Goal: Task Accomplishment & Management: Manage account settings

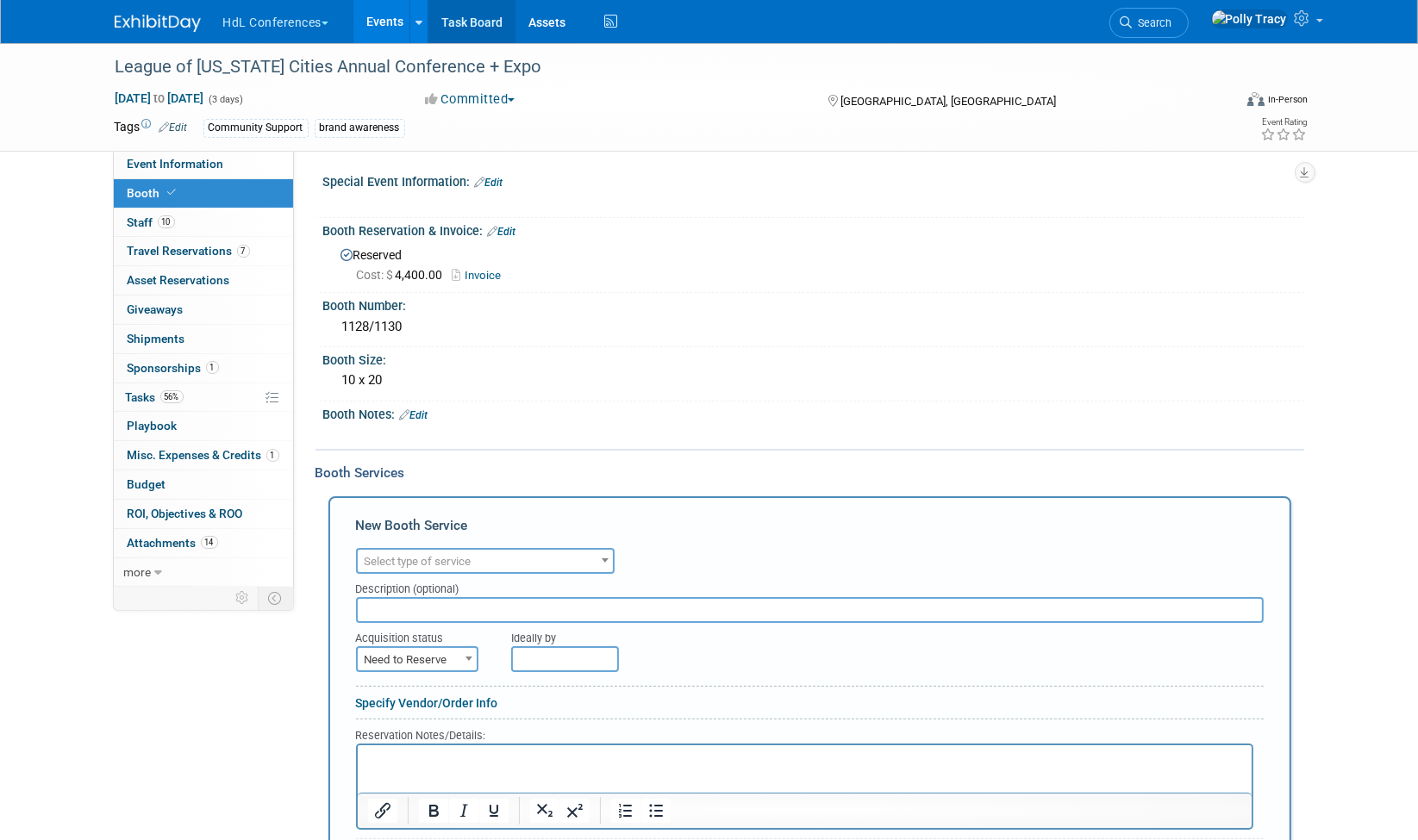
click at [463, 24] on link "Task Board" at bounding box center [471, 21] width 87 height 43
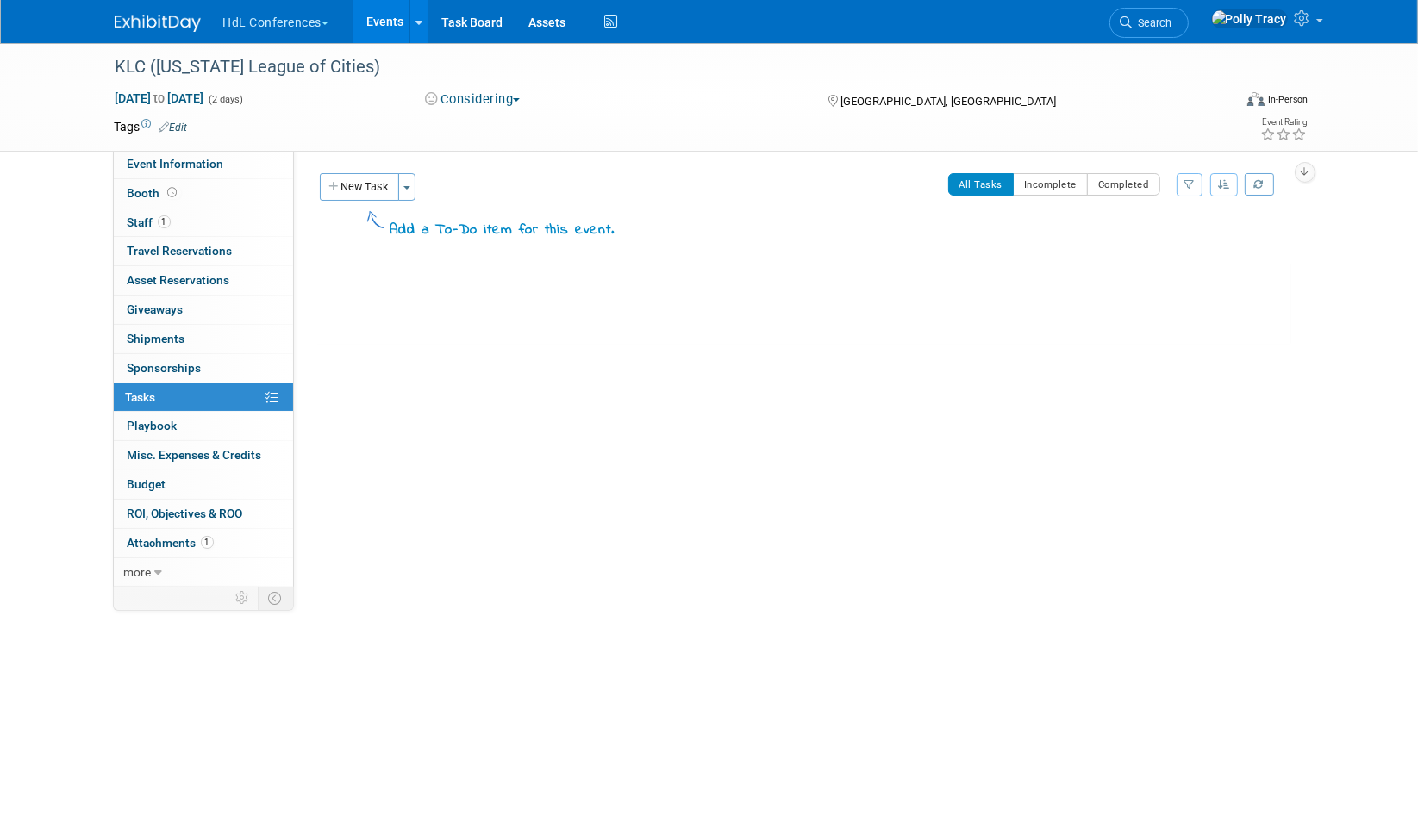
click at [510, 98] on button "Considering" at bounding box center [473, 99] width 108 height 18
click at [504, 132] on link "Committed" at bounding box center [488, 128] width 136 height 24
drag, startPoint x: 145, startPoint y: 122, endPoint x: 160, endPoint y: 123, distance: 15.0
click at [145, 122] on icon at bounding box center [147, 125] width 9 height 9
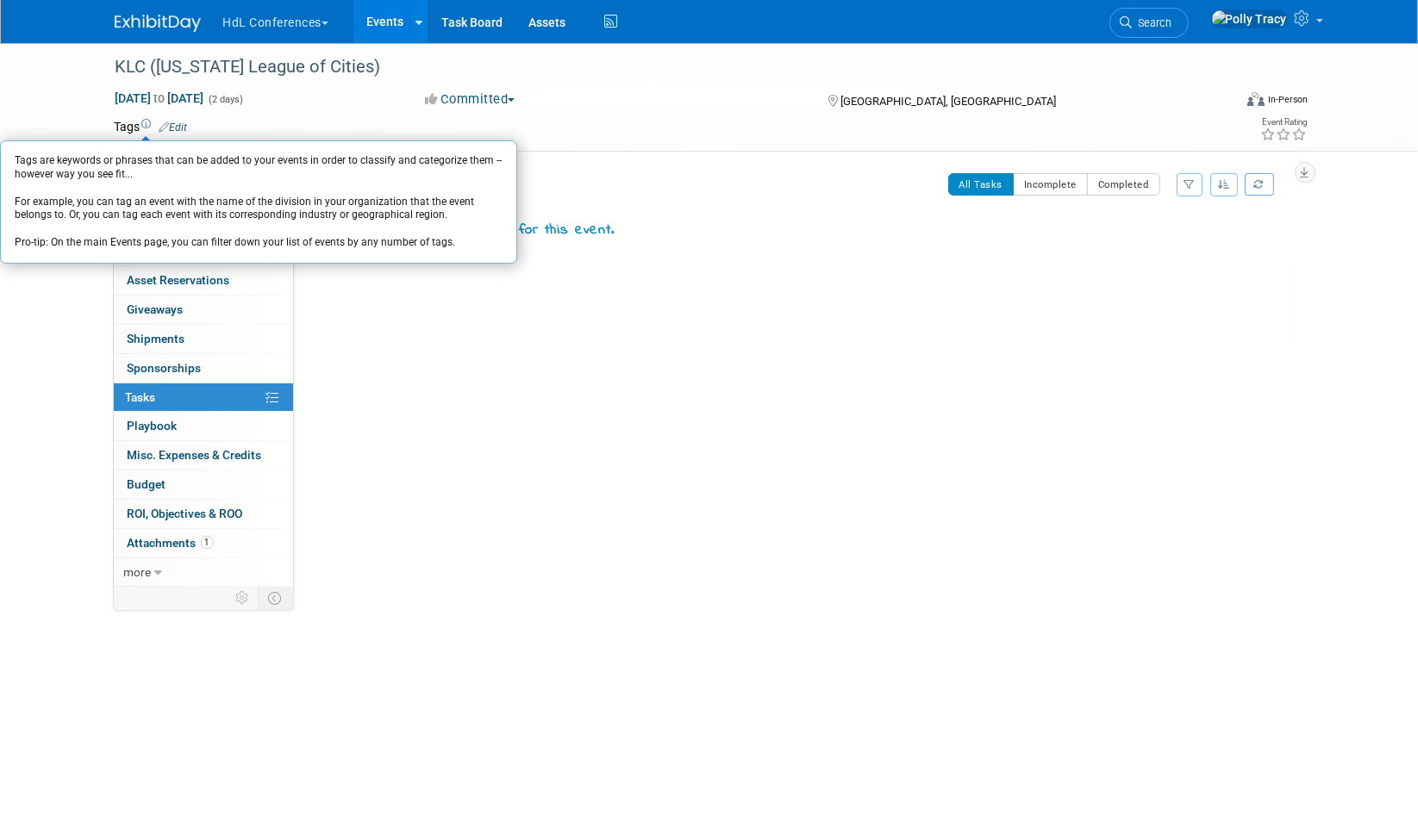
click at [179, 125] on link "Edit" at bounding box center [173, 127] width 29 height 12
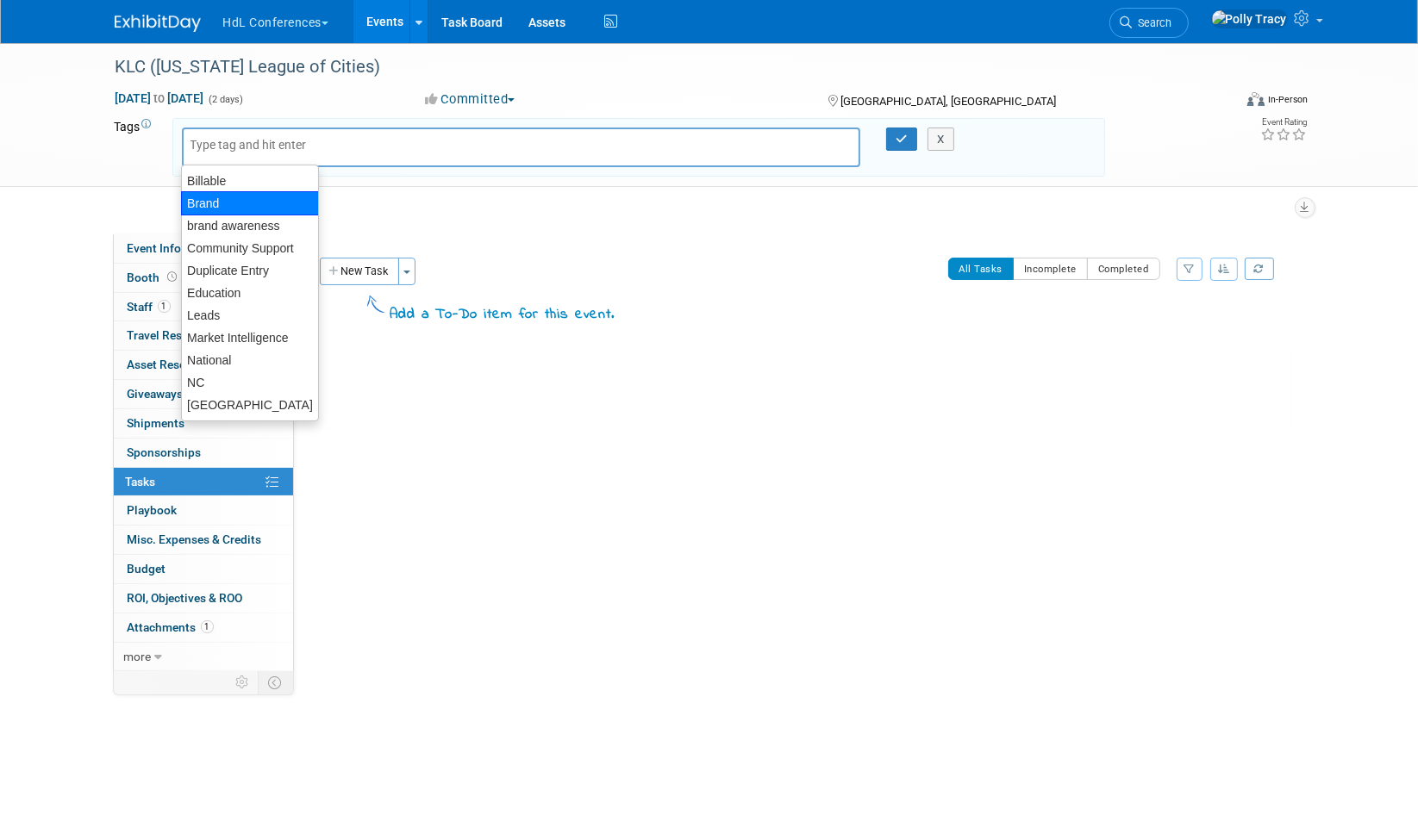
drag, startPoint x: 40, startPoint y: 462, endPoint x: 111, endPoint y: 436, distance: 75.6
click at [71, 455] on div "KLC (Kentucky League of Cities) Sep 24, 2025 to Sep 25, 2025 (2 days) Sep 24, 2…" at bounding box center [709, 371] width 1418 height 656
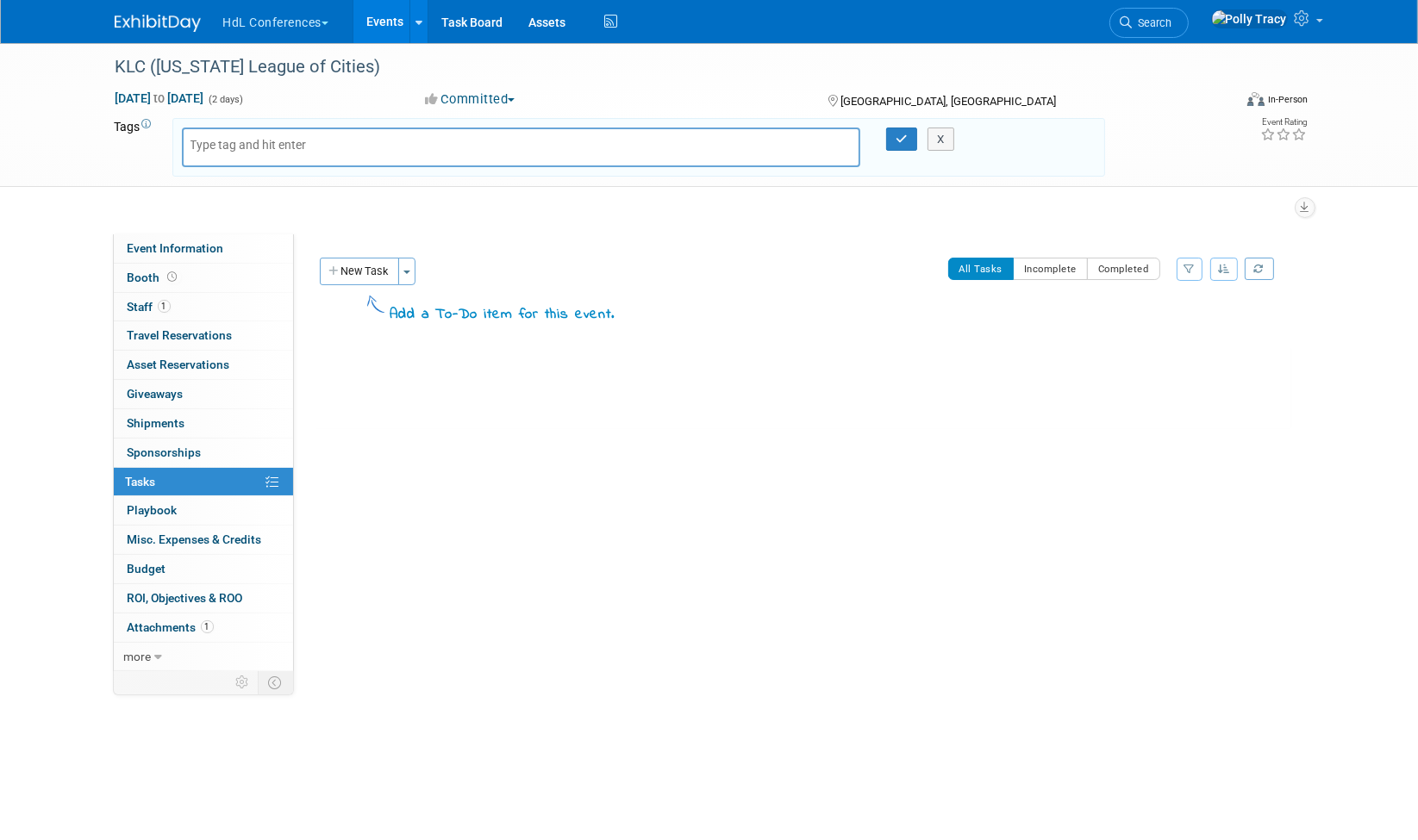
click at [197, 147] on input "text" at bounding box center [259, 145] width 138 height 17
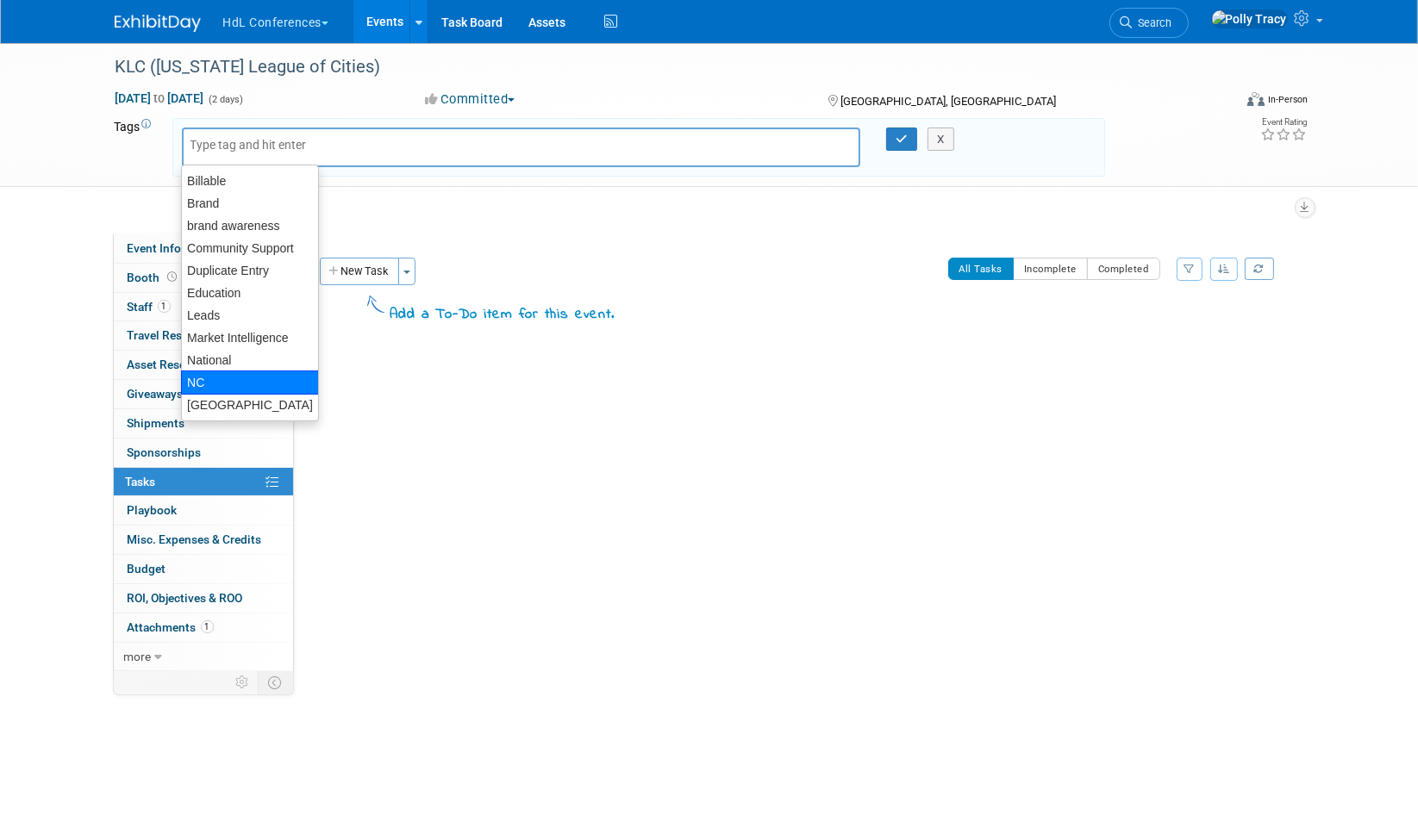
click at [222, 374] on div "NC" at bounding box center [250, 383] width 138 height 24
type input "NC"
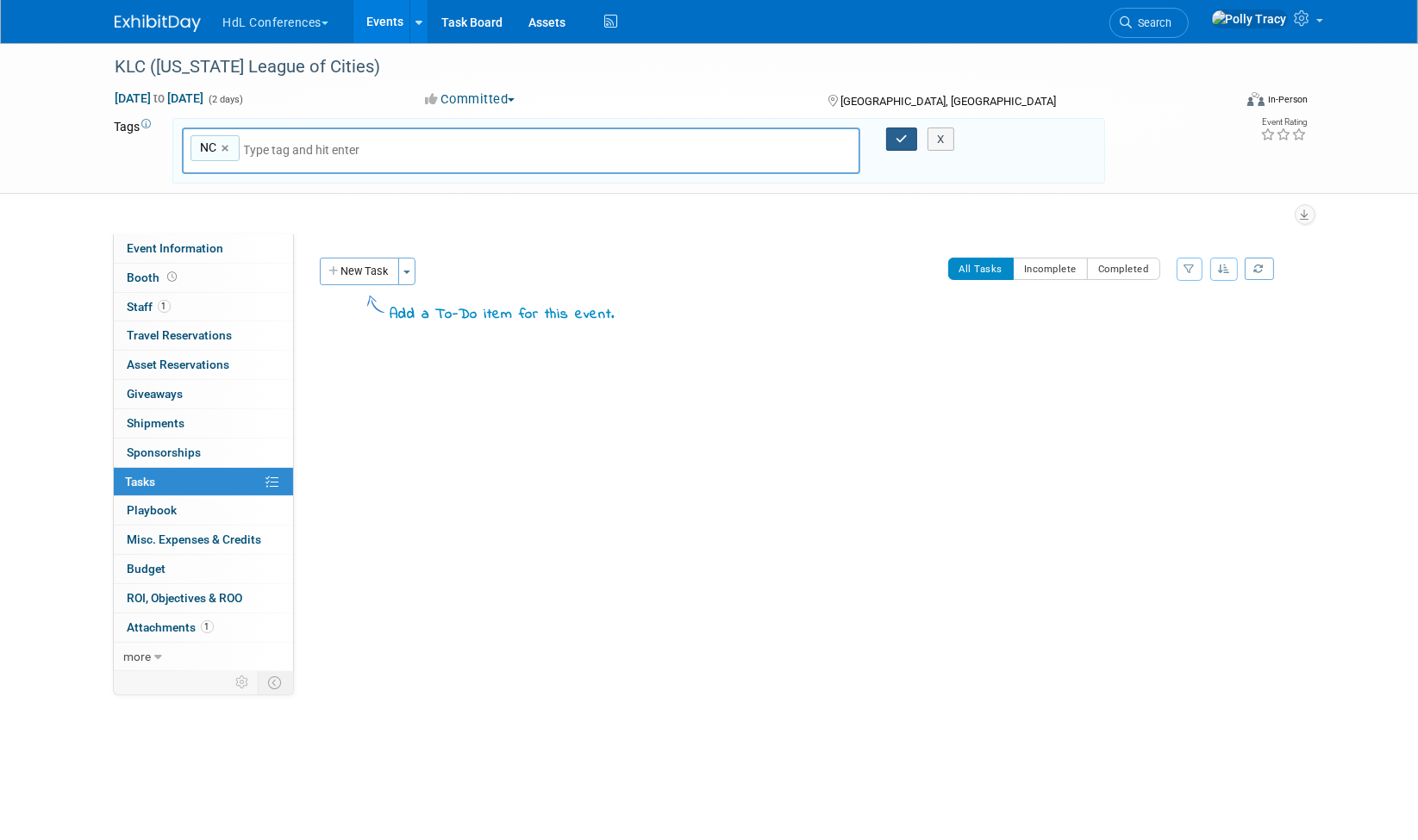
click at [894, 140] on button "button" at bounding box center [901, 140] width 31 height 24
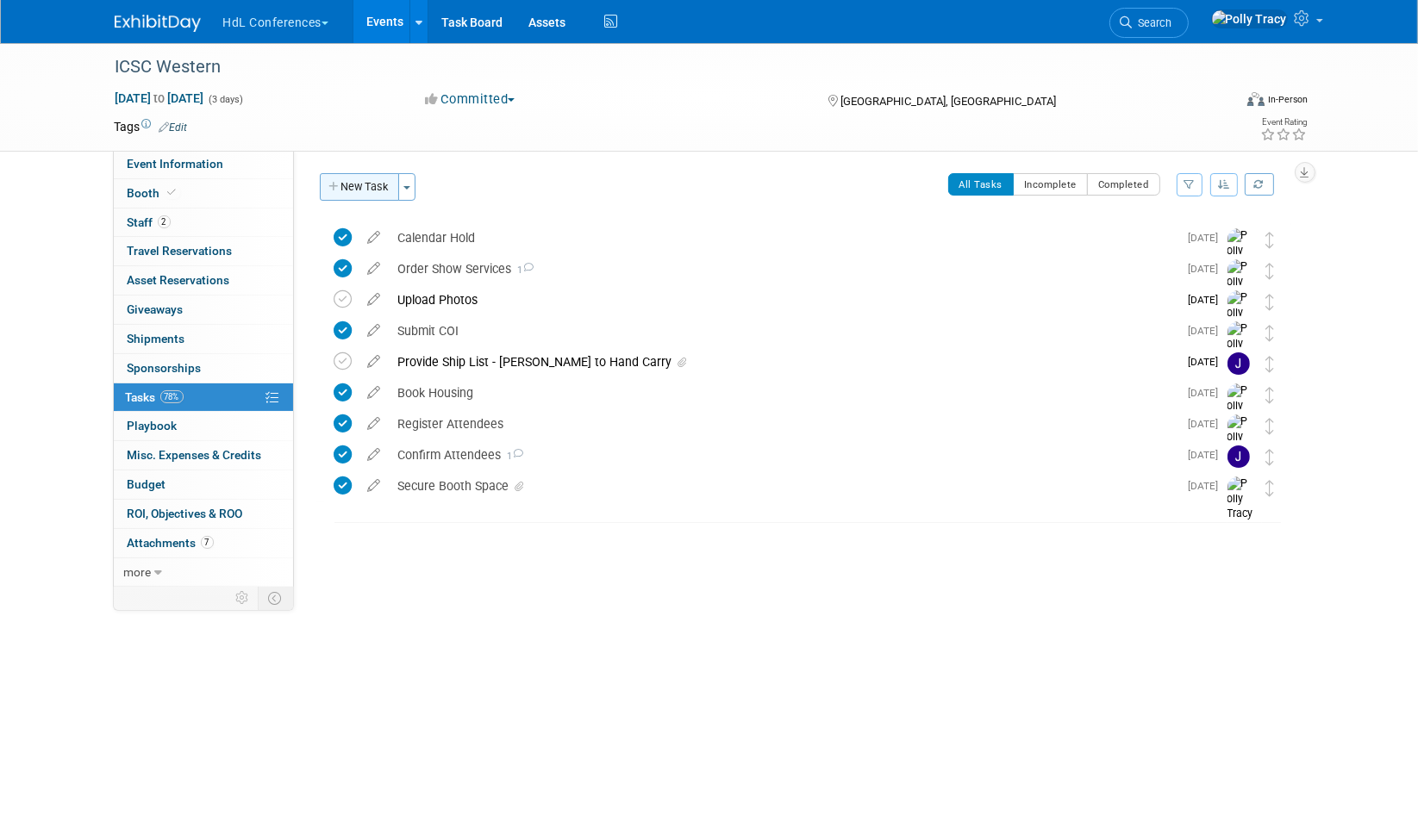
click at [344, 193] on button "New Task" at bounding box center [359, 187] width 79 height 28
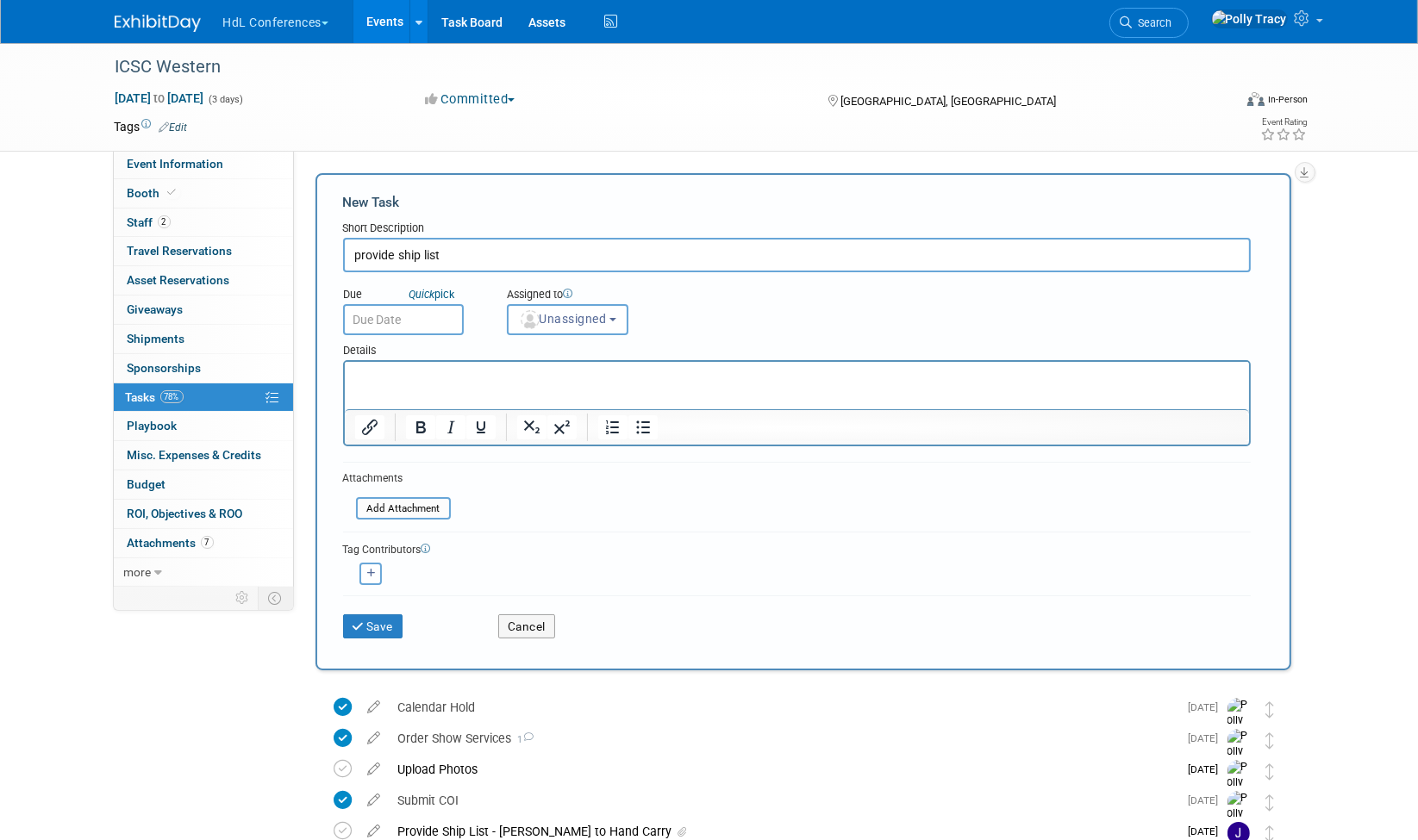
type input "provide ship list"
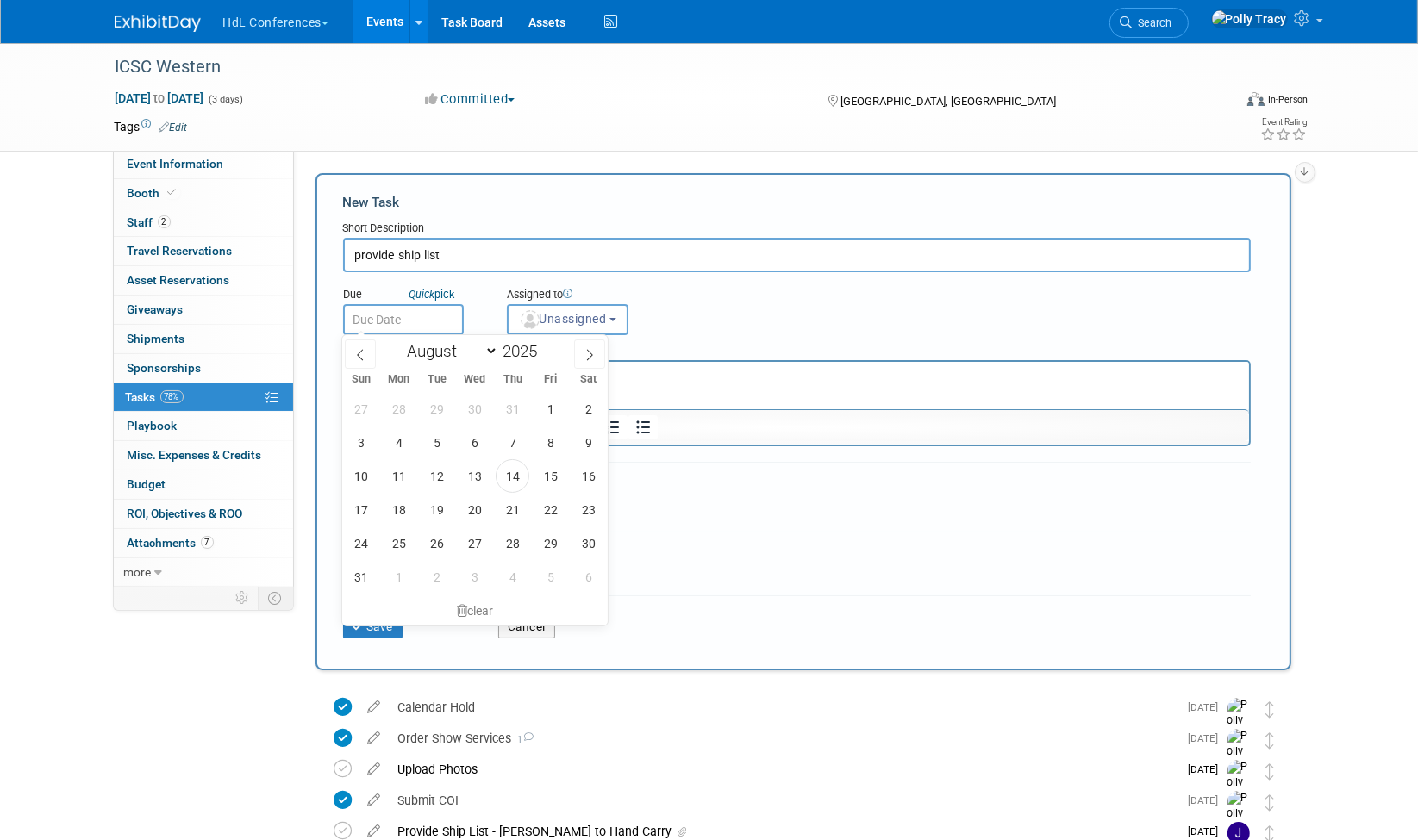
click at [384, 317] on input "text" at bounding box center [403, 319] width 120 height 31
click at [487, 349] on select "January February March April May June July August September October November De…" at bounding box center [448, 351] width 99 height 21
select select "8"
click at [399, 340] on select "January February March April May June July August September October November De…" at bounding box center [448, 351] width 99 height 21
click at [554, 470] on span "19" at bounding box center [550, 476] width 34 height 34
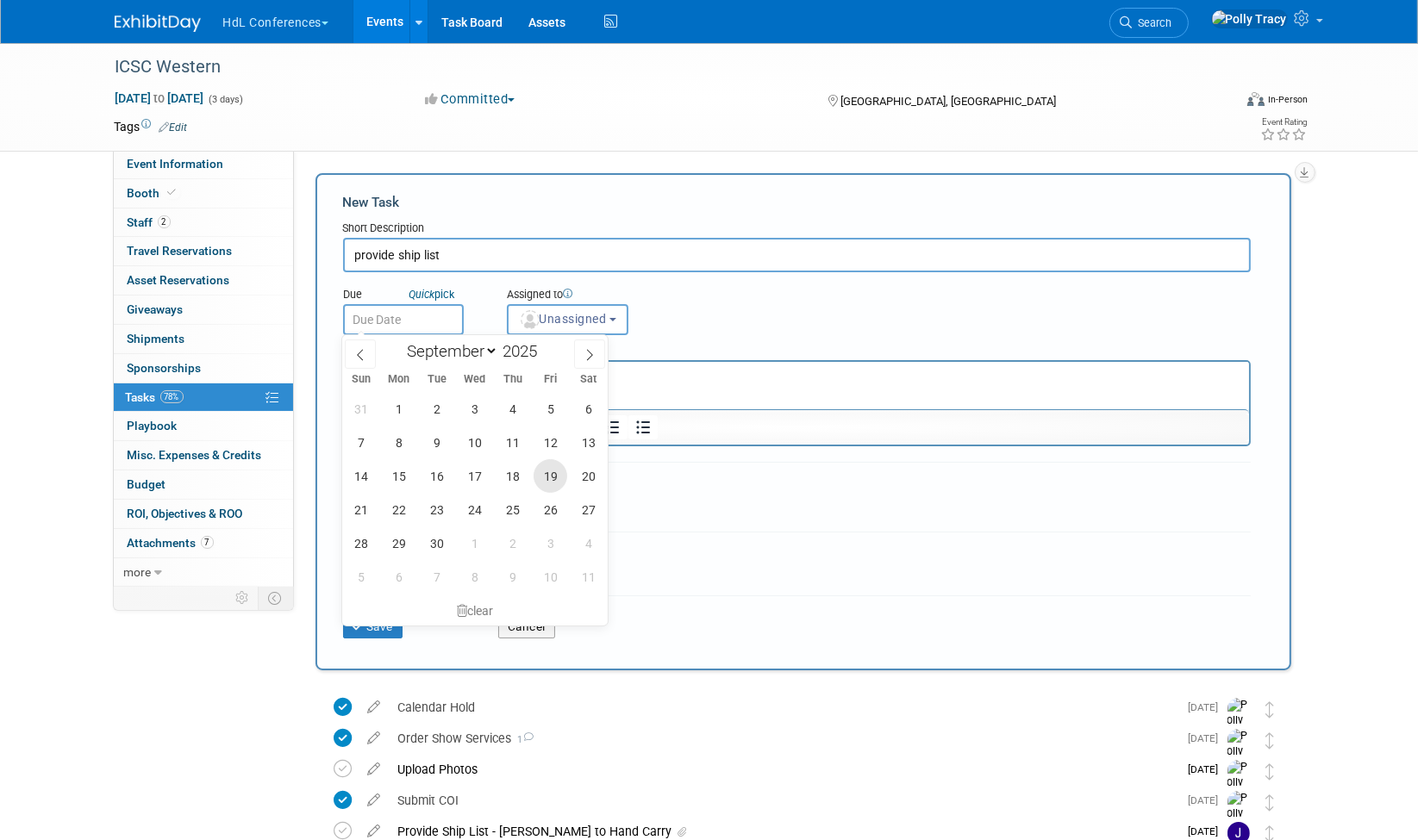
type input "Sep 19, 2025"
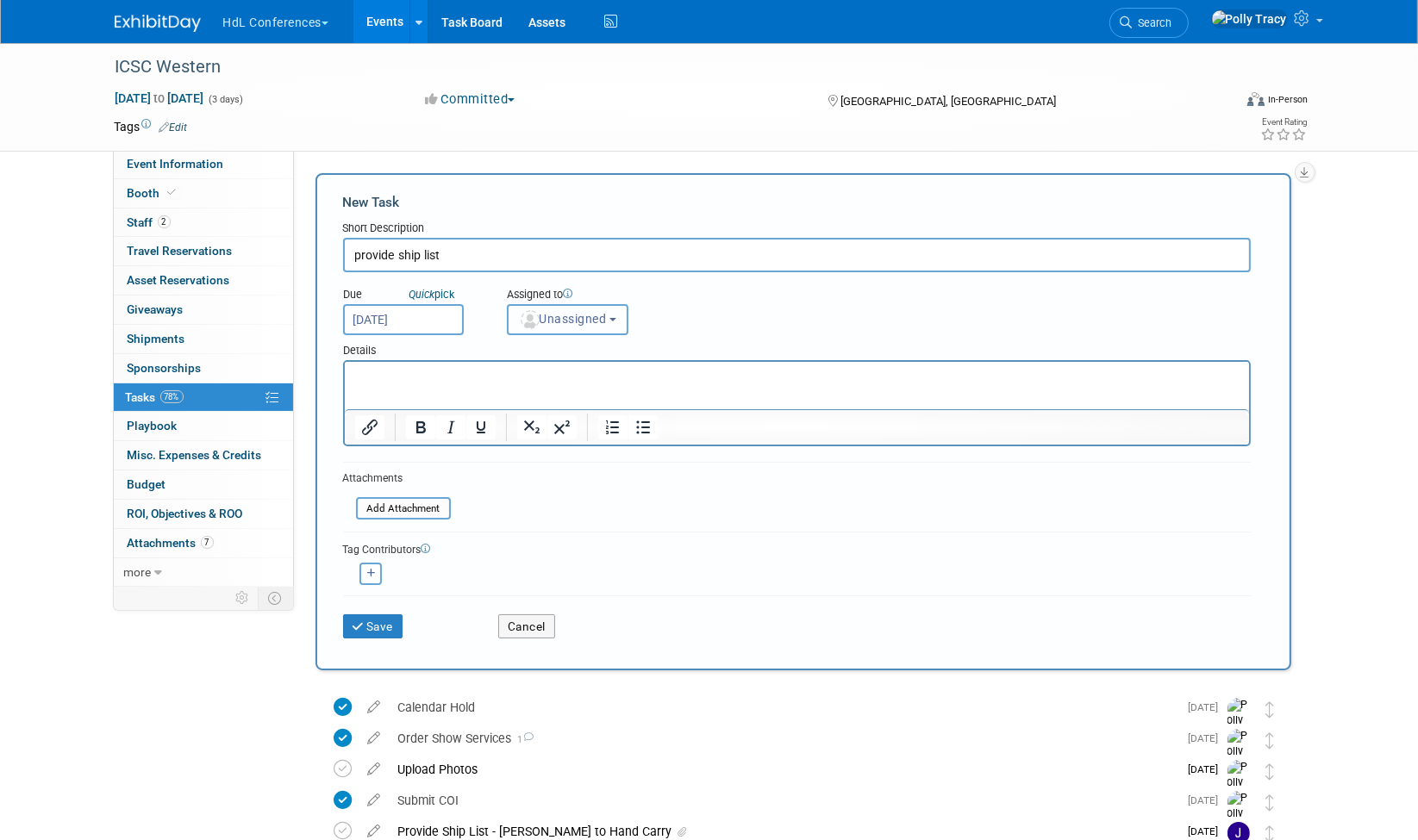
click at [563, 319] on span "Unassigned" at bounding box center [563, 319] width 88 height 14
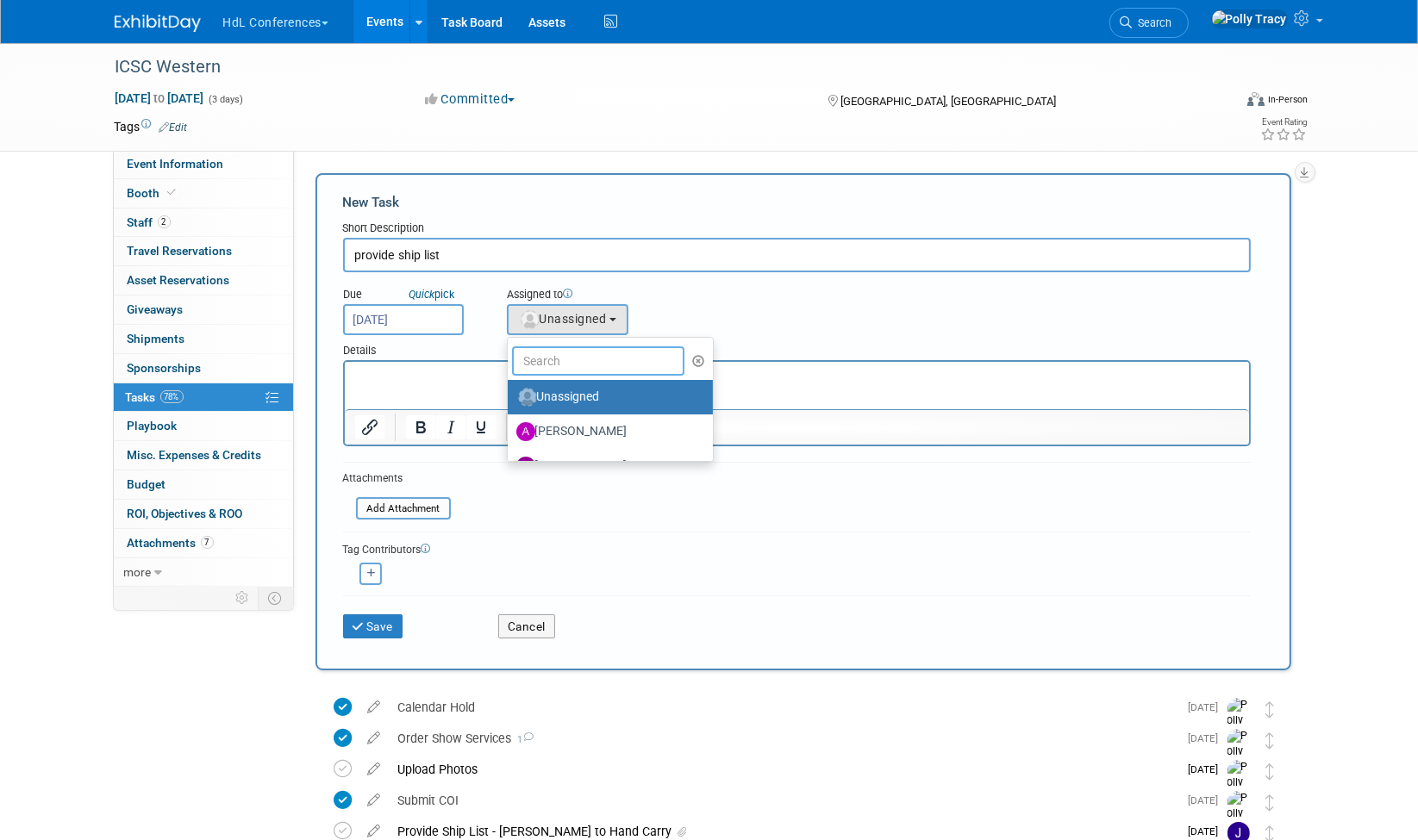
click at [569, 351] on input "text" at bounding box center [598, 361] width 172 height 29
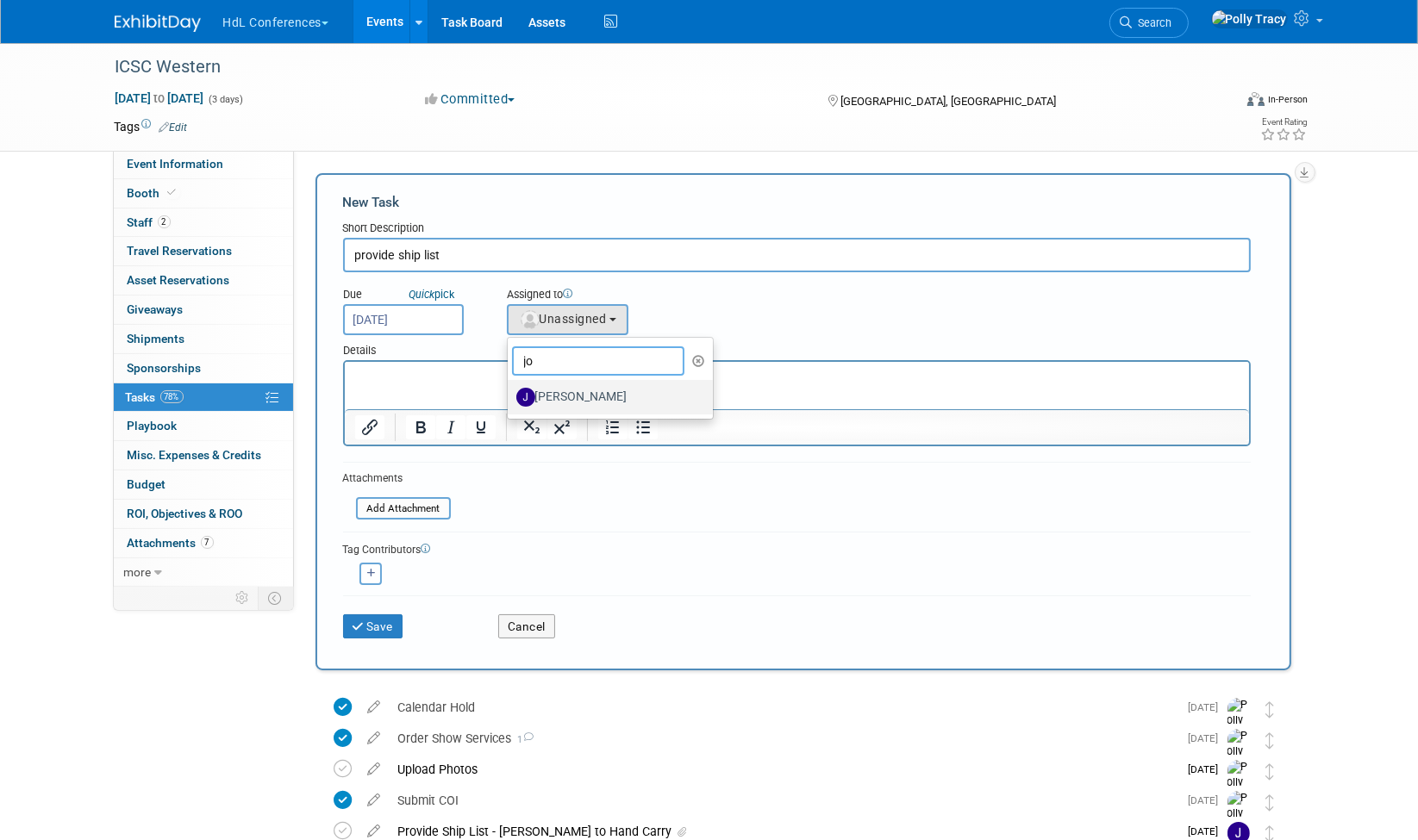
type input "jo"
click at [576, 398] on label "[PERSON_NAME]" at bounding box center [606, 397] width 180 height 28
click at [510, 398] on input "[PERSON_NAME]" at bounding box center [504, 395] width 11 height 11
select select "7ad0ca50-c2e1-45ff-affb-70136651c9ce"
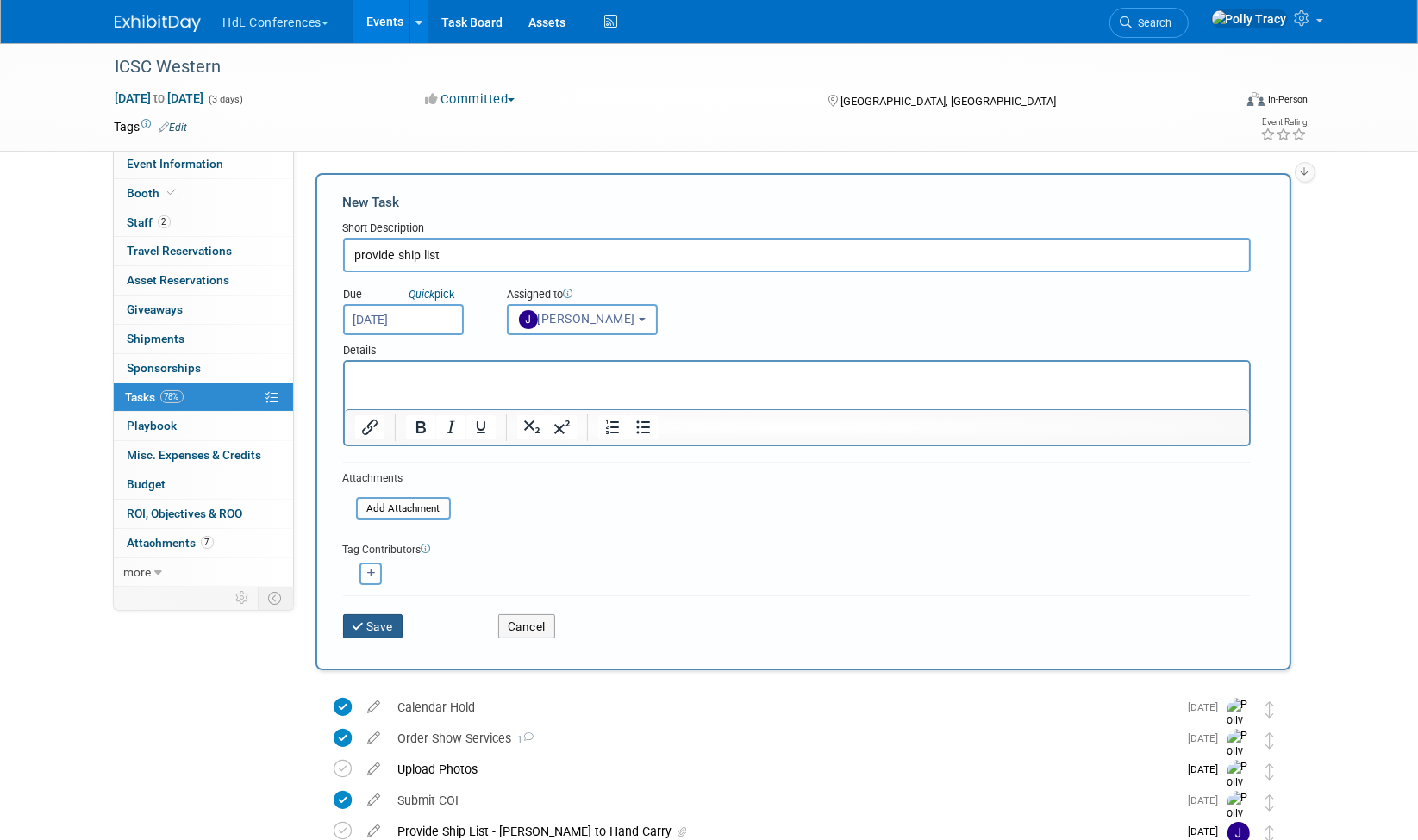
click at [368, 617] on button "Save" at bounding box center [373, 627] width 61 height 24
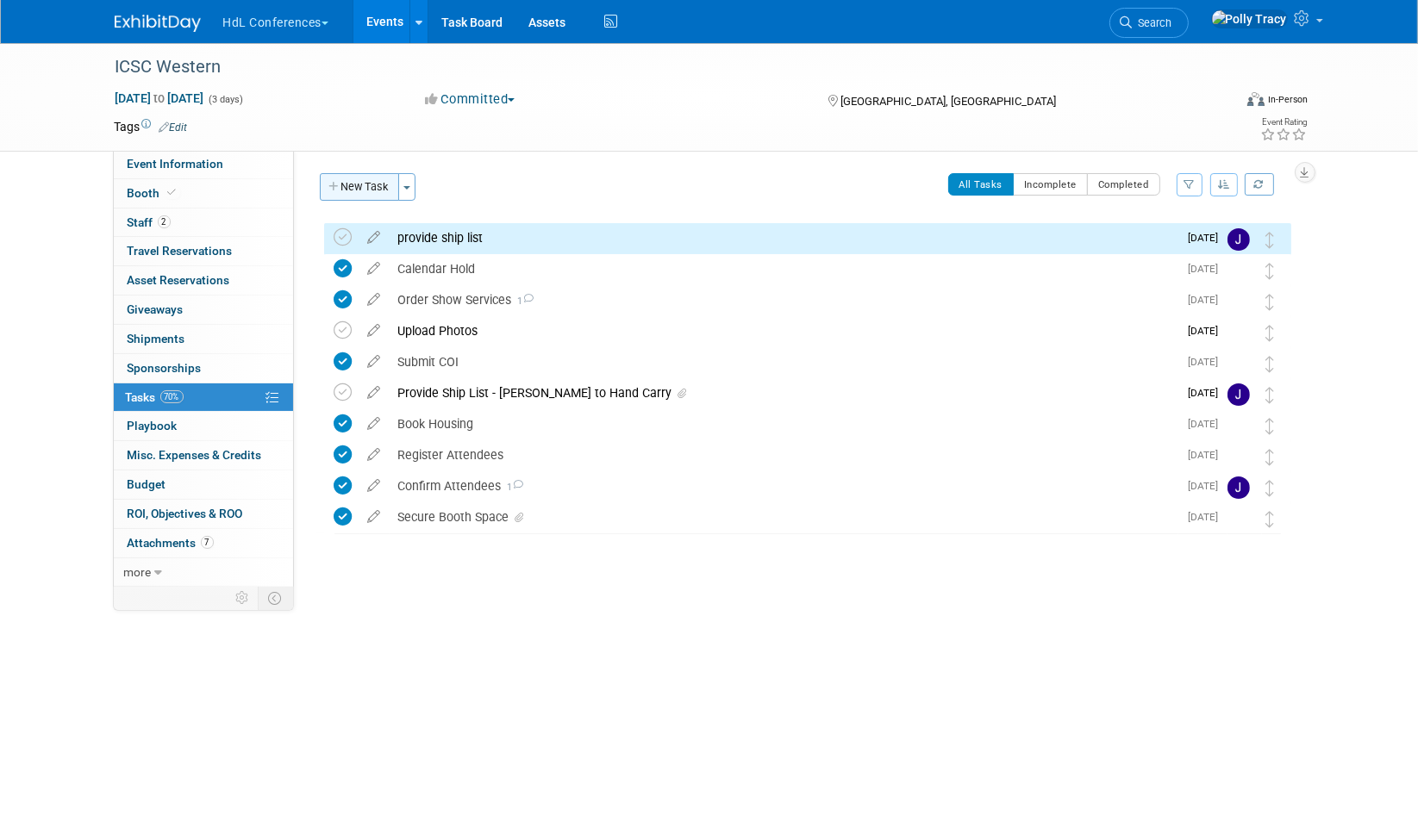
click at [370, 187] on button "New Task" at bounding box center [359, 187] width 79 height 28
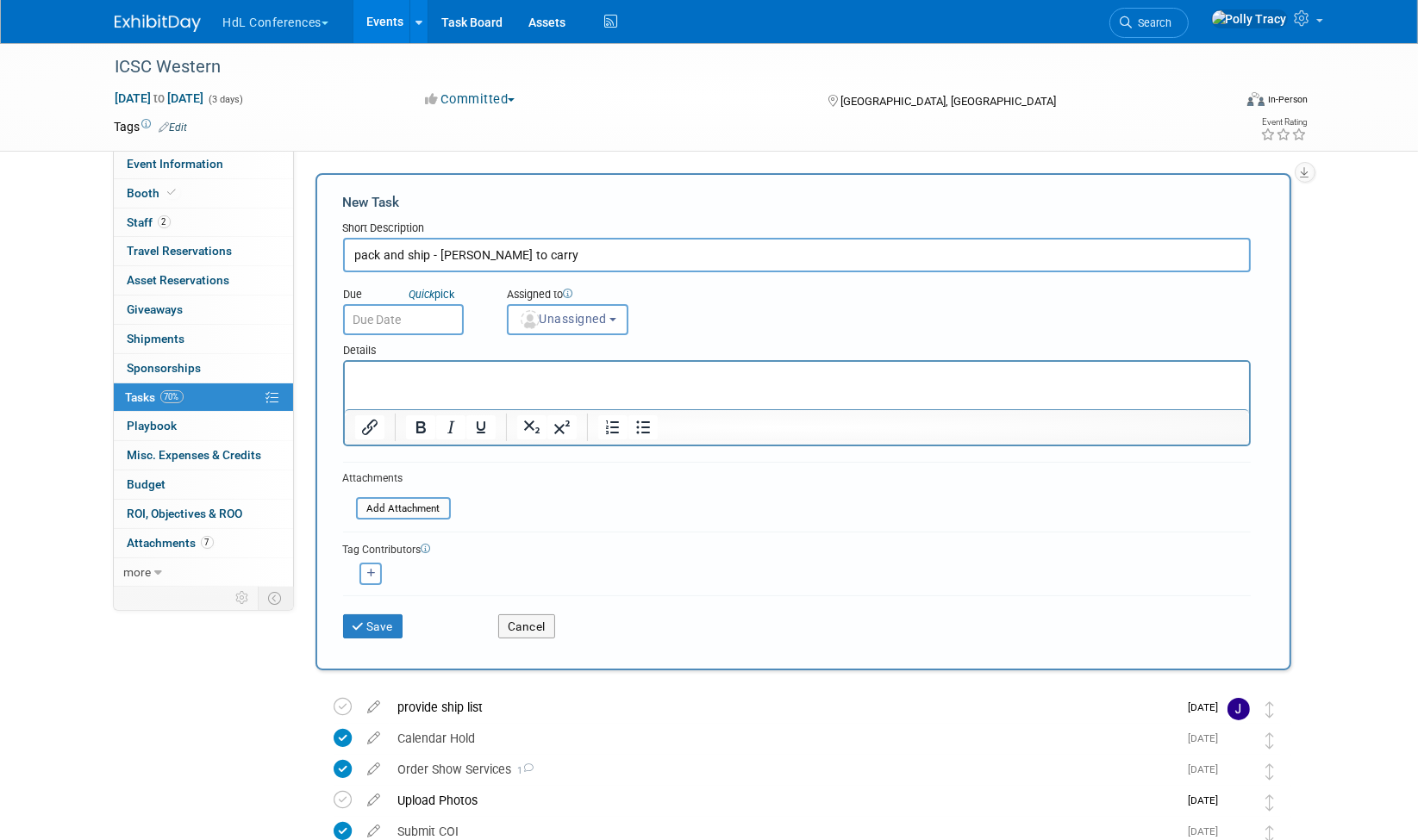
type input "pack and ship - Ken to carry"
click at [387, 312] on input "text" at bounding box center [403, 319] width 120 height 31
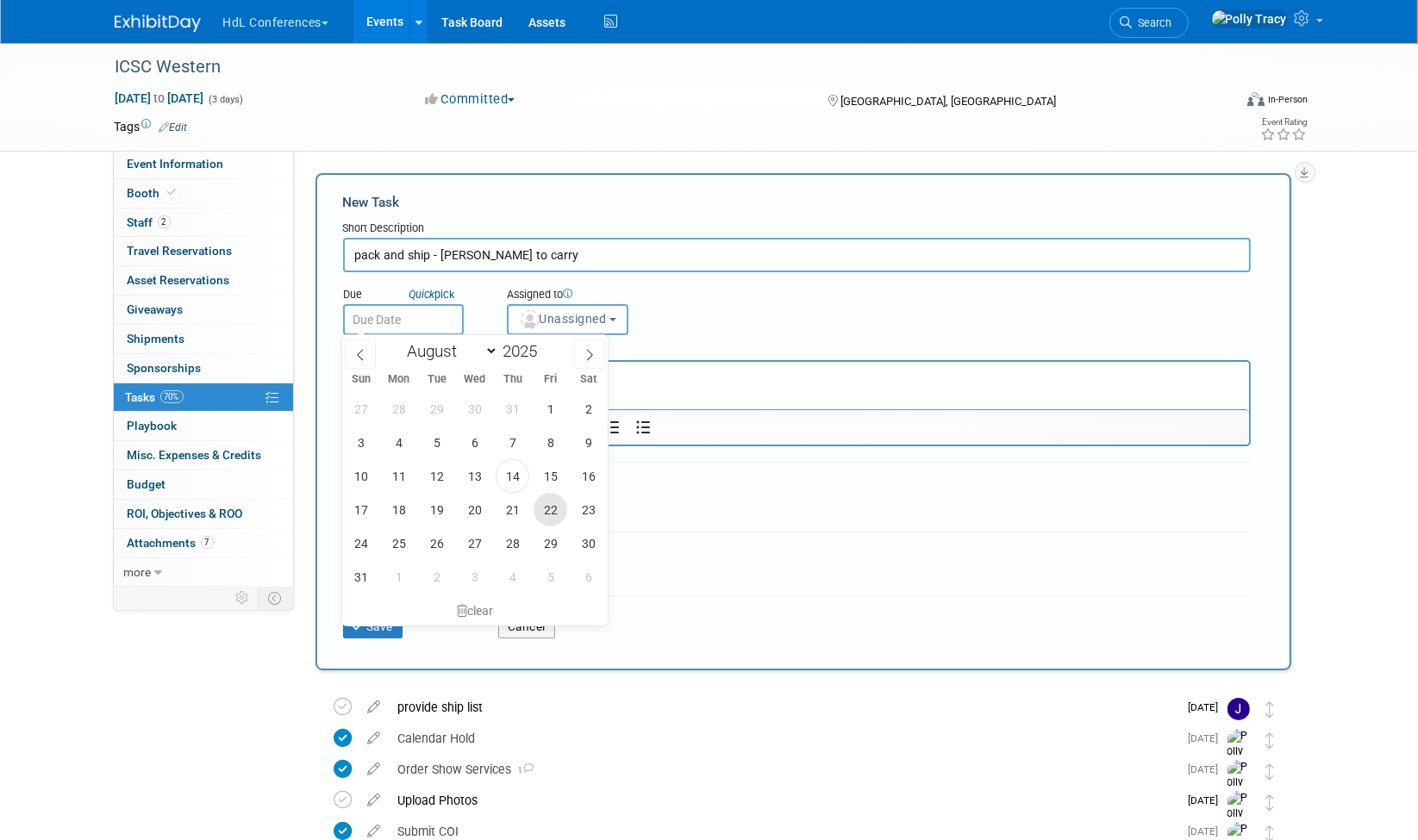
click at [552, 503] on span "22" at bounding box center [550, 510] width 34 height 34
type input "Aug 22, 2025"
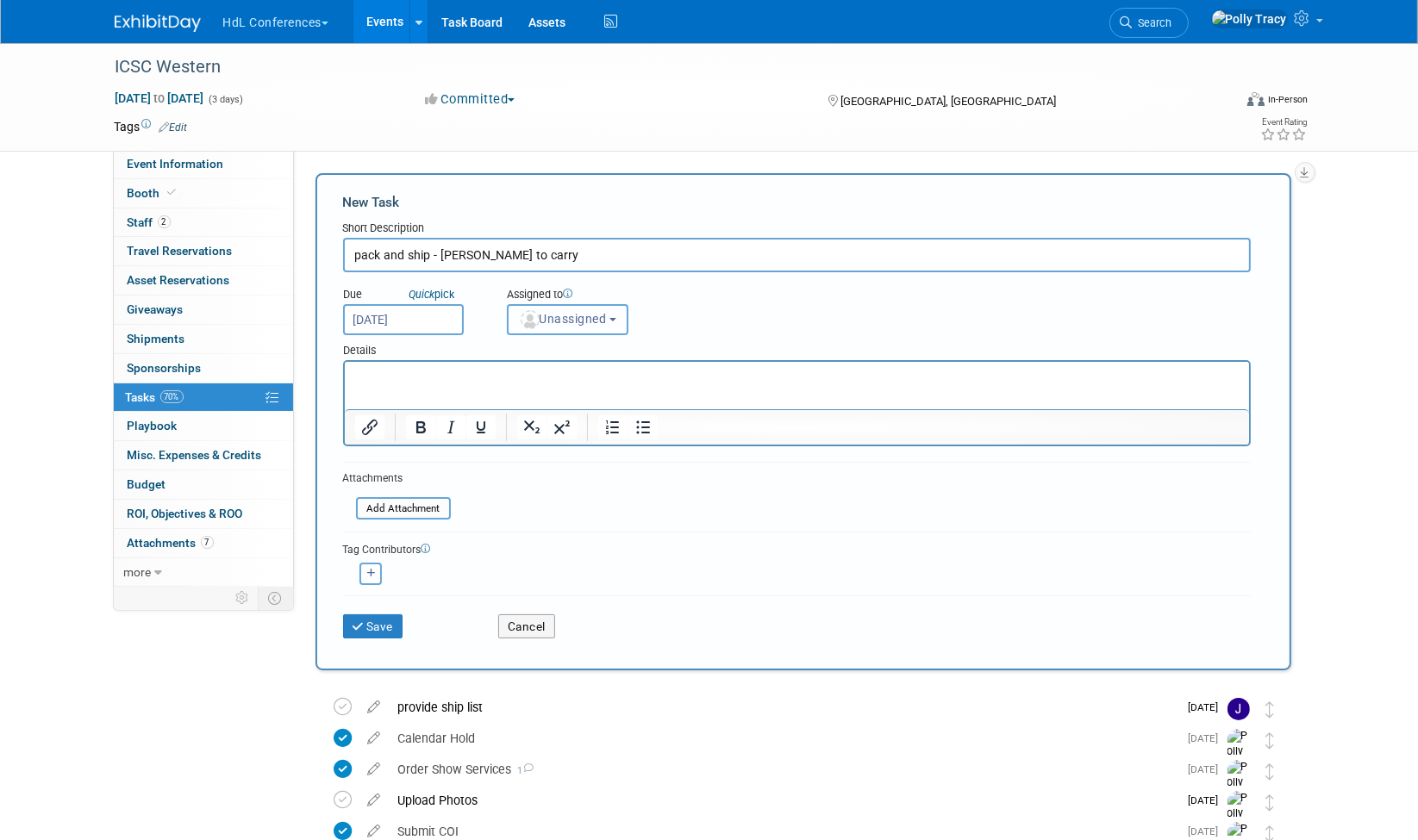
click at [542, 317] on span "Unassigned" at bounding box center [563, 319] width 88 height 14
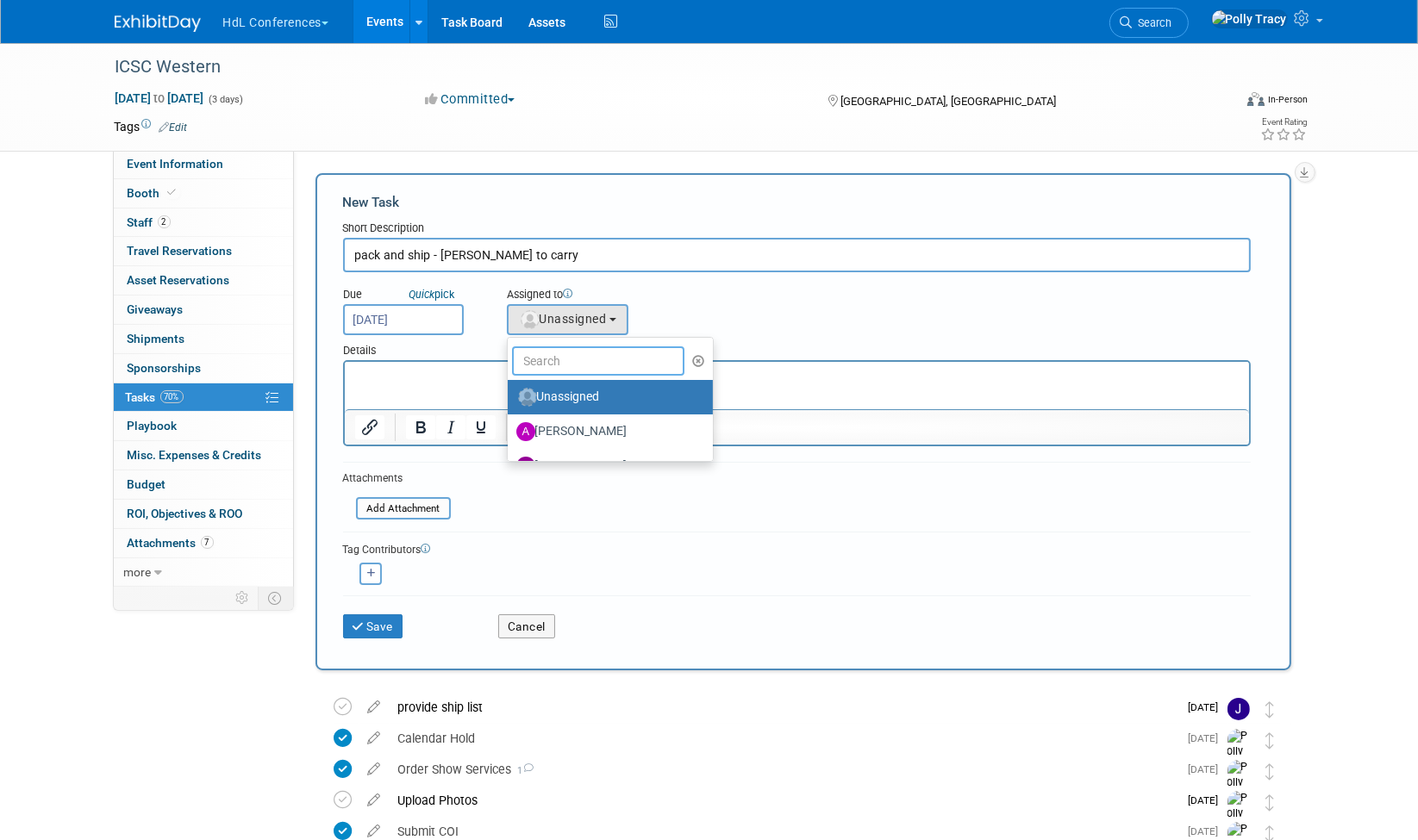
click at [534, 351] on input "text" at bounding box center [598, 361] width 172 height 29
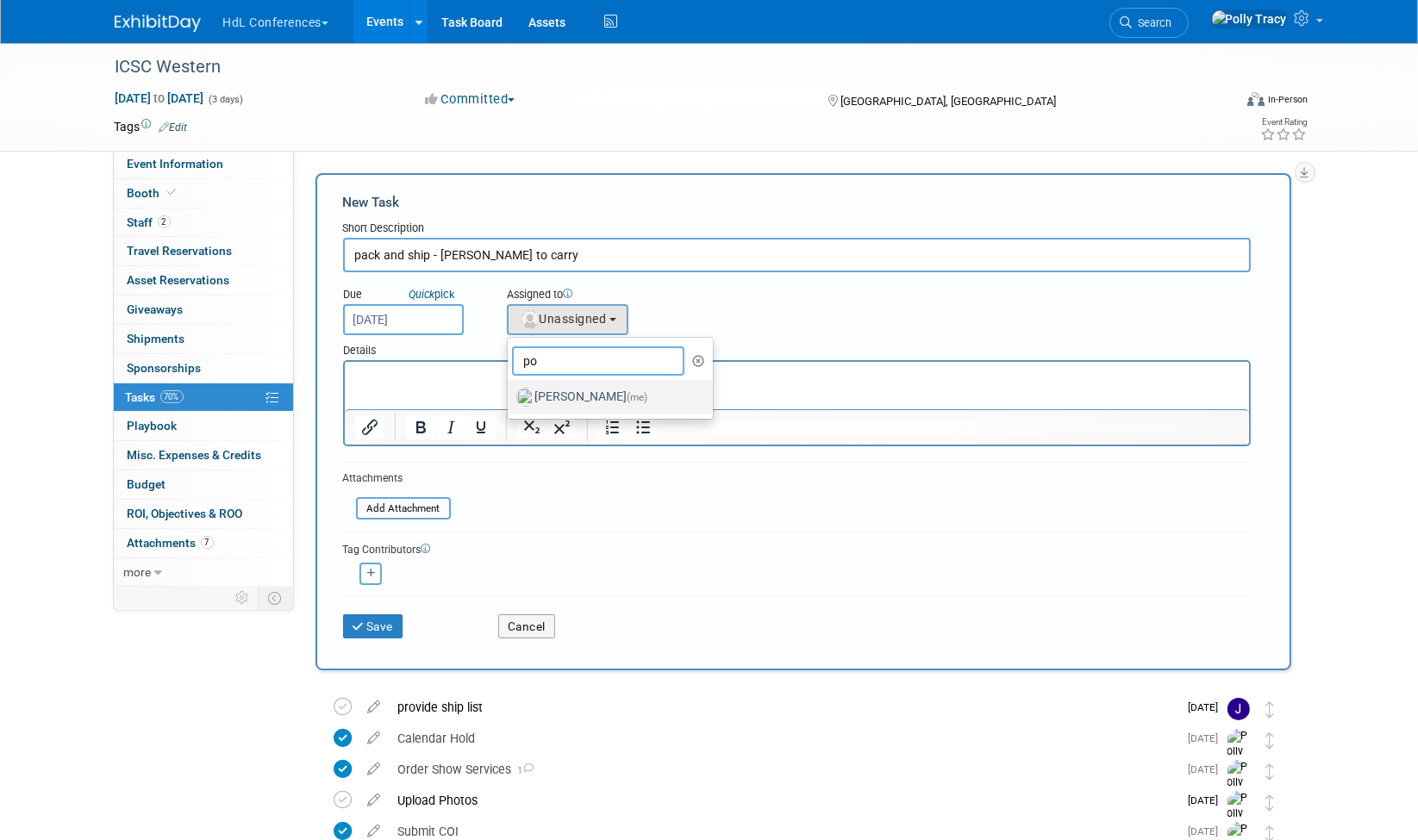
type input "po"
click at [543, 393] on label "[PERSON_NAME] (me)" at bounding box center [606, 397] width 180 height 28
click at [510, 393] on input "[PERSON_NAME] (me)" at bounding box center [504, 395] width 11 height 11
select select "117b33a2-86e2-4cce-8da6-c50ac69cddf2"
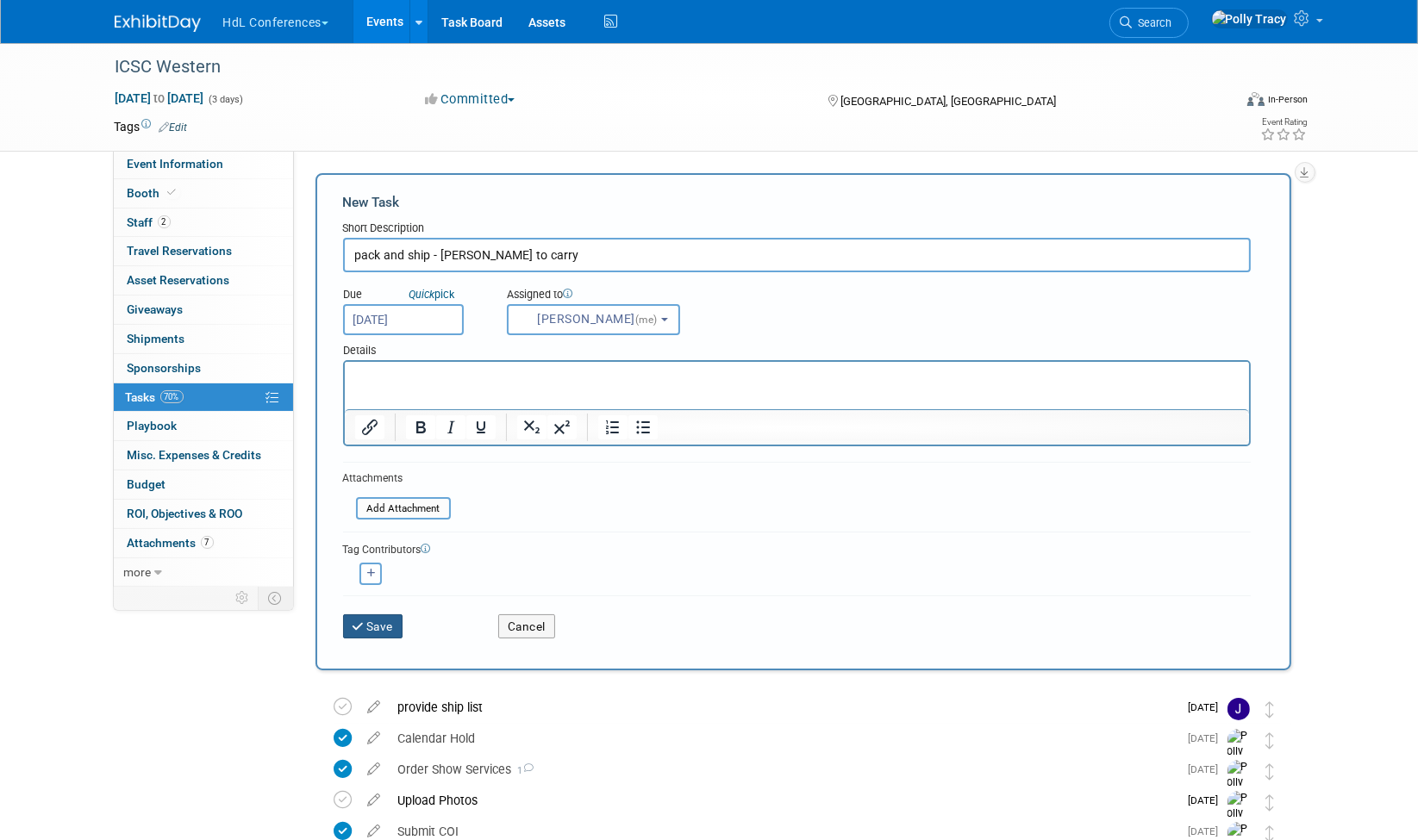
click at [371, 615] on button "Save" at bounding box center [373, 627] width 61 height 24
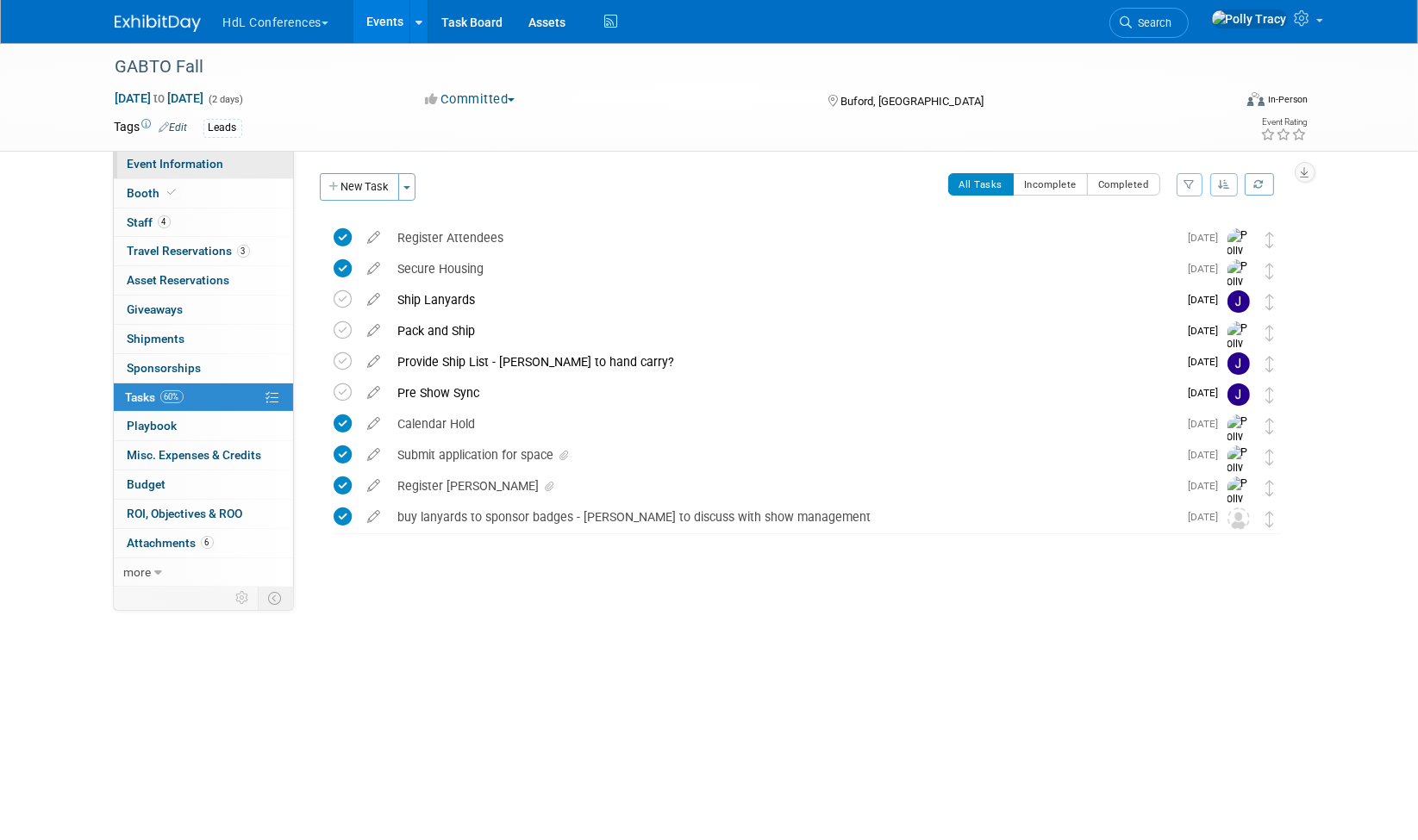
click at [180, 164] on span "Event Information" at bounding box center [176, 163] width 97 height 14
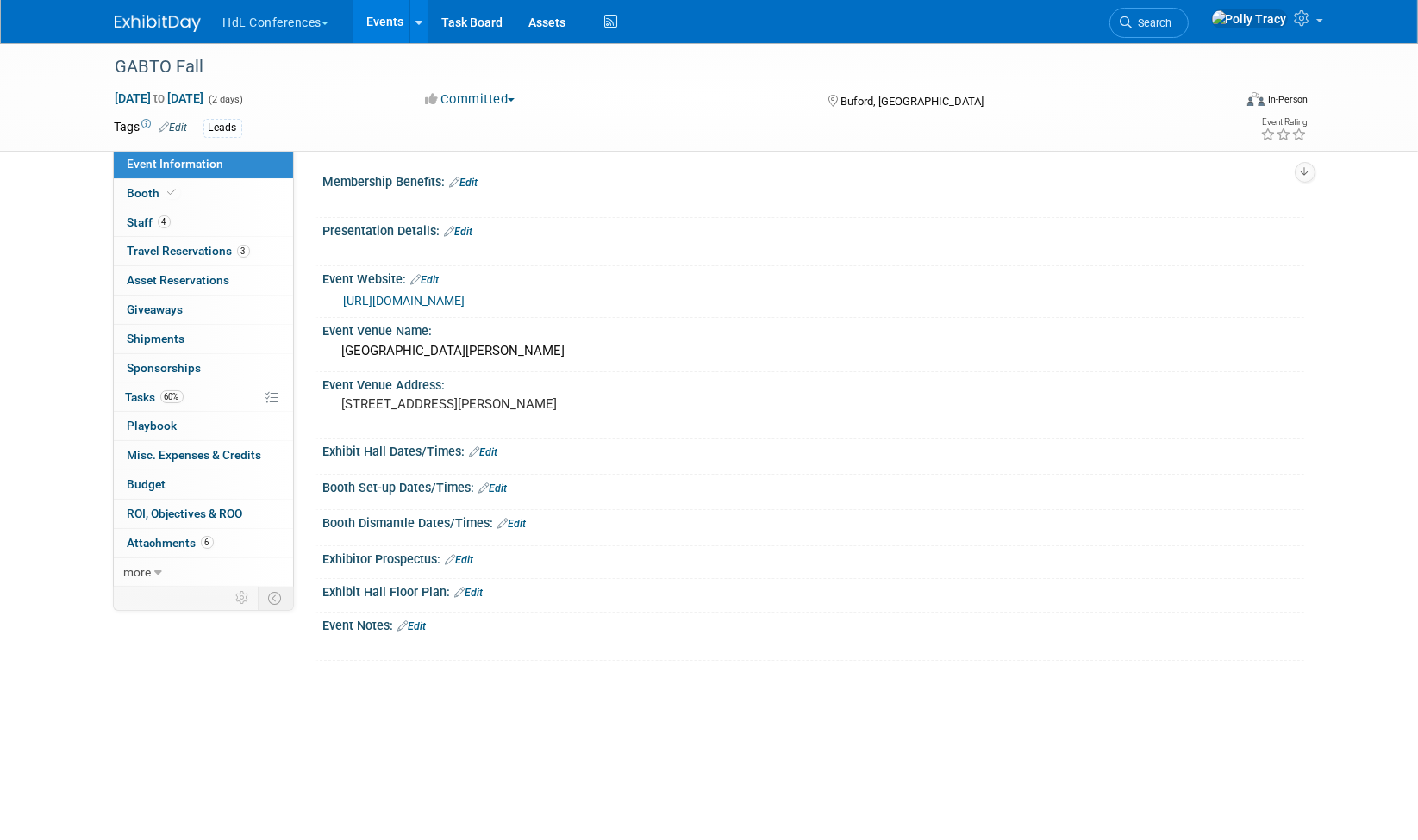
click at [465, 294] on link "[URL][DOMAIN_NAME]" at bounding box center [405, 300] width 121 height 14
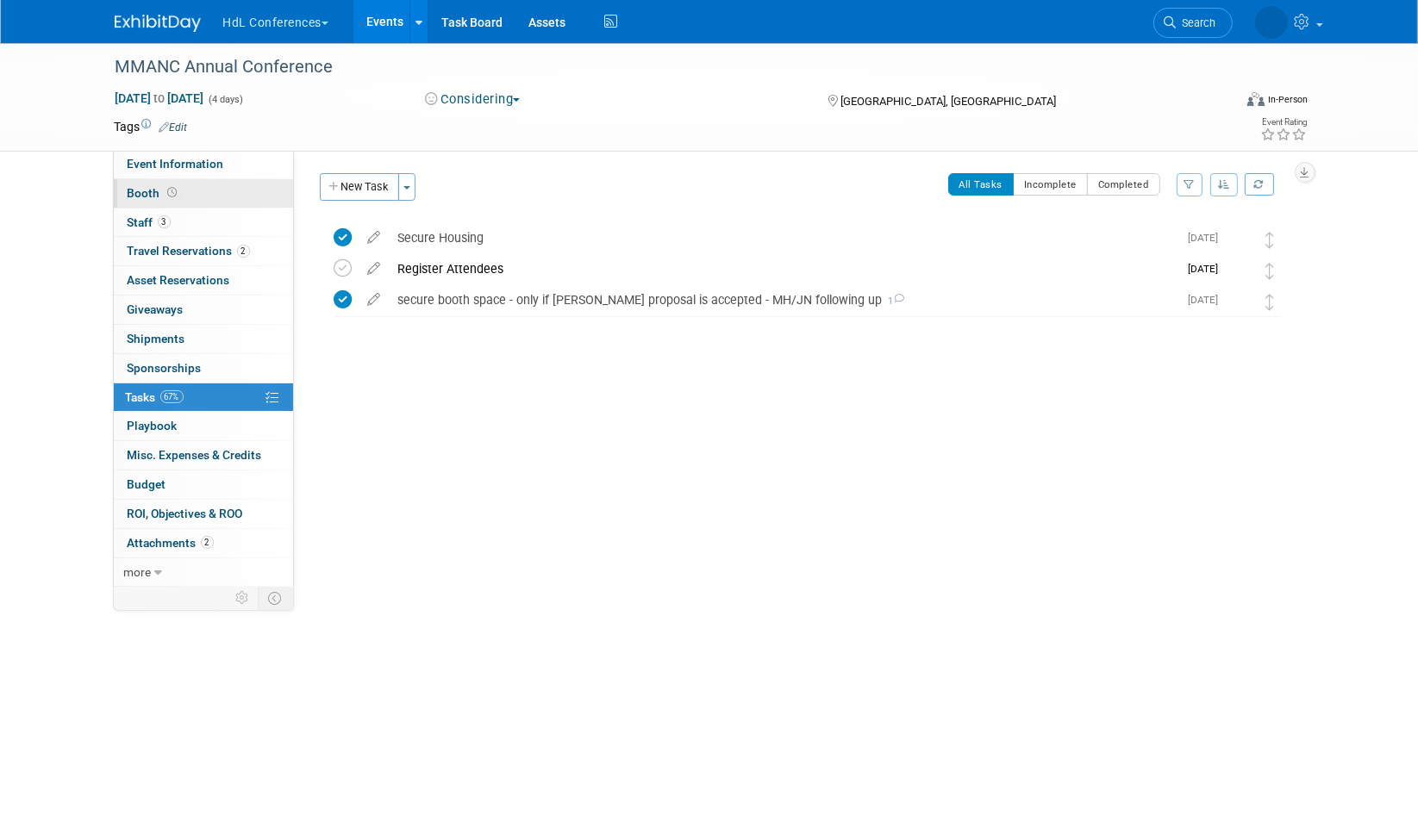
click at [143, 193] on span "Booth" at bounding box center [154, 193] width 53 height 14
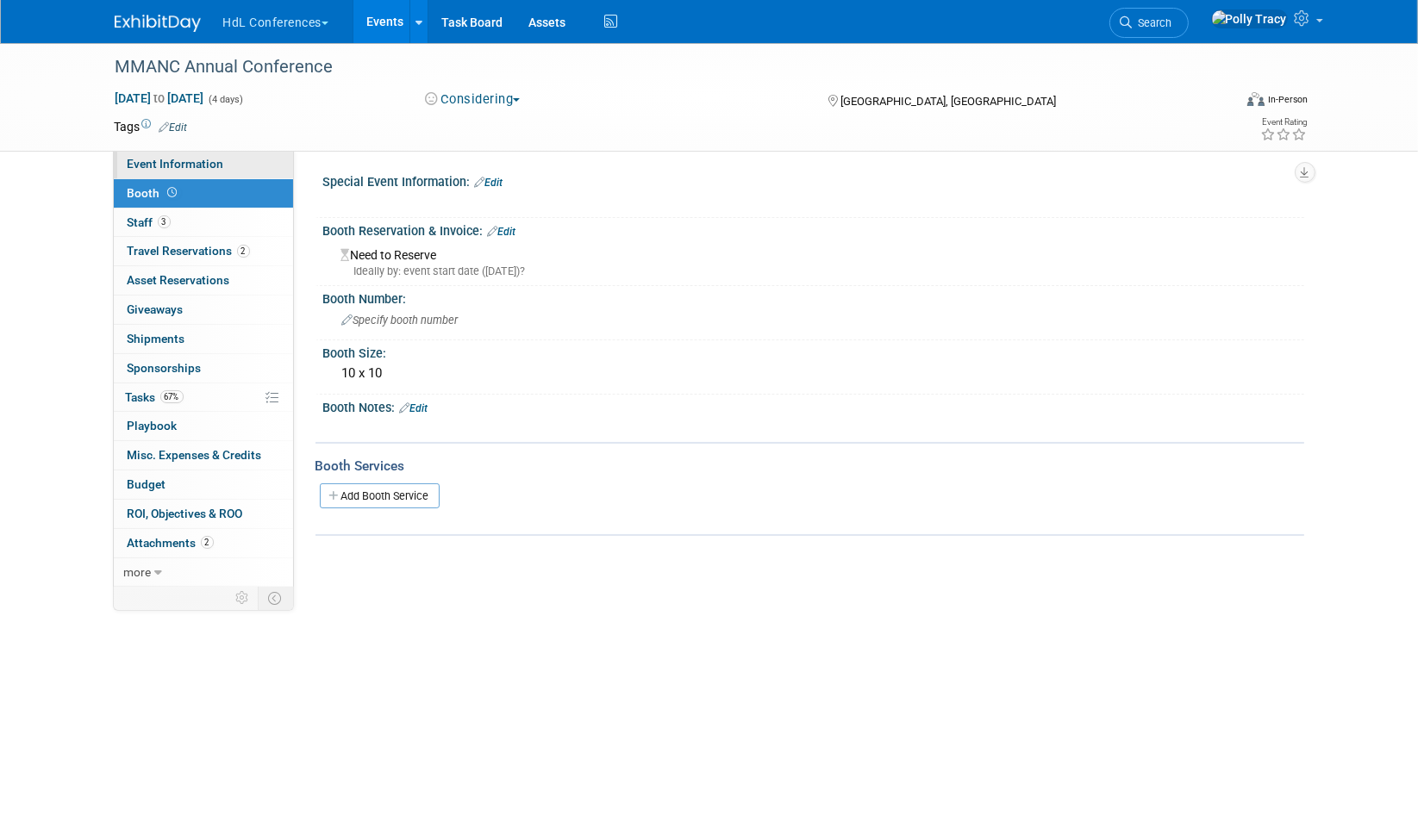
click at [179, 163] on span "Event Information" at bounding box center [176, 163] width 97 height 14
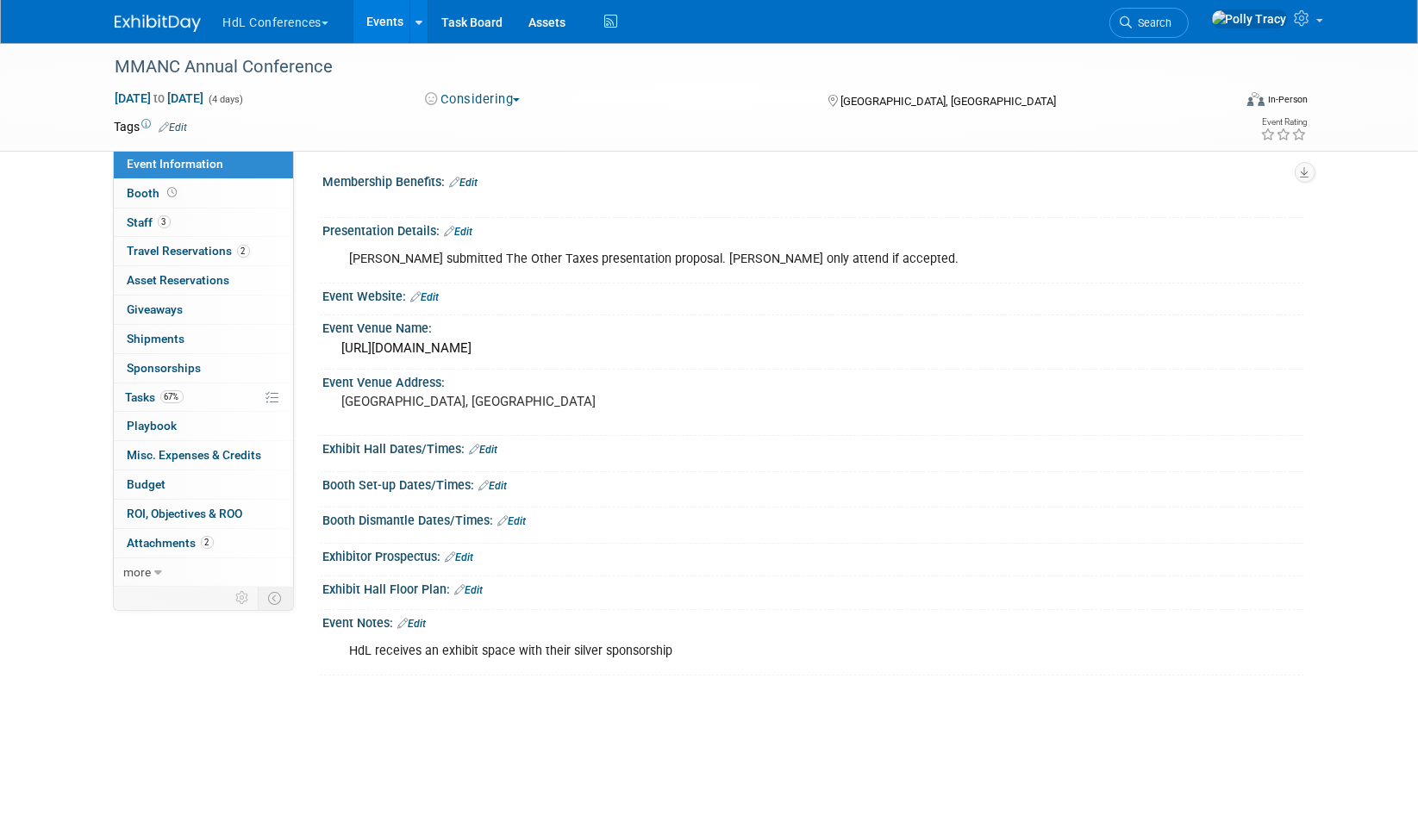
click at [835, 258] on div "Connor submitted The Other Taxes presentation proposal. Will only attend if acc…" at bounding box center [725, 259] width 777 height 34
click at [470, 228] on link "Edit" at bounding box center [459, 231] width 29 height 12
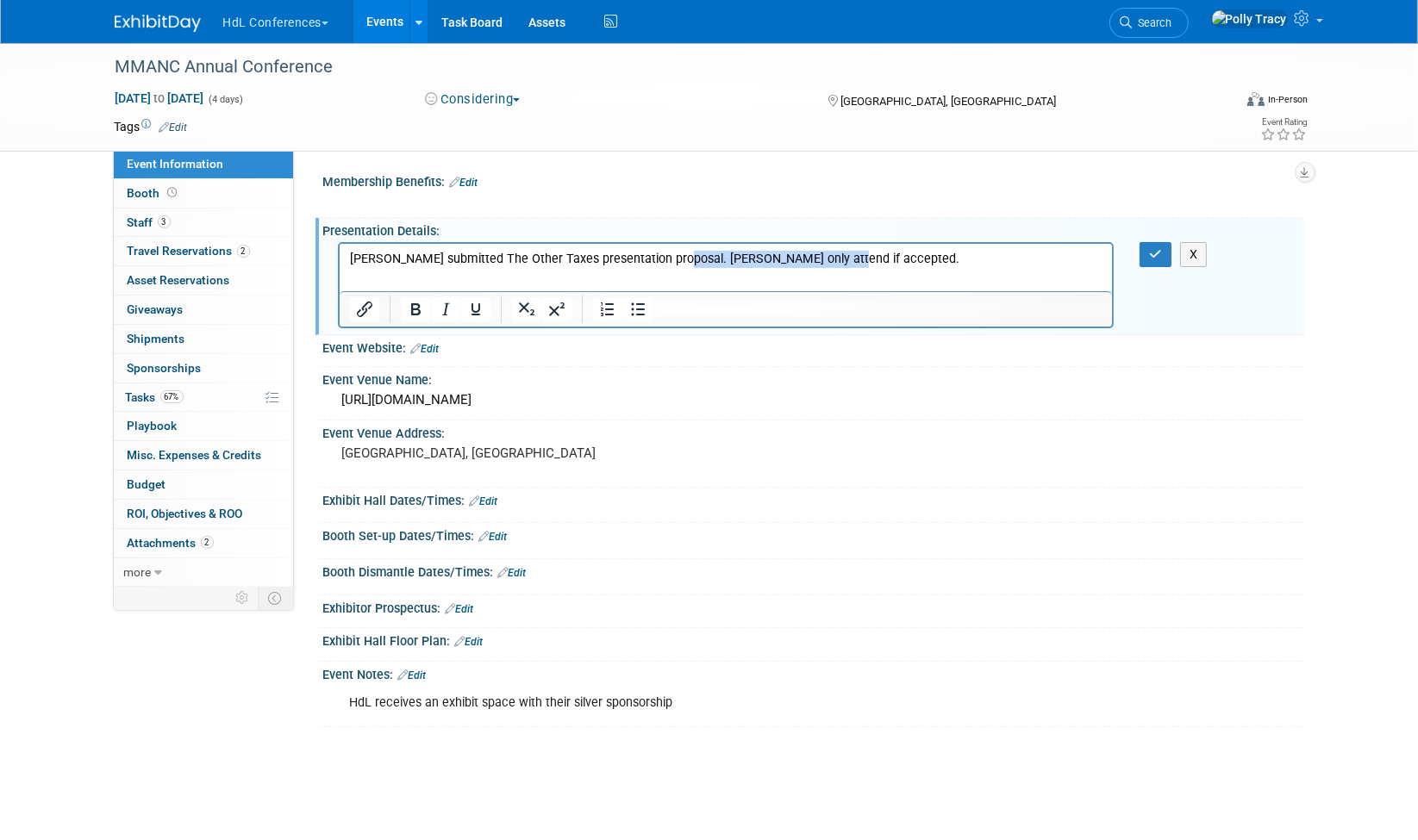
drag, startPoint x: 825, startPoint y: 260, endPoint x: 669, endPoint y: 261, distance: 156.0
click at [669, 261] on p "Connor submitted The Other Taxes presentation proposal. Will only attend if acc…" at bounding box center [725, 258] width 753 height 17
click at [1157, 260] on button "button" at bounding box center [1155, 255] width 32 height 25
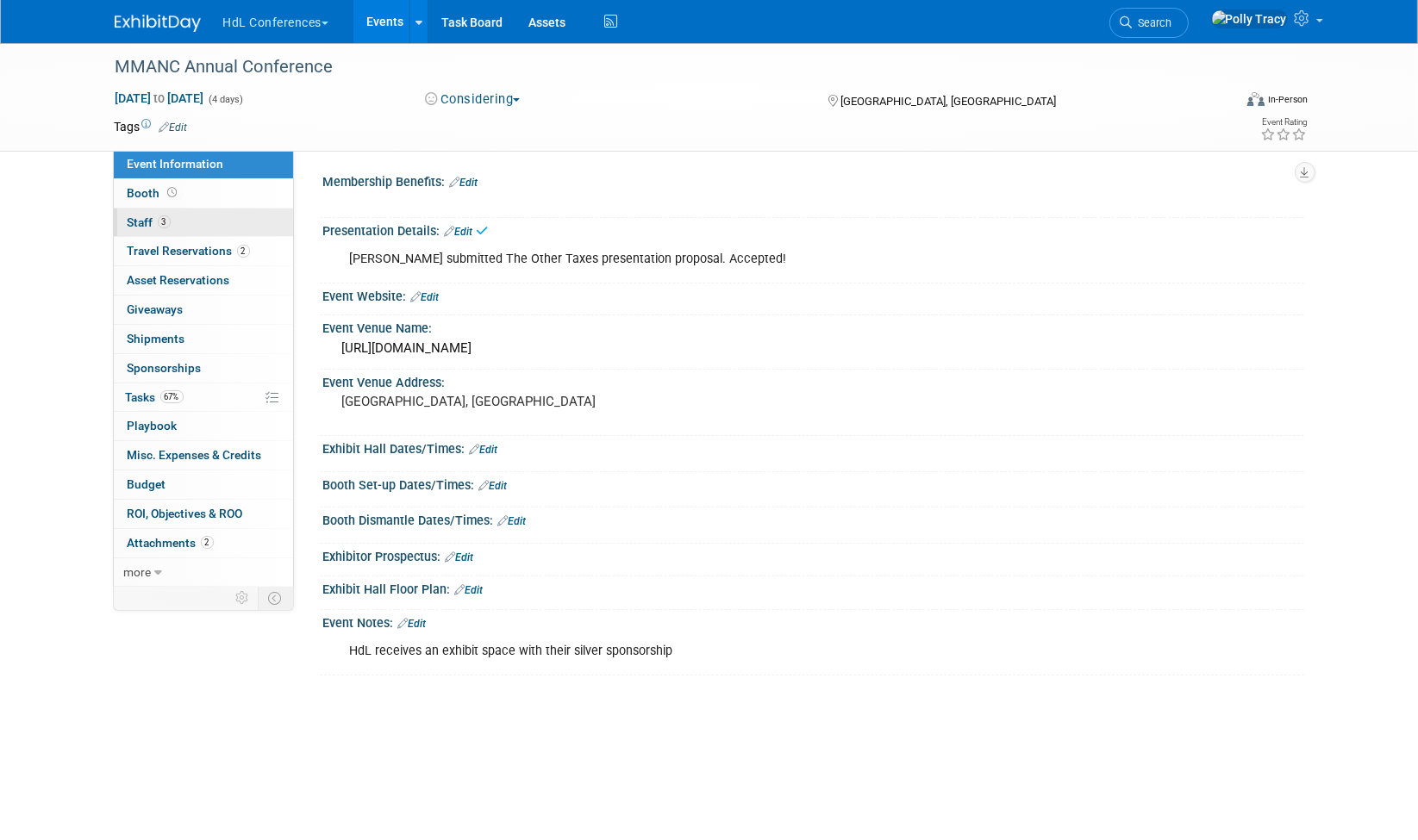
click at [147, 227] on link "3 Staff 3" at bounding box center [203, 223] width 179 height 29
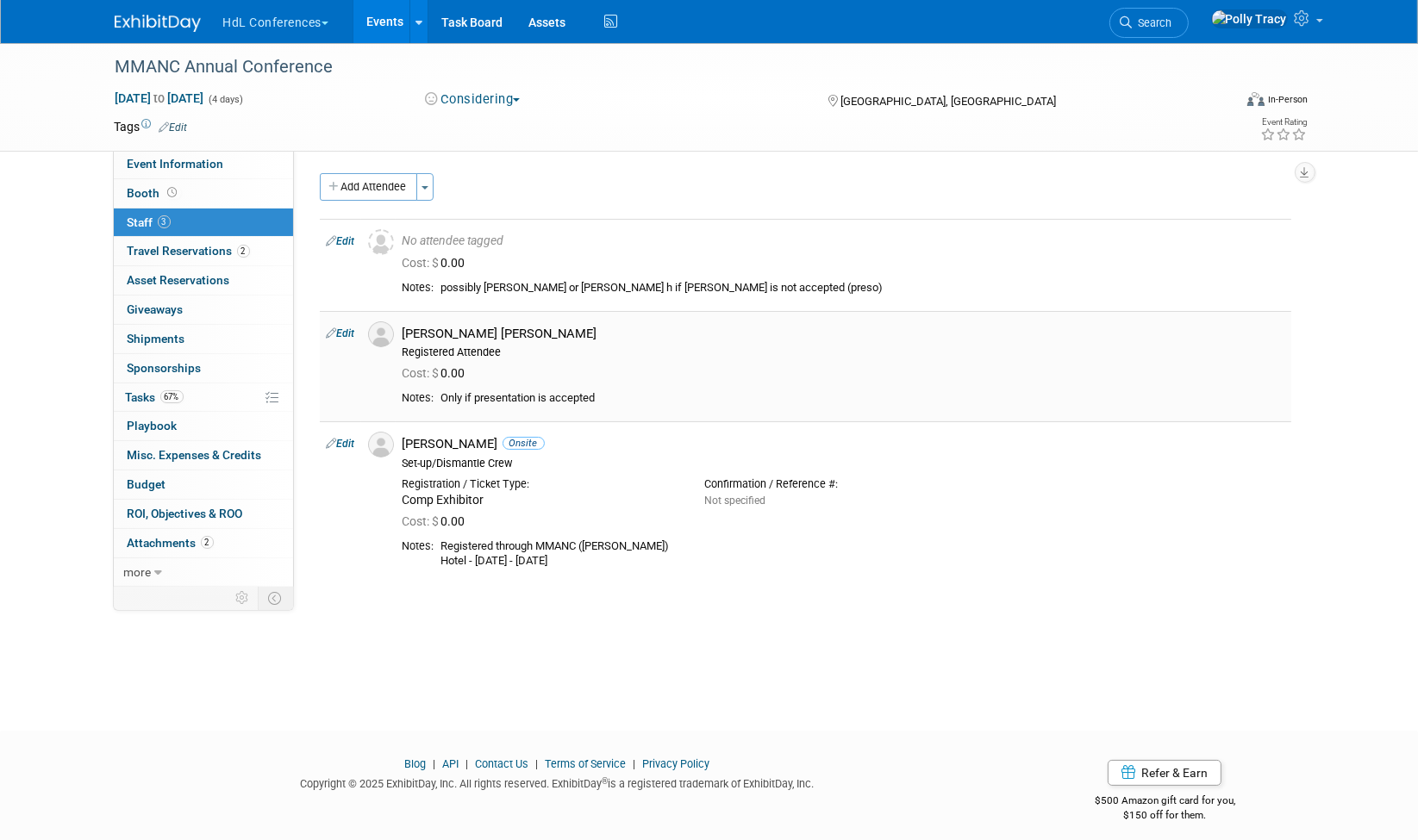
click at [349, 335] on link "Edit" at bounding box center [340, 333] width 29 height 12
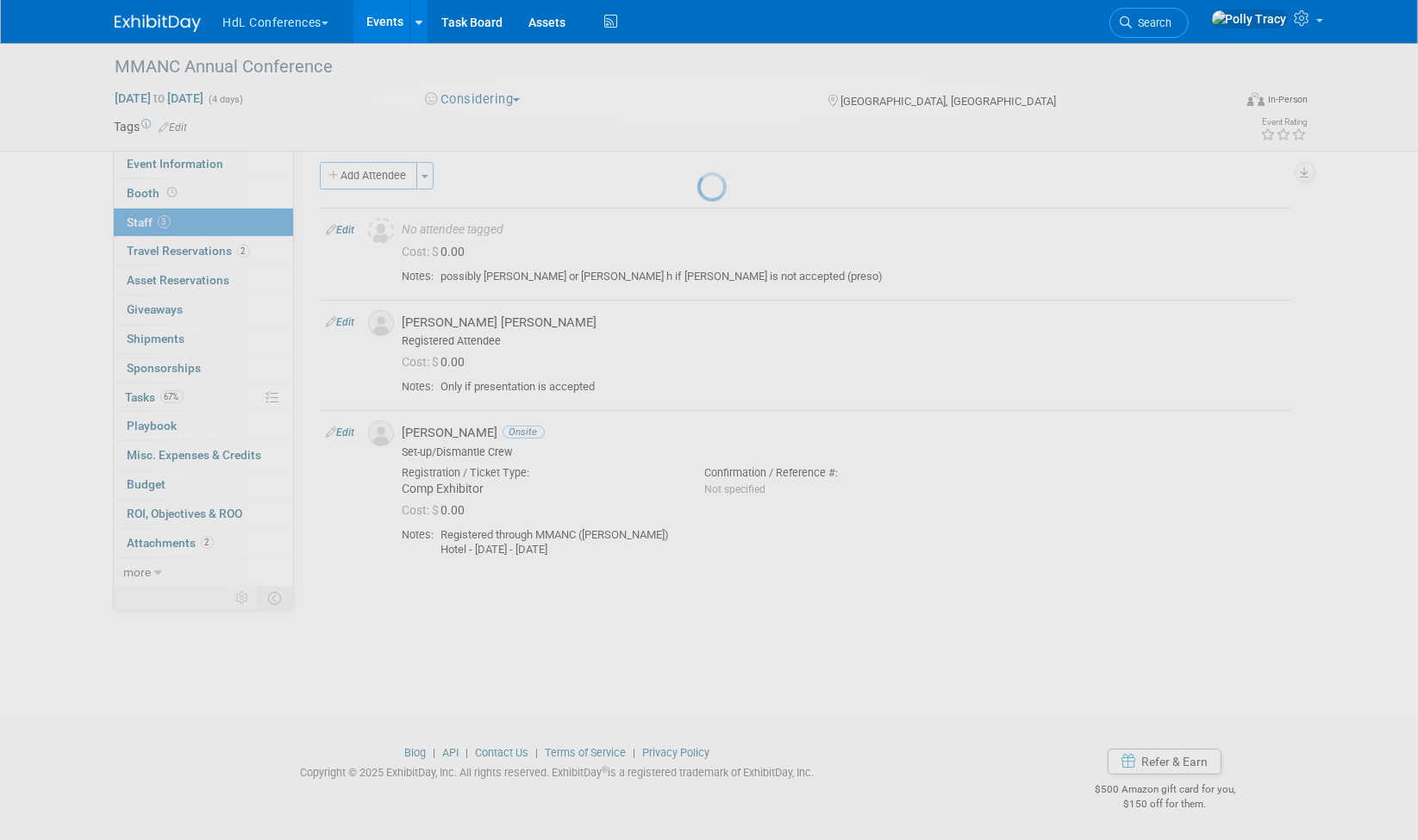
select select "c217b99c-7303-418a-a55f-38b13f985010"
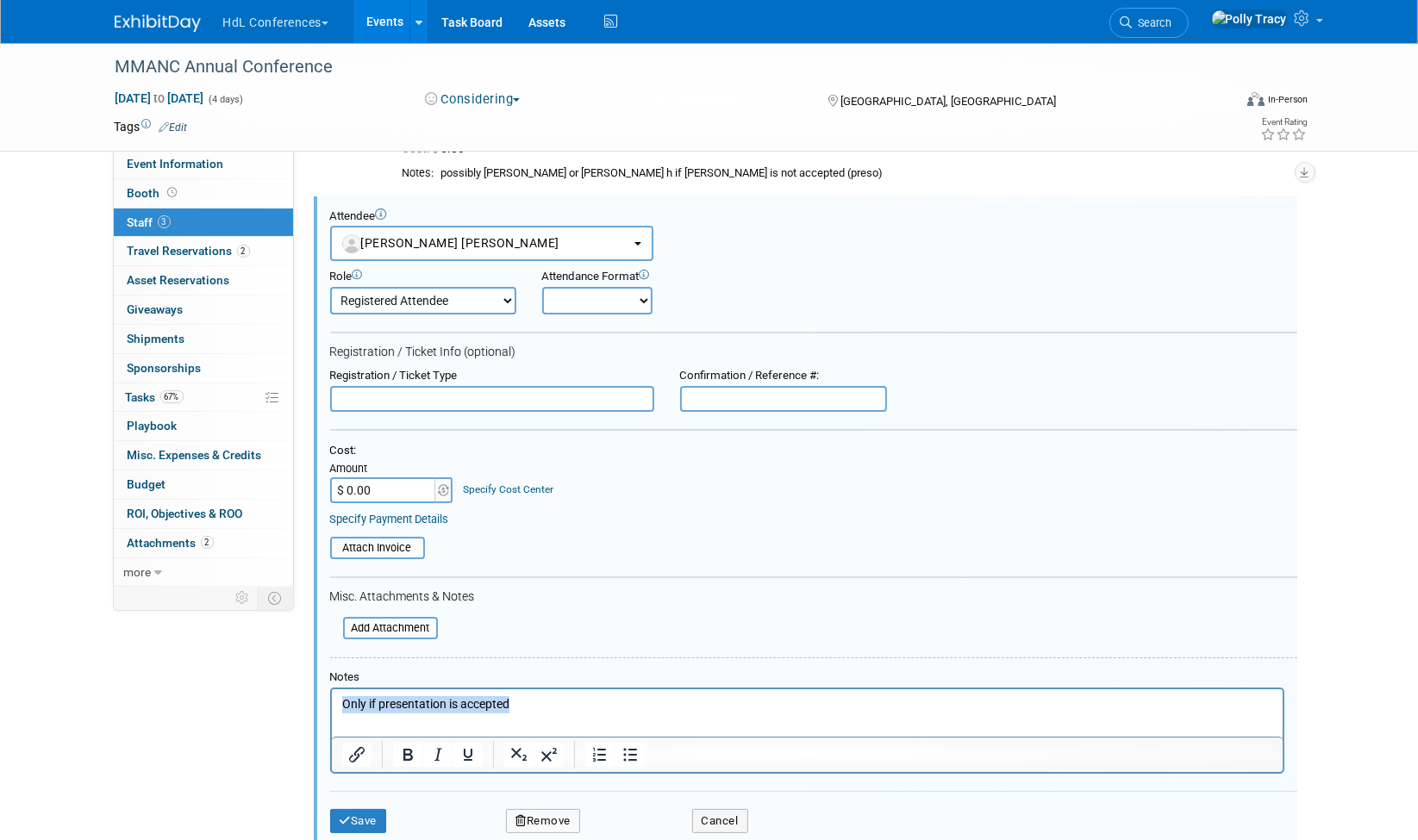
drag, startPoint x: 569, startPoint y: 703, endPoint x: 283, endPoint y: 708, distance: 286.0
click at [331, 708] on html "Only if presentation is accepted" at bounding box center [806, 701] width 951 height 24
click at [357, 820] on button "Save" at bounding box center [358, 821] width 57 height 24
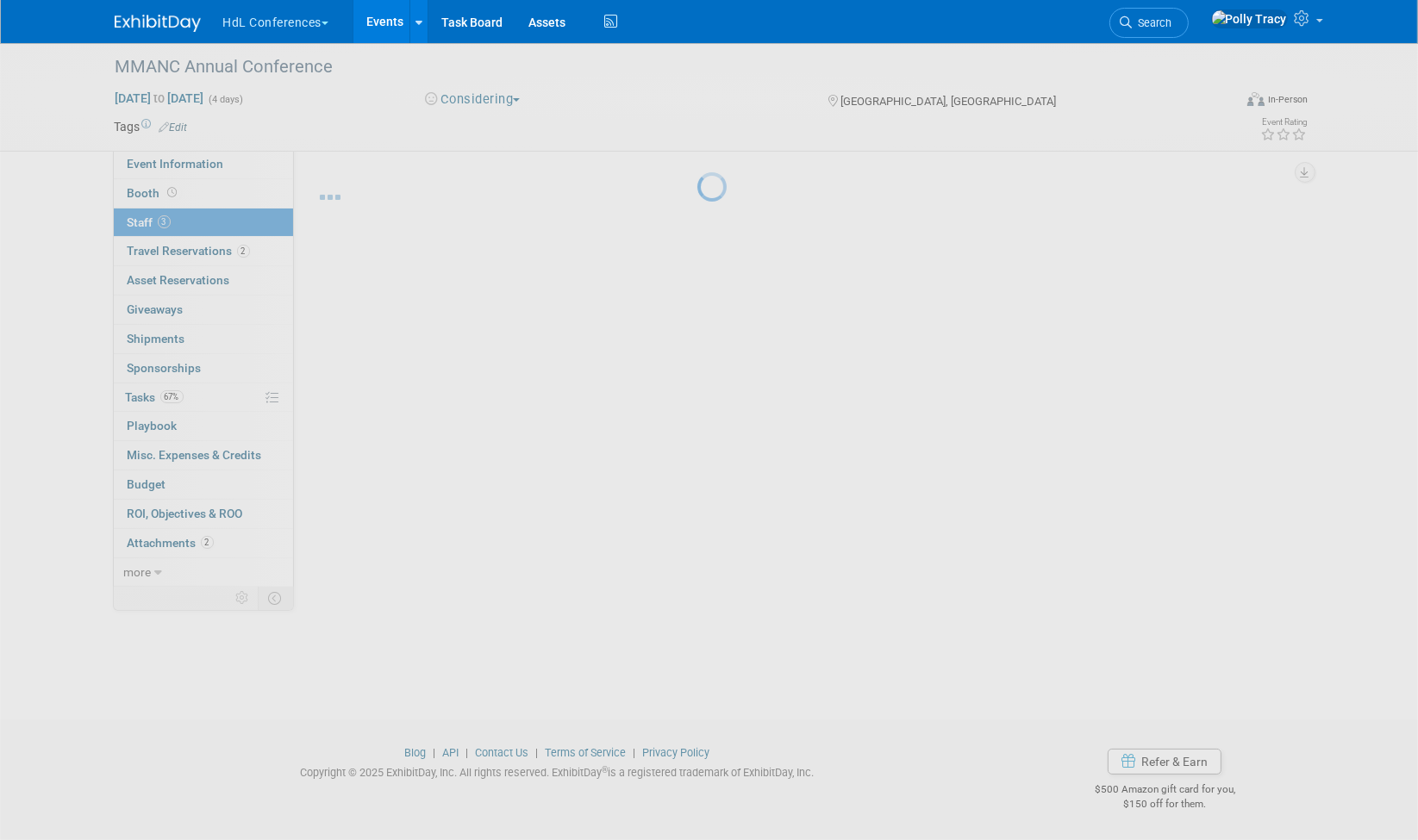
scroll to position [11, 0]
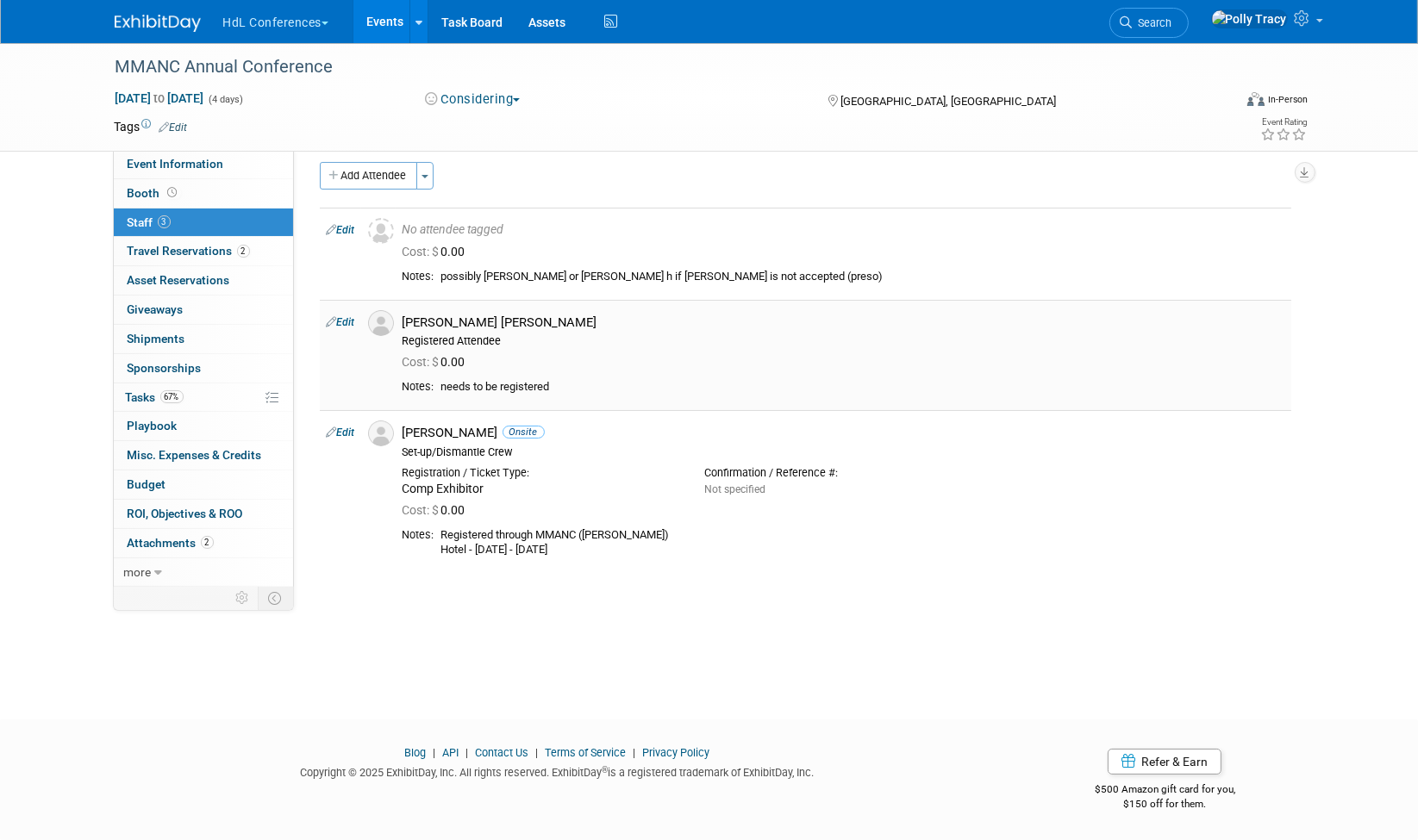
click at [348, 323] on link "Edit" at bounding box center [340, 322] width 29 height 12
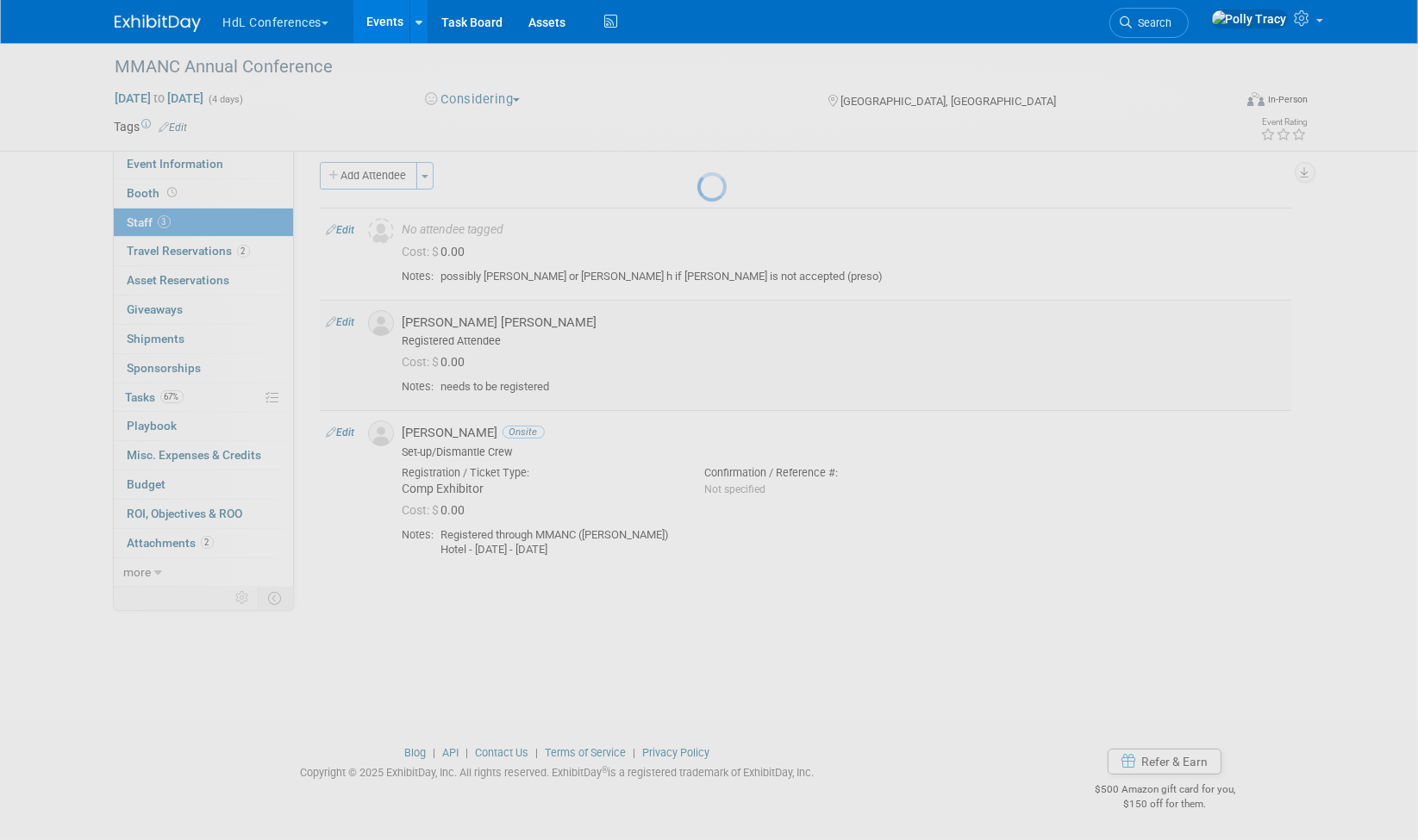
select select "c217b99c-7303-418a-a55f-38b13f985010"
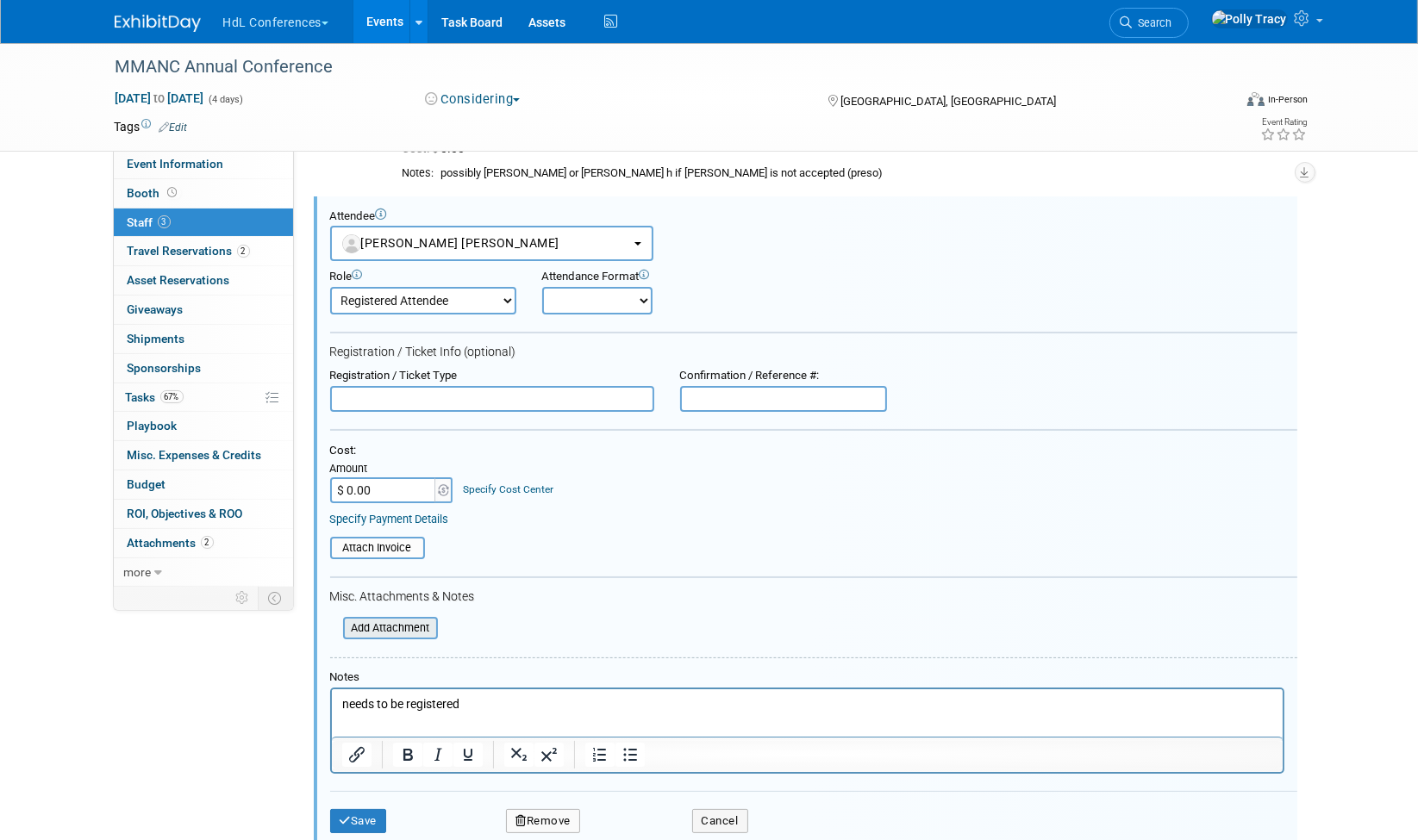
scroll to position [0, 0]
drag, startPoint x: 482, startPoint y: 702, endPoint x: 490, endPoint y: 698, distance: 8.9
click at [483, 701] on p "needs to be registered" at bounding box center [806, 704] width 930 height 17
click at [374, 815] on button "Save" at bounding box center [358, 821] width 57 height 24
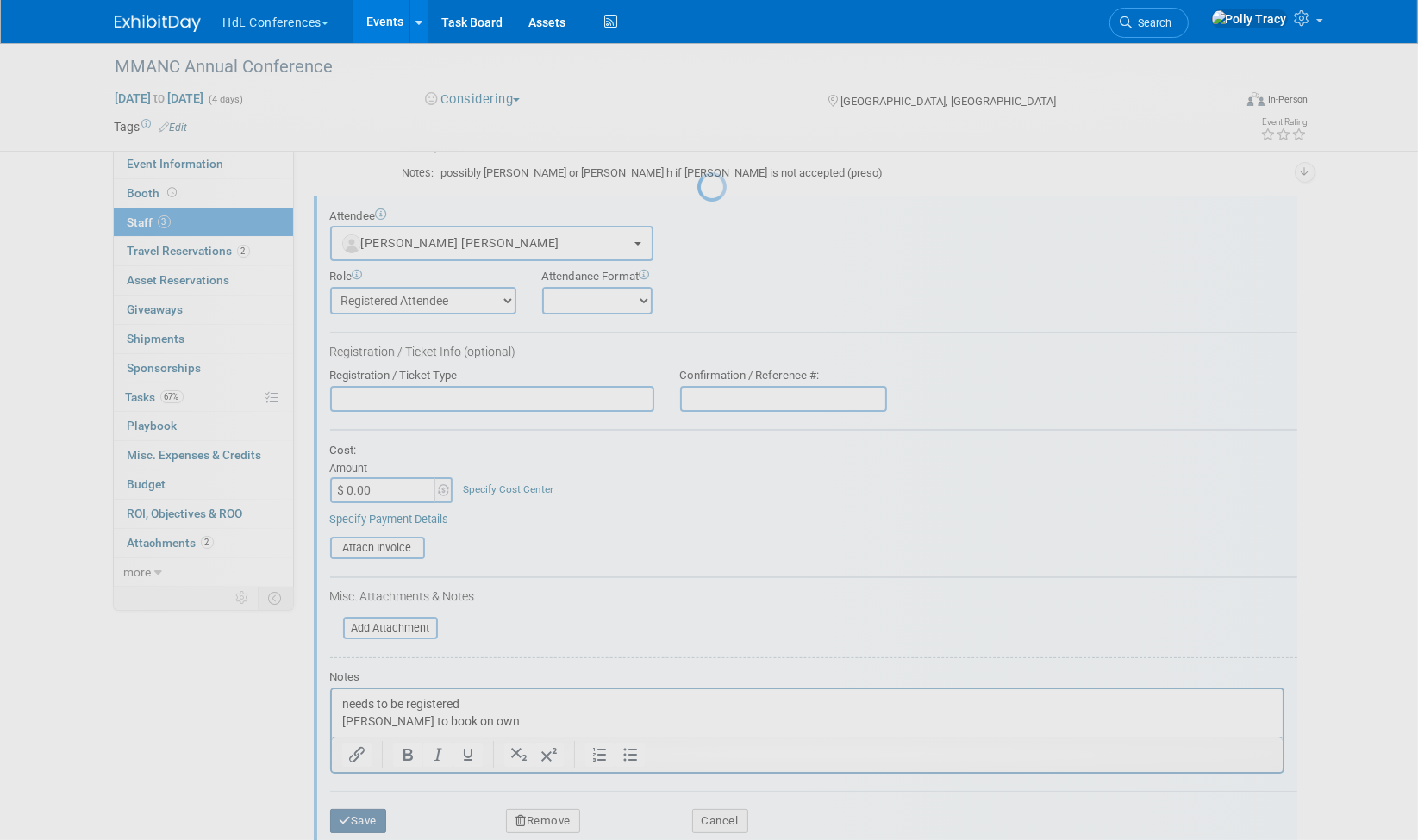
scroll to position [11, 0]
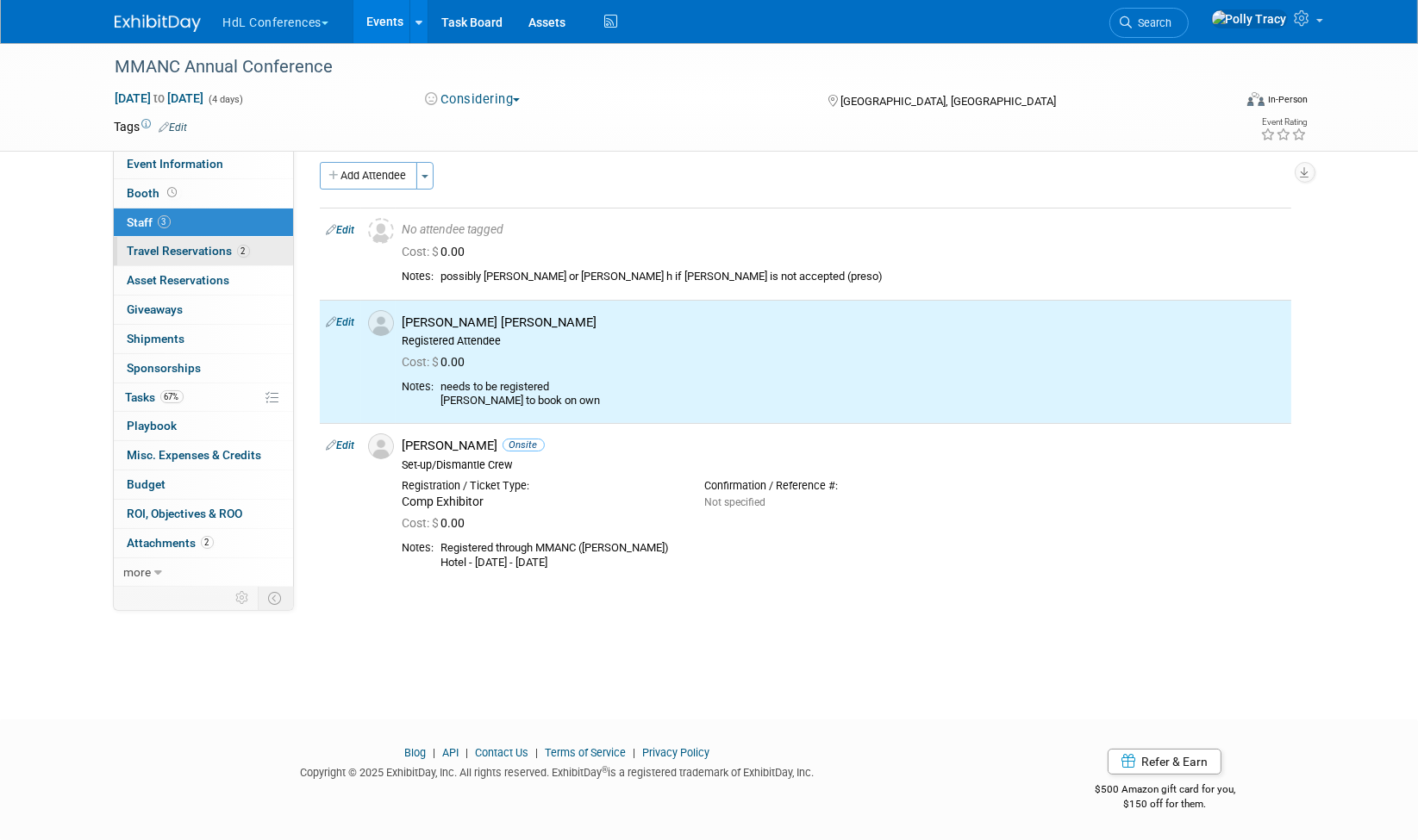
click at [150, 248] on span "Travel Reservations 2" at bounding box center [188, 251] width 122 height 14
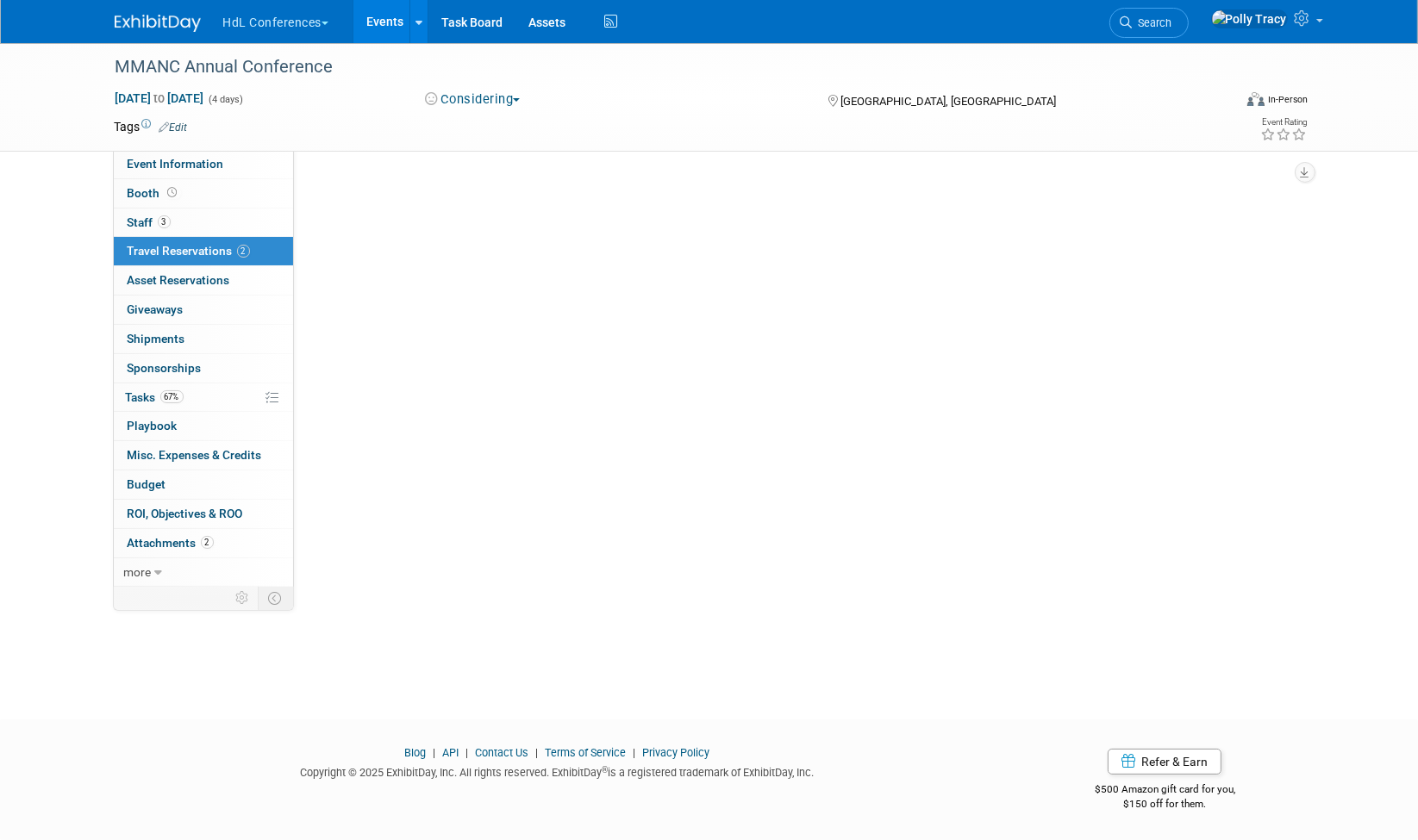
scroll to position [0, 0]
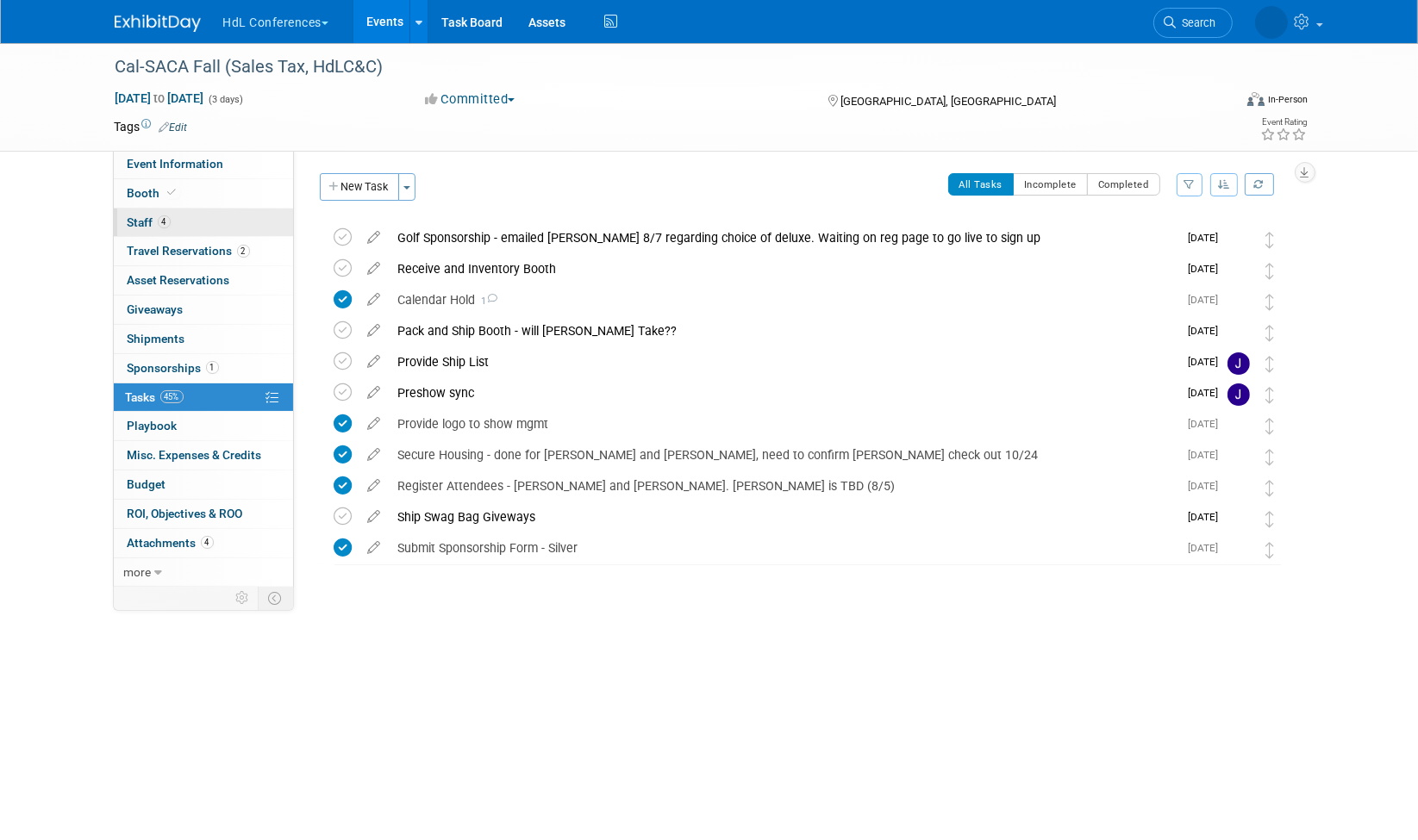
click at [137, 222] on span "Staff 4" at bounding box center [149, 222] width 43 height 14
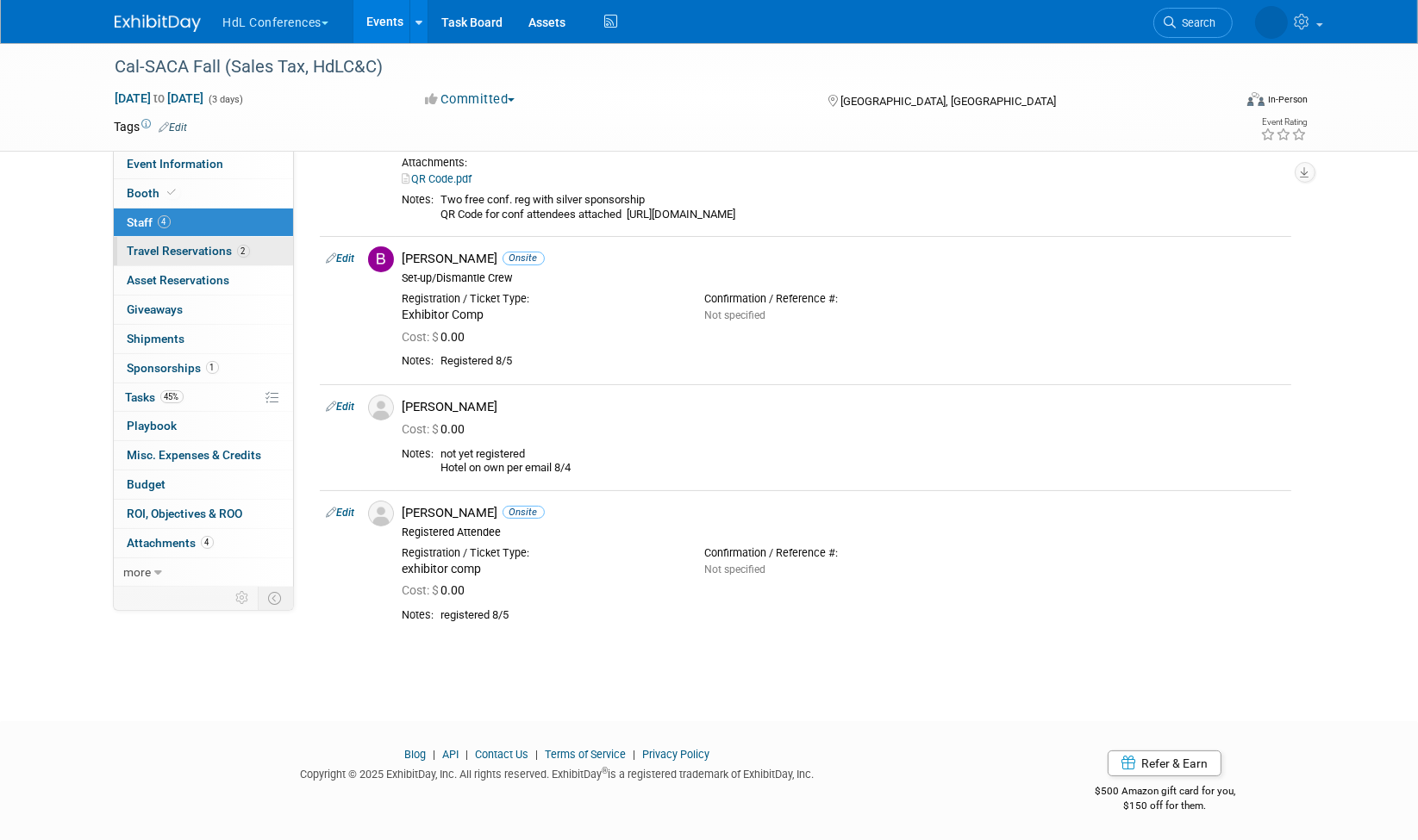
scroll to position [110, 0]
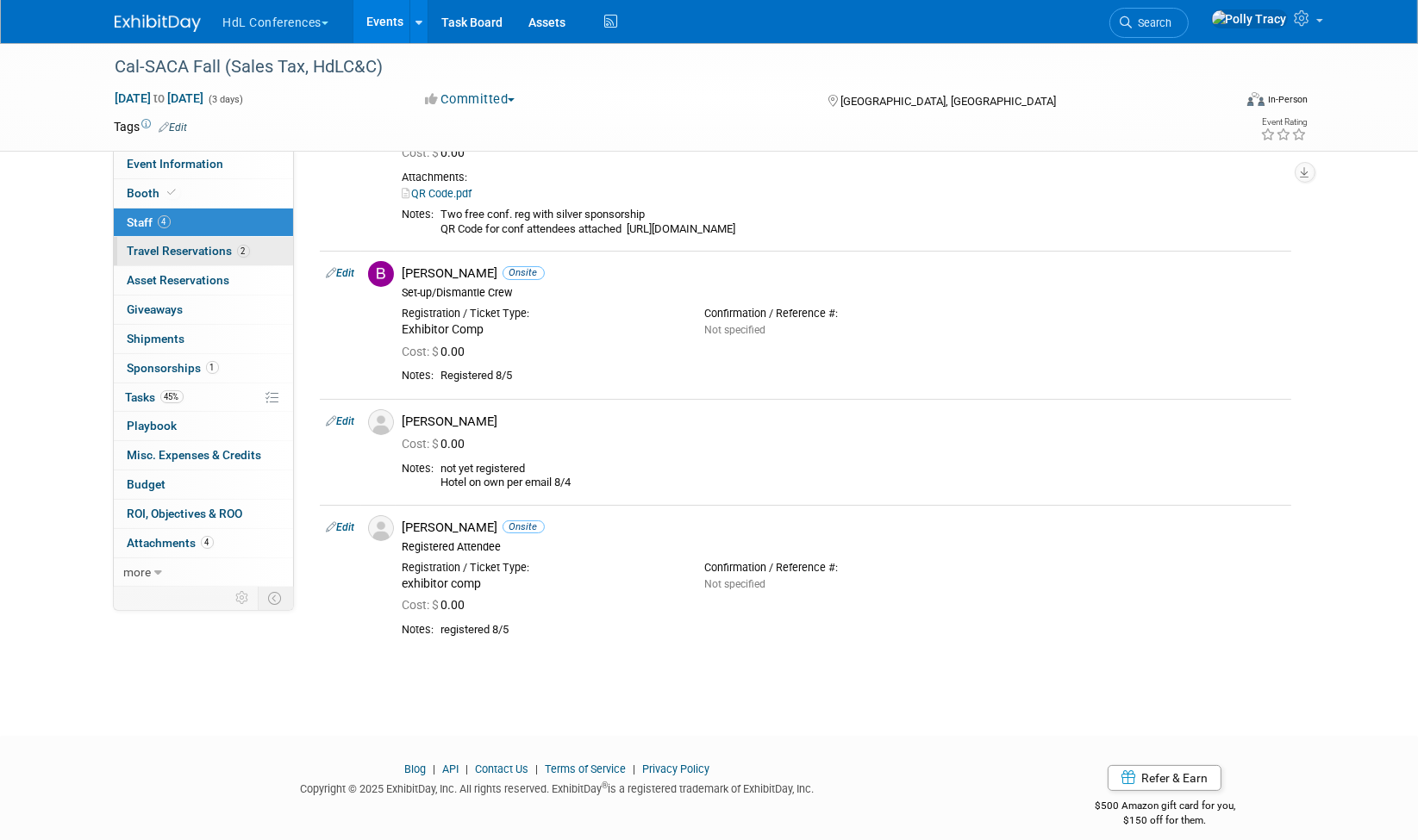
click at [155, 250] on span "Travel Reservations 2" at bounding box center [188, 251] width 122 height 14
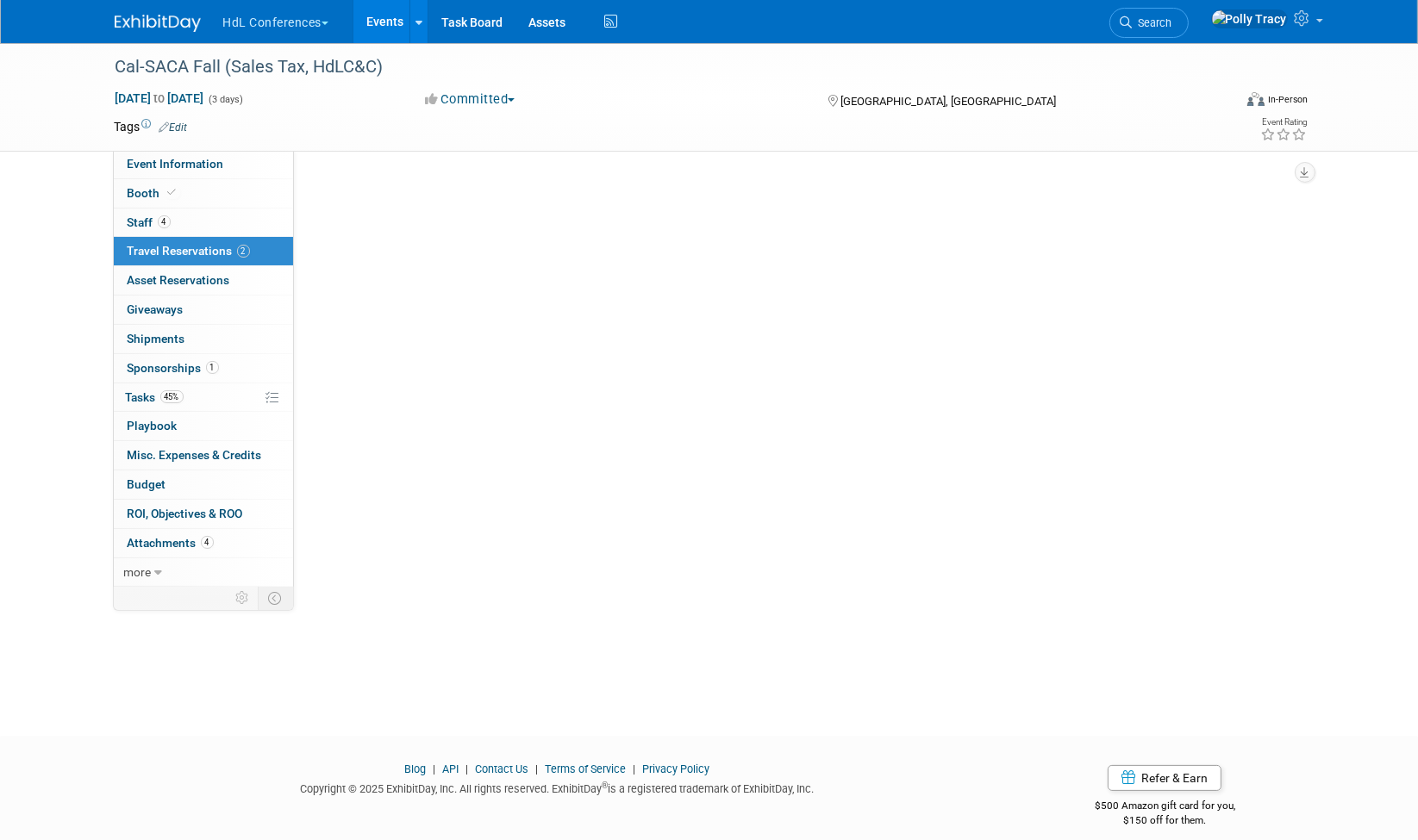
scroll to position [0, 0]
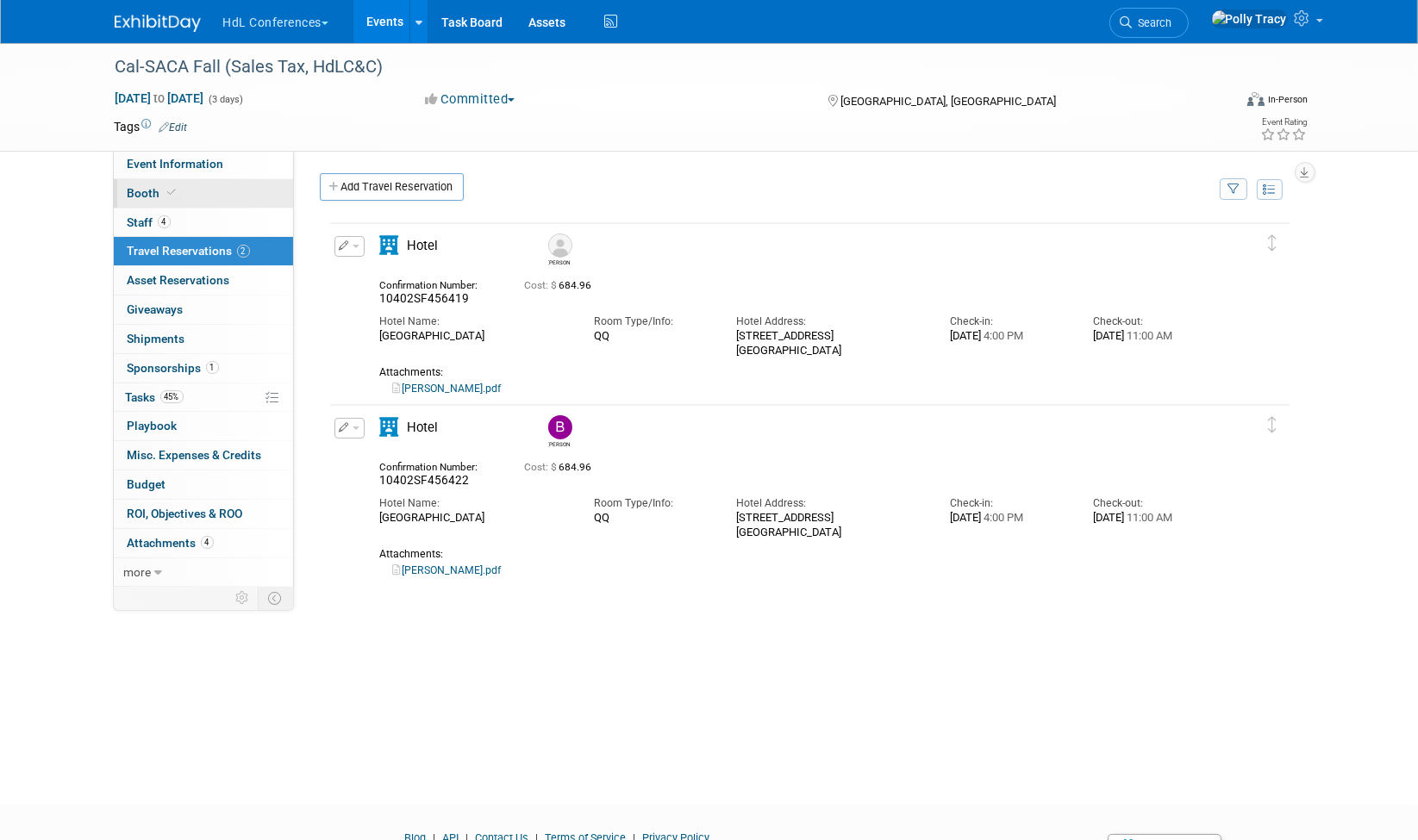
click at [152, 182] on link "Booth" at bounding box center [203, 193] width 179 height 29
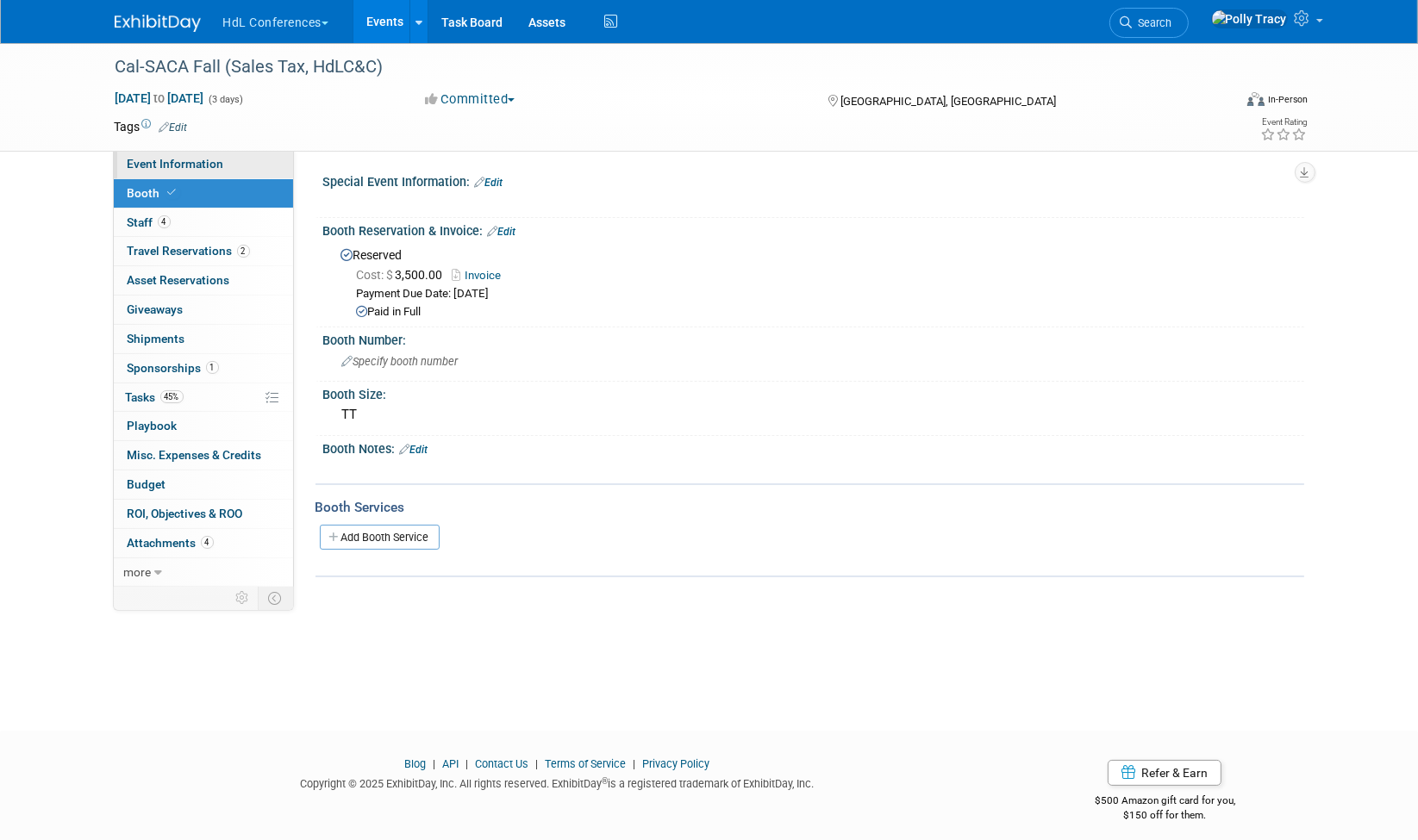
click at [194, 162] on span "Event Information" at bounding box center [176, 163] width 97 height 14
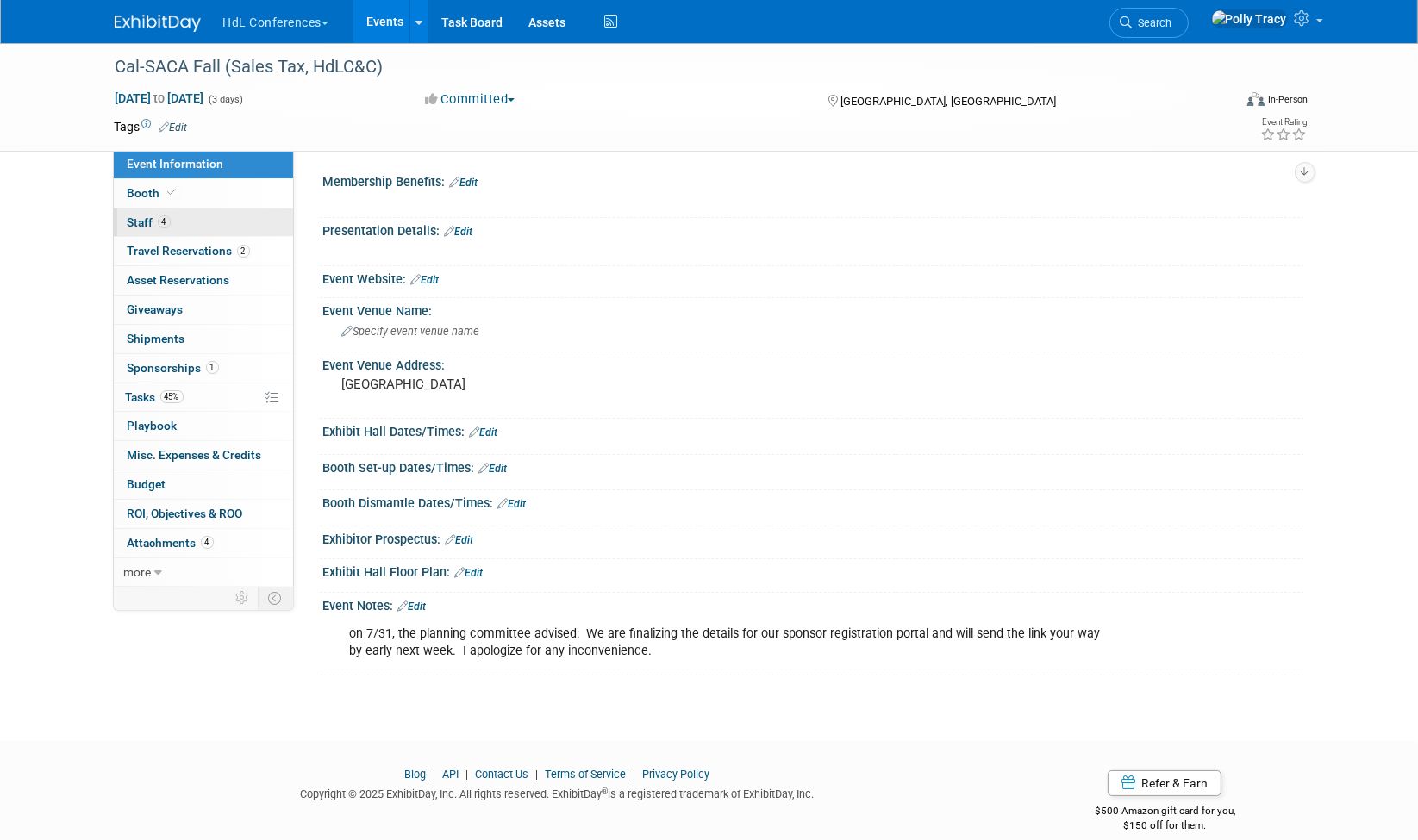
click at [155, 223] on span "Staff 4" at bounding box center [149, 222] width 43 height 14
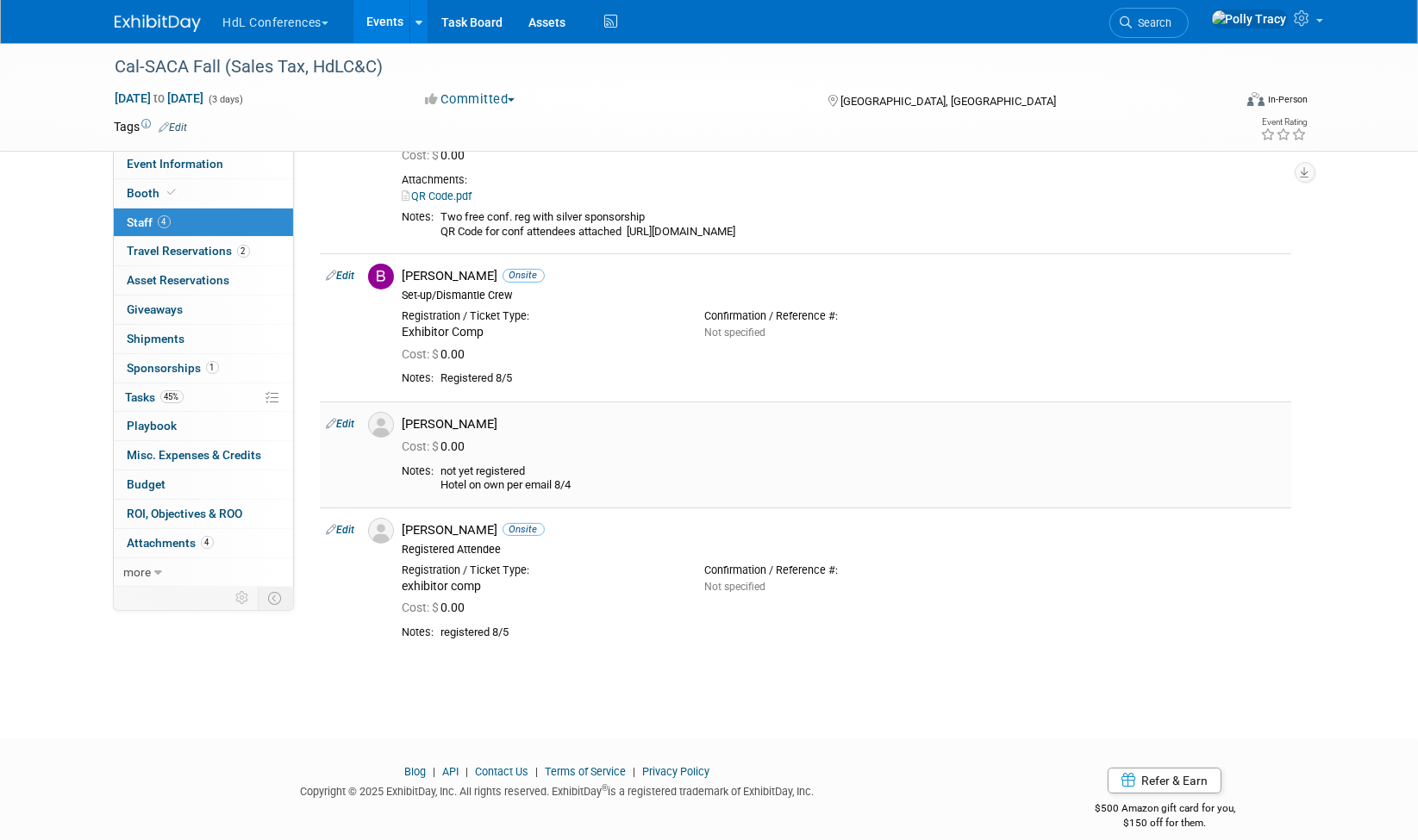
scroll to position [39, 0]
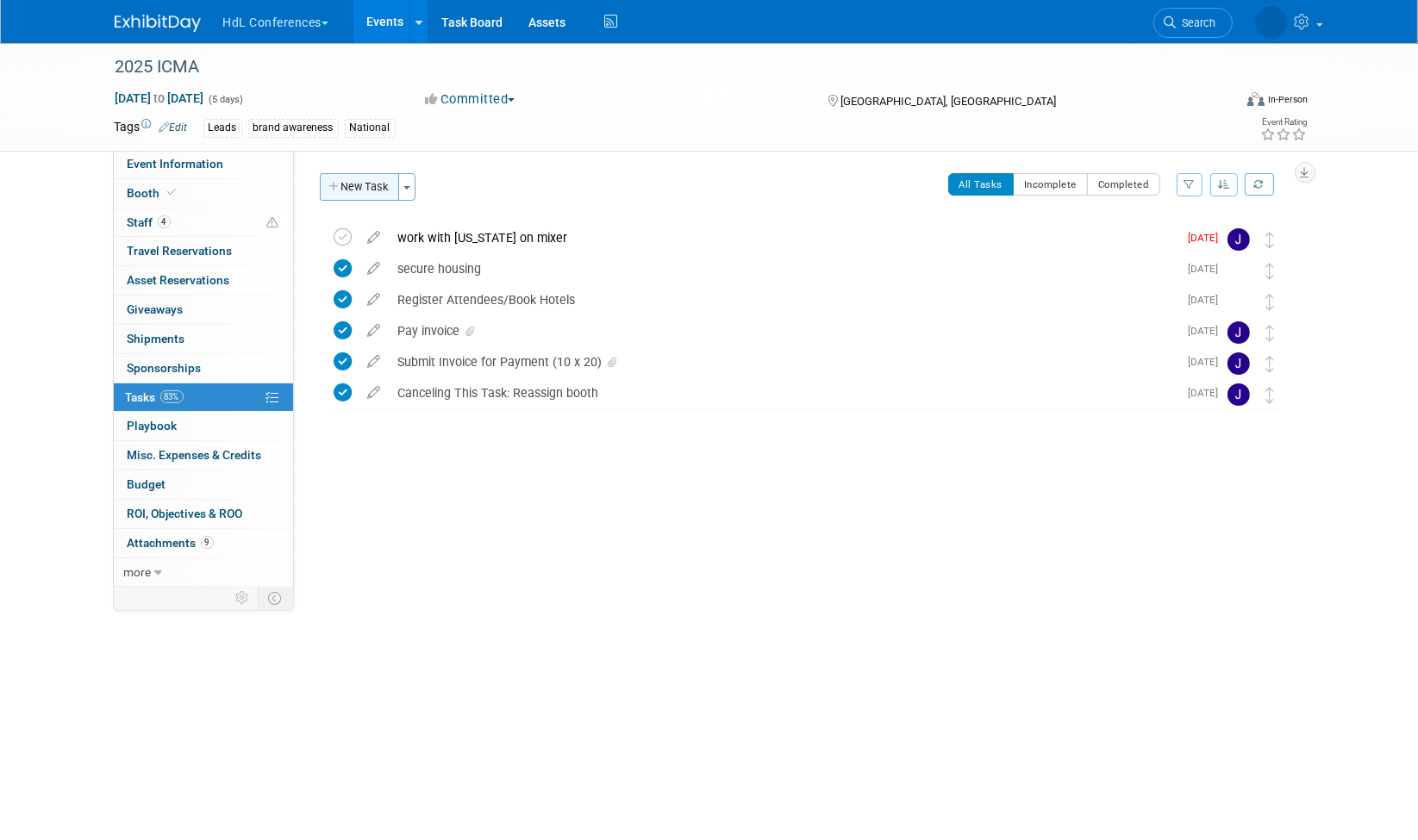
click at [362, 192] on button "New Task" at bounding box center [359, 187] width 79 height 28
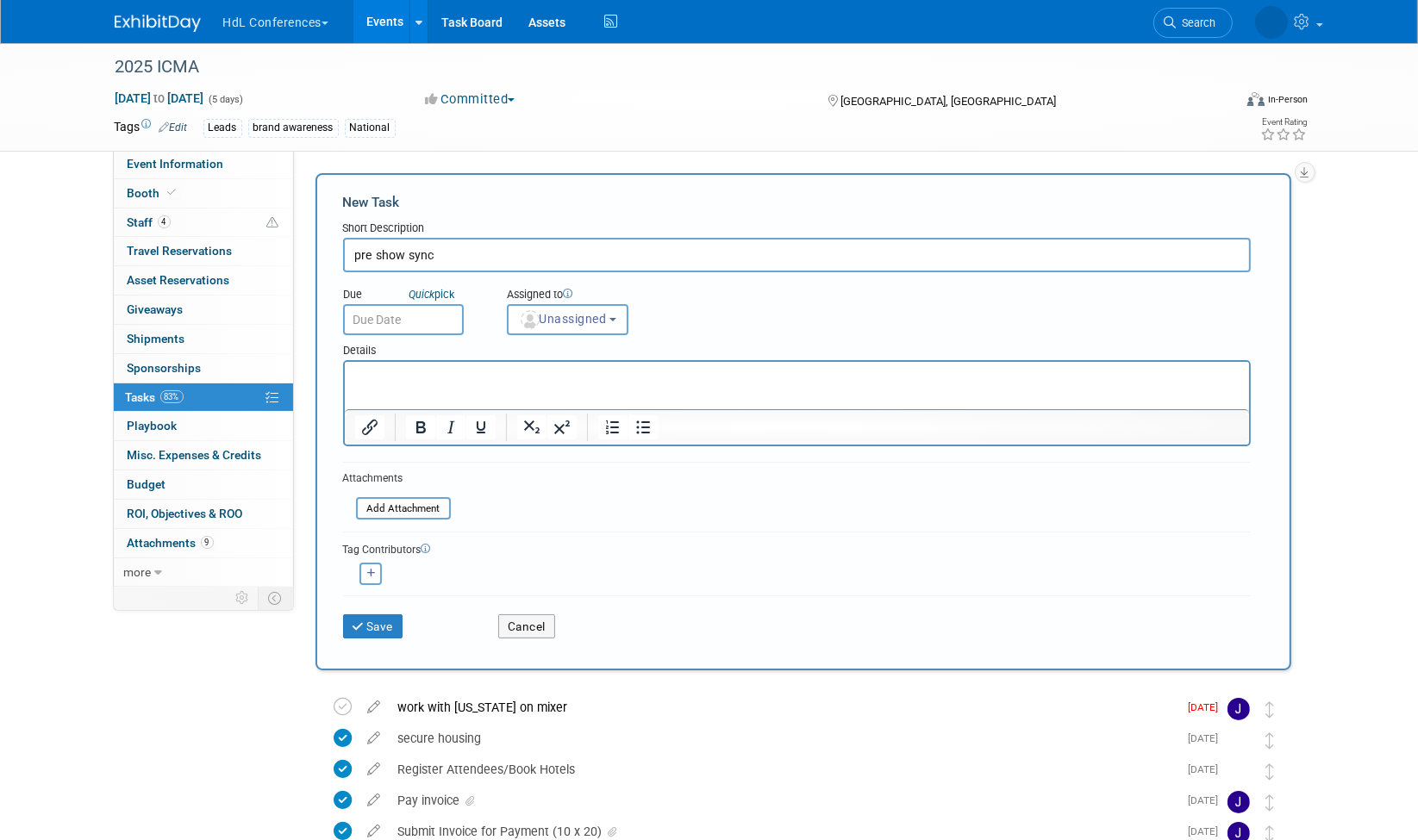
type input "pre show sync"
click at [414, 313] on input "text" at bounding box center [403, 319] width 120 height 31
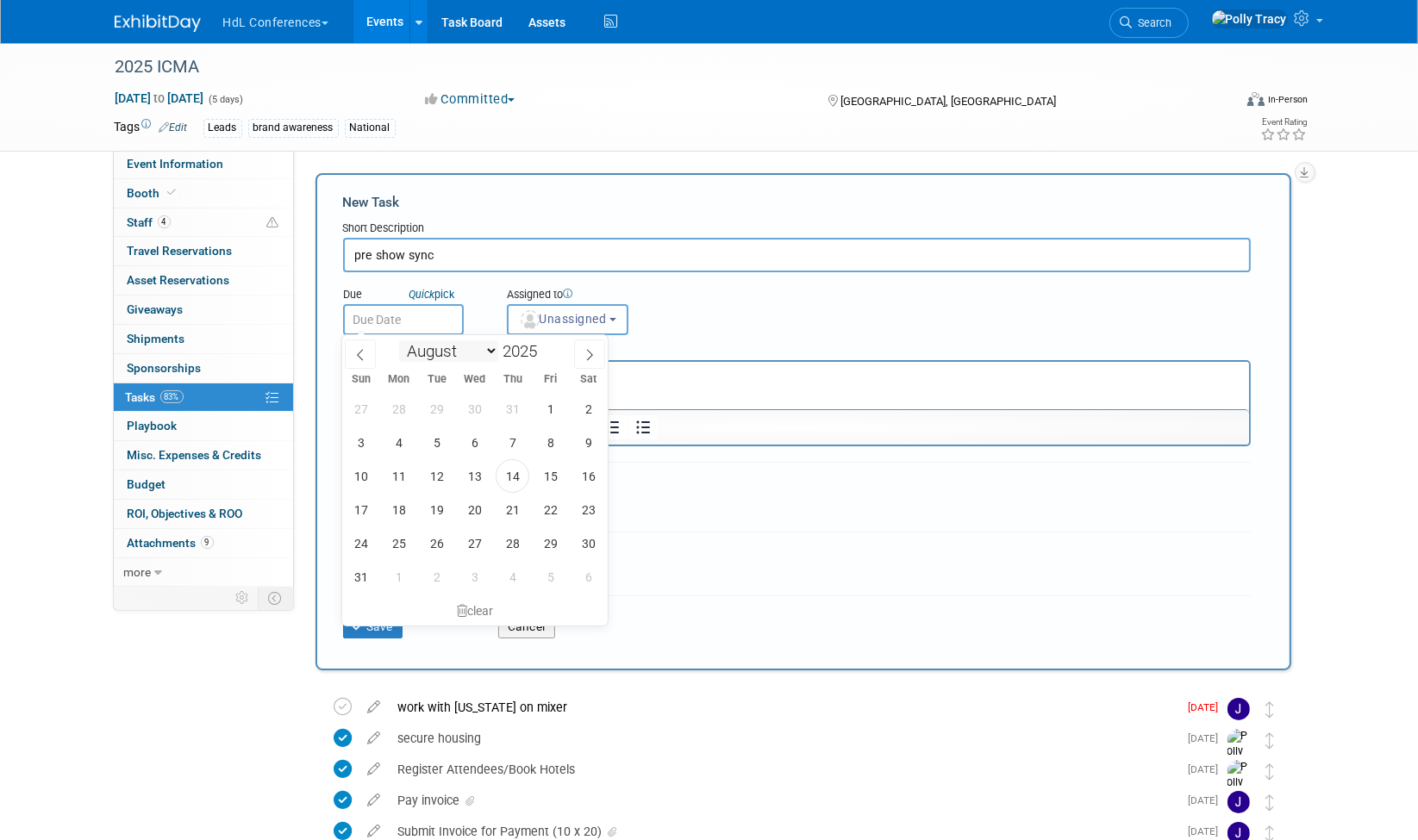
click at [489, 348] on select "January February March April May June July August September October November De…" at bounding box center [448, 351] width 99 height 21
select select "8"
click at [399, 340] on select "January February March April May June July August September October November De…" at bounding box center [448, 351] width 99 height 21
click at [550, 501] on span "26" at bounding box center [550, 510] width 34 height 34
type input "[DATE]"
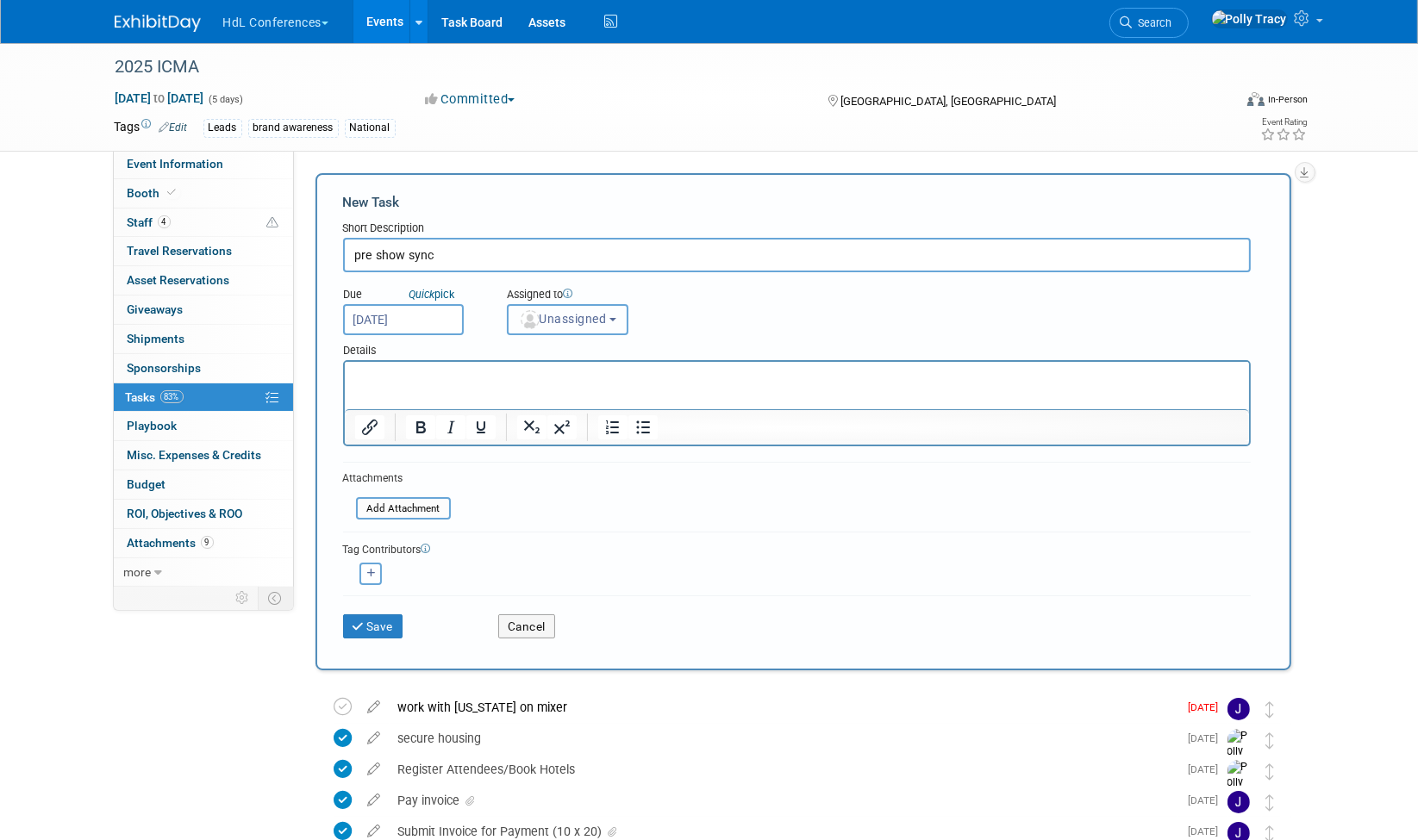
click at [585, 320] on span "Unassigned" at bounding box center [563, 319] width 88 height 14
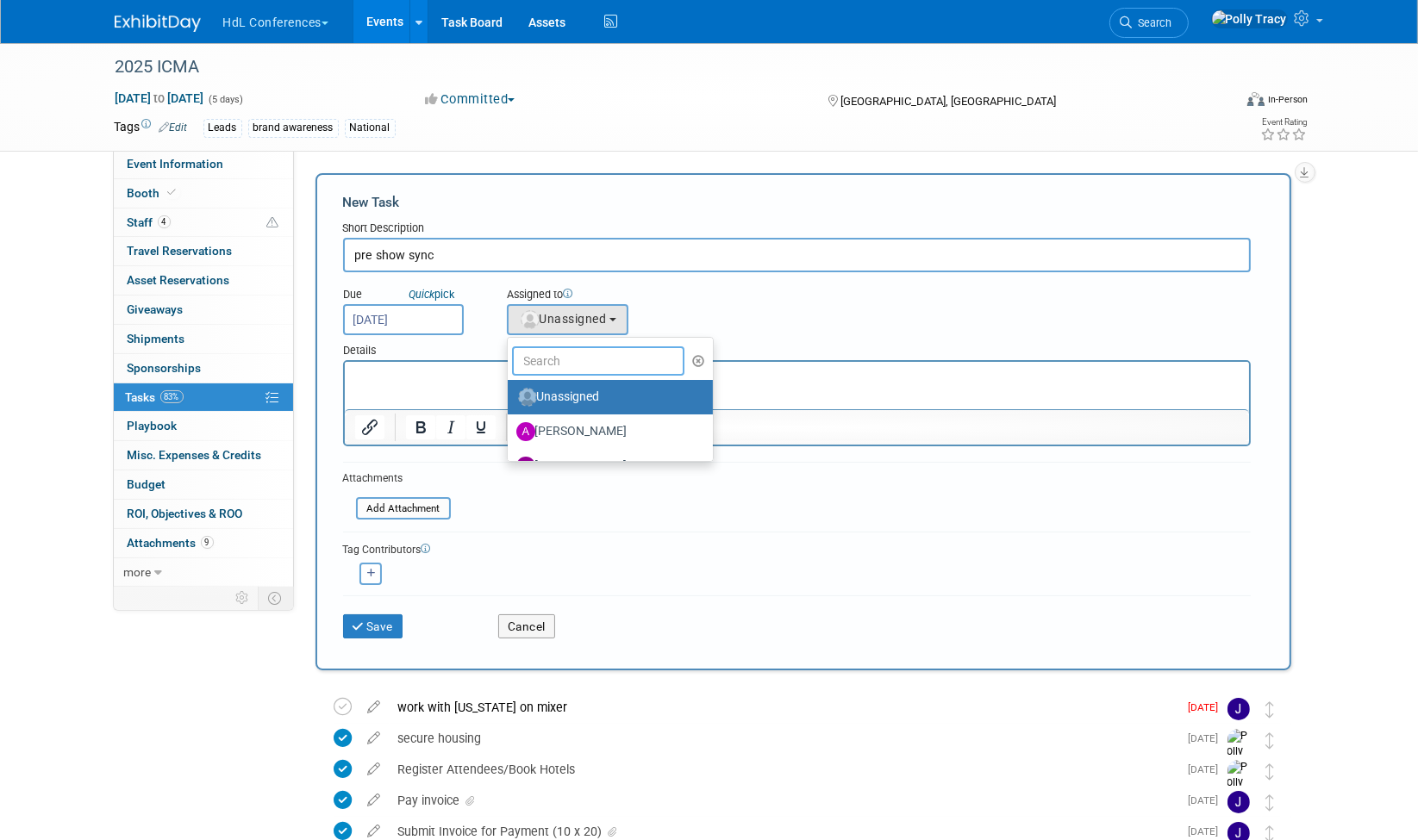
click at [569, 362] on input "text" at bounding box center [598, 361] width 172 height 29
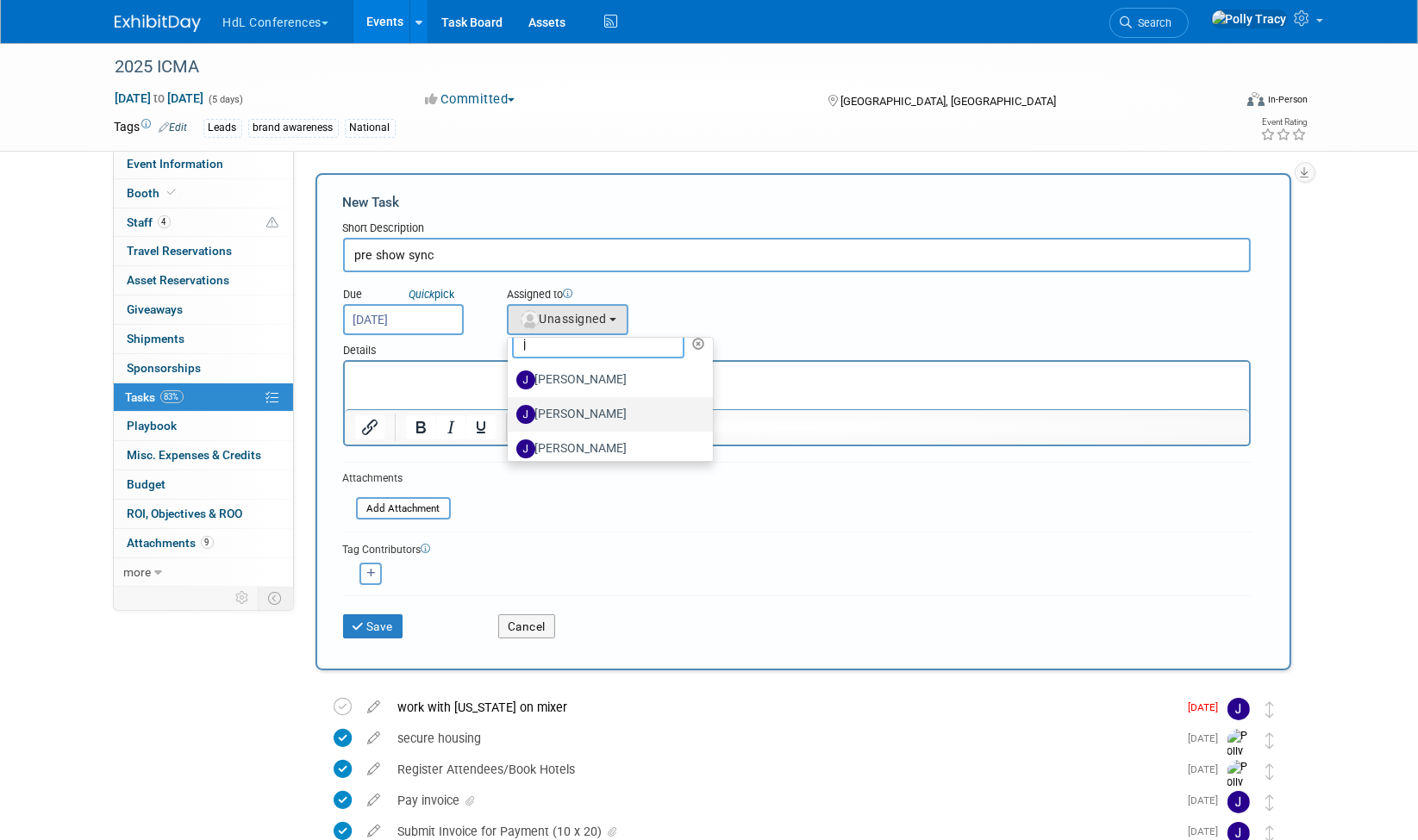
scroll to position [26, 0]
type input "j"
click at [565, 430] on label "[PERSON_NAME]" at bounding box center [606, 441] width 180 height 28
click at [510, 433] on input "[PERSON_NAME]" at bounding box center [504, 438] width 11 height 11
select select "7ad0ca50-c2e1-45ff-affb-70136651c9ce"
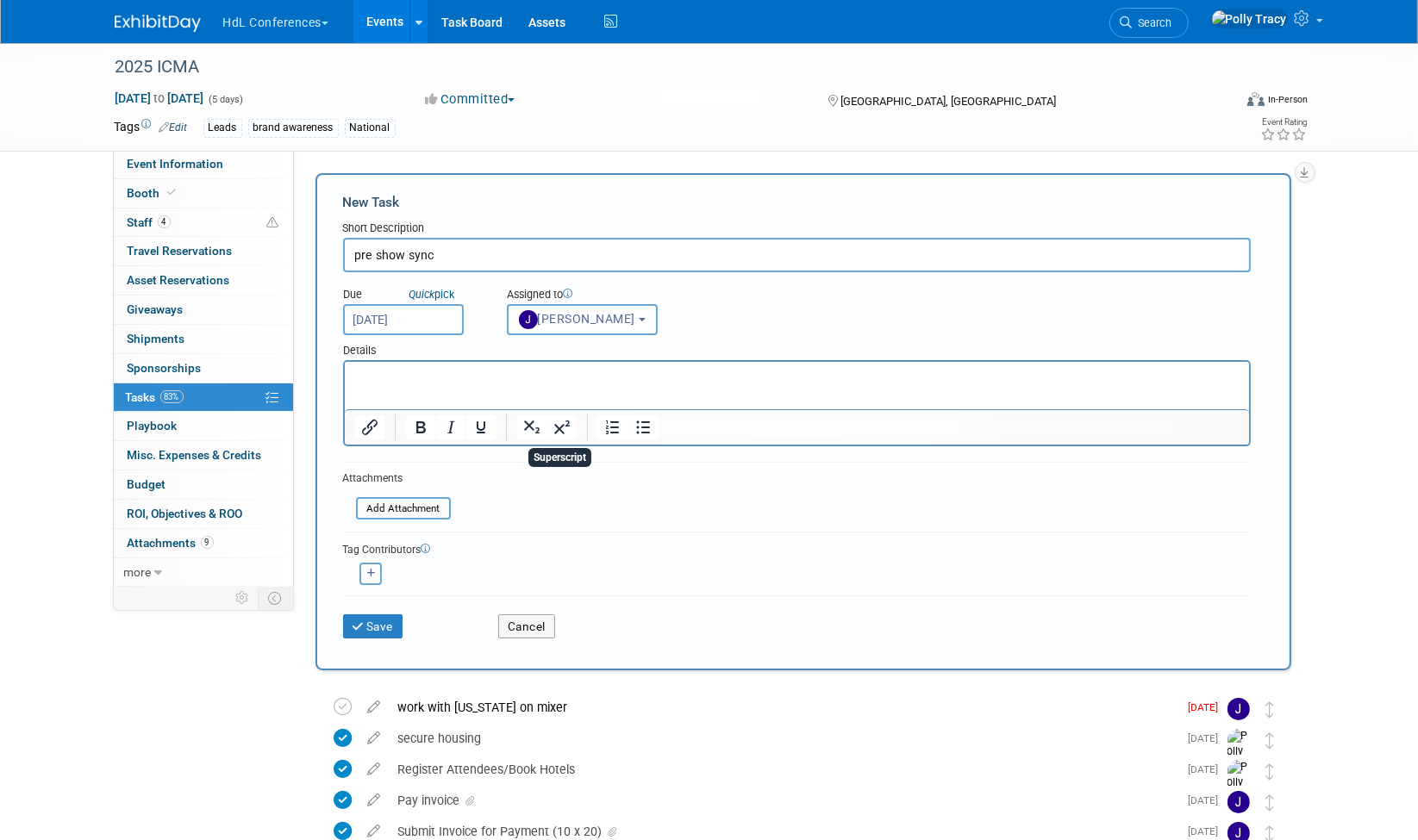
drag, startPoint x: 565, startPoint y: 430, endPoint x: 453, endPoint y: 546, distance: 161.2
click at [453, 546] on form "New Task Short Description pre show sync Due Quick pick Sep 26, 2025 j Unassign…" at bounding box center [803, 421] width 920 height 458
click at [383, 619] on button "Save" at bounding box center [373, 627] width 61 height 24
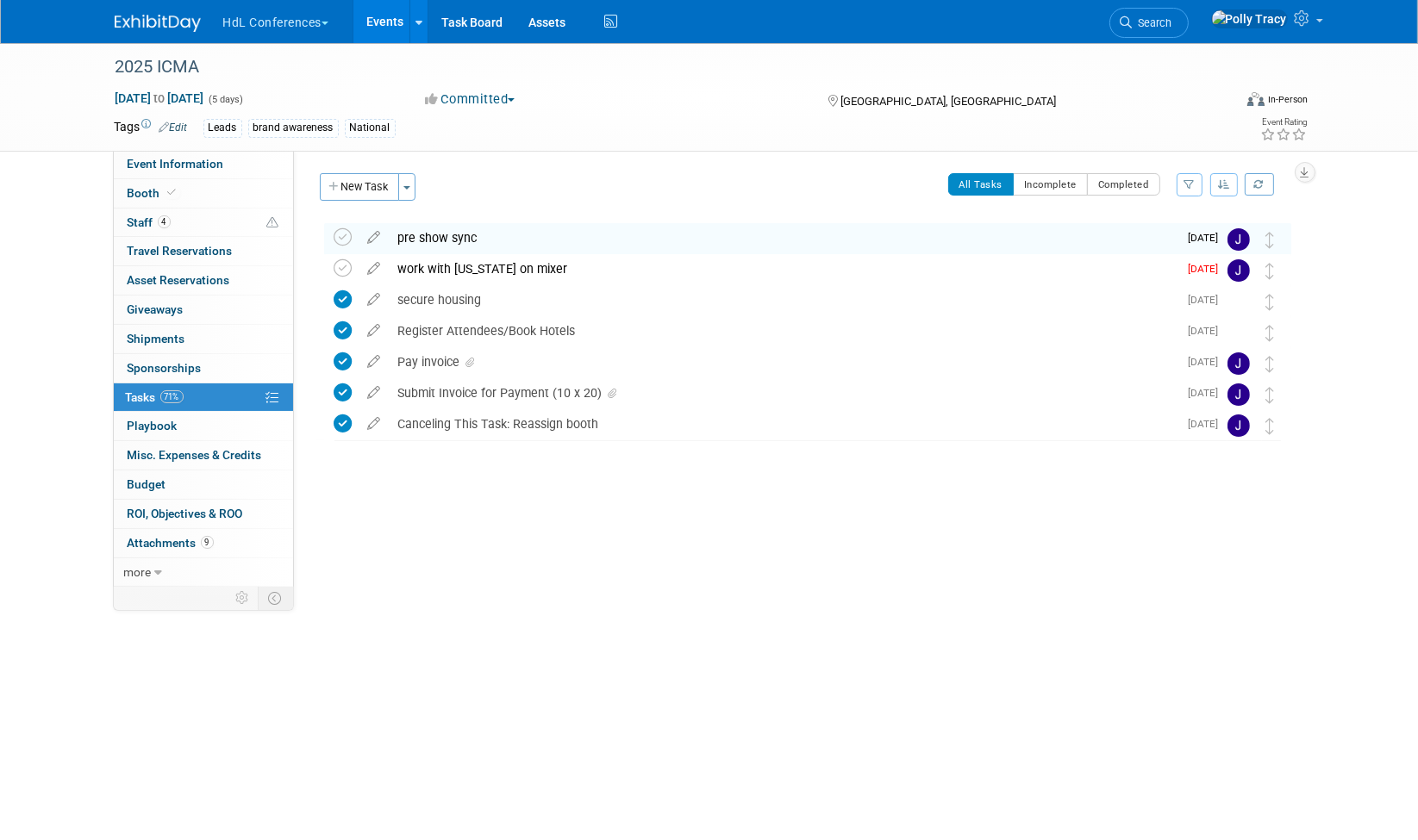
click at [359, 179] on button "New Task" at bounding box center [359, 187] width 79 height 28
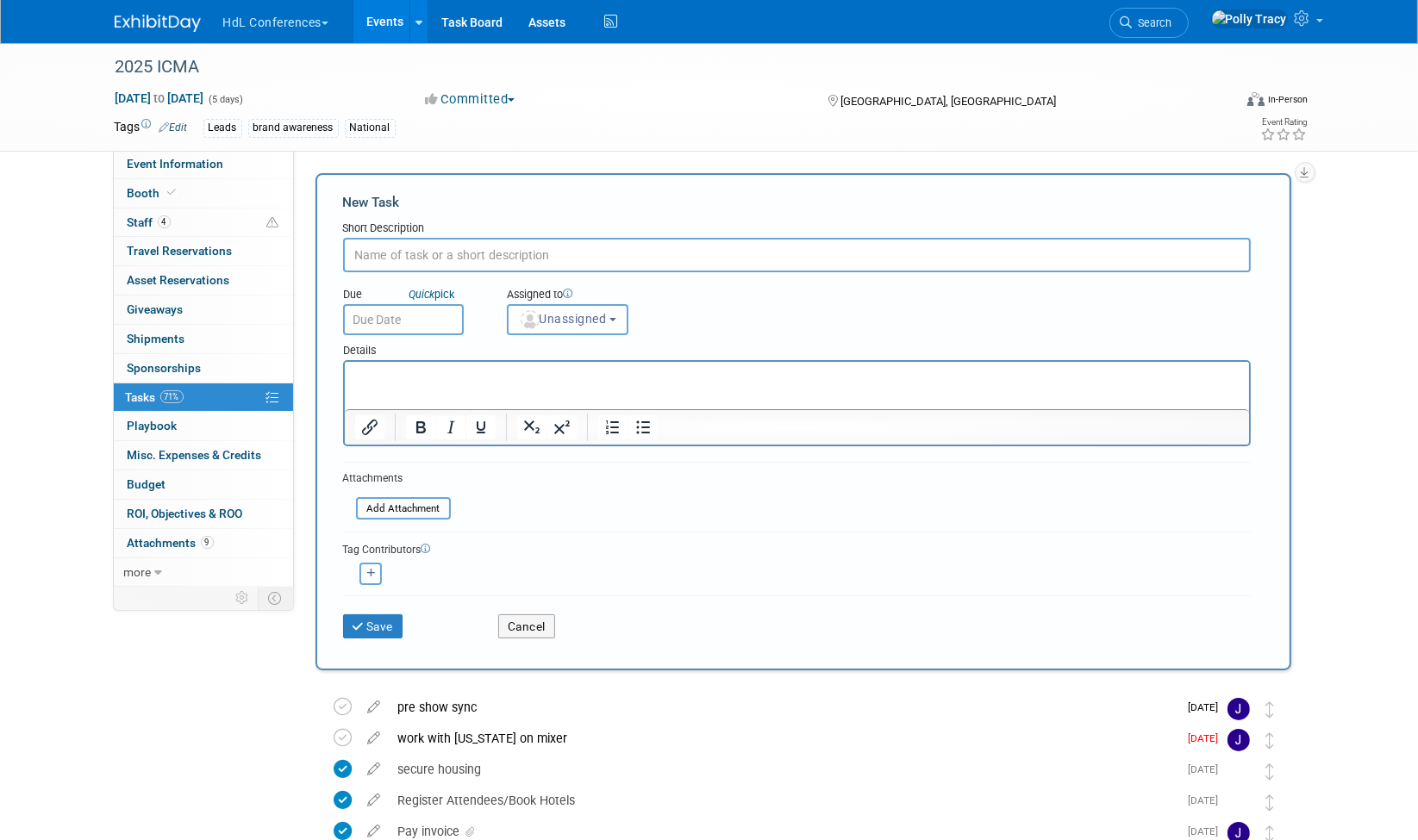
scroll to position [0, 0]
type input "provide ship list"
click at [402, 311] on input "text" at bounding box center [403, 319] width 120 height 31
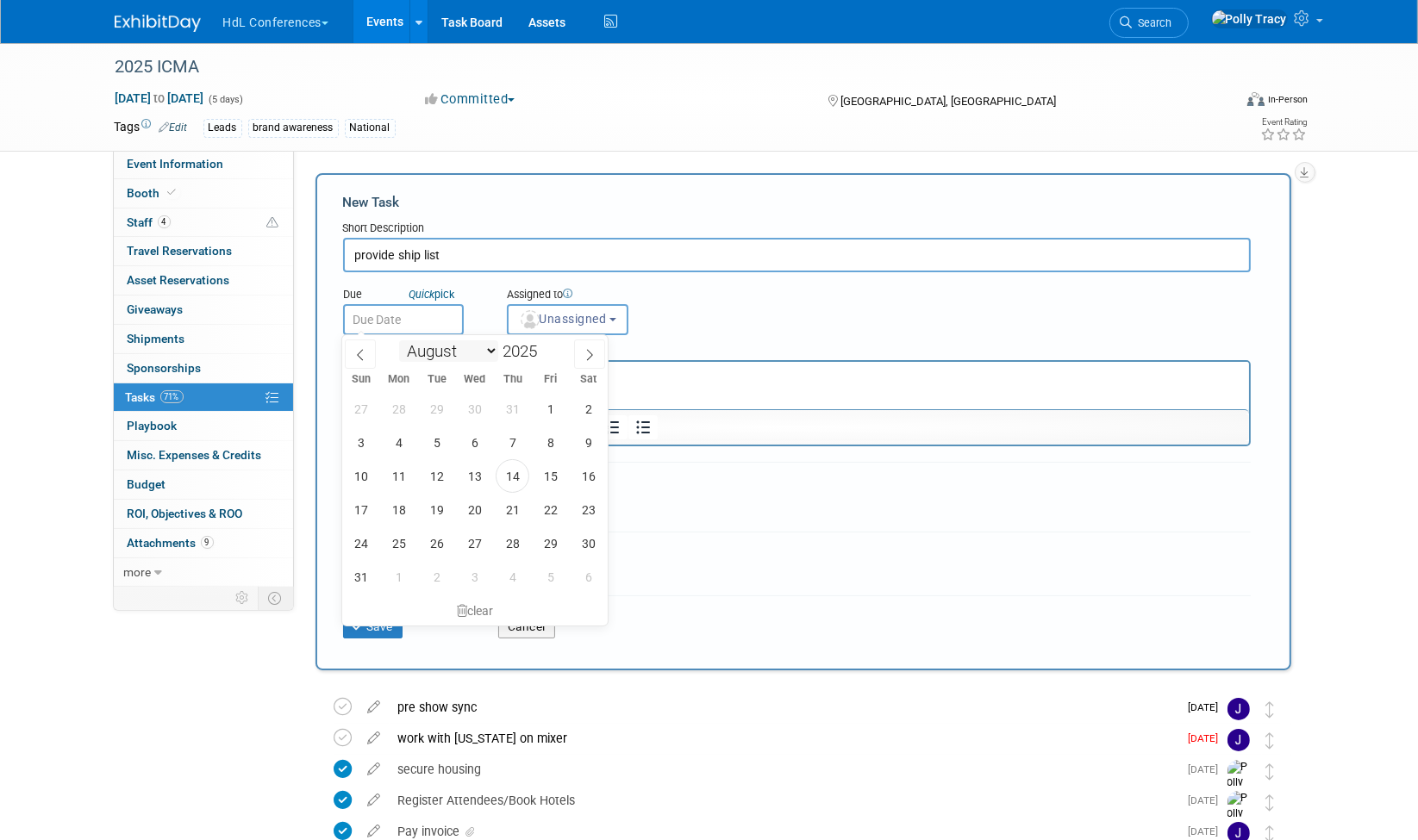
click at [485, 349] on select "January February March April May June July August September October November De…" at bounding box center [448, 351] width 99 height 21
select select "8"
click at [399, 340] on select "January February March April May June July August September October November De…" at bounding box center [448, 351] width 99 height 21
click at [552, 536] on span "3" at bounding box center [550, 544] width 34 height 34
type input "Oct 3, 2025"
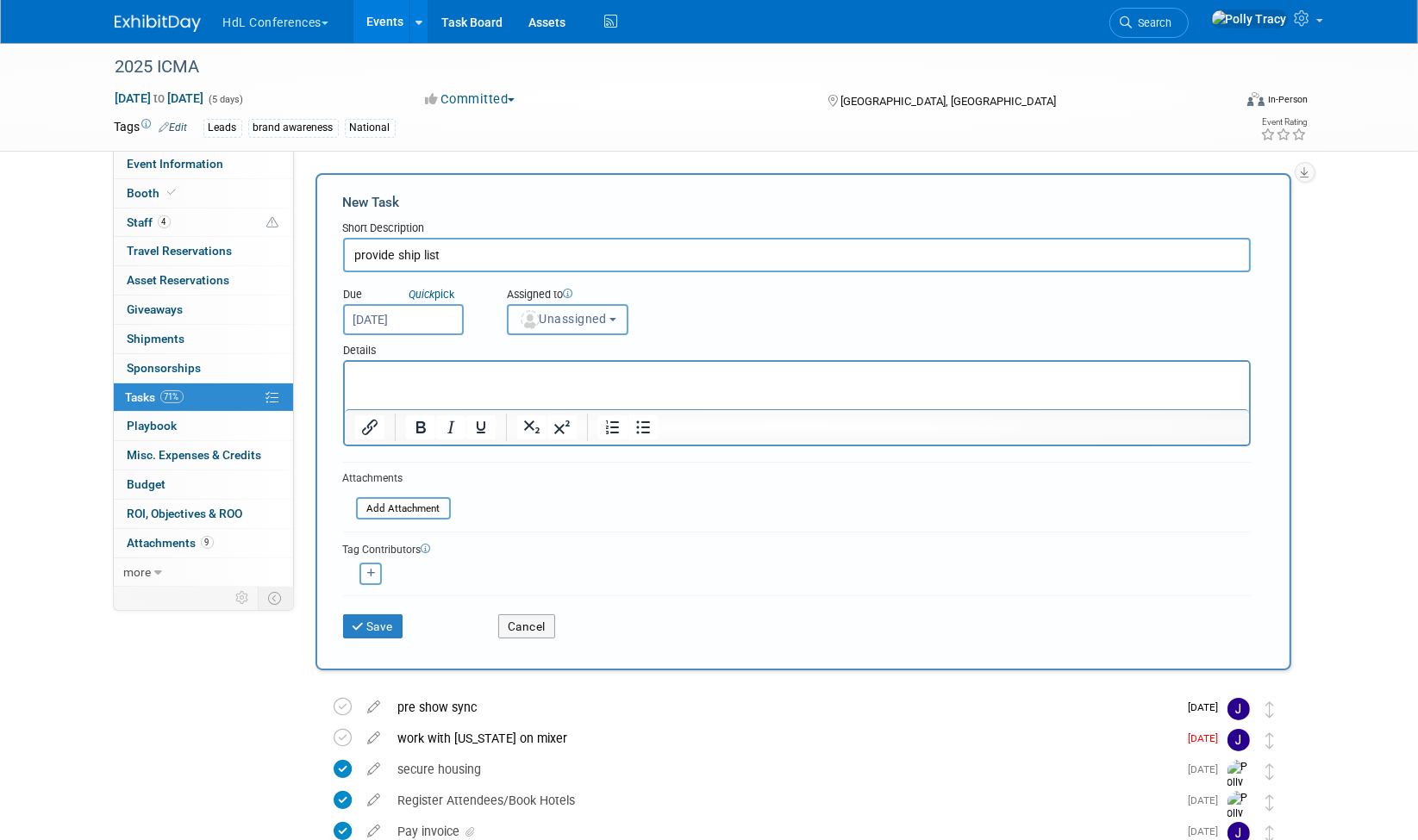
click at [539, 330] on button "Unassigned" at bounding box center [568, 319] width 122 height 31
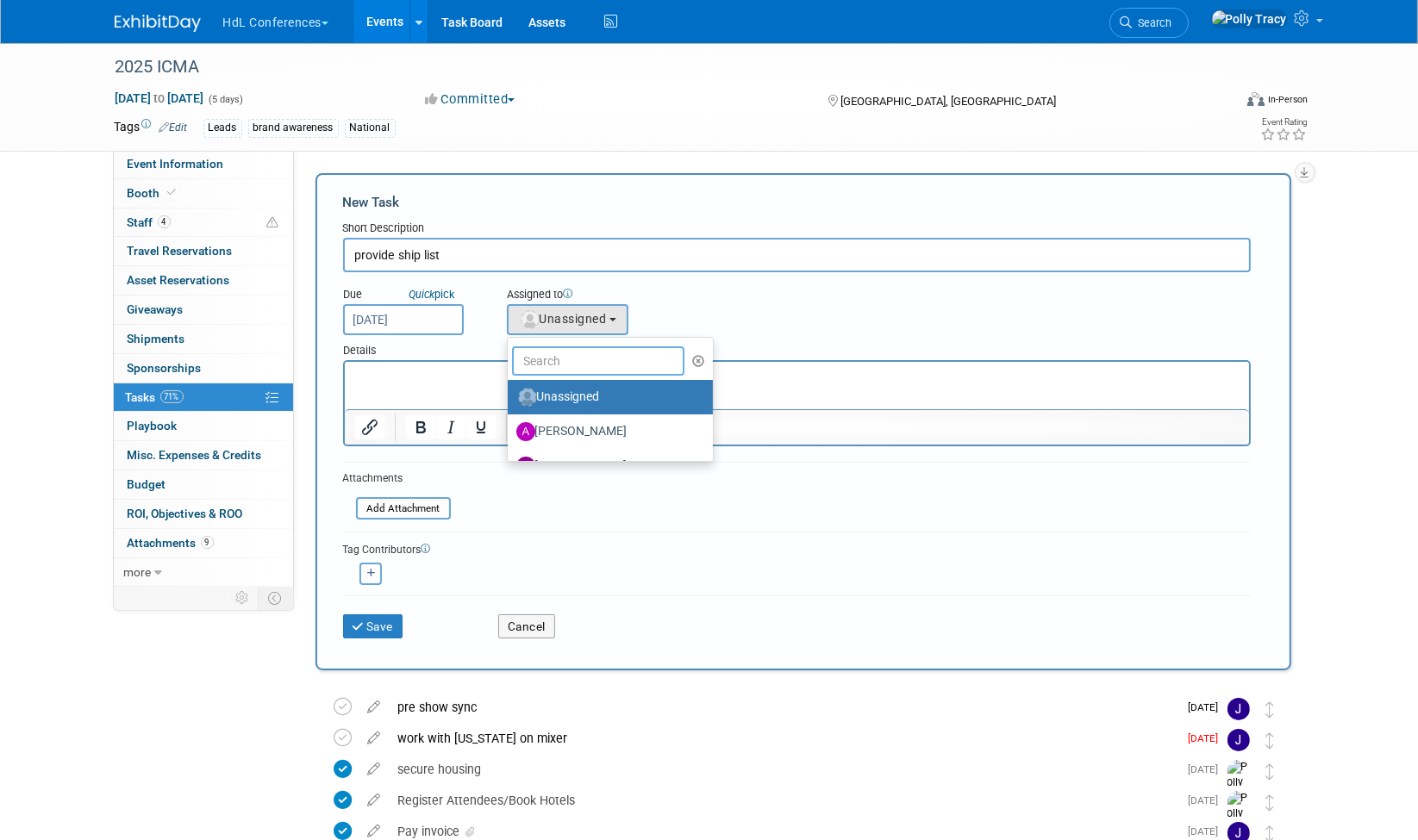
click at [546, 364] on input "text" at bounding box center [598, 361] width 172 height 29
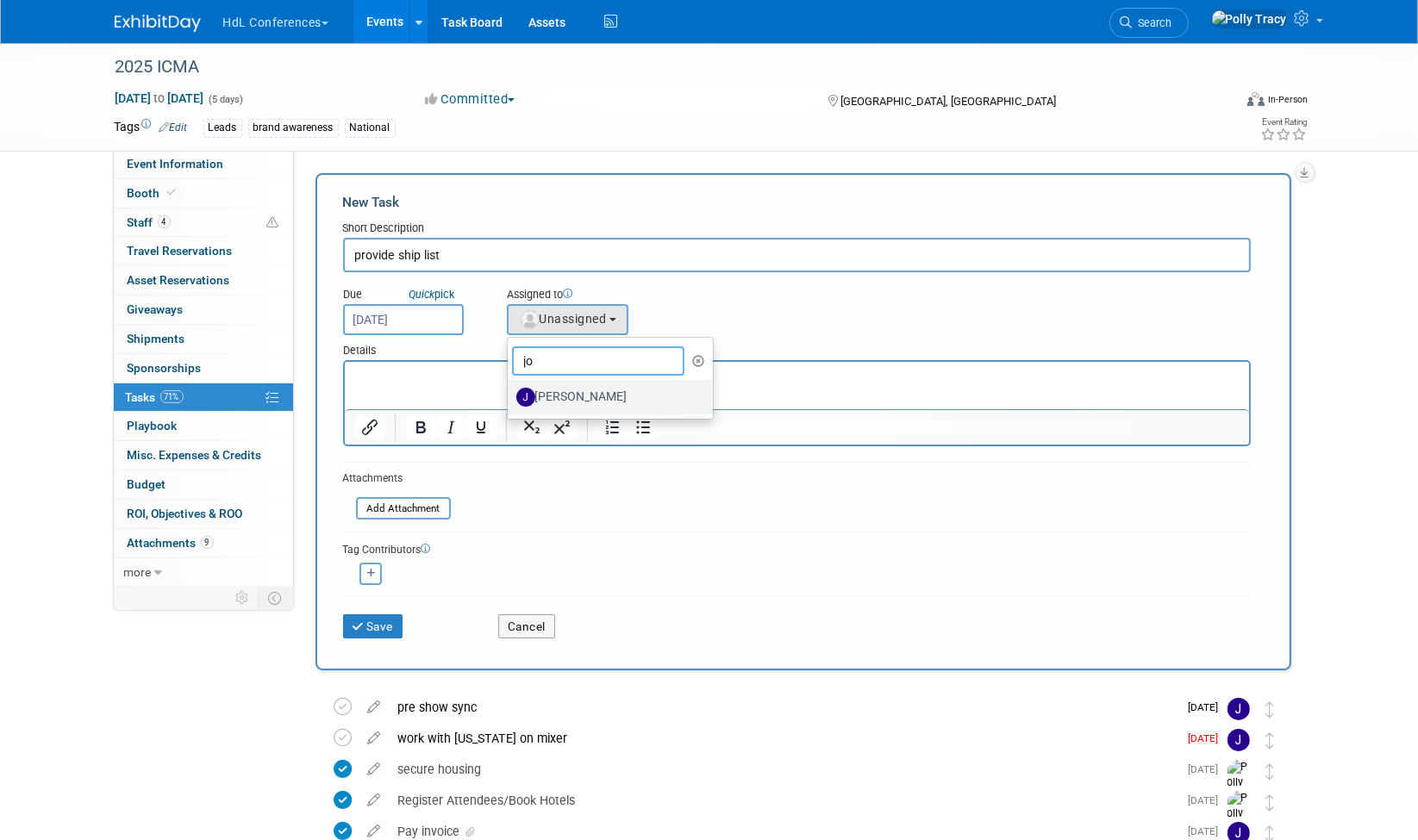
type input "jo"
drag, startPoint x: 552, startPoint y: 398, endPoint x: 201, endPoint y: 45, distance: 497.8
click at [552, 398] on label "[PERSON_NAME]" at bounding box center [606, 397] width 180 height 28
click at [510, 398] on input "[PERSON_NAME]" at bounding box center [504, 395] width 11 height 11
select select "7ad0ca50-c2e1-45ff-affb-70136651c9ce"
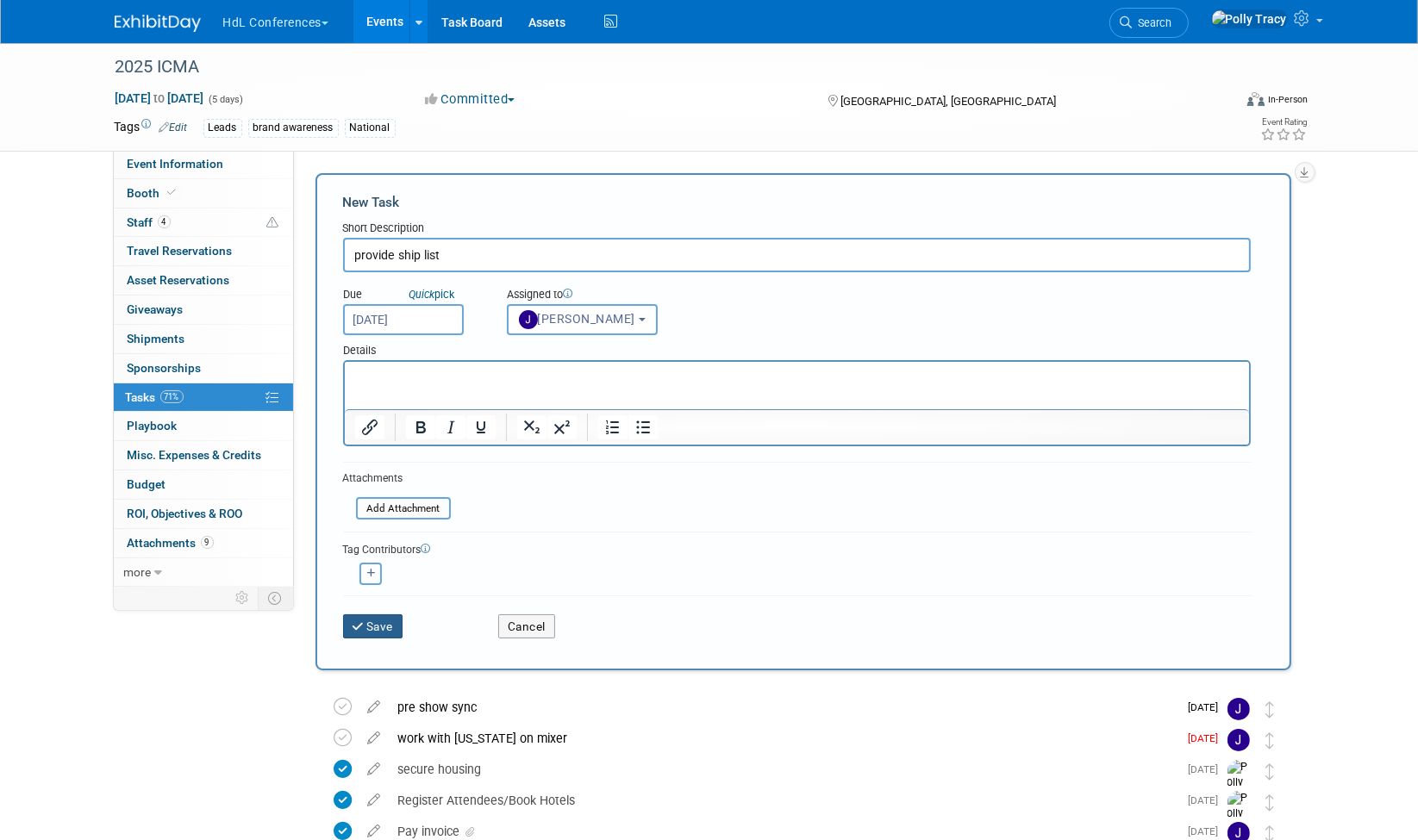
click at [378, 617] on button "Save" at bounding box center [373, 627] width 61 height 24
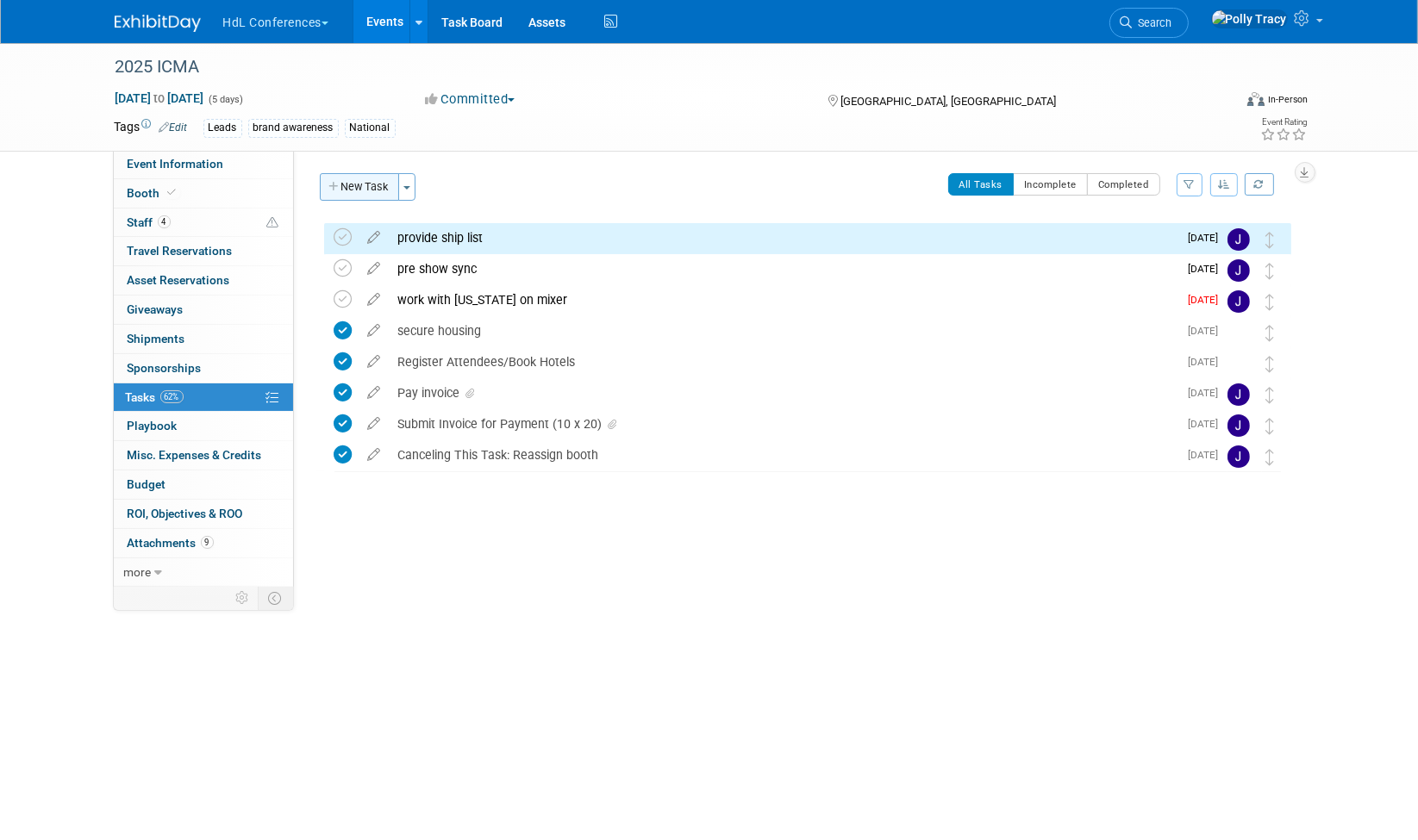
click at [360, 191] on button "New Task" at bounding box center [359, 187] width 79 height 28
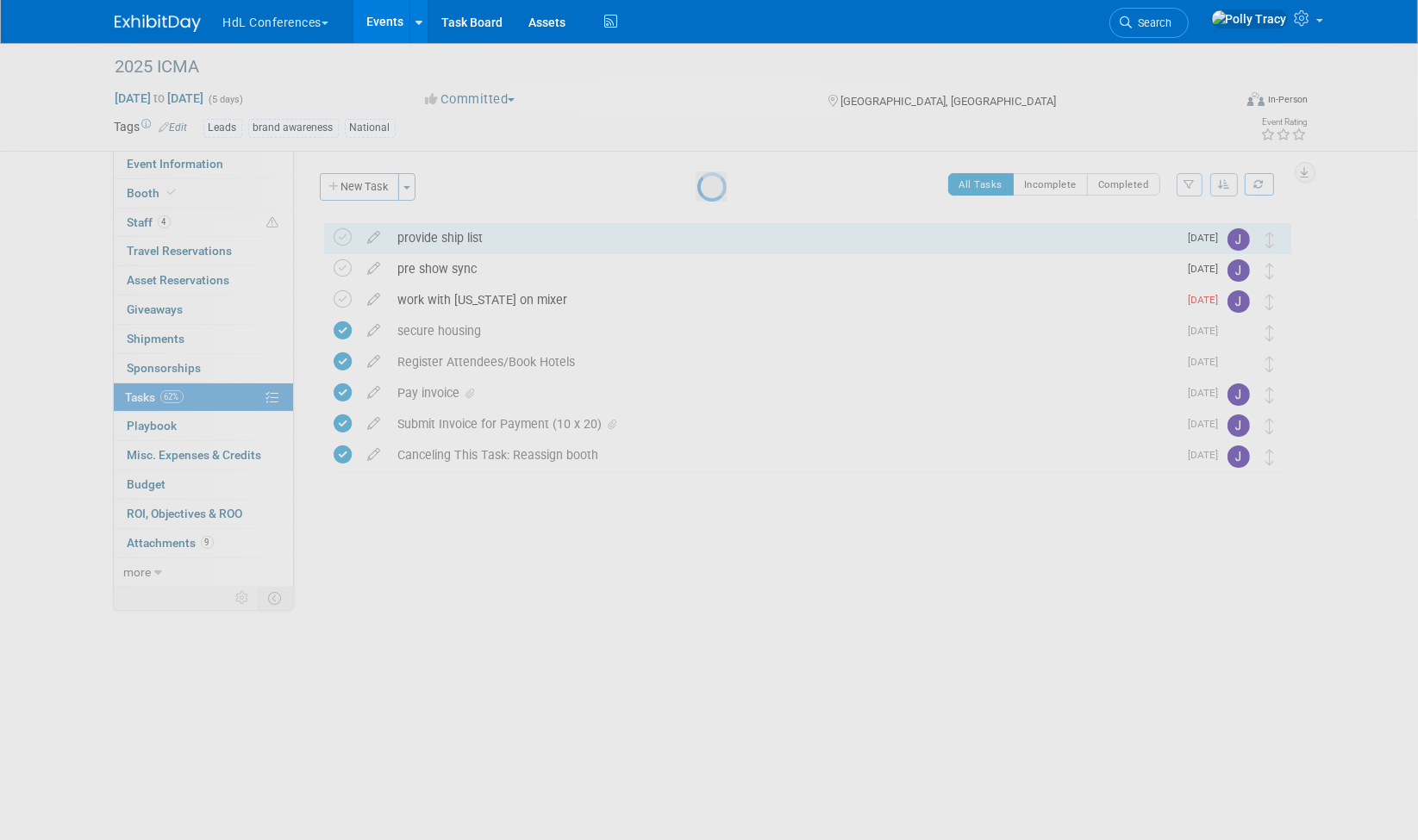
select select "7"
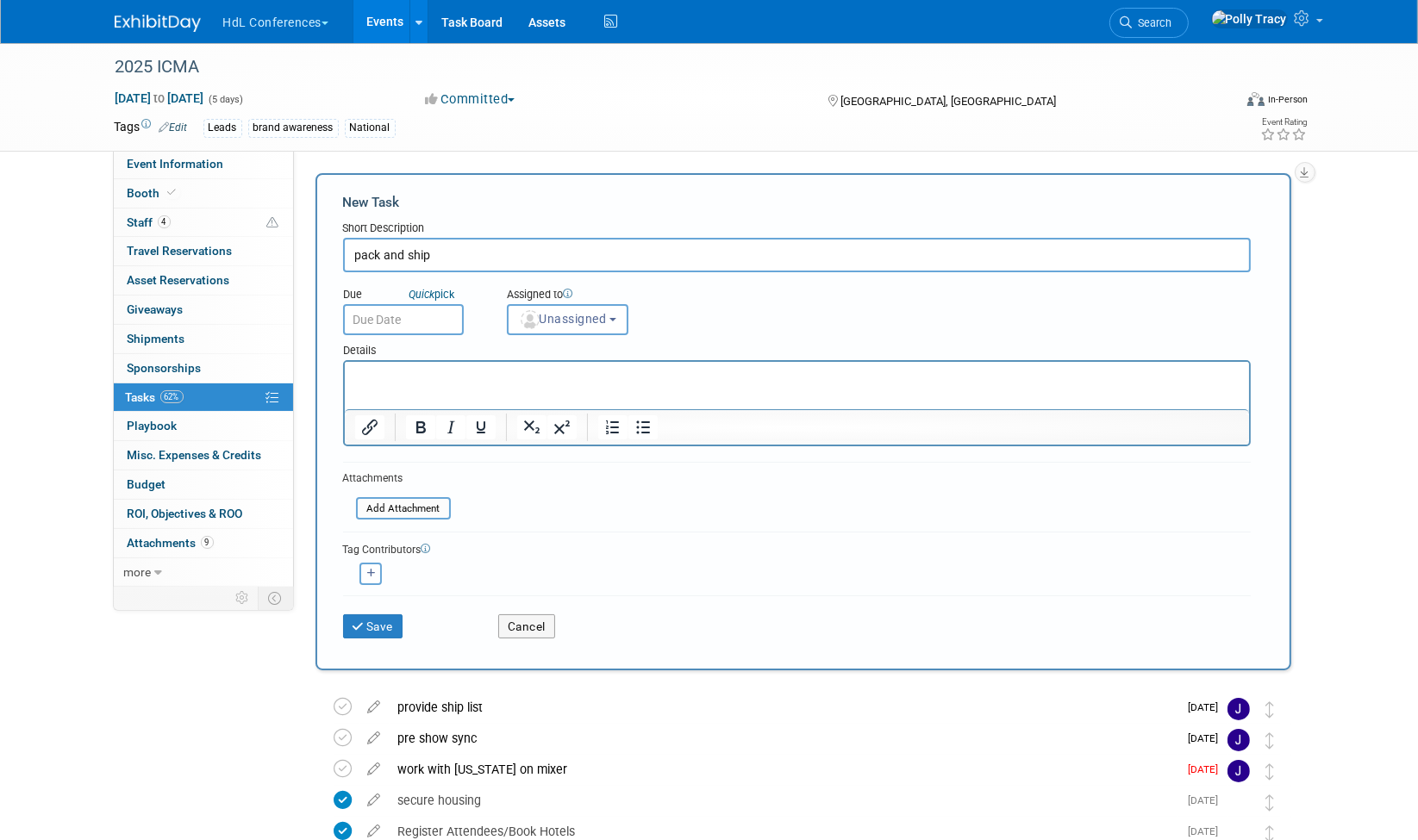
type input "pack and ship"
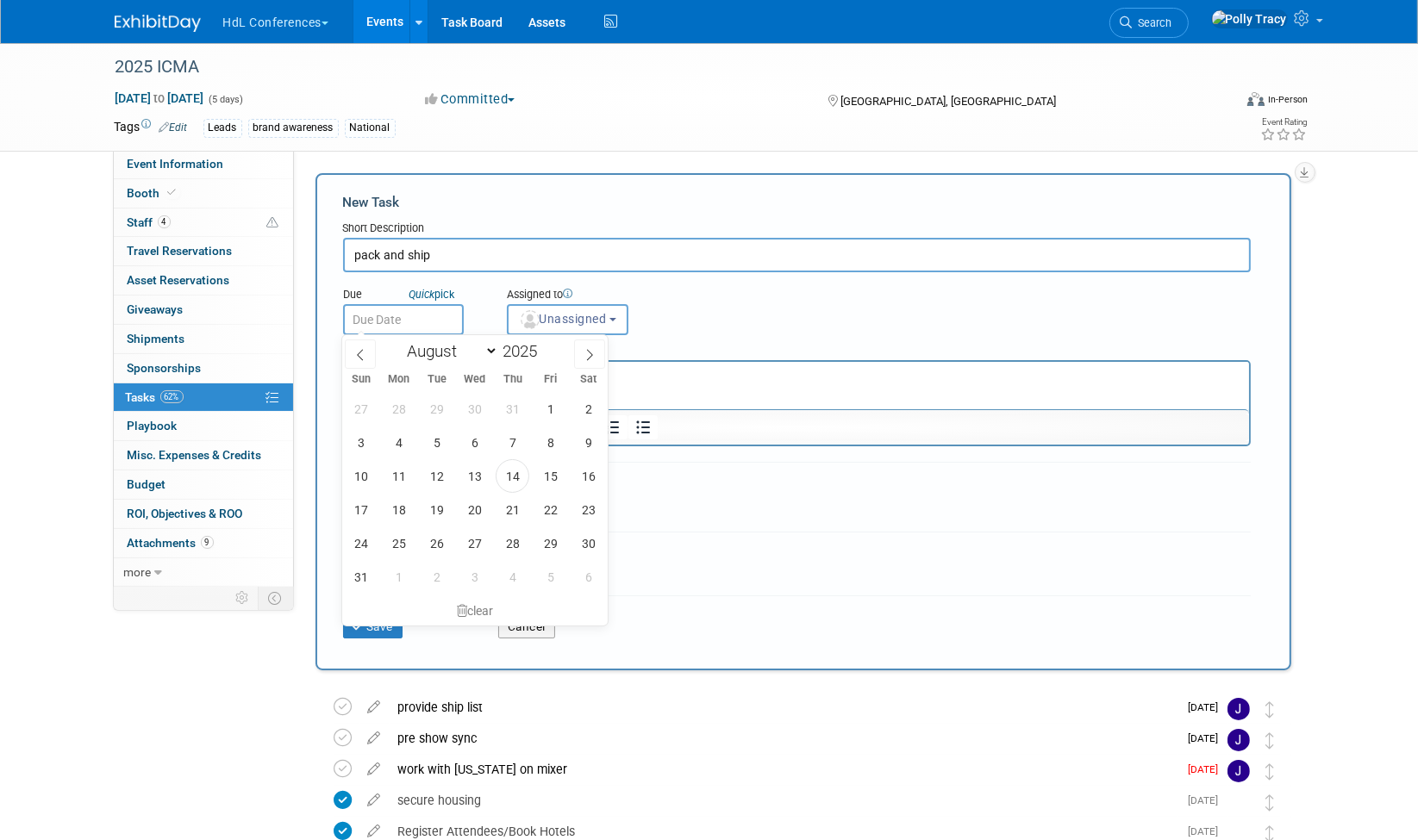
click at [427, 321] on input "text" at bounding box center [403, 319] width 120 height 31
click at [494, 351] on select "January February March April May June July August September October November De…" at bounding box center [448, 351] width 99 height 21
select select "9"
click at [399, 340] on select "January February March April May June July August September October November De…" at bounding box center [448, 351] width 99 height 21
click at [546, 441] on span "10" at bounding box center [550, 443] width 34 height 34
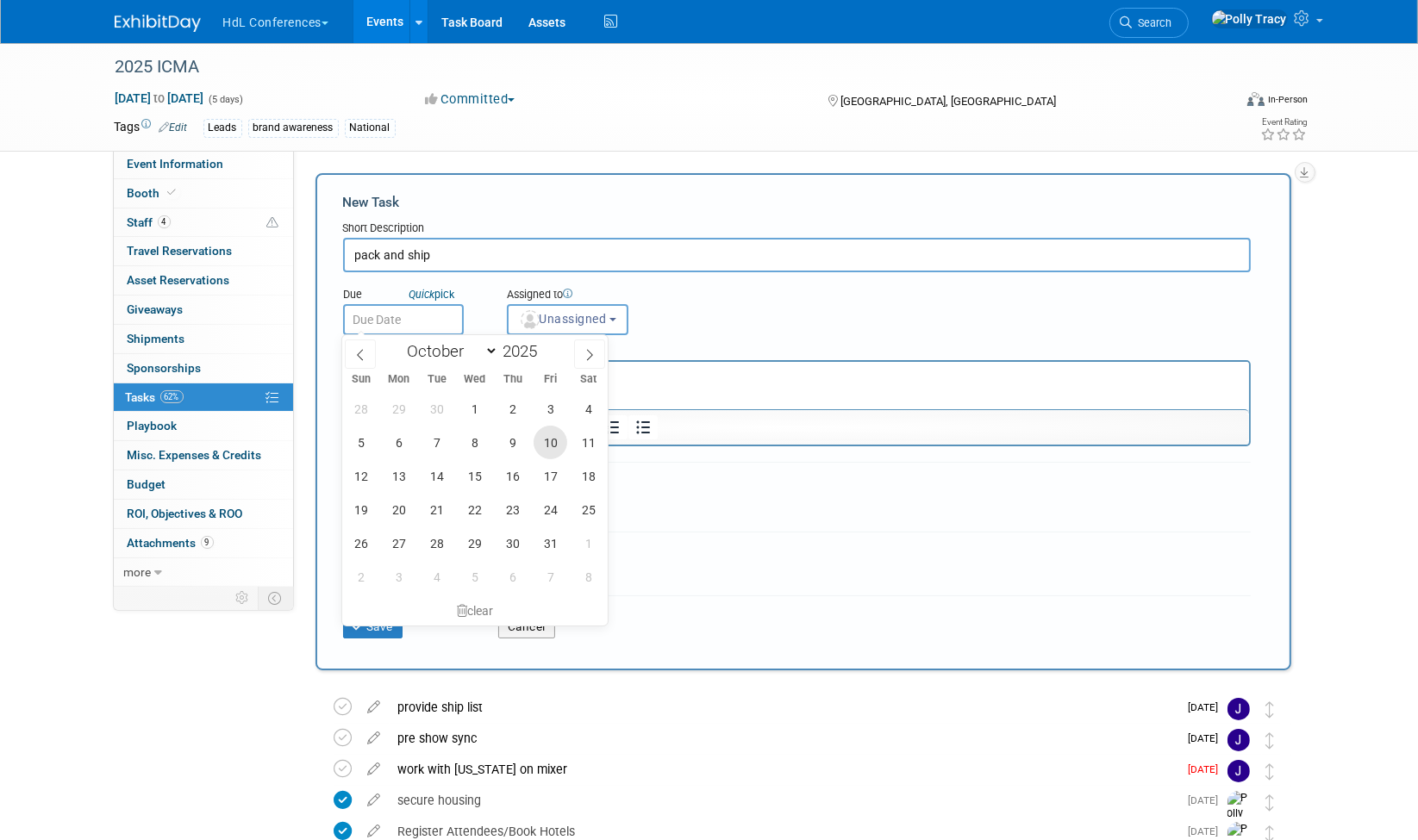
type input "Oct 10, 2025"
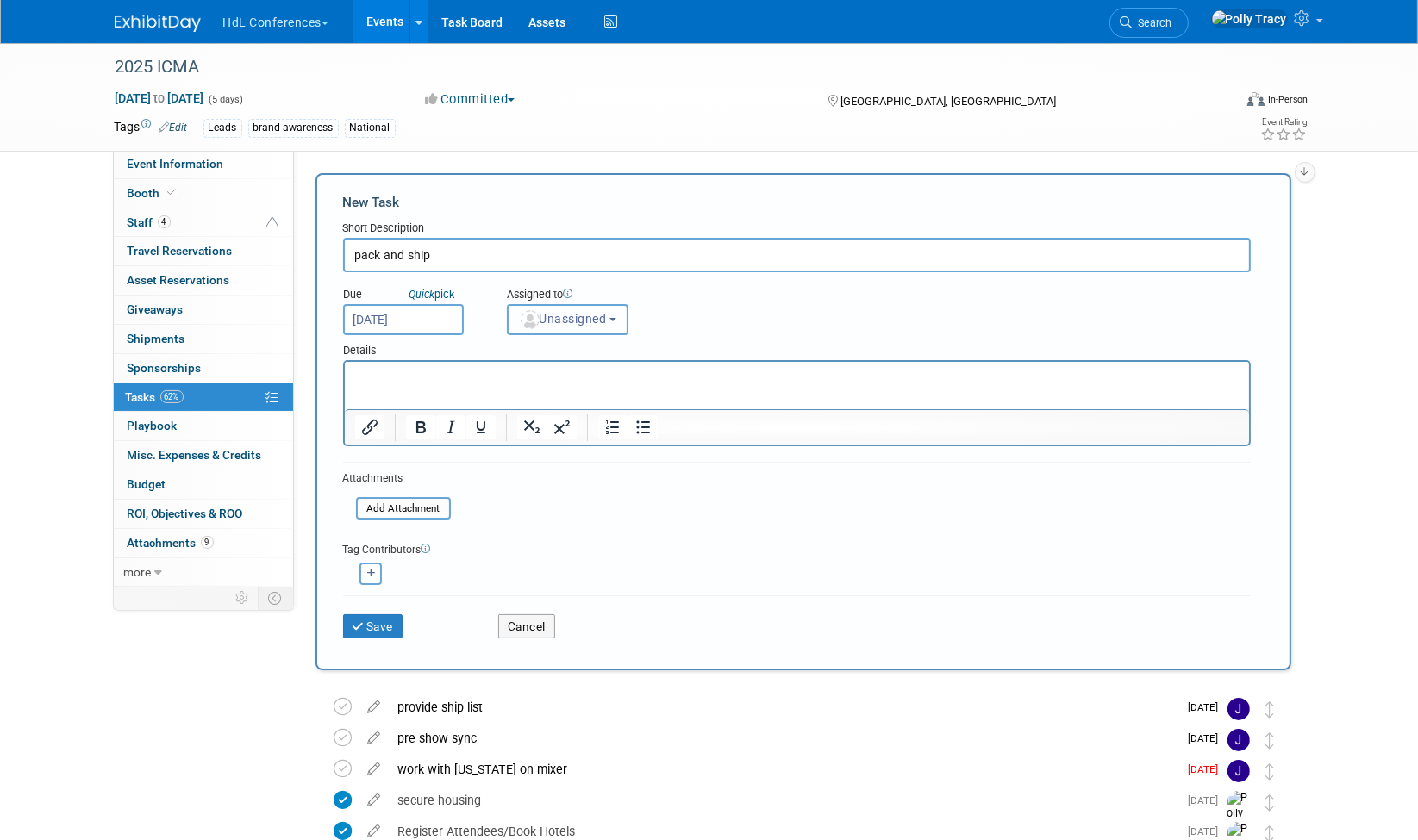
click at [560, 317] on span "Unassigned" at bounding box center [563, 319] width 88 height 14
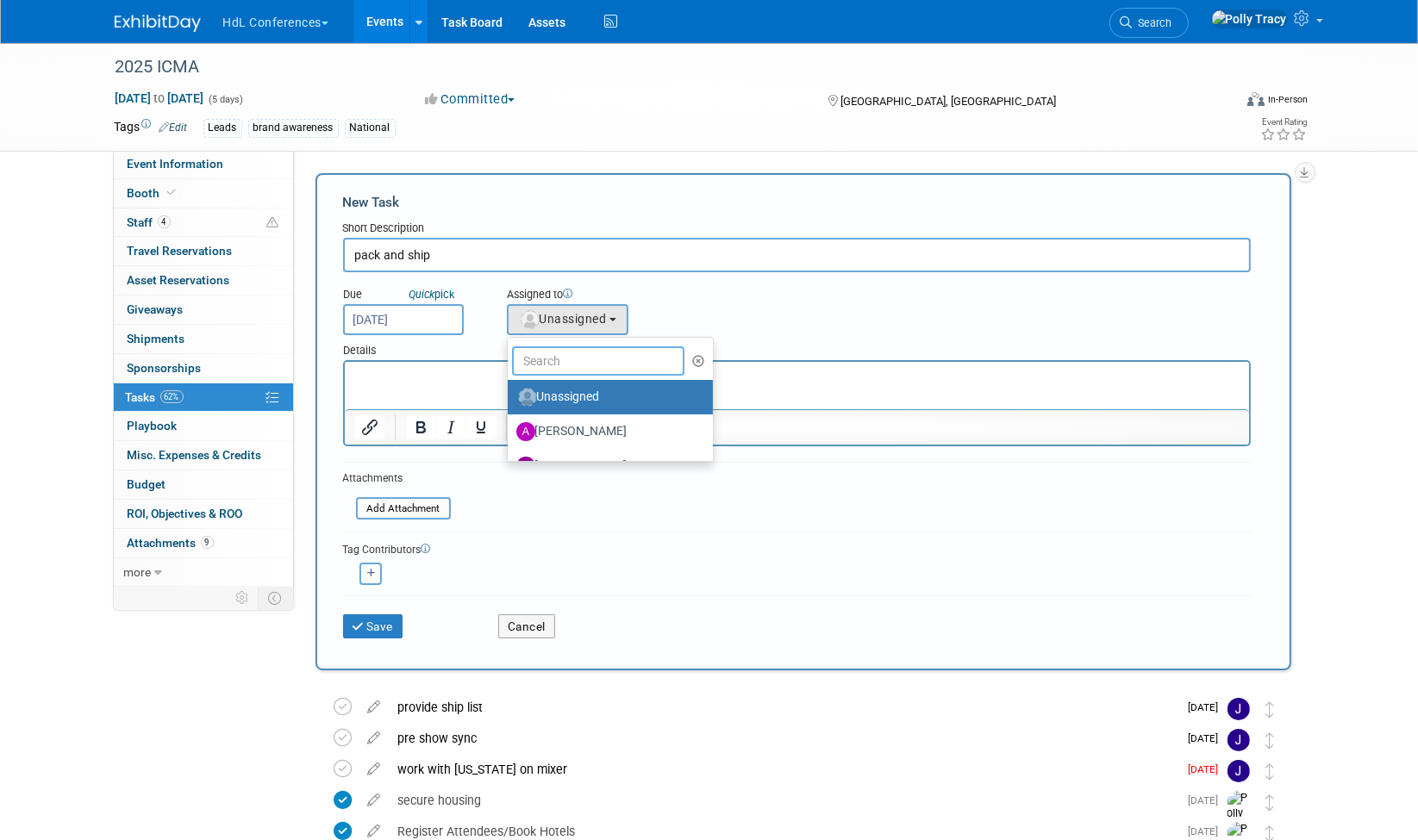
click at [544, 365] on input "text" at bounding box center [598, 361] width 172 height 29
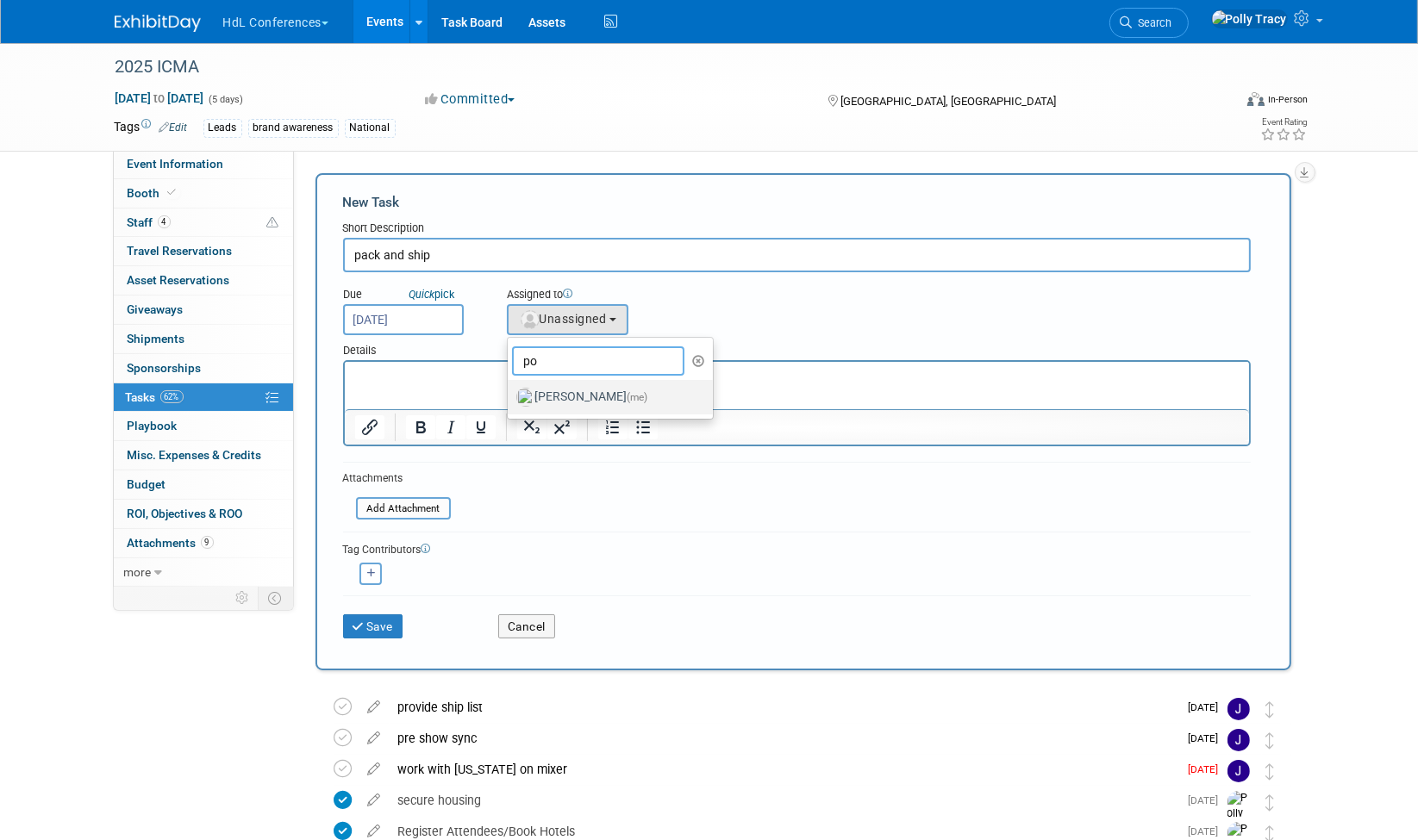
type input "po"
click at [552, 383] on label "Polly Tracy (me)" at bounding box center [606, 397] width 180 height 28
click at [510, 390] on input "Polly Tracy (me)" at bounding box center [504, 395] width 11 height 11
select select "117b33a2-86e2-4cce-8da6-c50ac69cddf2"
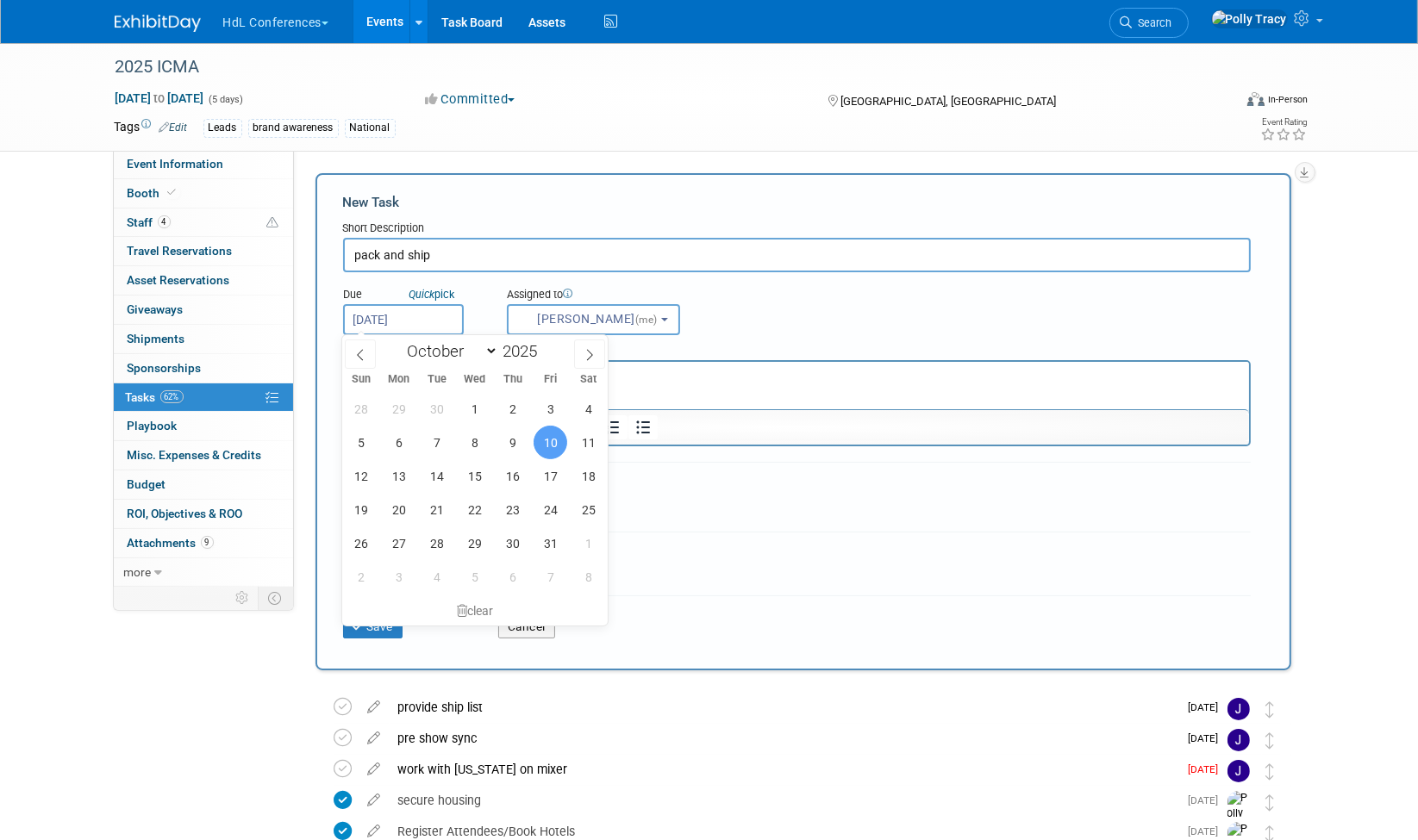
click at [440, 310] on input "Oct 10, 2025" at bounding box center [403, 319] width 120 height 31
click at [404, 435] on span "6" at bounding box center [399, 443] width 34 height 34
type input "Oct 6, 2025"
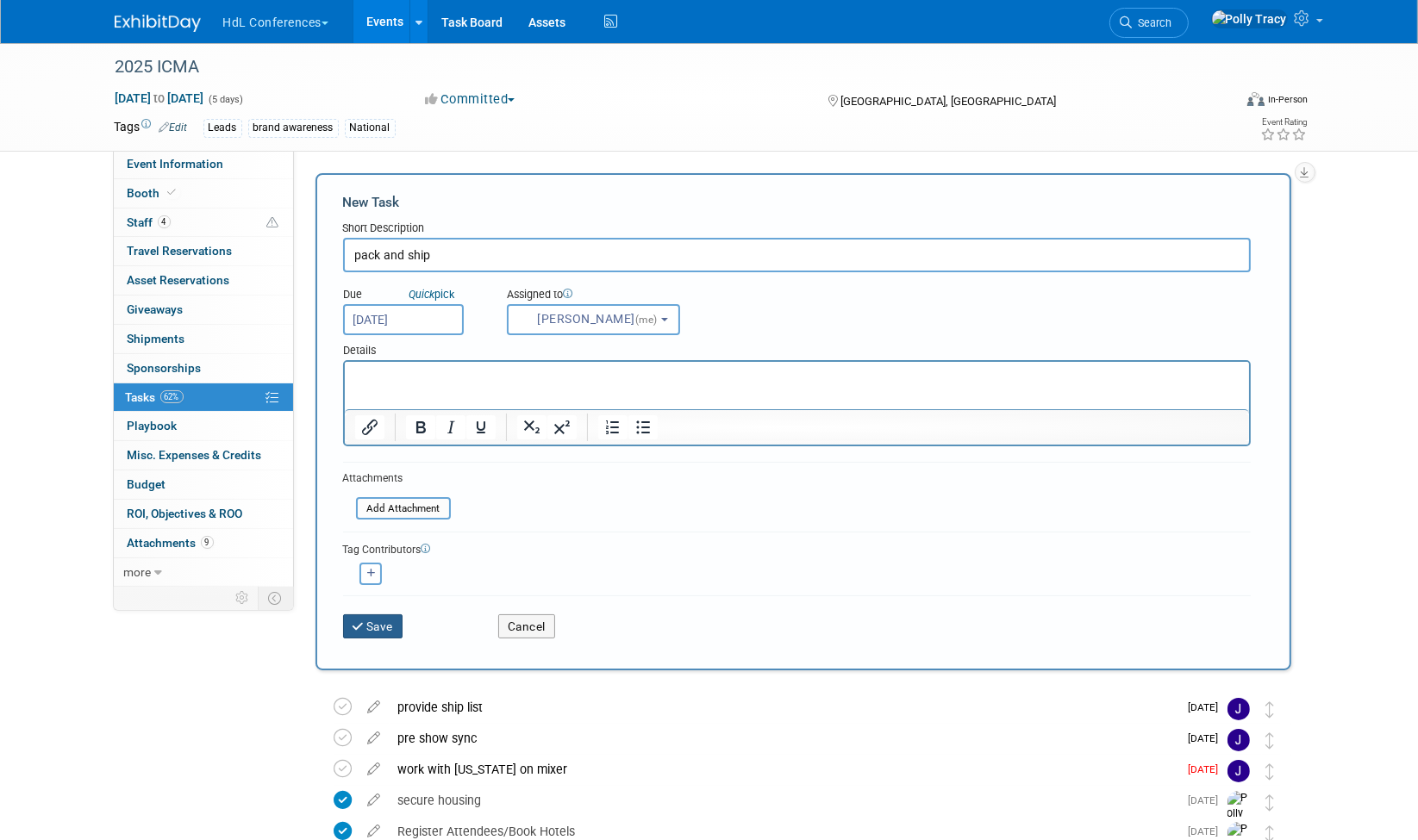
click at [365, 622] on button "Save" at bounding box center [373, 627] width 61 height 24
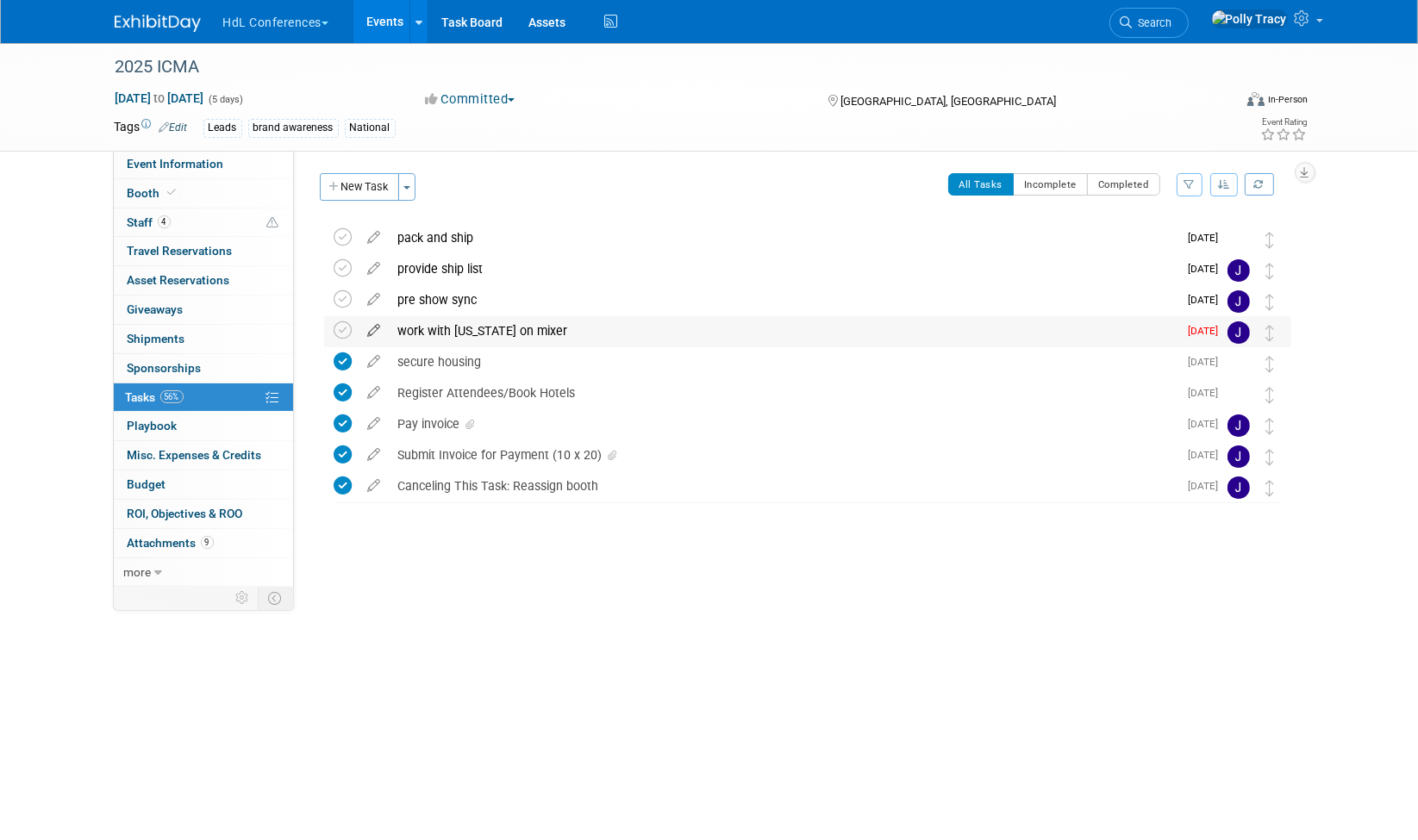
click at [370, 327] on icon at bounding box center [375, 326] width 30 height 21
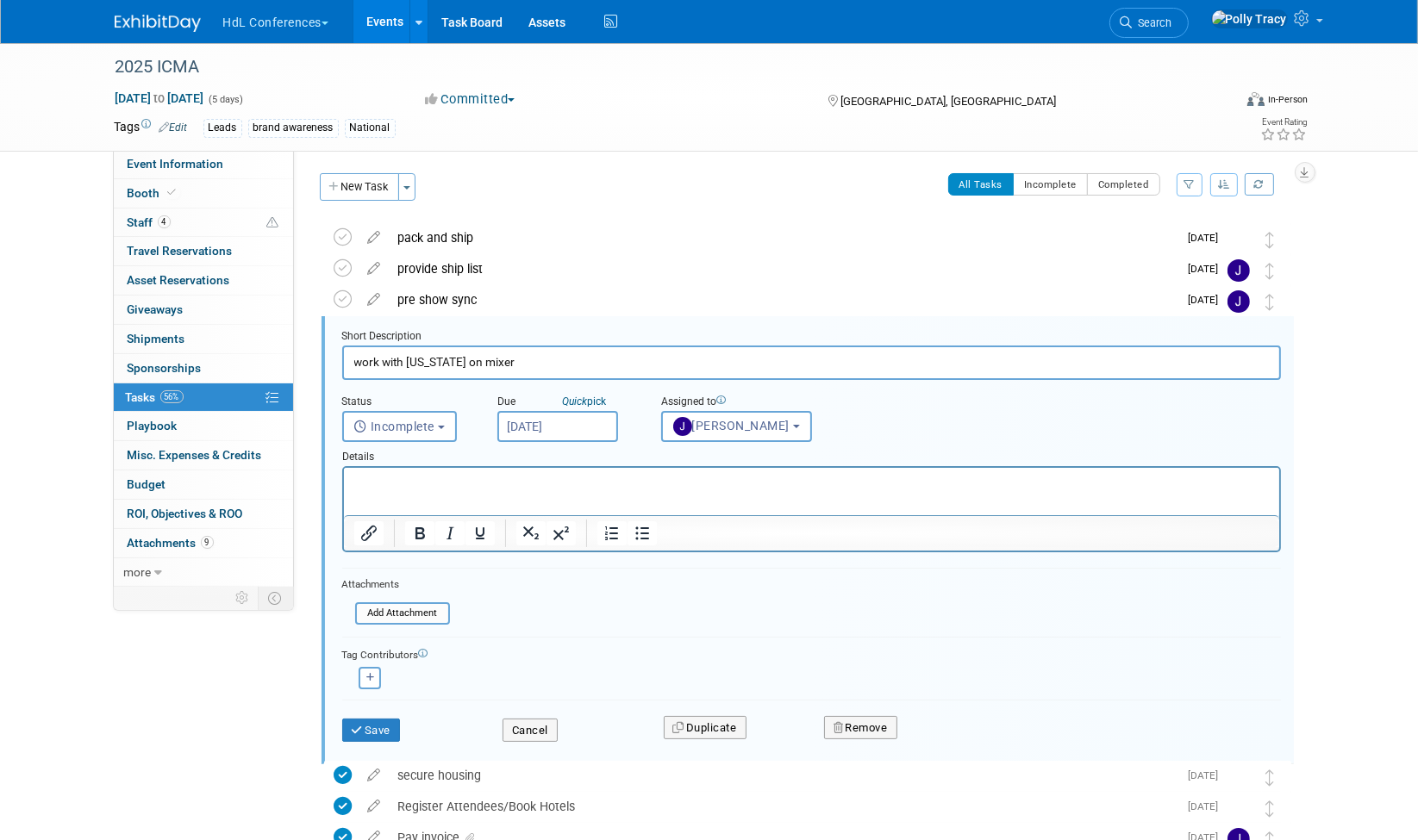
scroll to position [63, 0]
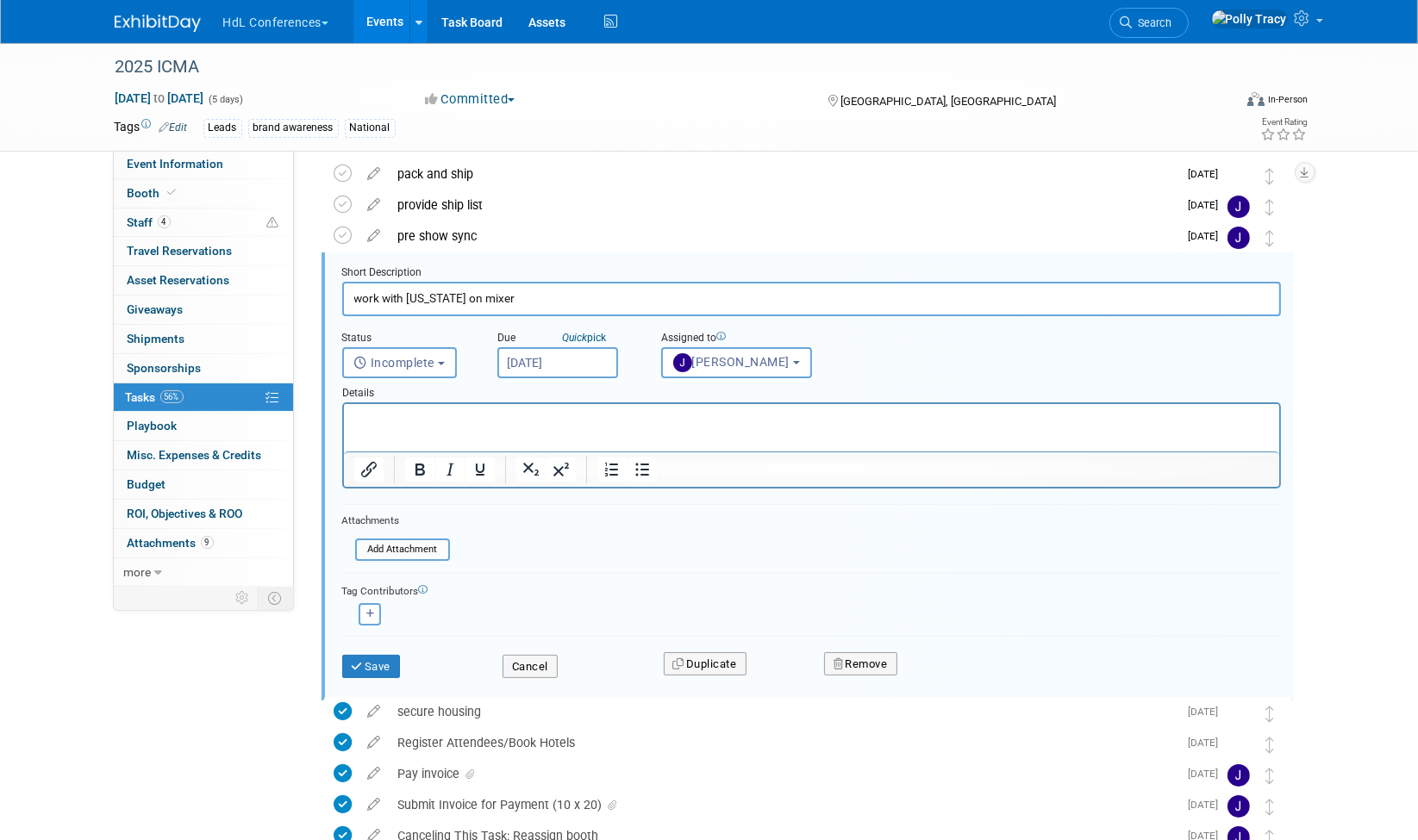
click at [579, 358] on input "Aug 8, 2025" at bounding box center [557, 363] width 120 height 31
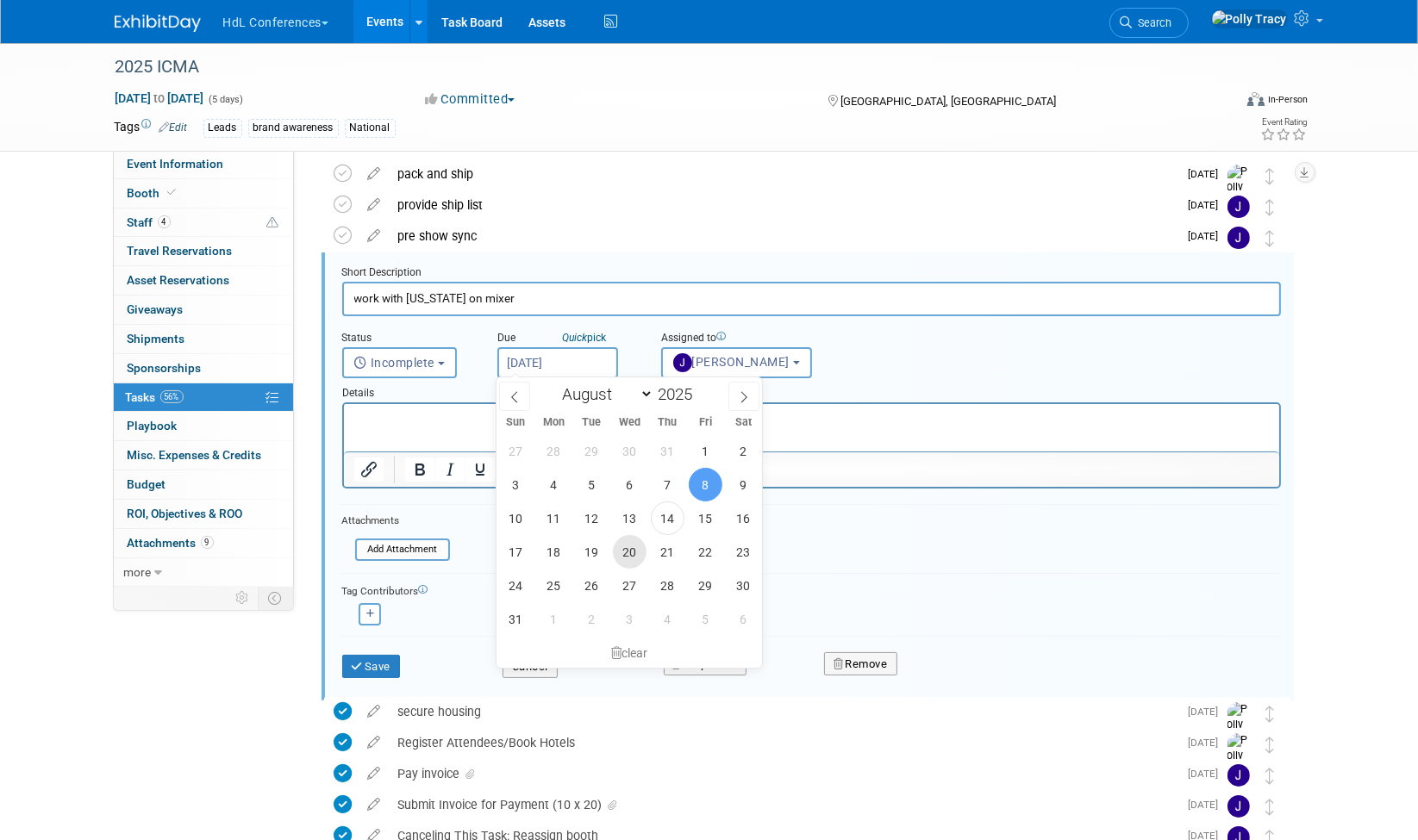
click at [633, 561] on span "20" at bounding box center [629, 552] width 34 height 34
type input "Aug 20, 2025"
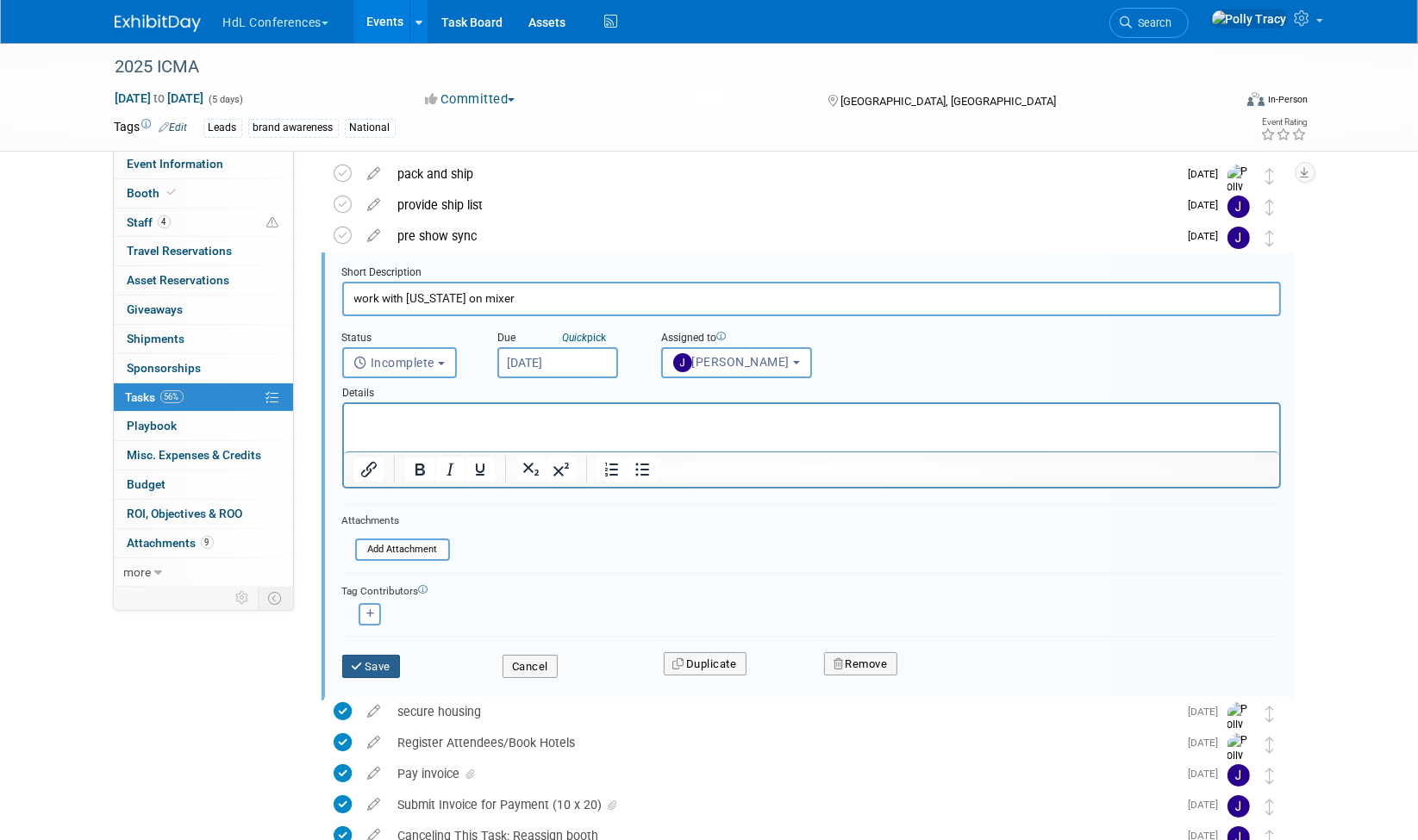
click at [386, 664] on button "Save" at bounding box center [371, 668] width 59 height 24
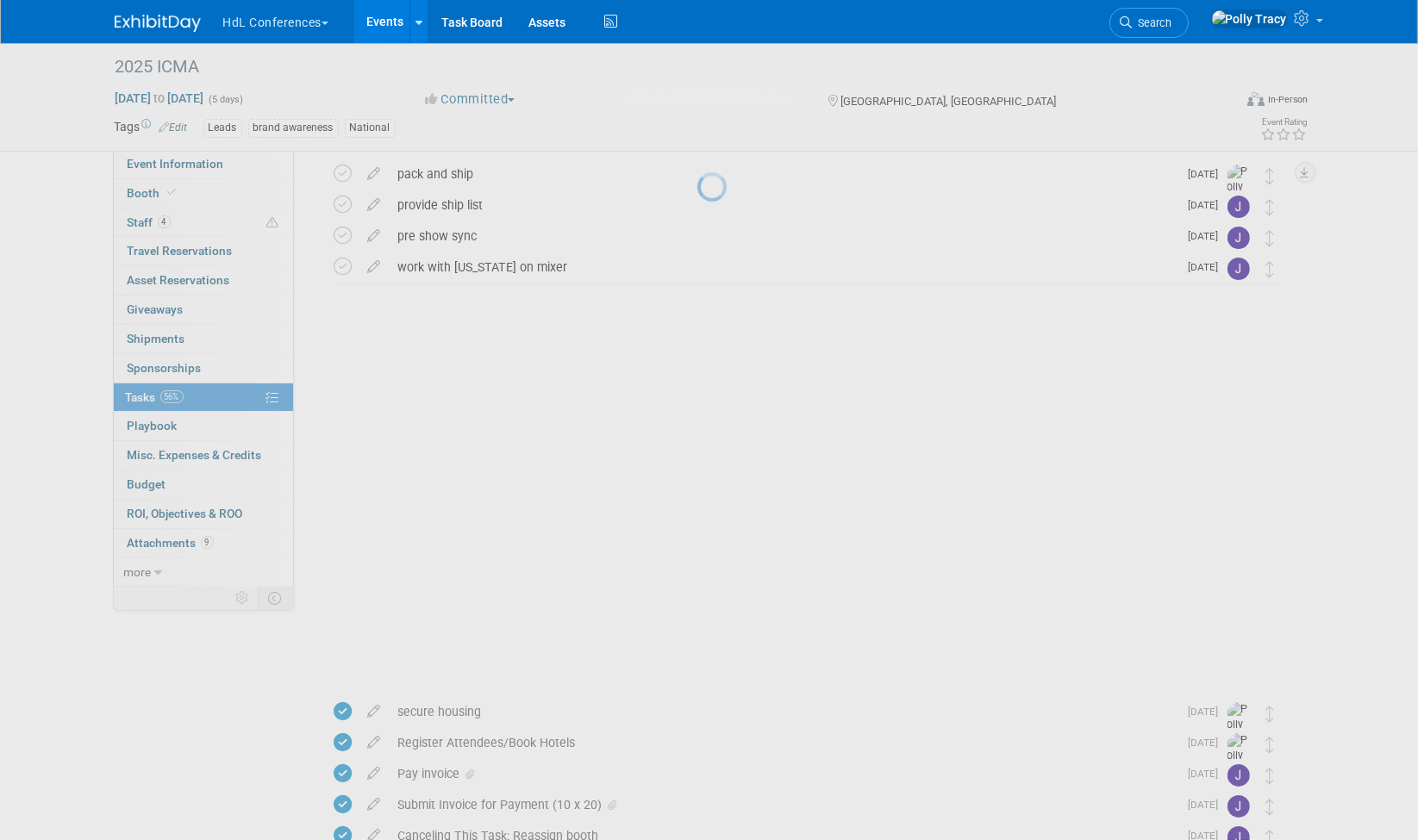
scroll to position [0, 0]
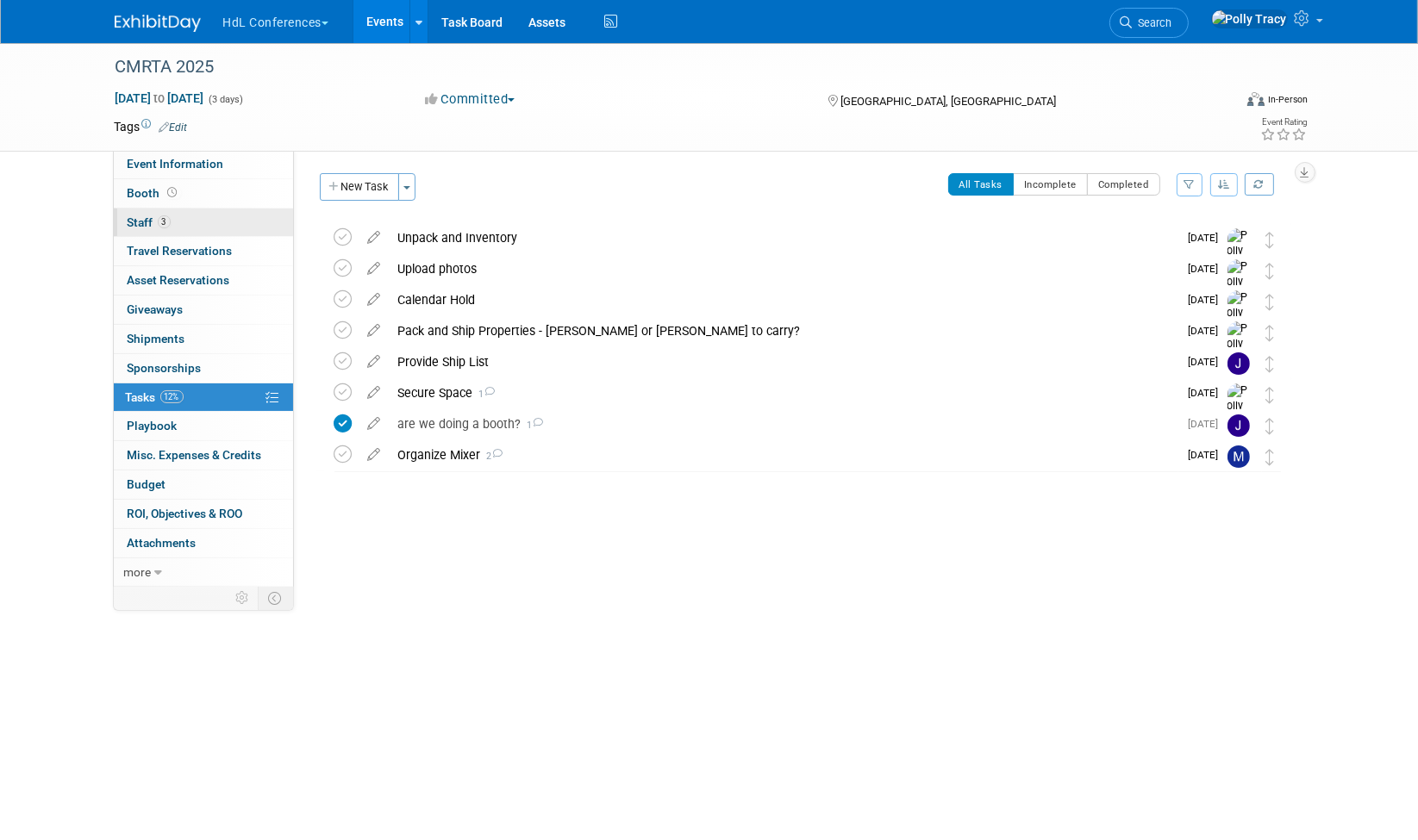
click at [141, 215] on span "Staff 3" at bounding box center [149, 222] width 43 height 14
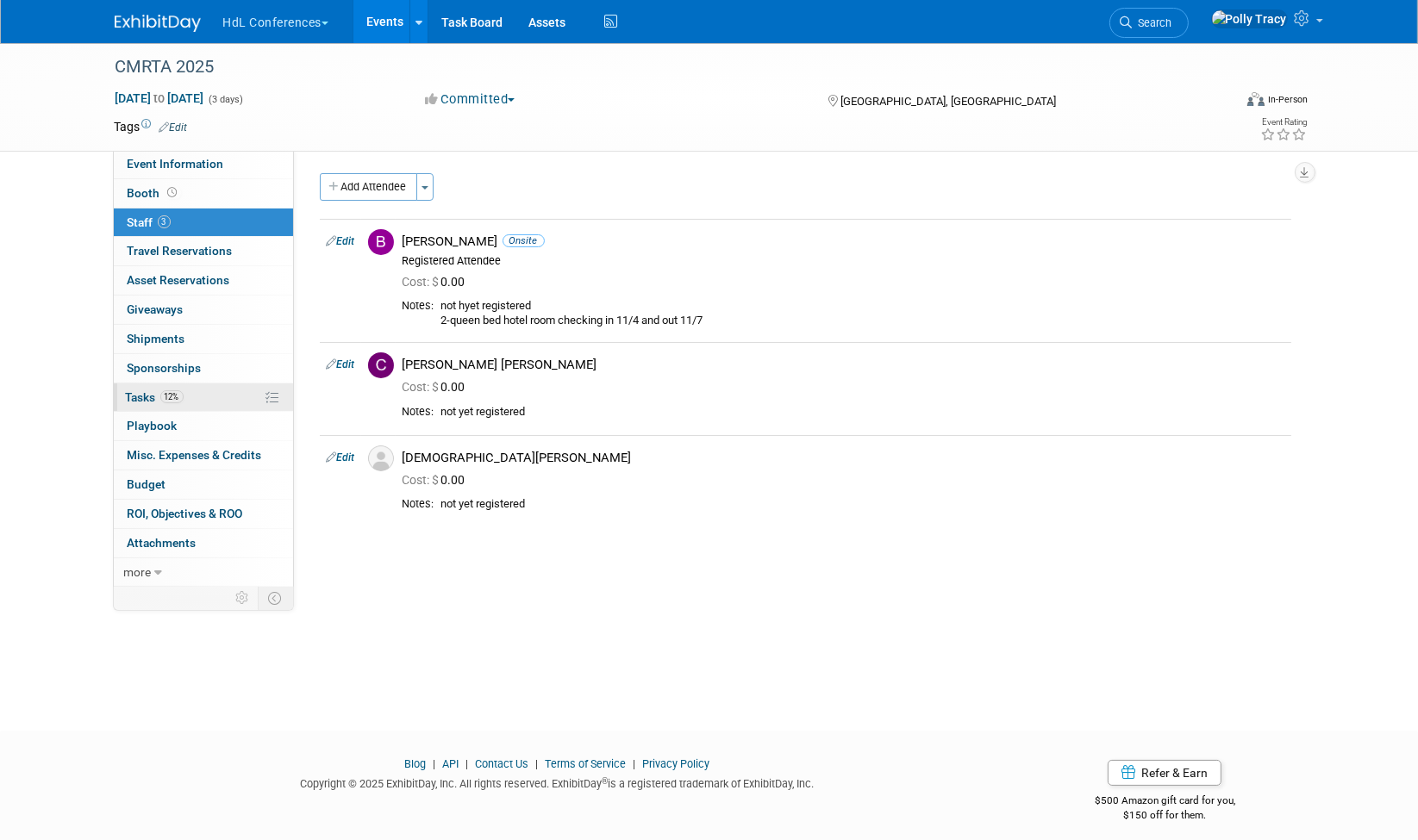
click at [153, 391] on span "Tasks 12%" at bounding box center [155, 397] width 58 height 14
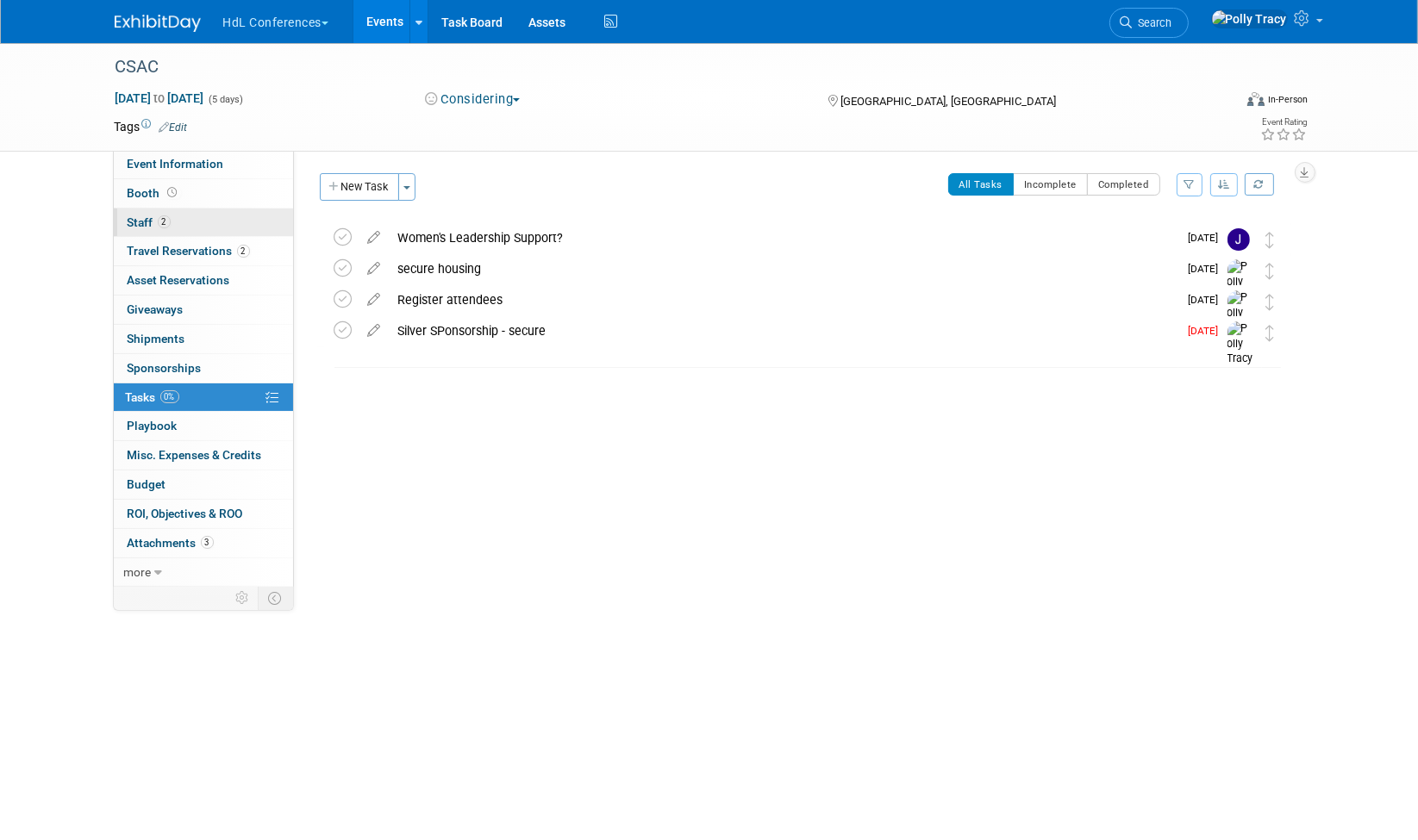
click at [147, 219] on span "Staff 2" at bounding box center [149, 222] width 43 height 14
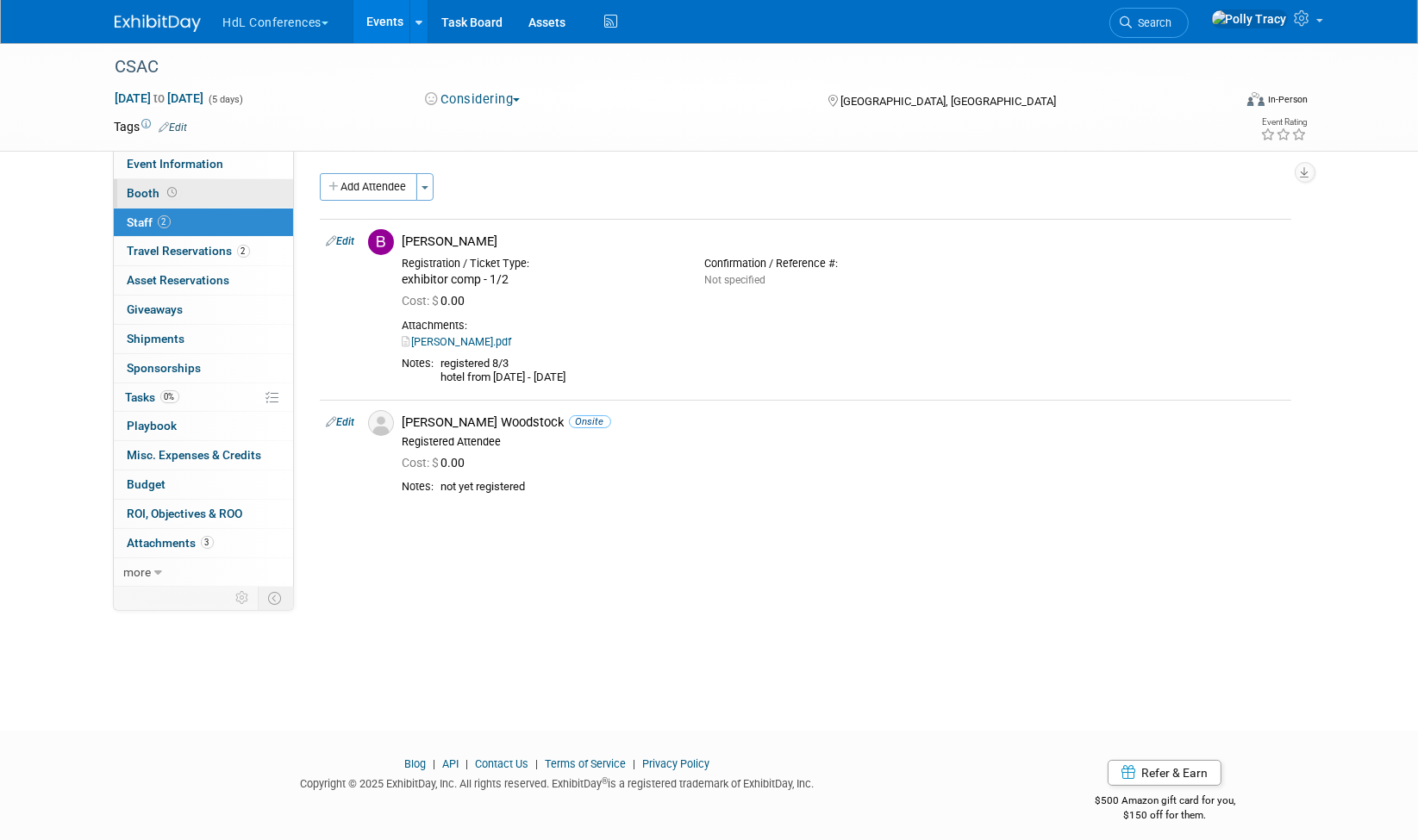
click at [139, 192] on span "Booth" at bounding box center [154, 193] width 53 height 14
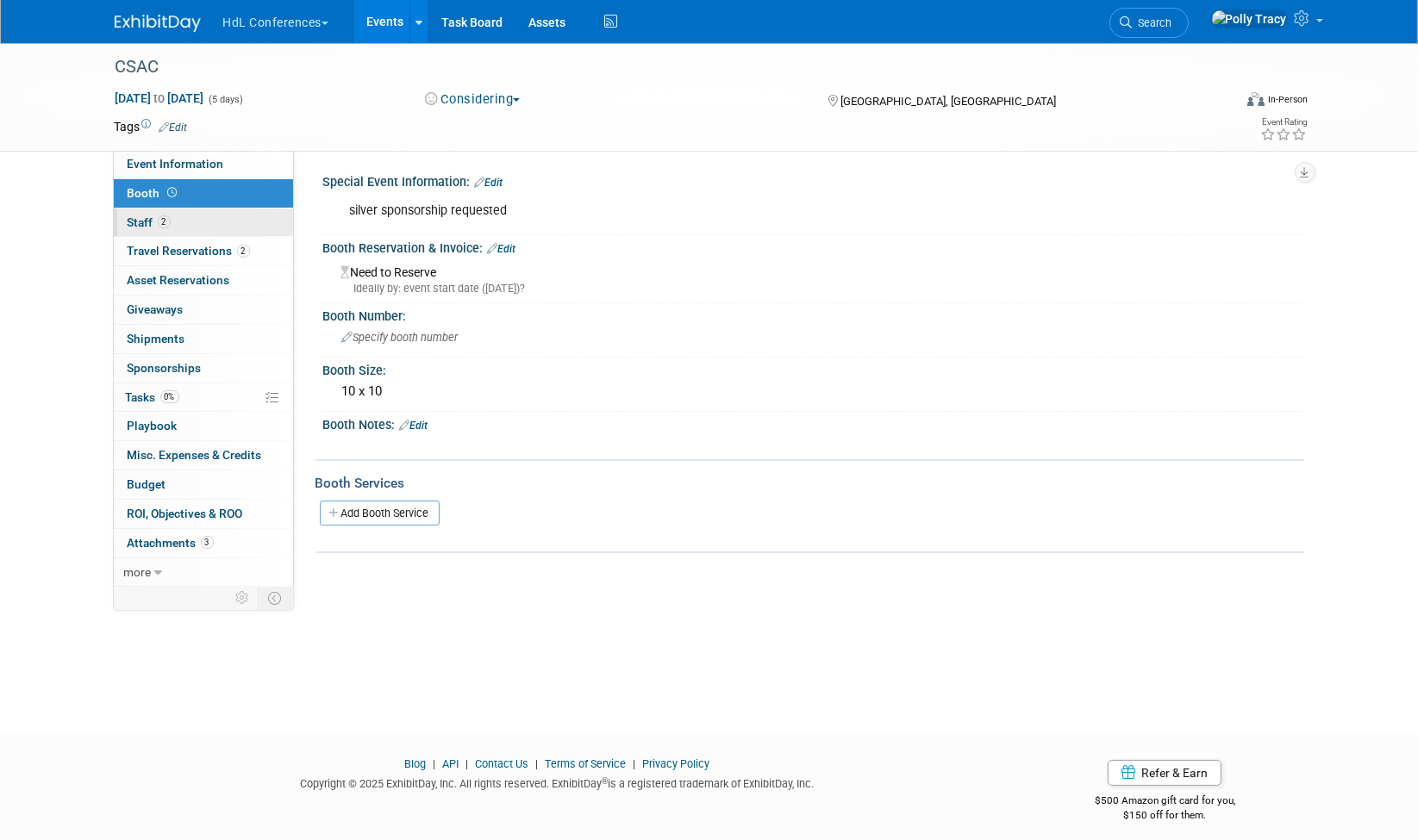
click at [139, 216] on span "Staff 2" at bounding box center [149, 222] width 43 height 14
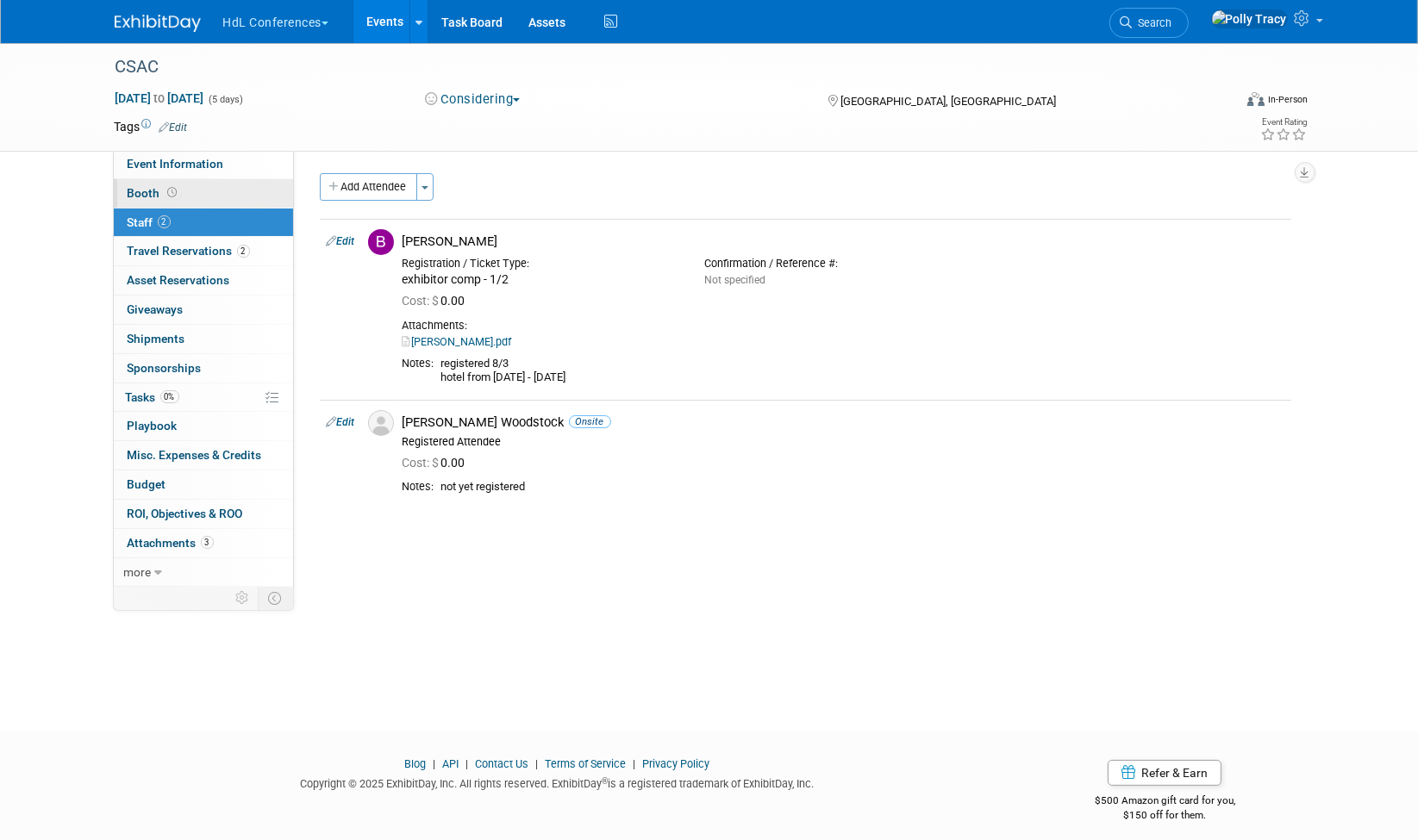
click at [145, 194] on span "Booth" at bounding box center [154, 193] width 53 height 14
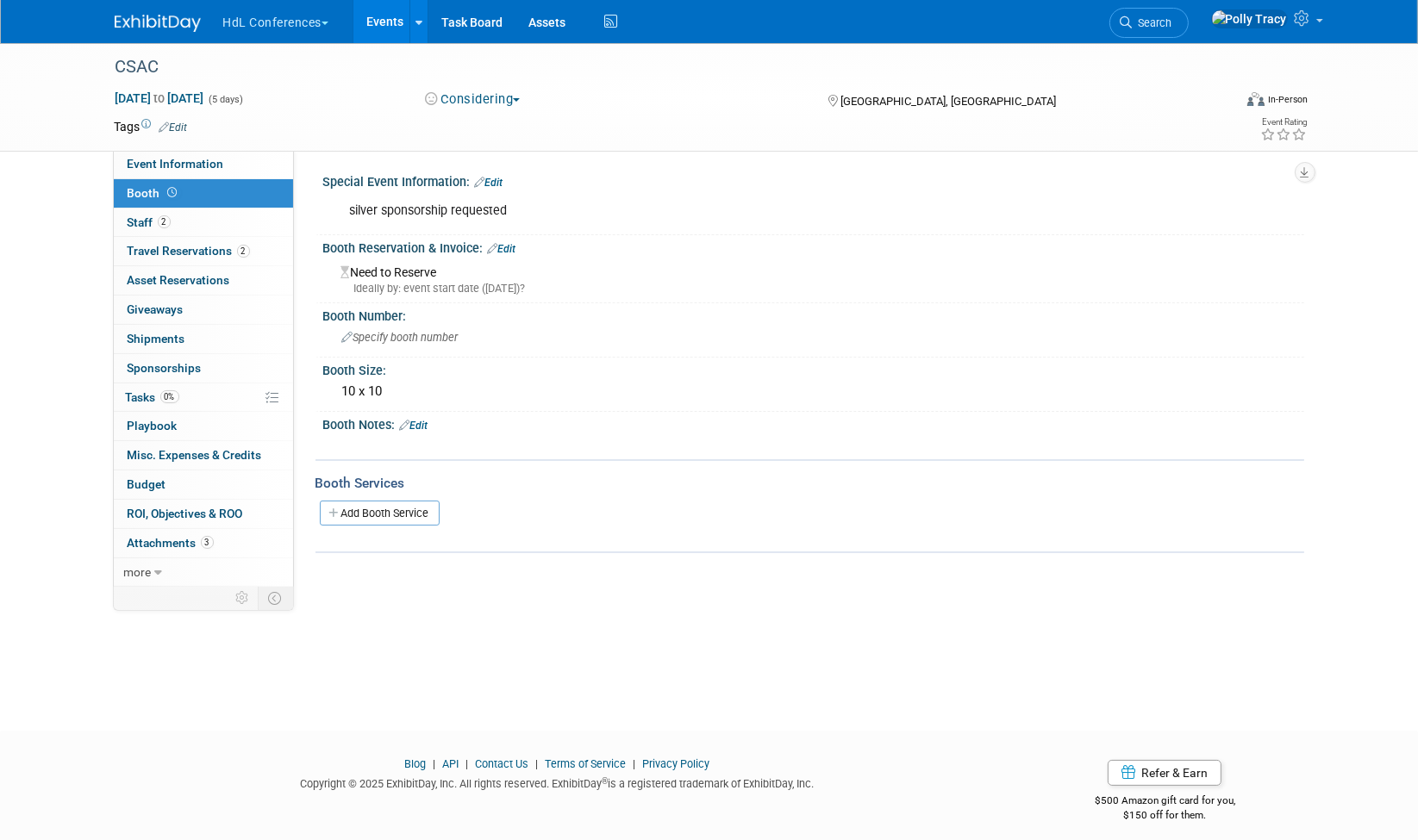
click at [417, 420] on link "Edit" at bounding box center [414, 425] width 29 height 12
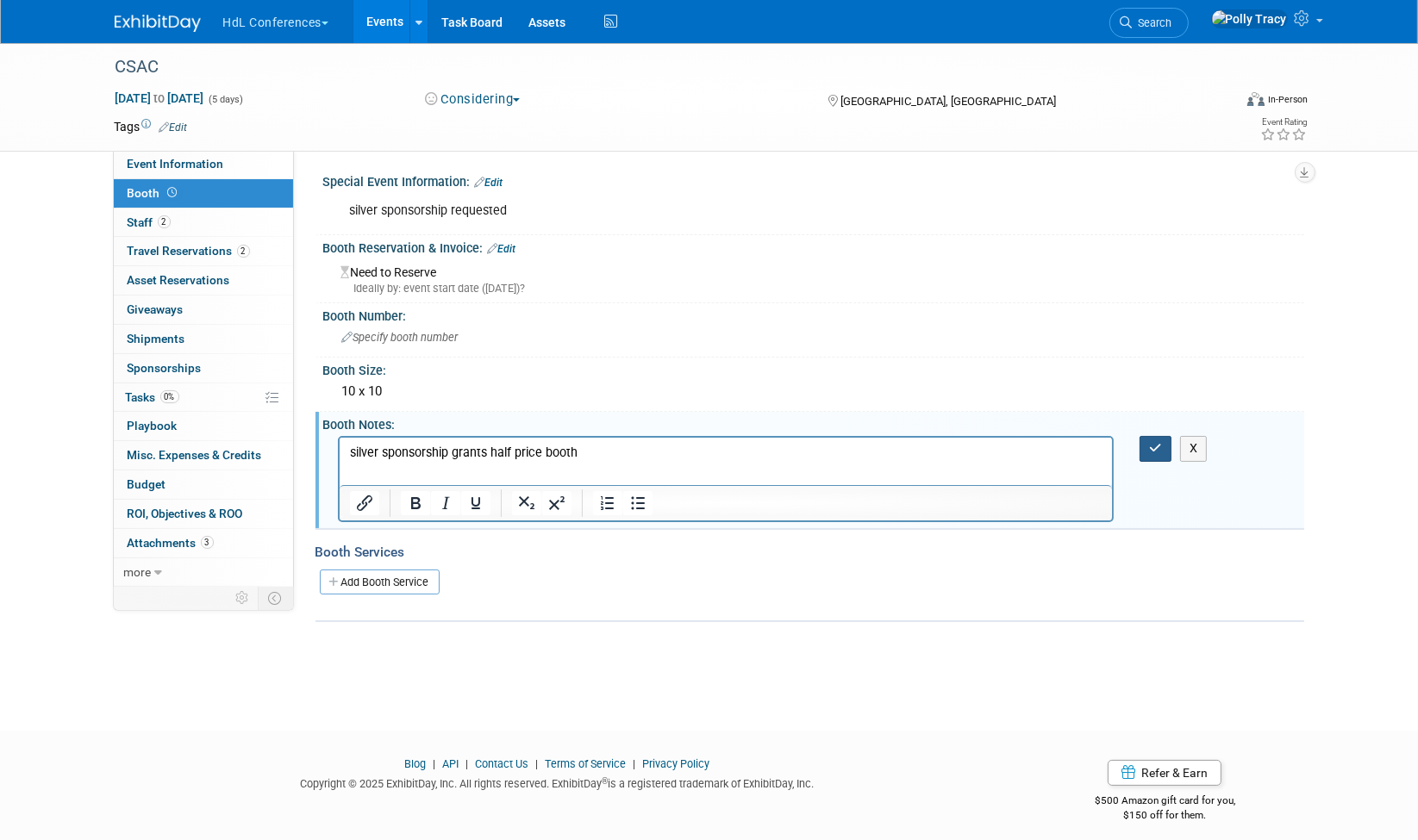
click at [1159, 442] on icon "button" at bounding box center [1155, 448] width 13 height 12
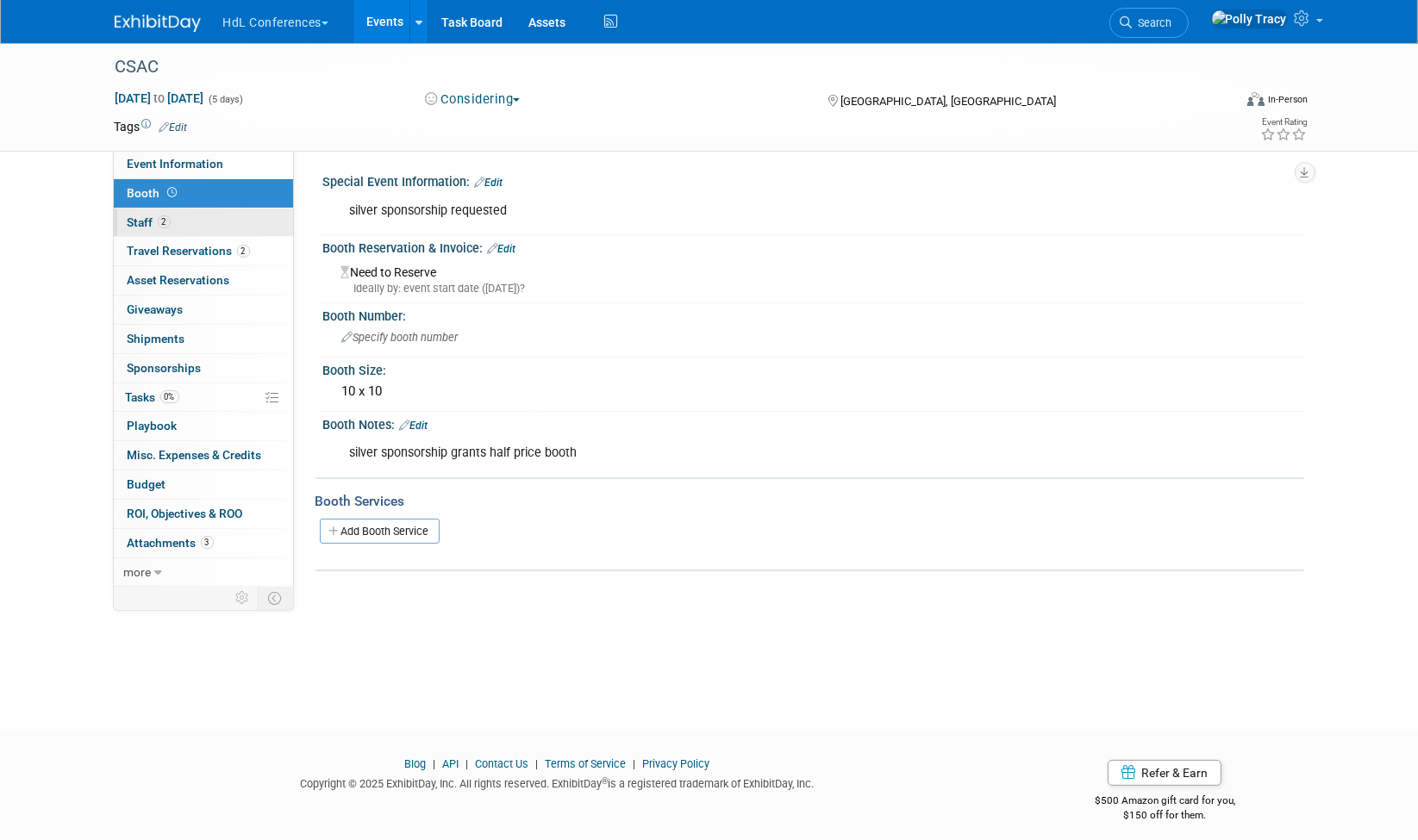
click at [141, 220] on span "Staff 2" at bounding box center [149, 222] width 43 height 14
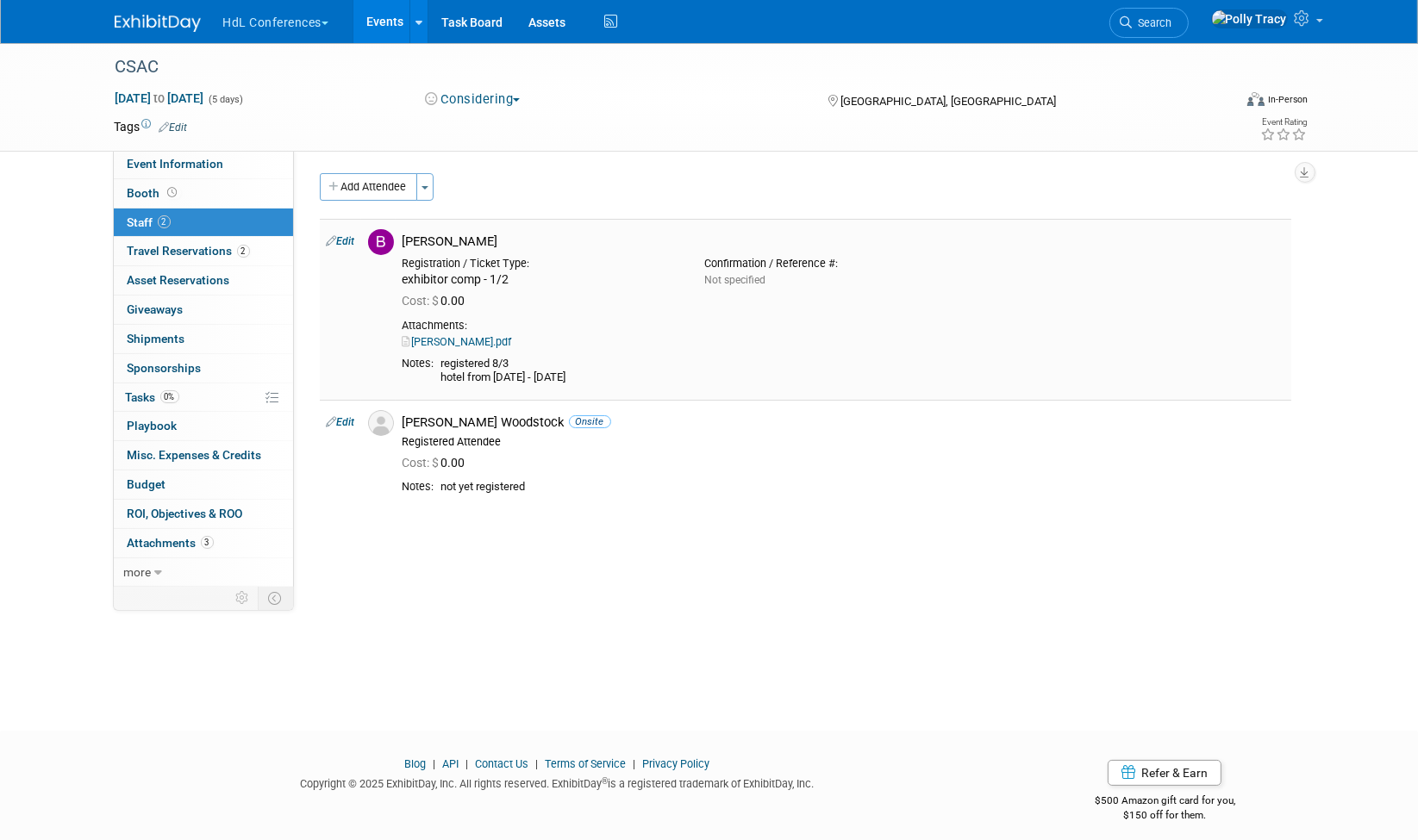
click at [432, 342] on link "Bobby.pdf" at bounding box center [457, 342] width 109 height 13
click at [351, 422] on link "Edit" at bounding box center [340, 422] width 29 height 12
select select "c9090d96-ac56-4120-bd0c-2904dae30aa6"
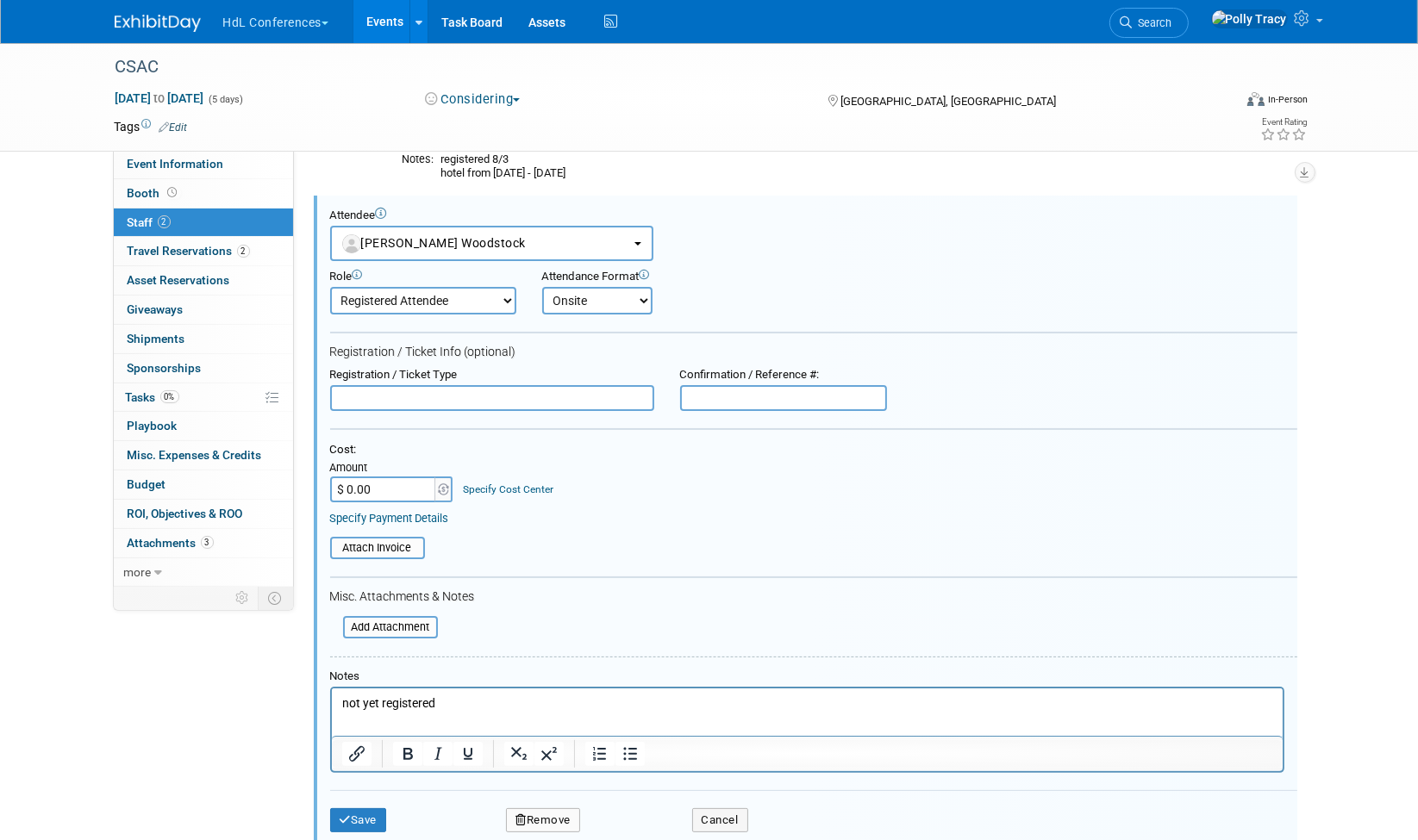
click at [504, 696] on p "not yet registered" at bounding box center [806, 704] width 930 height 17
click at [372, 815] on button "Save" at bounding box center [358, 820] width 57 height 24
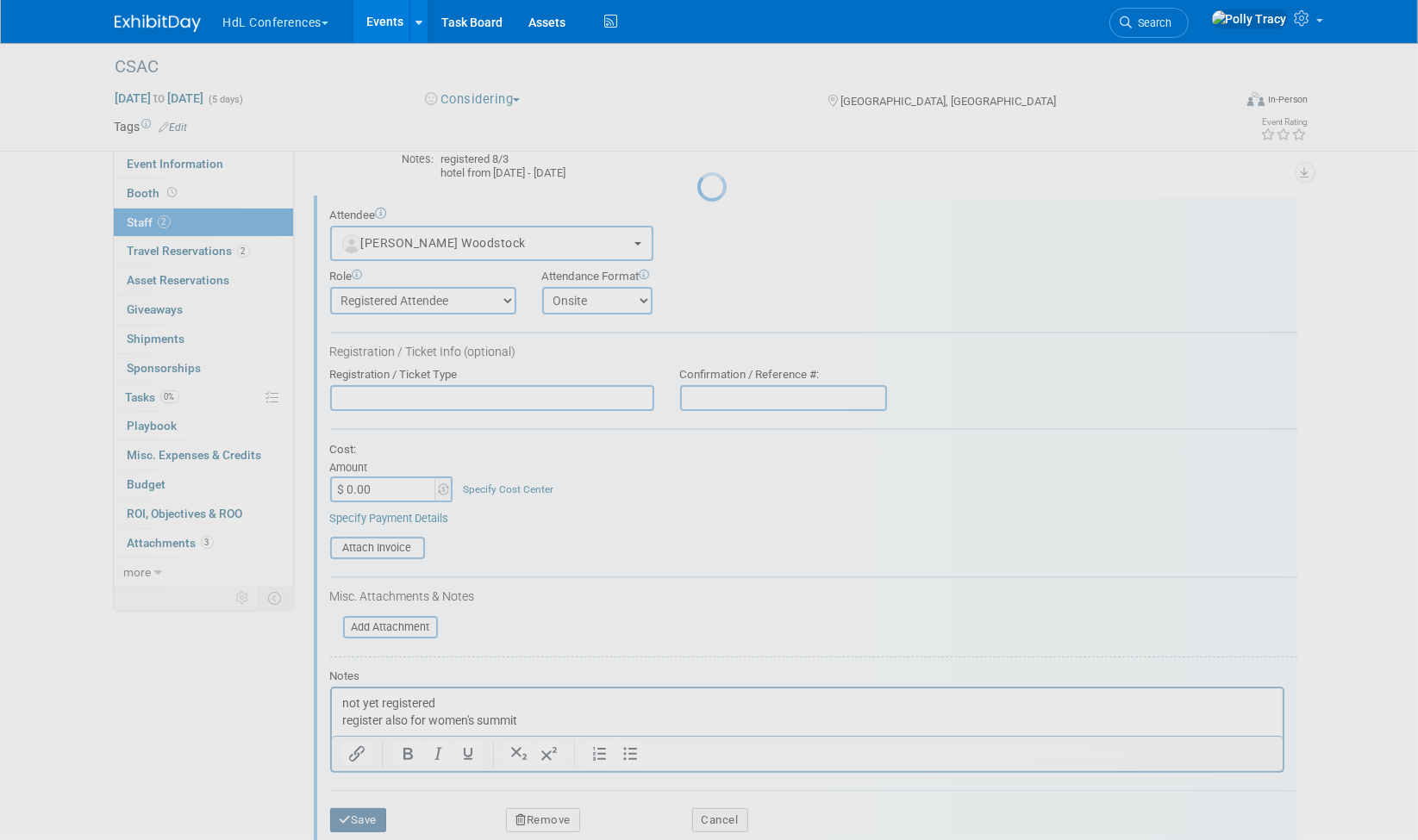
scroll to position [11, 0]
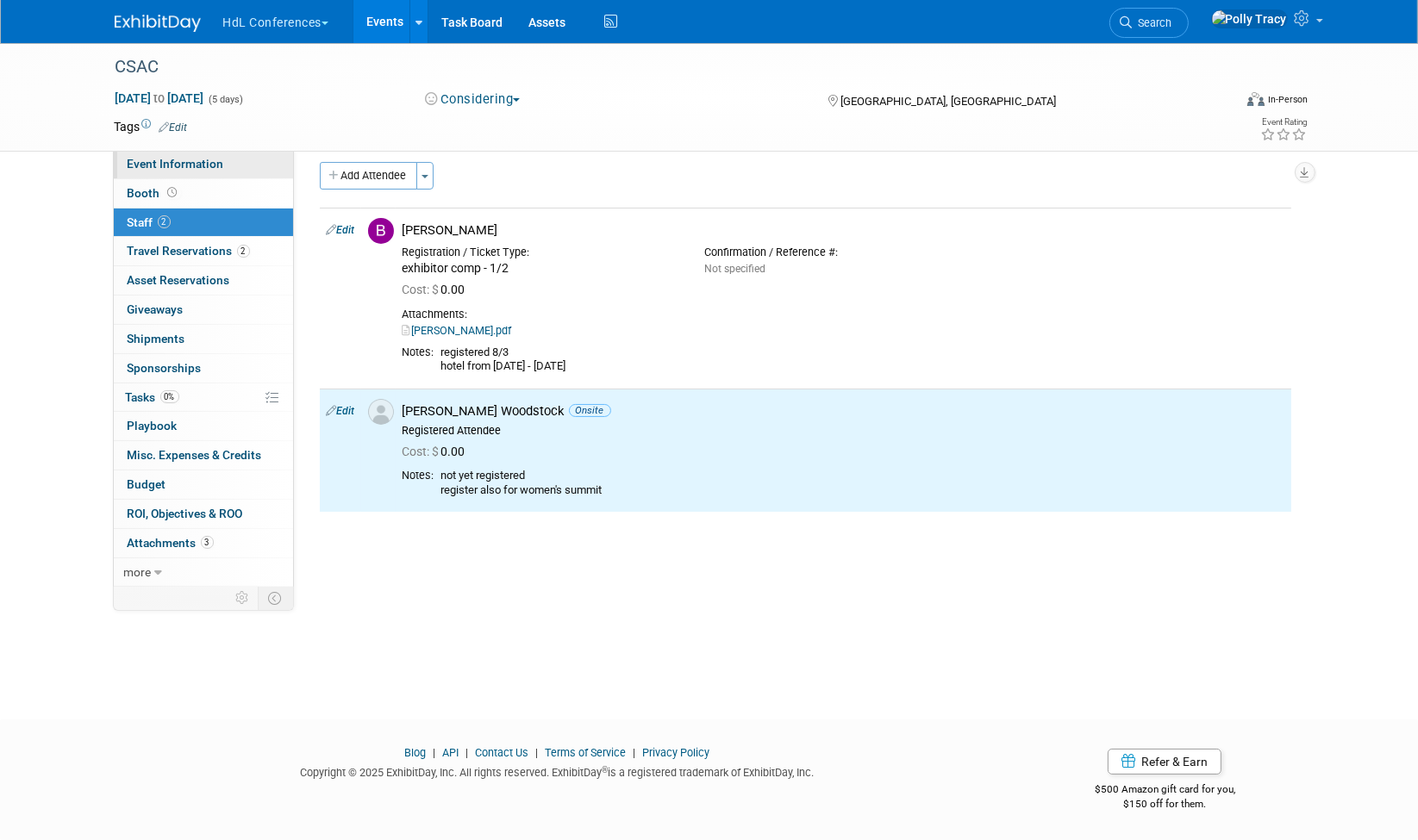
click at [166, 166] on span "Event Information" at bounding box center [176, 163] width 97 height 14
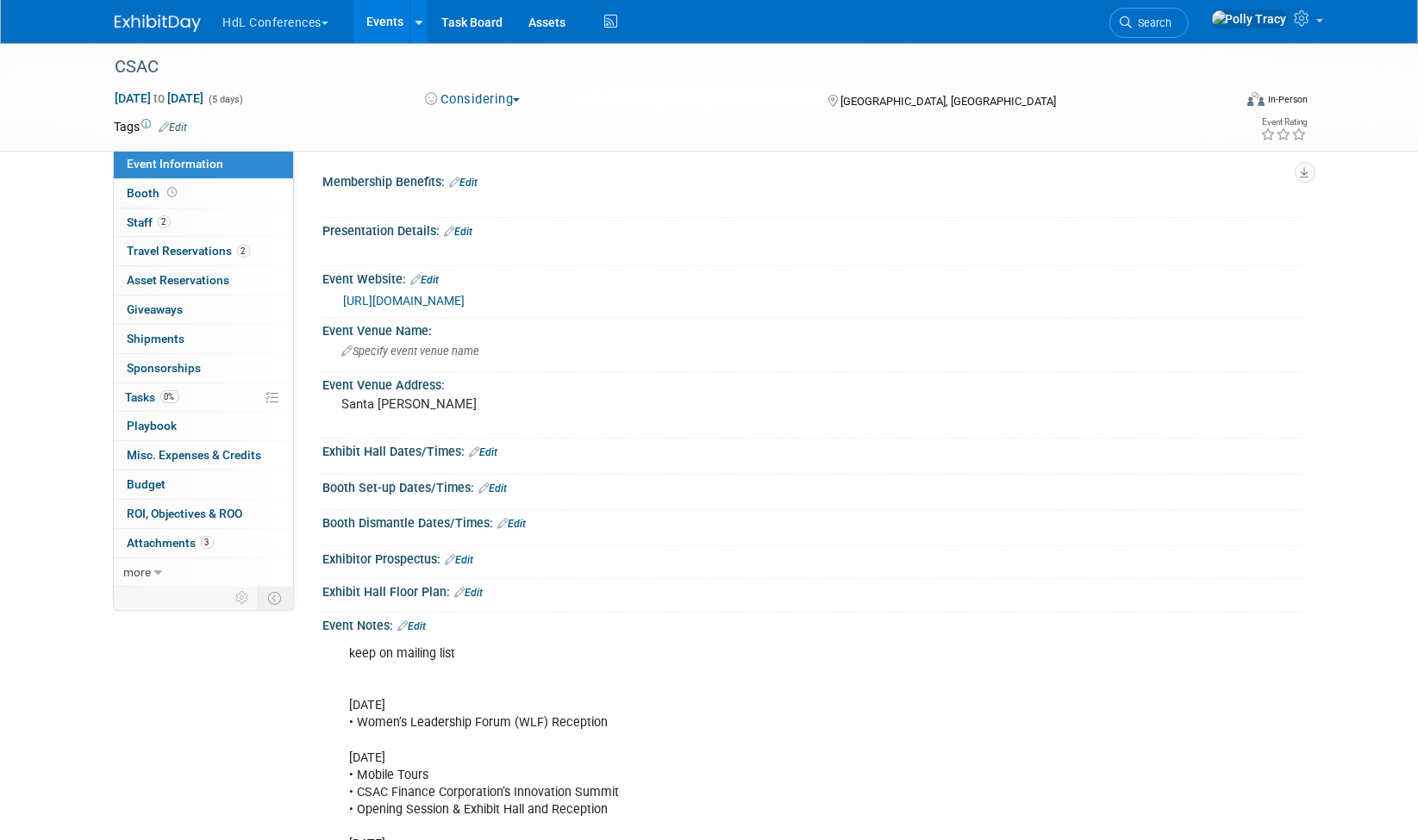
click at [364, 294] on link "https://csac-131st-annual-meeting.events.counties.org/" at bounding box center [405, 300] width 121 height 14
click at [145, 218] on span "Staff 2" at bounding box center [149, 222] width 43 height 14
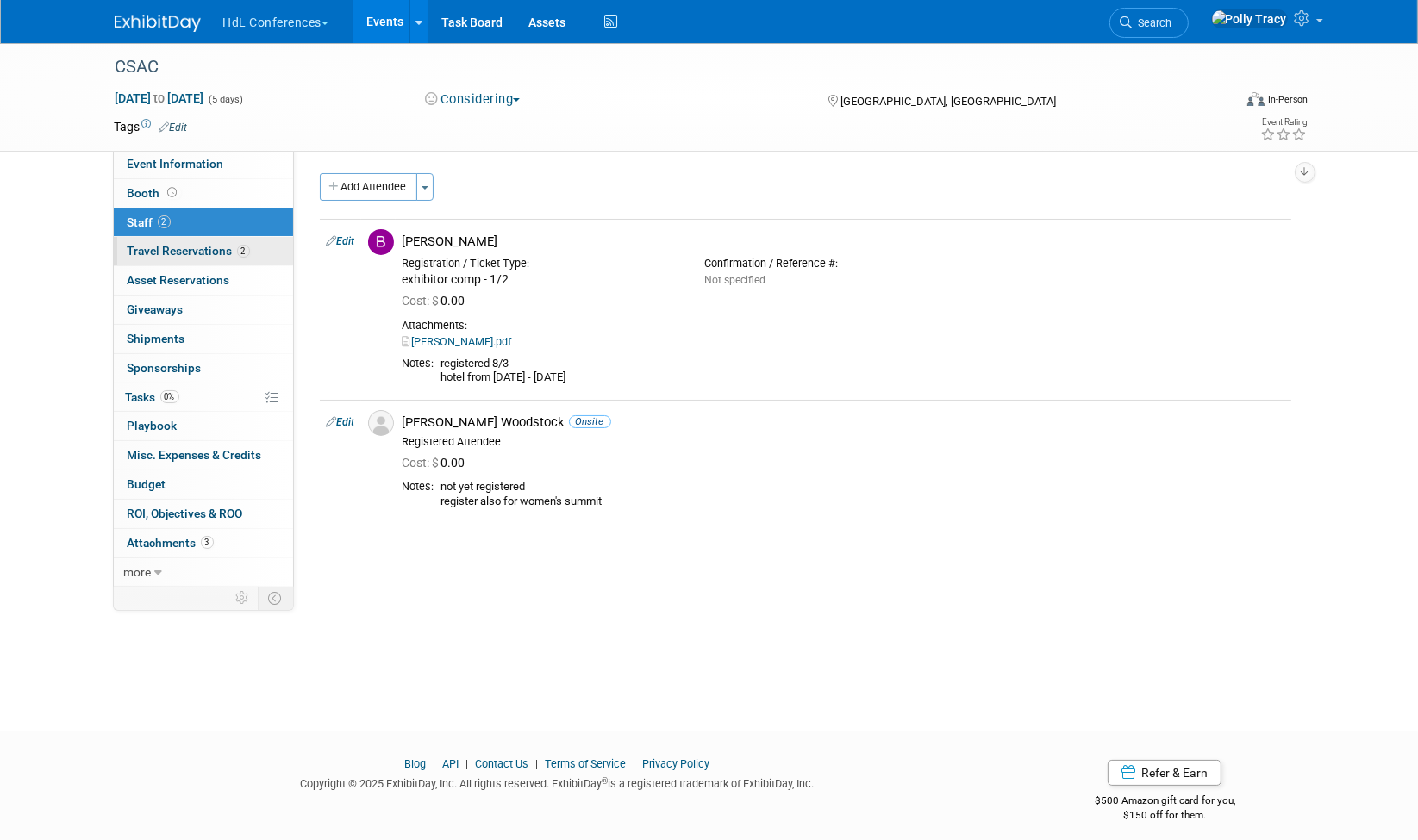
click at [186, 249] on span "Travel Reservations 2" at bounding box center [188, 251] width 122 height 14
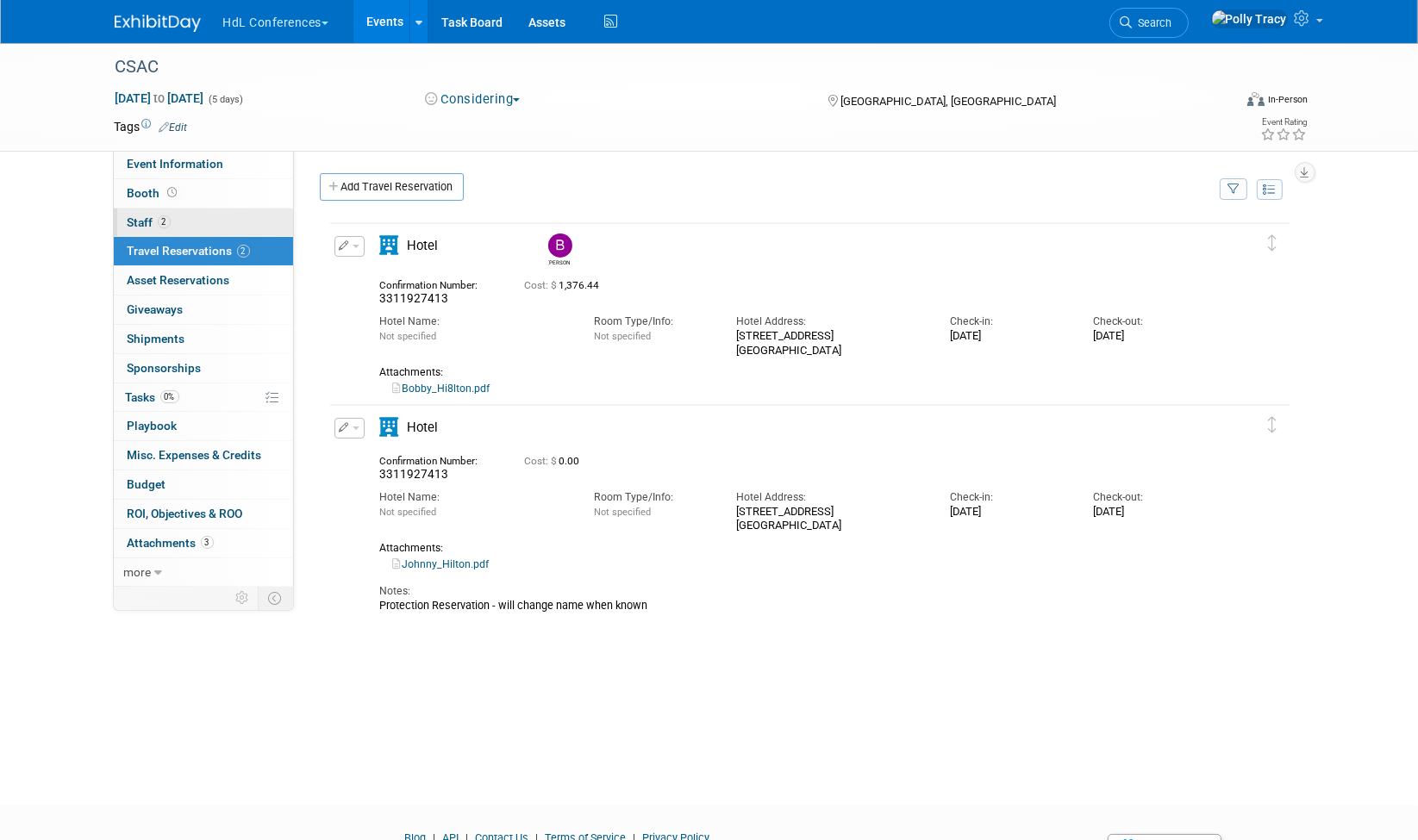
click at [150, 217] on span "Staff 2" at bounding box center [149, 222] width 43 height 14
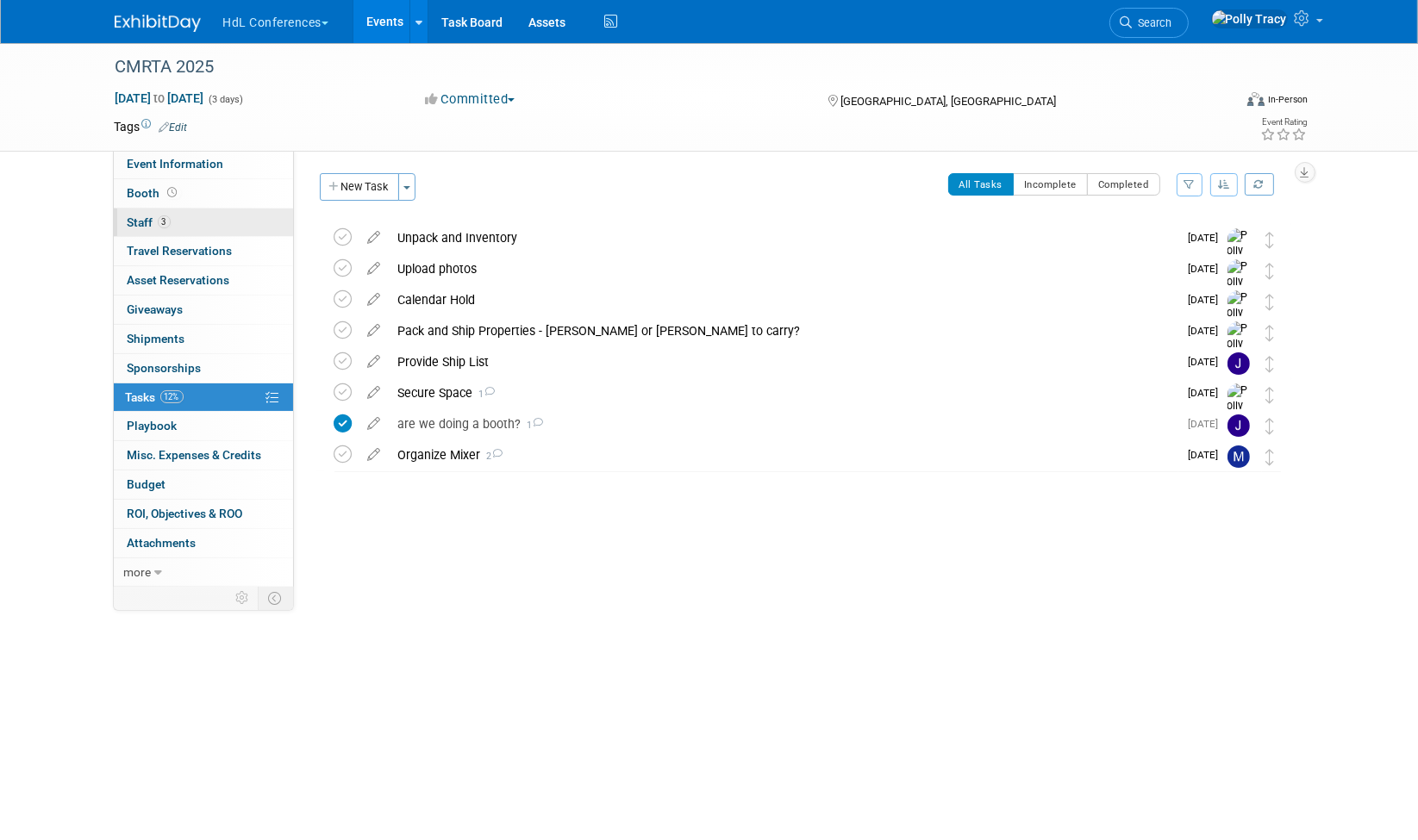
click at [136, 224] on span "Staff 3" at bounding box center [149, 222] width 43 height 14
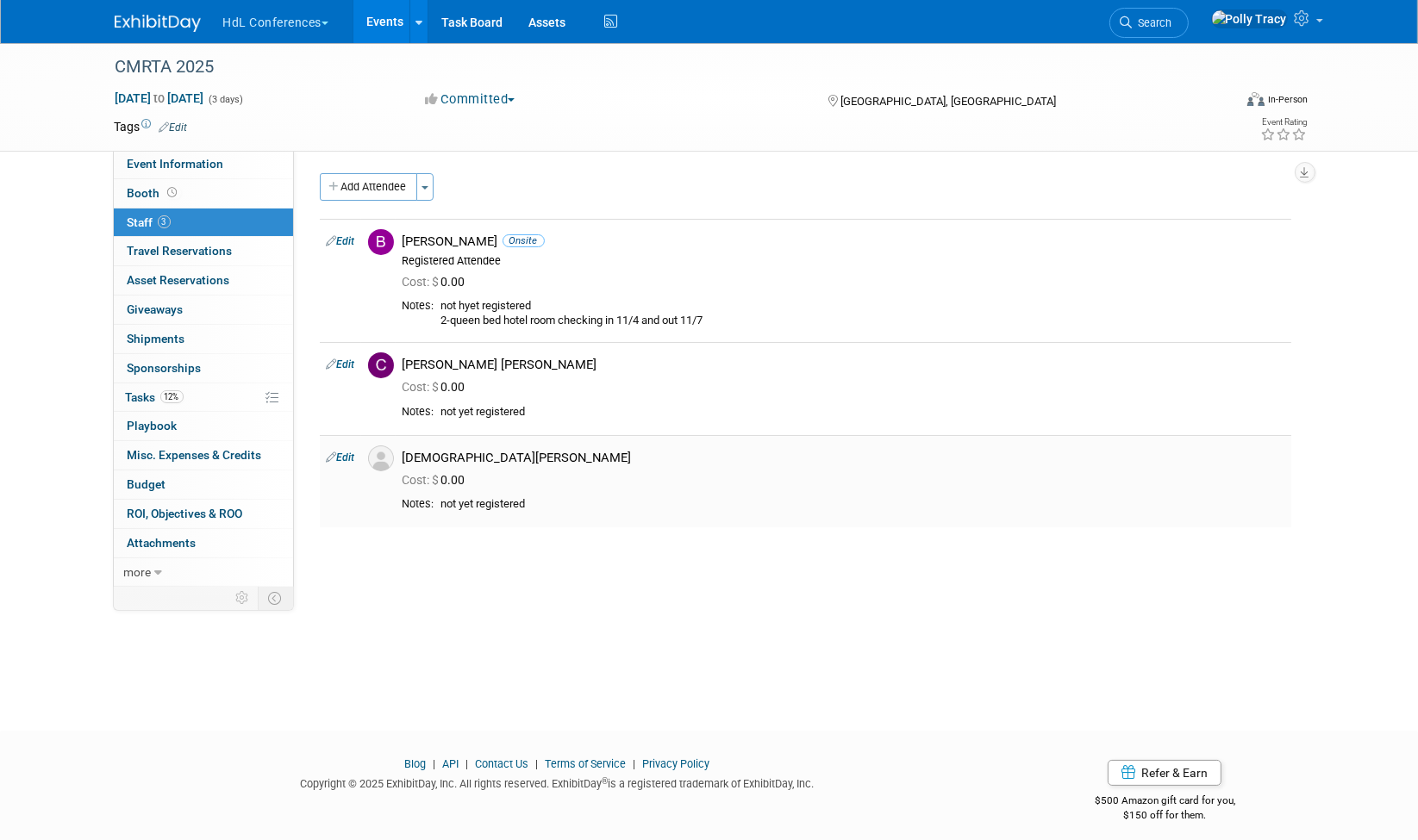
click at [353, 461] on link "Edit" at bounding box center [340, 457] width 29 height 12
select select "1c4bfeb1-3879-4e45-ac22-7134efc56e72"
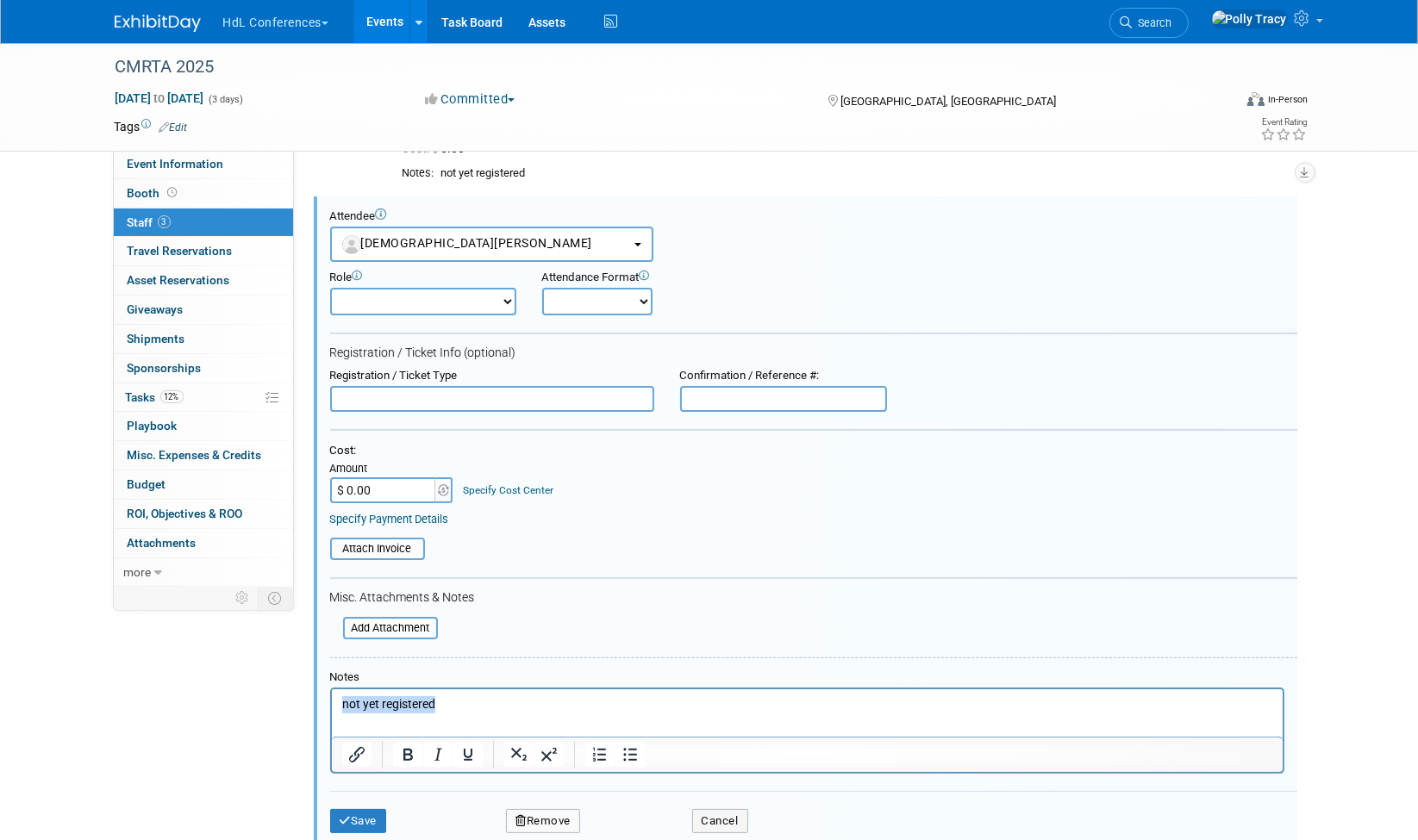
drag, startPoint x: 461, startPoint y: 701, endPoint x: 299, endPoint y: 692, distance: 162.2
click at [331, 692] on html "not yet registered" at bounding box center [806, 701] width 951 height 24
click at [364, 817] on button "Save" at bounding box center [358, 821] width 57 height 24
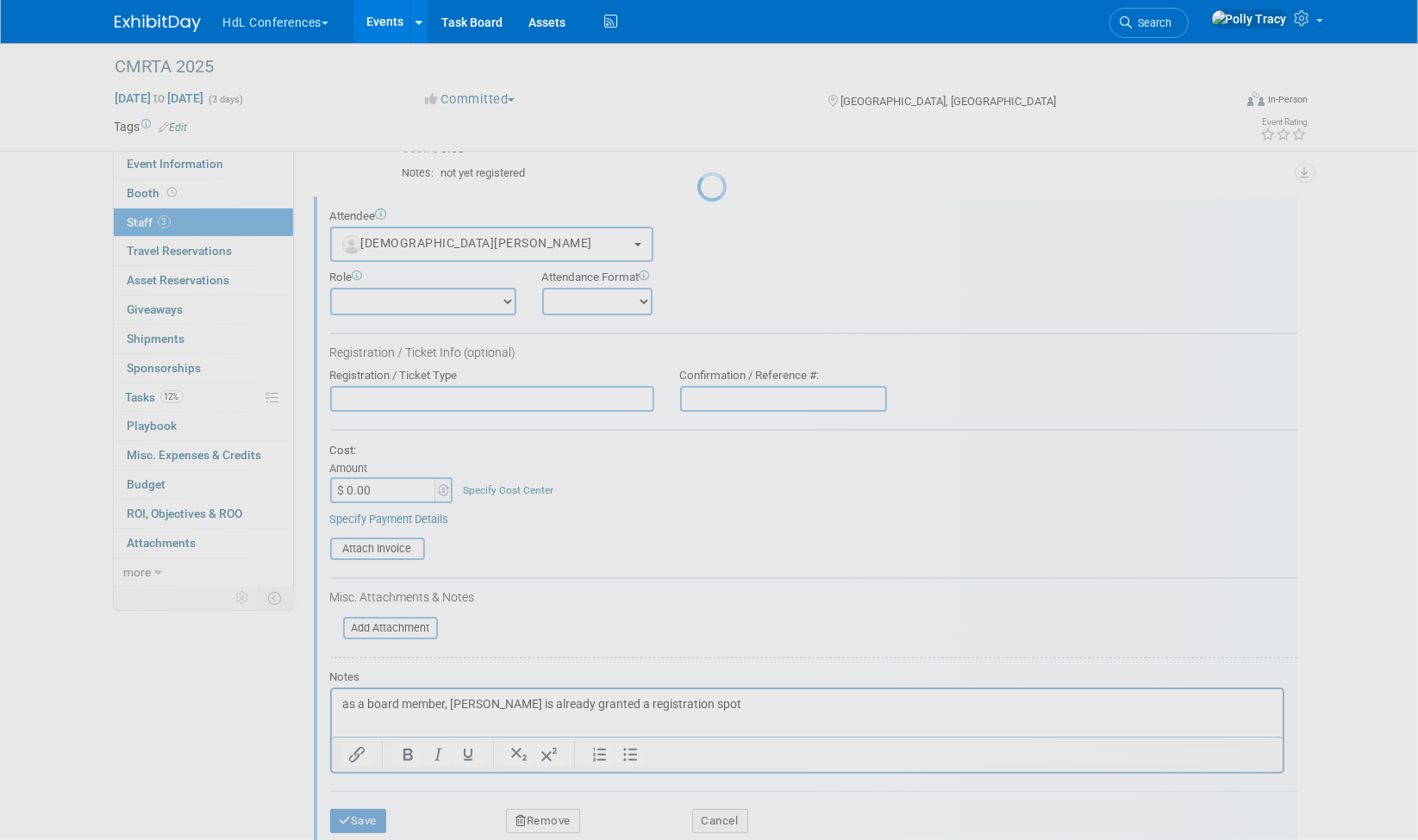
scroll to position [11, 0]
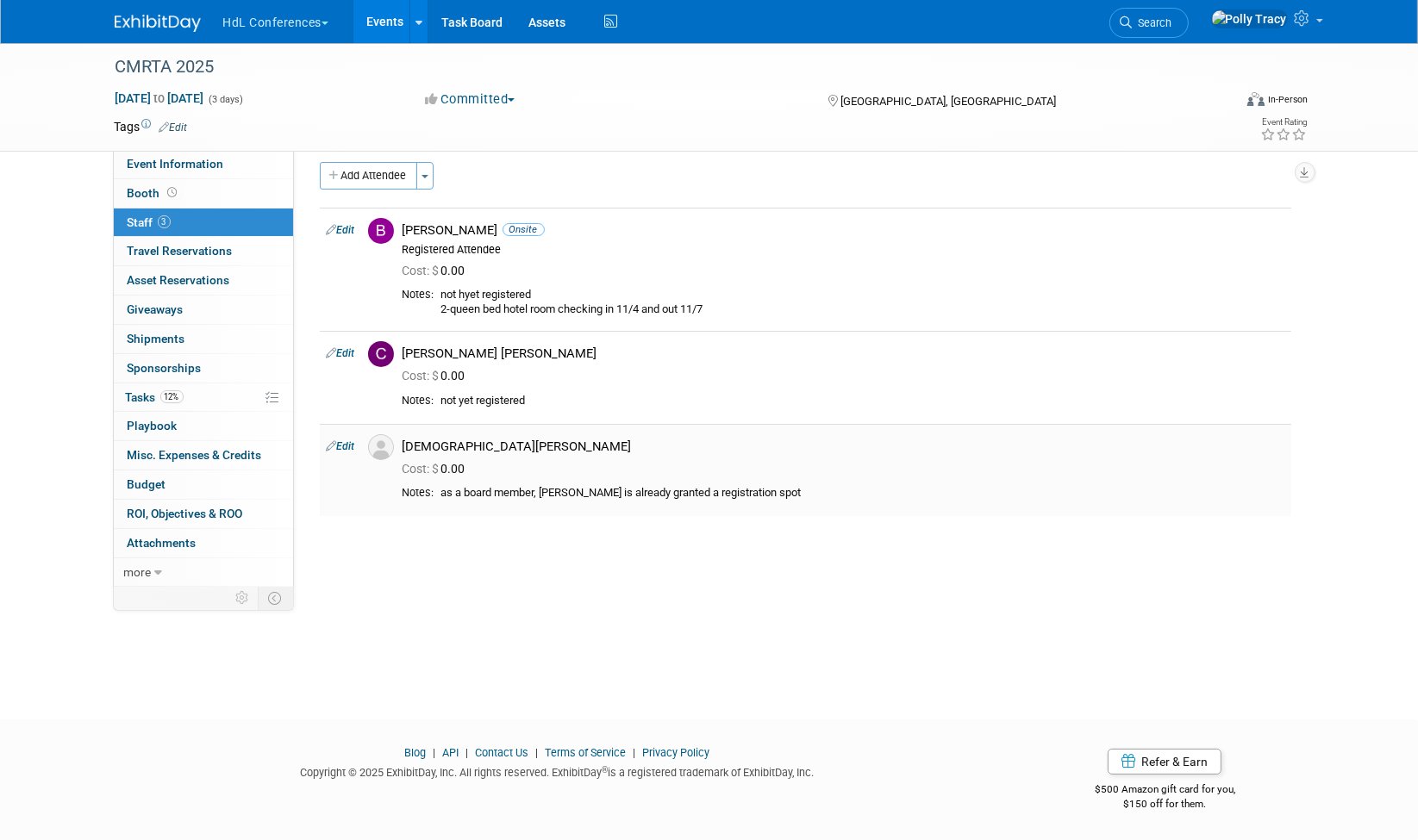
click at [353, 449] on link "Edit" at bounding box center [340, 446] width 29 height 12
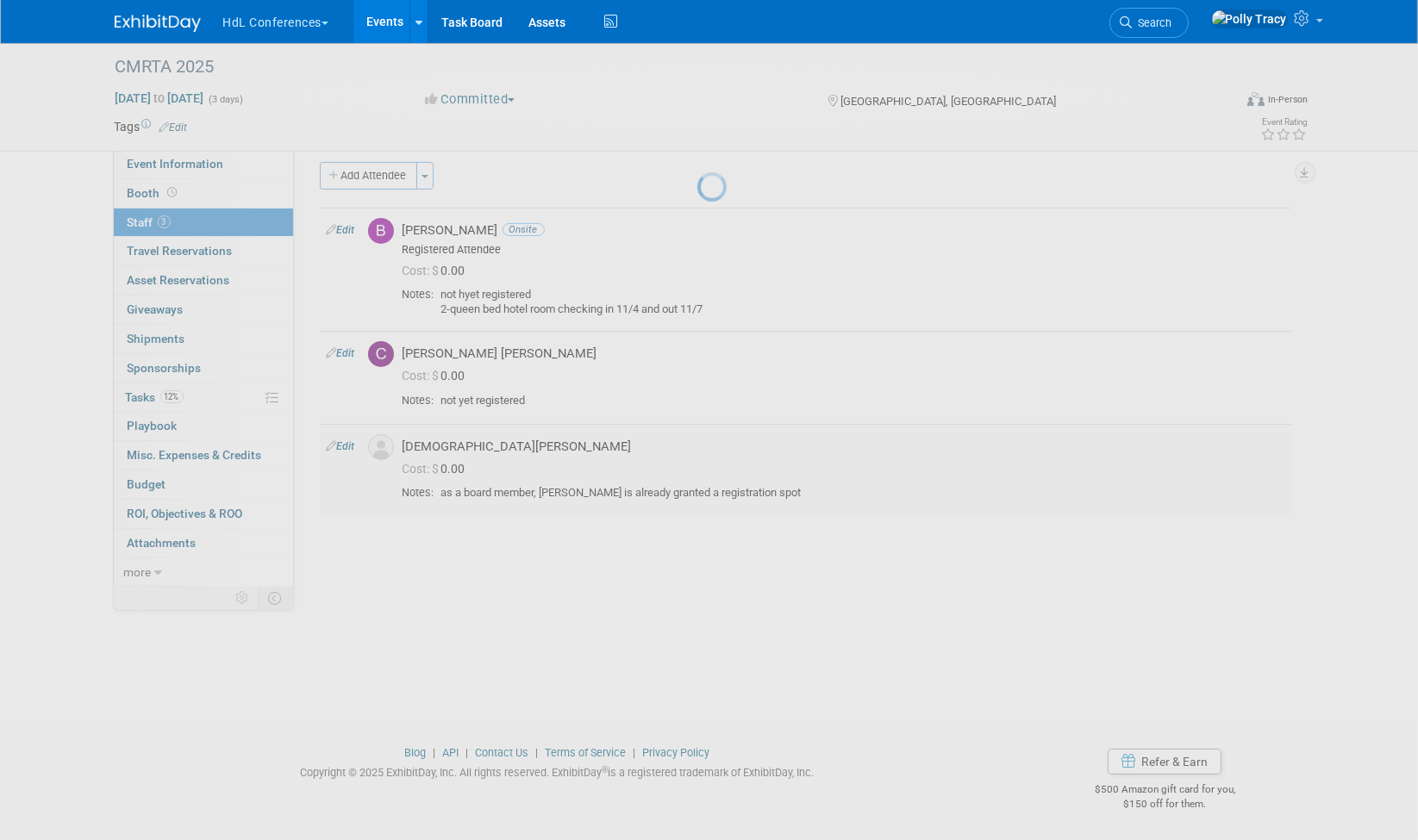
select select "1c4bfeb1-3879-4e45-ac22-7134efc56e72"
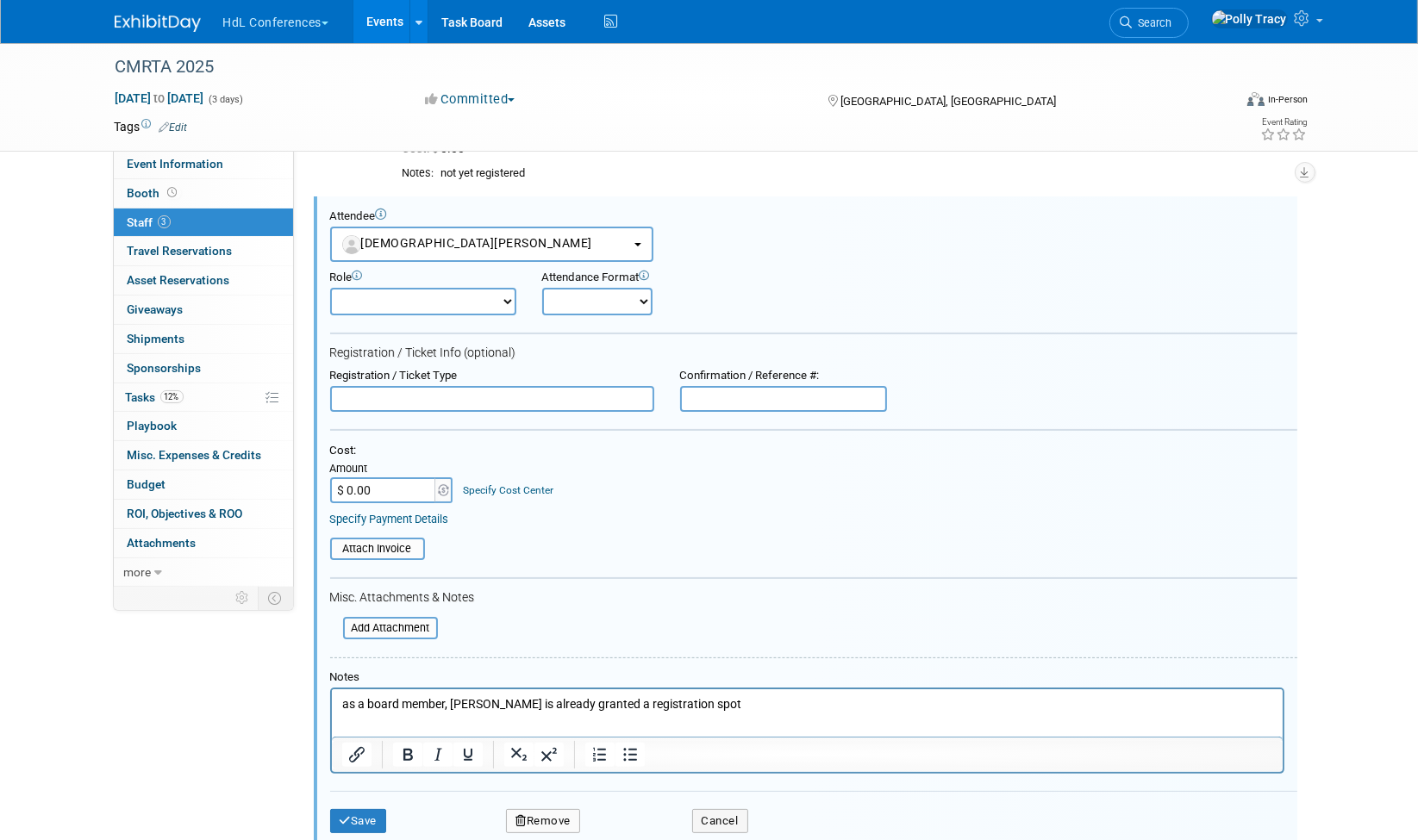
scroll to position [0, 0]
click at [392, 398] on input "text" at bounding box center [492, 399] width 324 height 26
type input "board member reg"
click at [371, 815] on button "Save" at bounding box center [358, 821] width 57 height 24
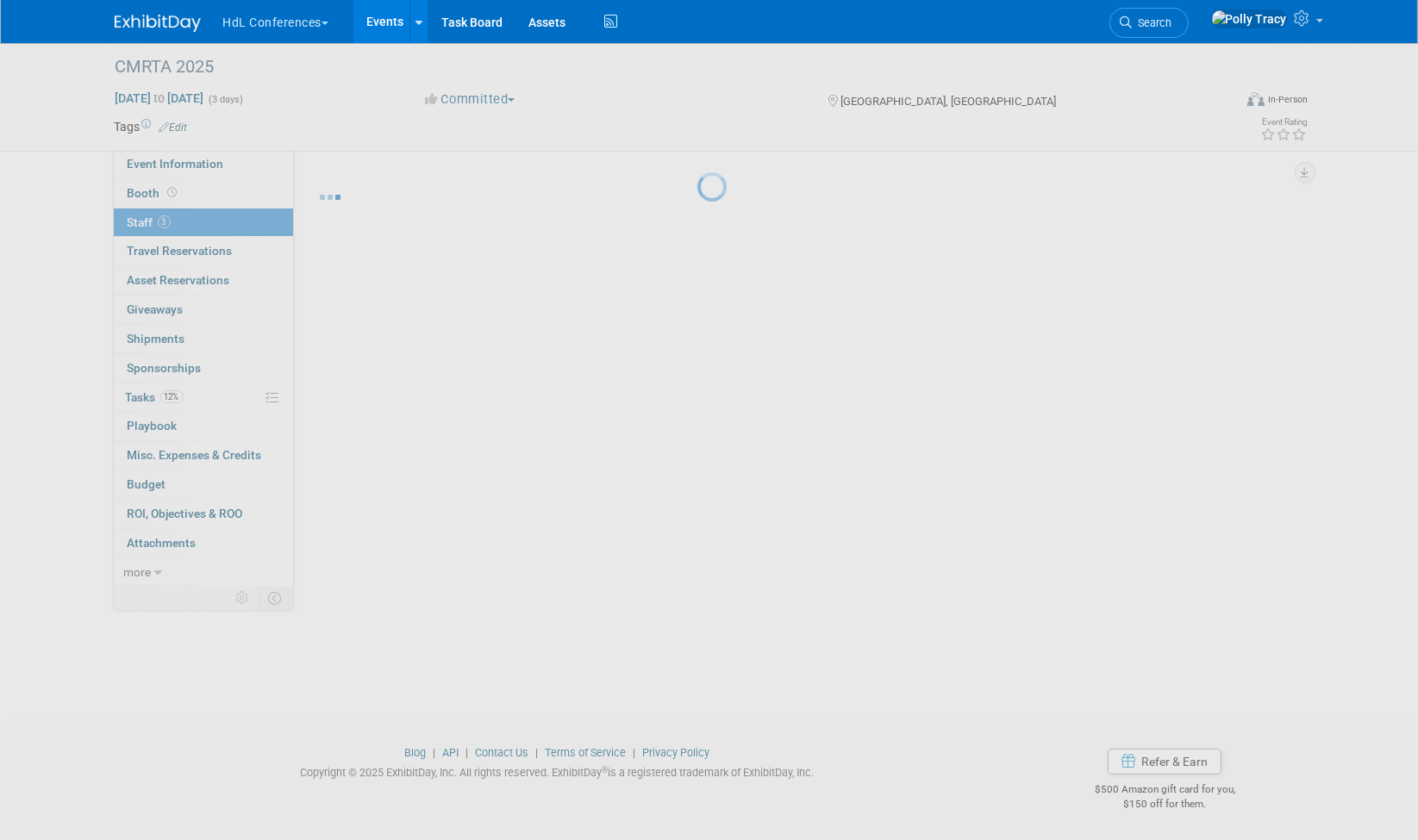
scroll to position [11, 0]
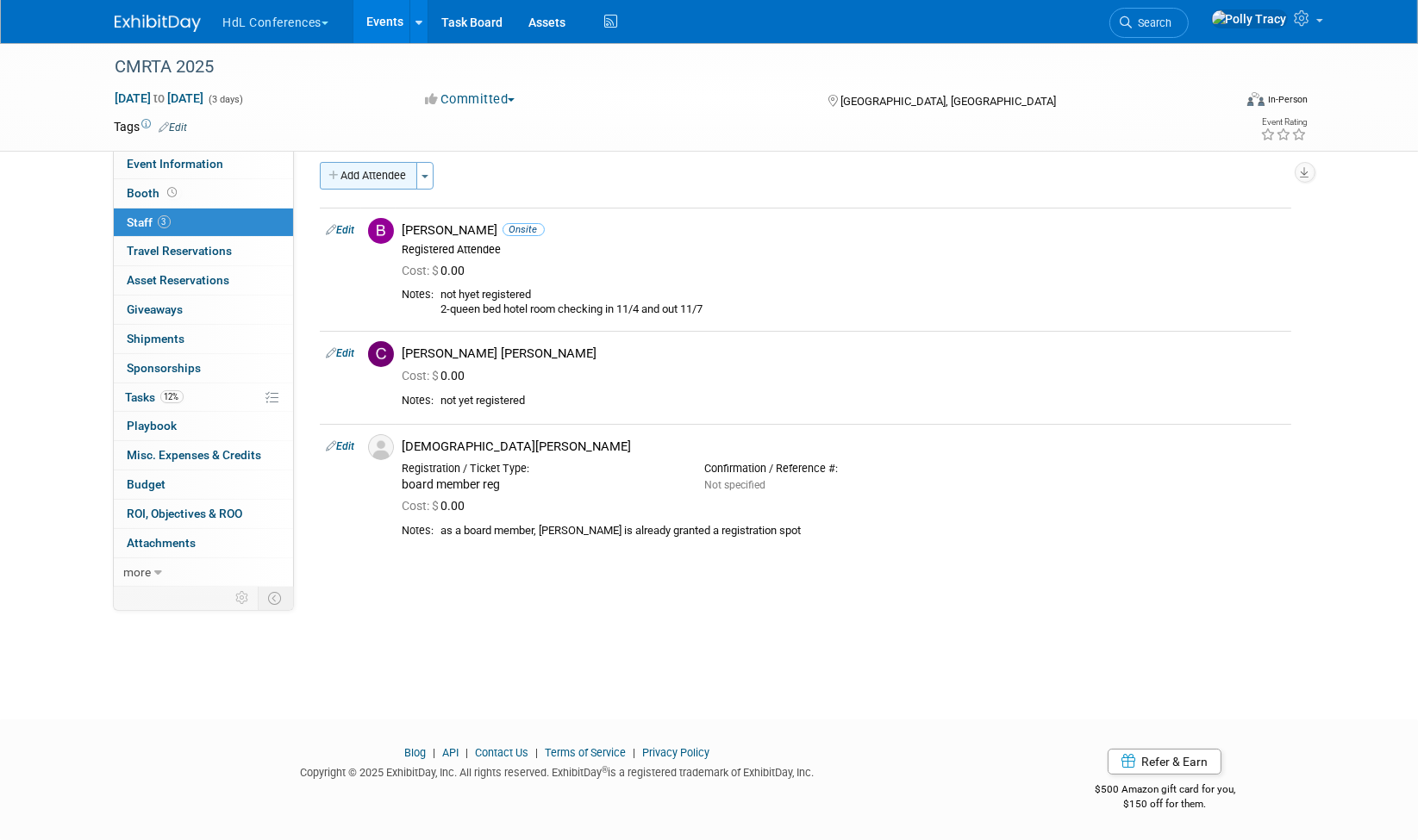
click at [379, 162] on button "Add Attendee" at bounding box center [368, 176] width 97 height 28
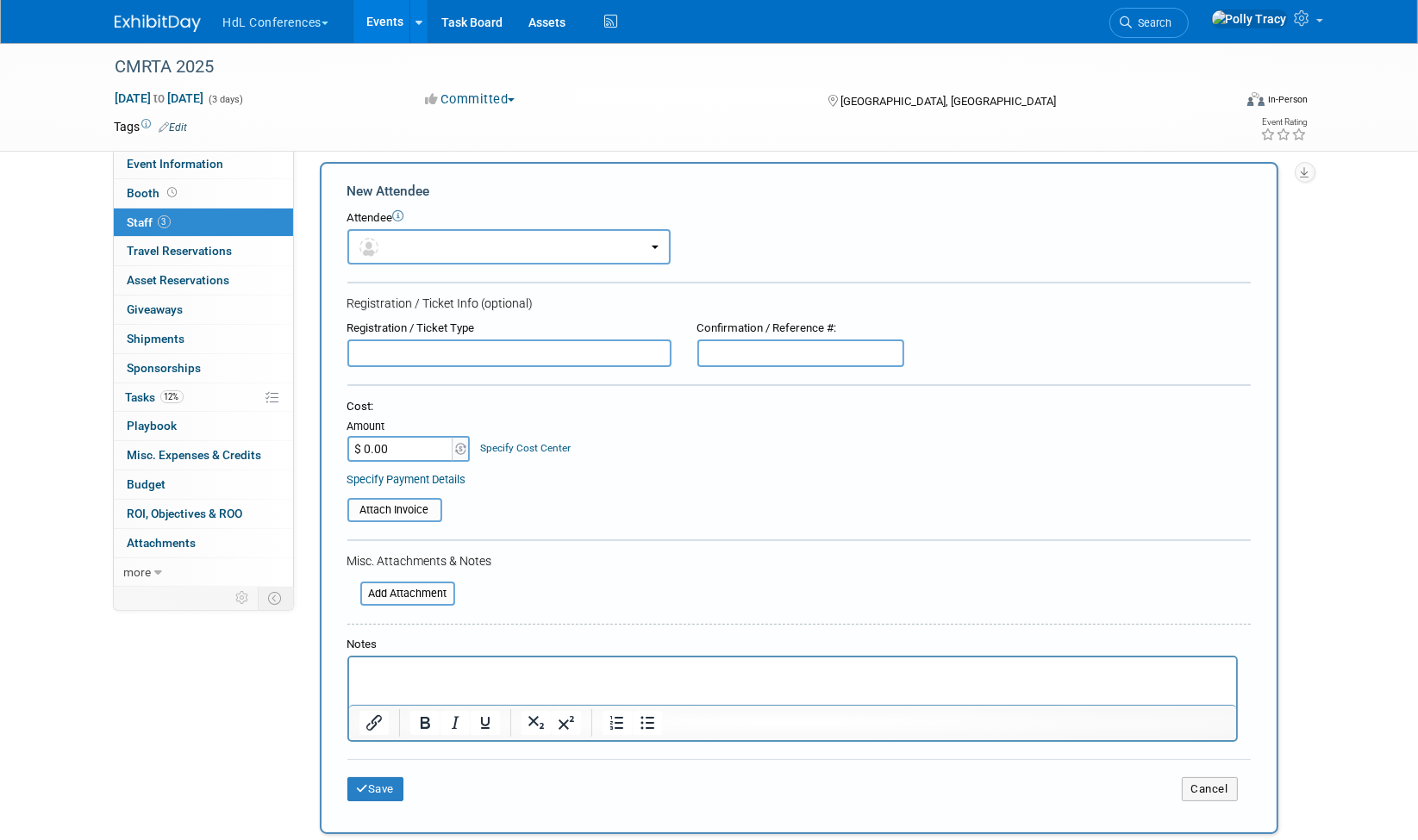
scroll to position [0, 0]
click at [399, 240] on button "button" at bounding box center [509, 247] width 324 height 35
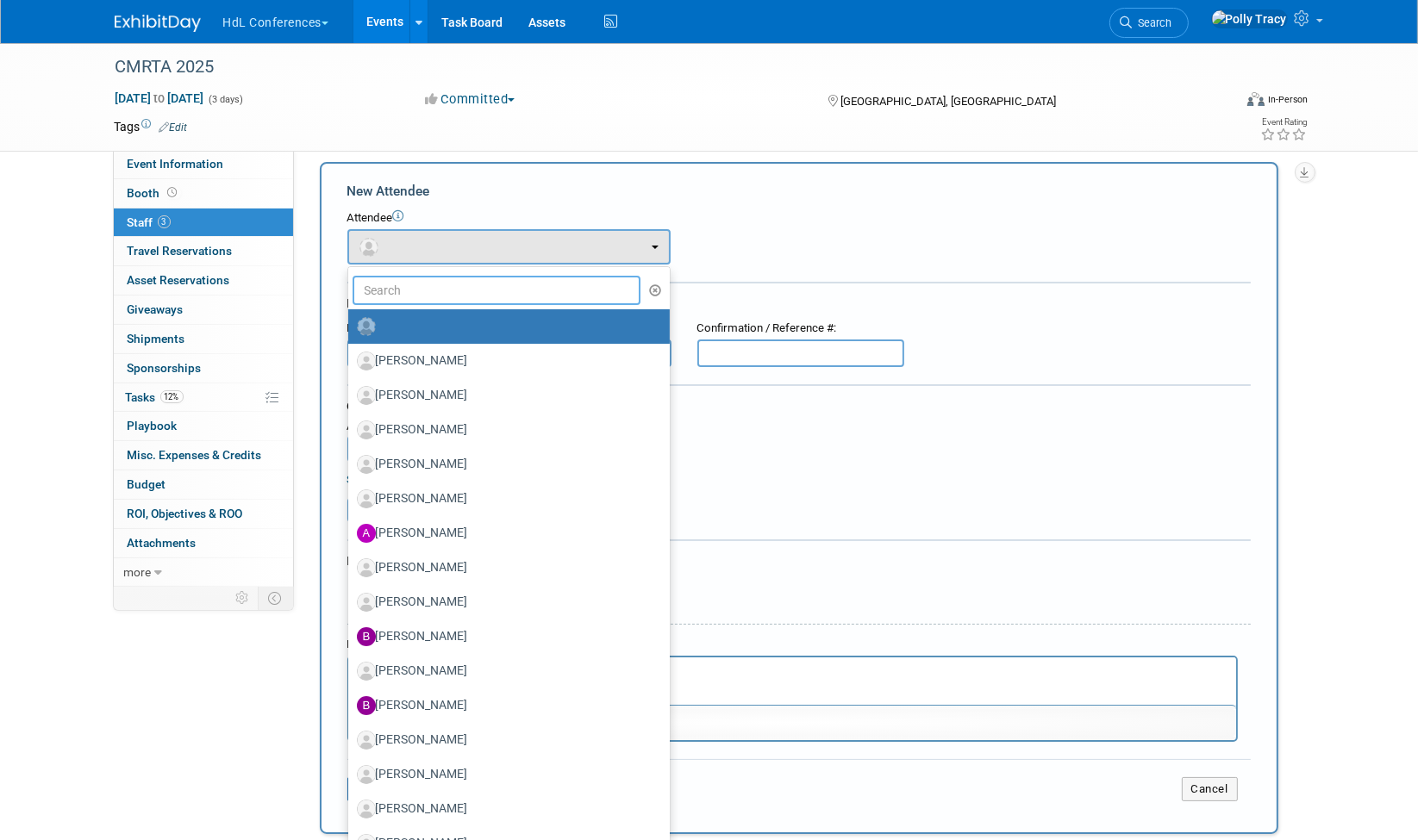
click at [394, 280] on input "text" at bounding box center [497, 290] width 289 height 29
click at [422, 500] on label "Angel Vega" at bounding box center [504, 499] width 296 height 28
click at [351, 500] on input "Angel Vega" at bounding box center [345, 497] width 11 height 11
select select "9d3cb2cb-abcc-41c8-a7ca-b9c27362fccd"
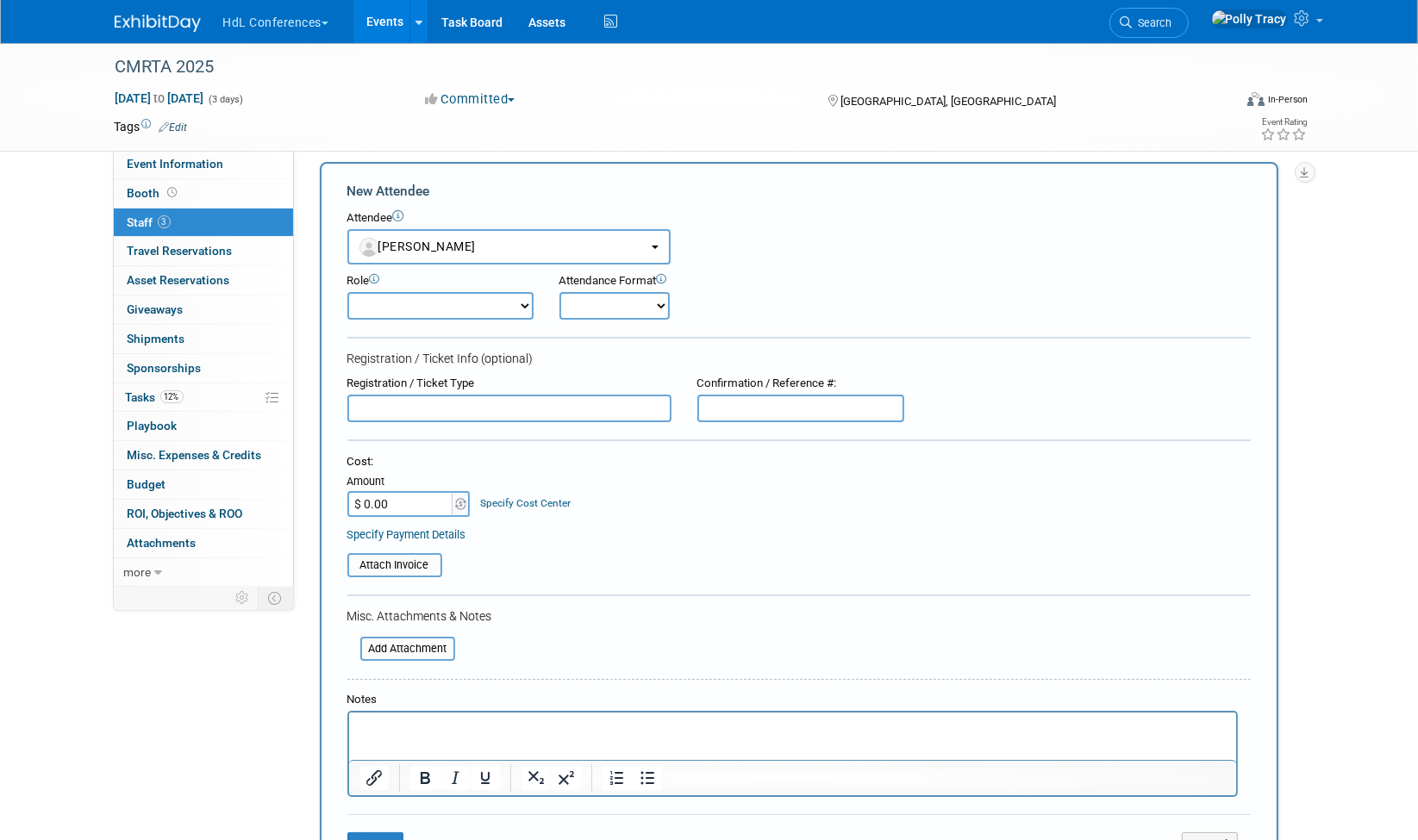
click at [377, 734] on p "Rich Text Area. Press ALT-0 for help." at bounding box center [792, 728] width 867 height 17
click at [386, 833] on button "Save" at bounding box center [376, 845] width 57 height 24
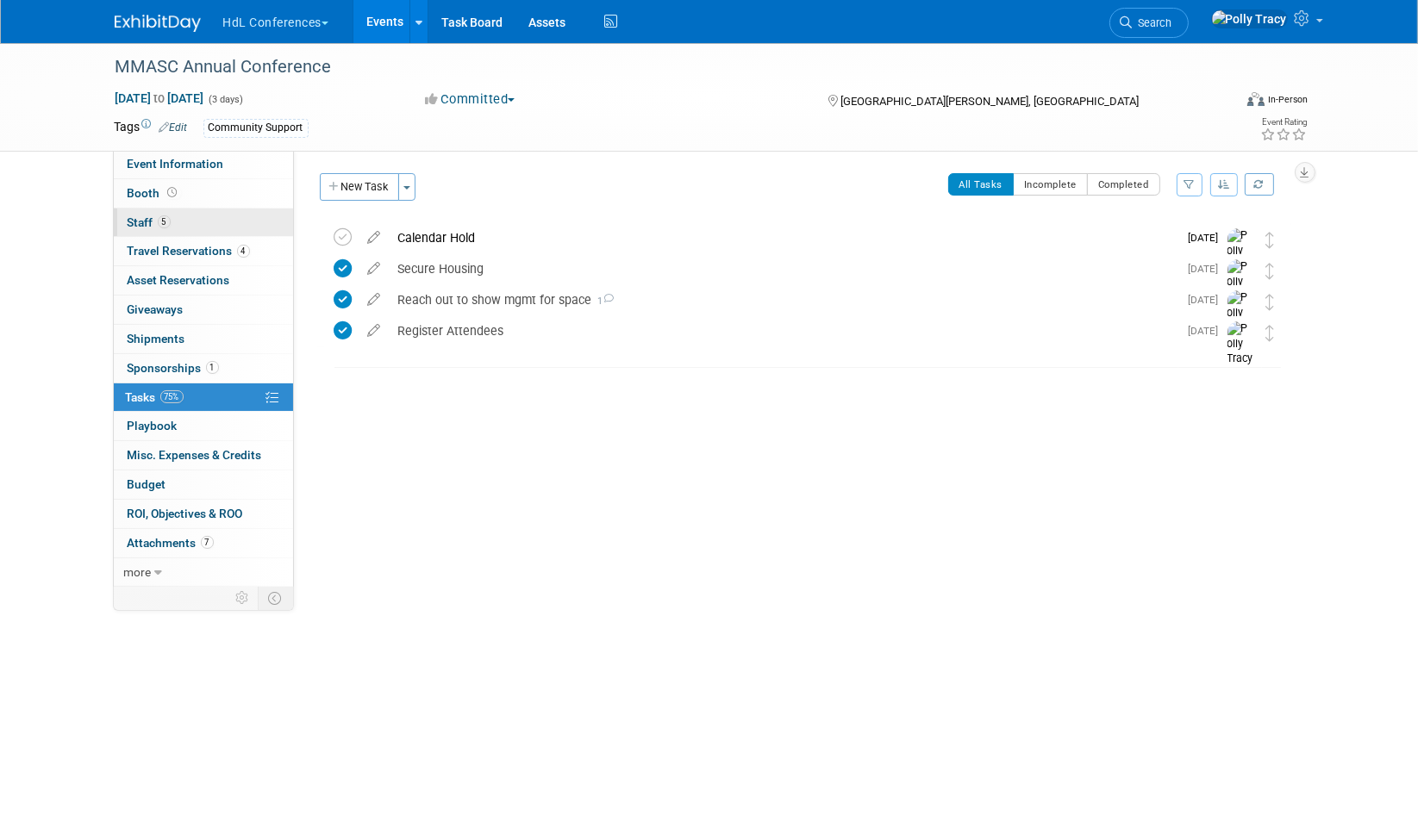
drag, startPoint x: 126, startPoint y: 224, endPoint x: 142, endPoint y: 218, distance: 17.1
click at [140, 222] on span "Staff 5" at bounding box center [149, 222] width 43 height 14
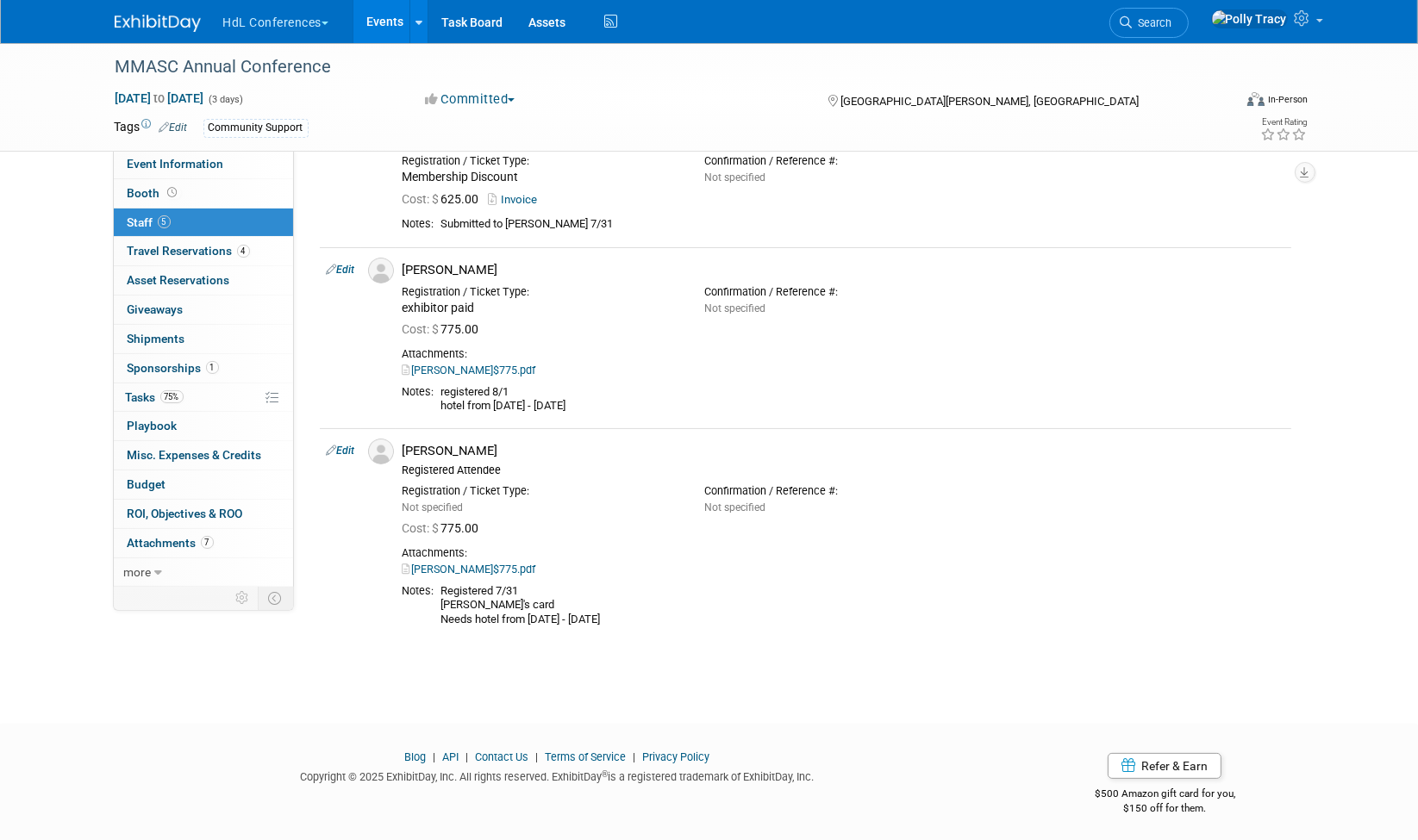
scroll to position [345, 0]
click at [191, 250] on span "Travel Reservations 4" at bounding box center [188, 251] width 122 height 14
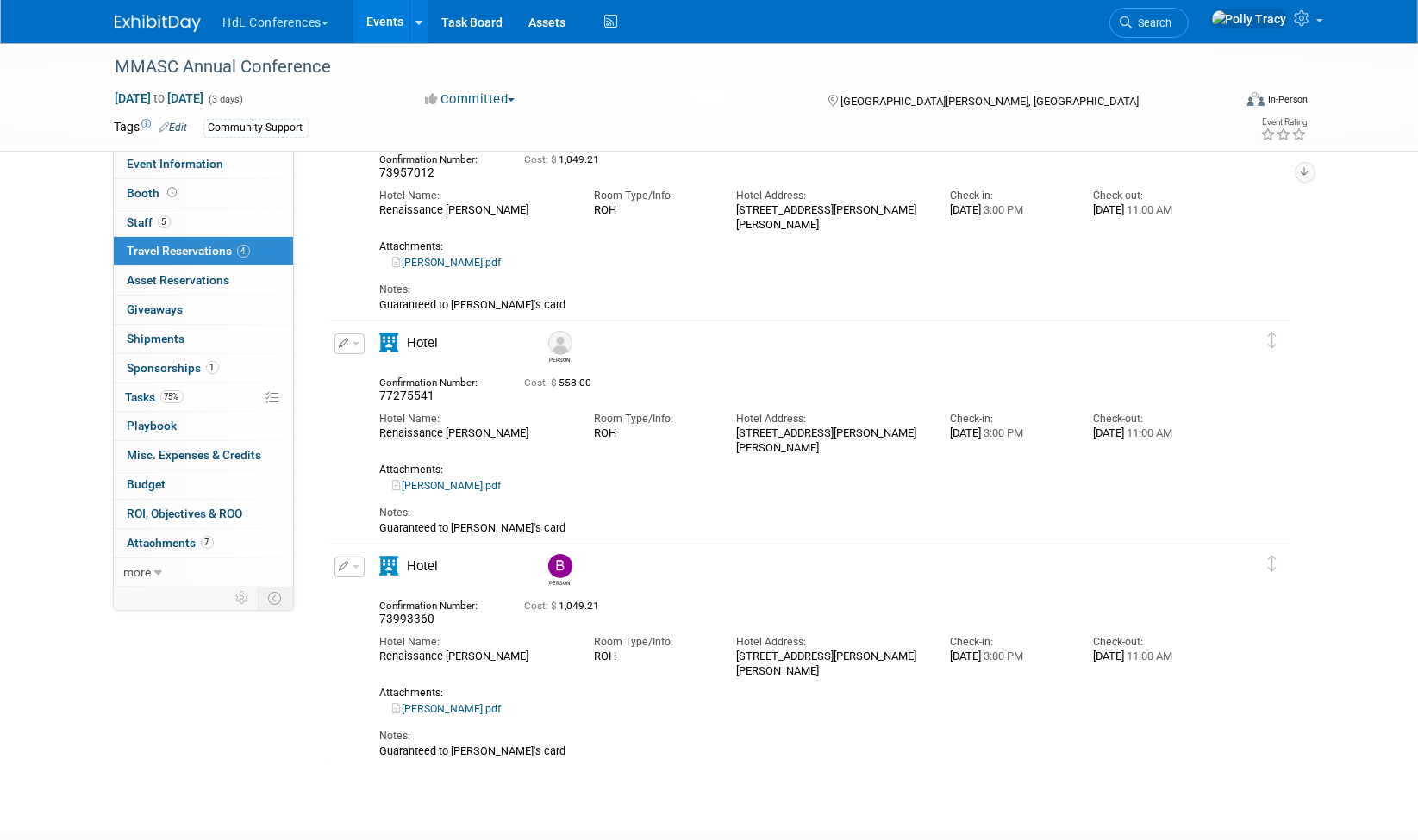
scroll to position [402, 0]
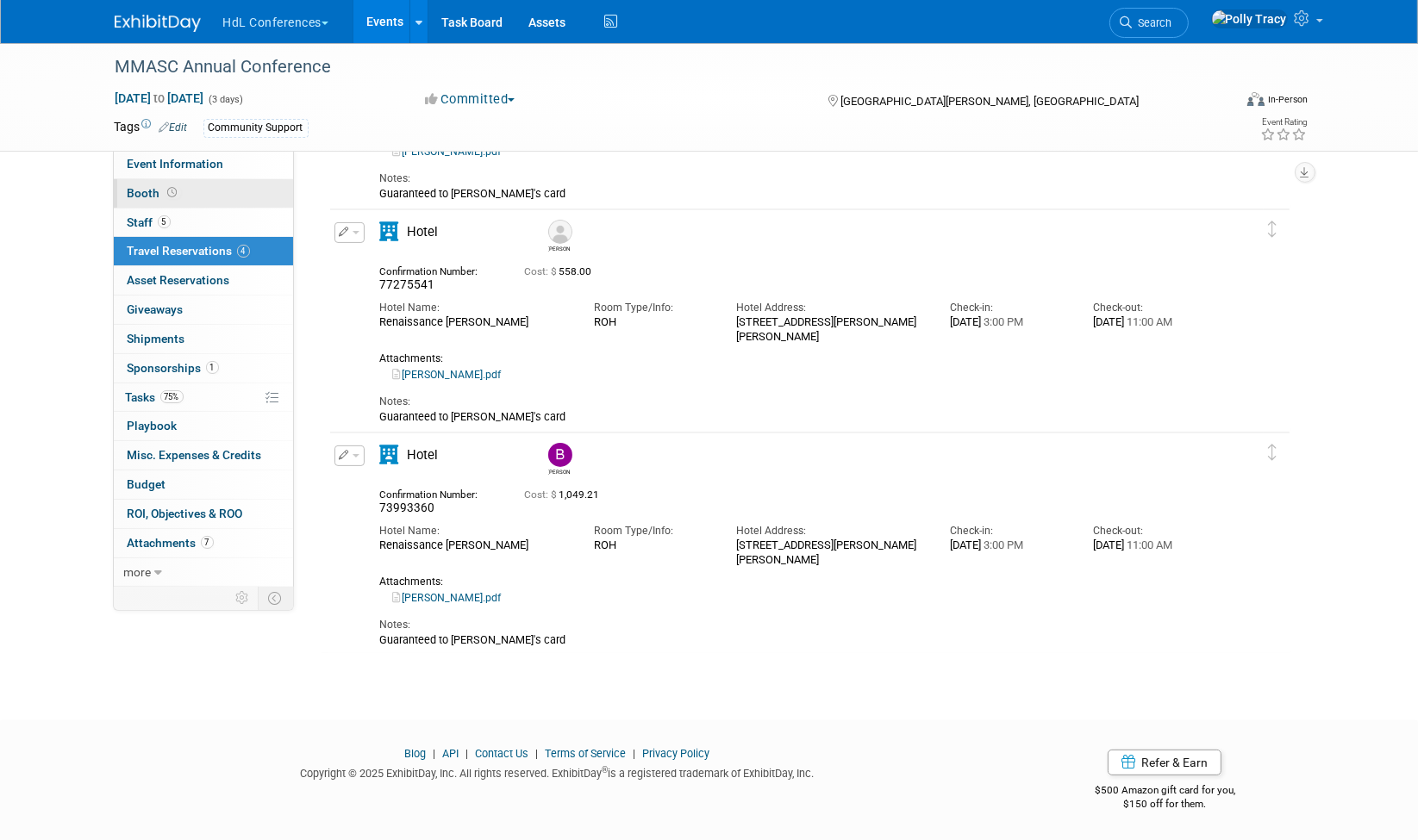
click at [155, 189] on span "Booth" at bounding box center [154, 193] width 53 height 14
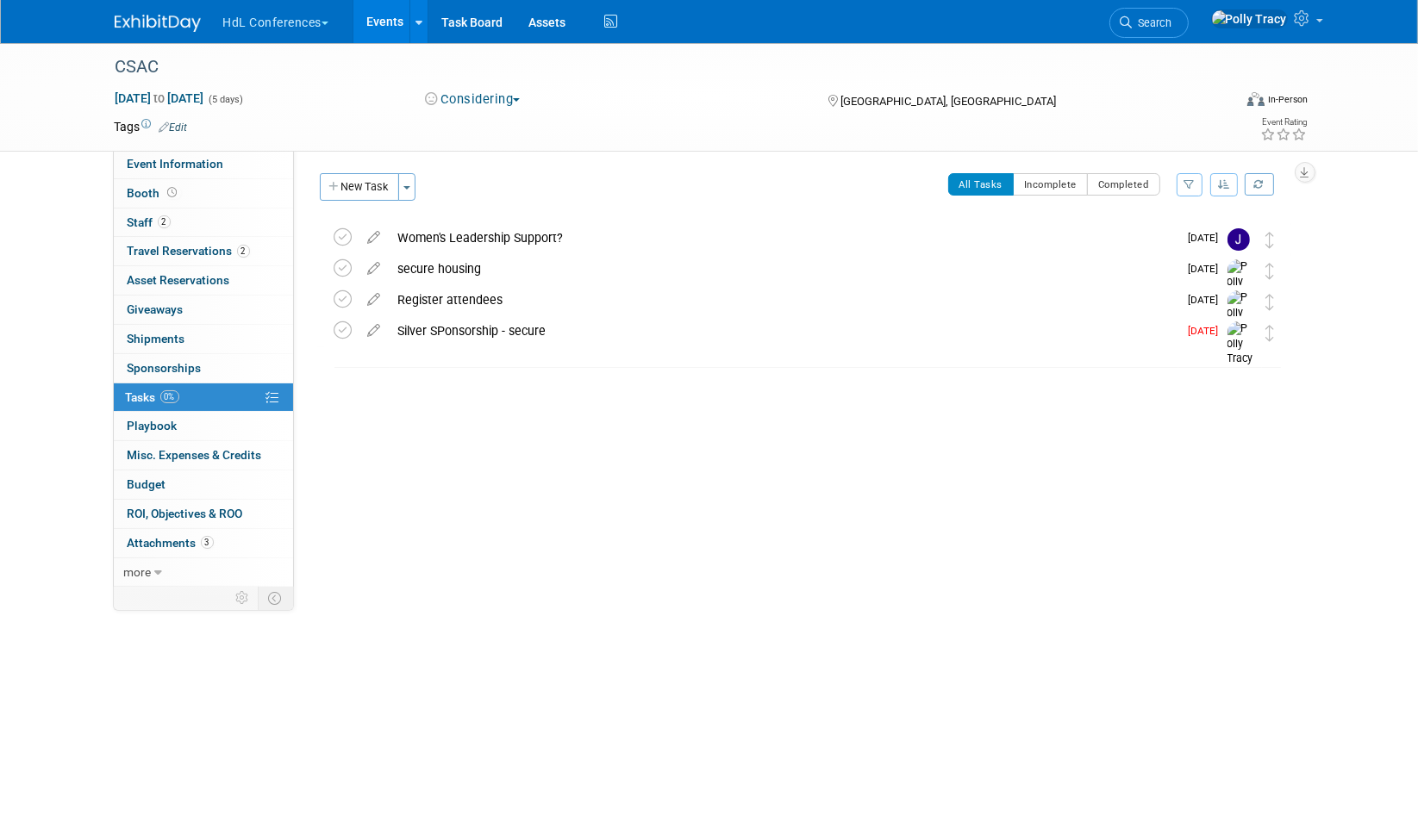
click at [518, 101] on button "Considering" at bounding box center [473, 99] width 108 height 18
click at [501, 131] on link "Committed" at bounding box center [488, 128] width 136 height 24
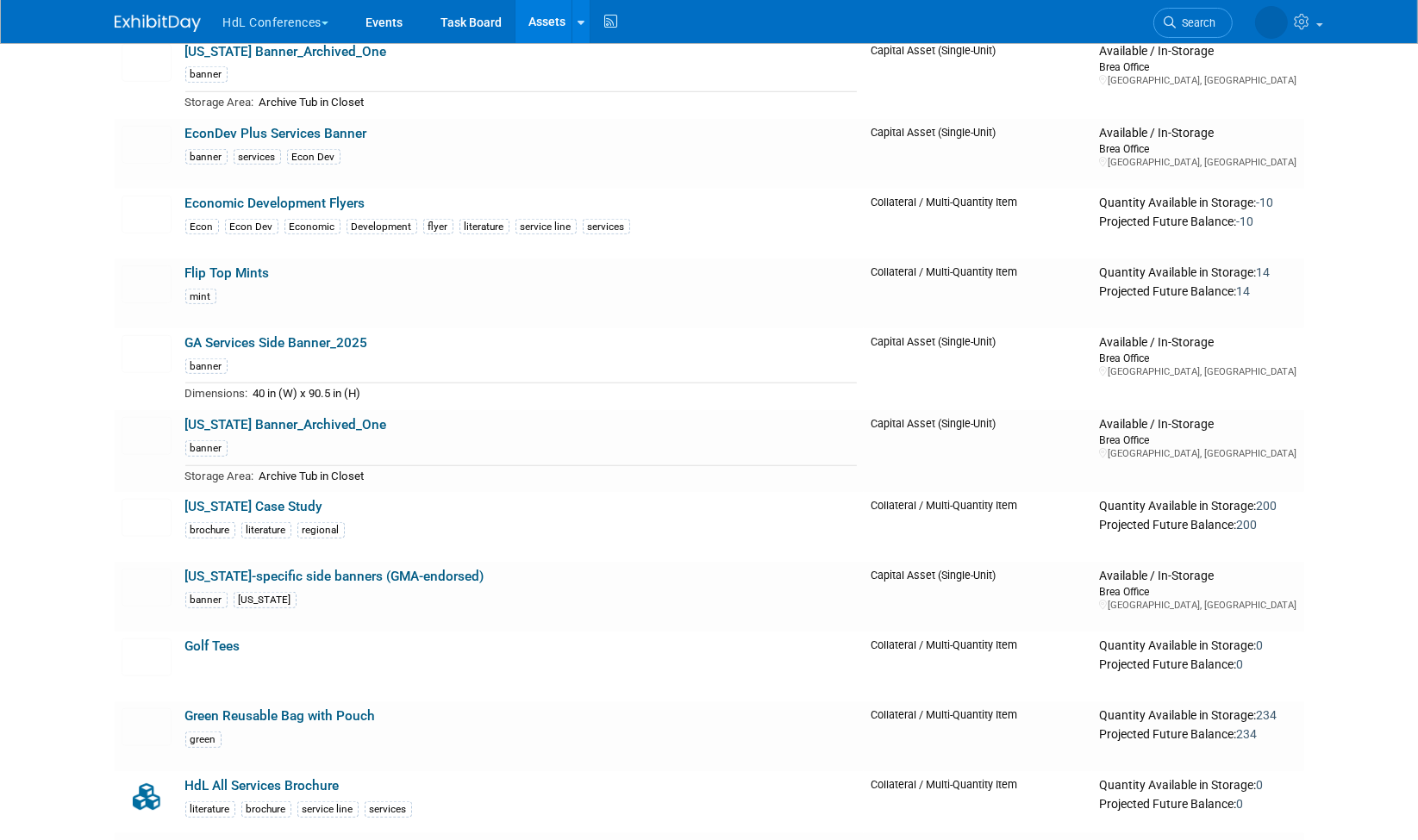
scroll to position [1790, 0]
click at [254, 269] on link "Flip Top Mints" at bounding box center [227, 274] width 85 height 16
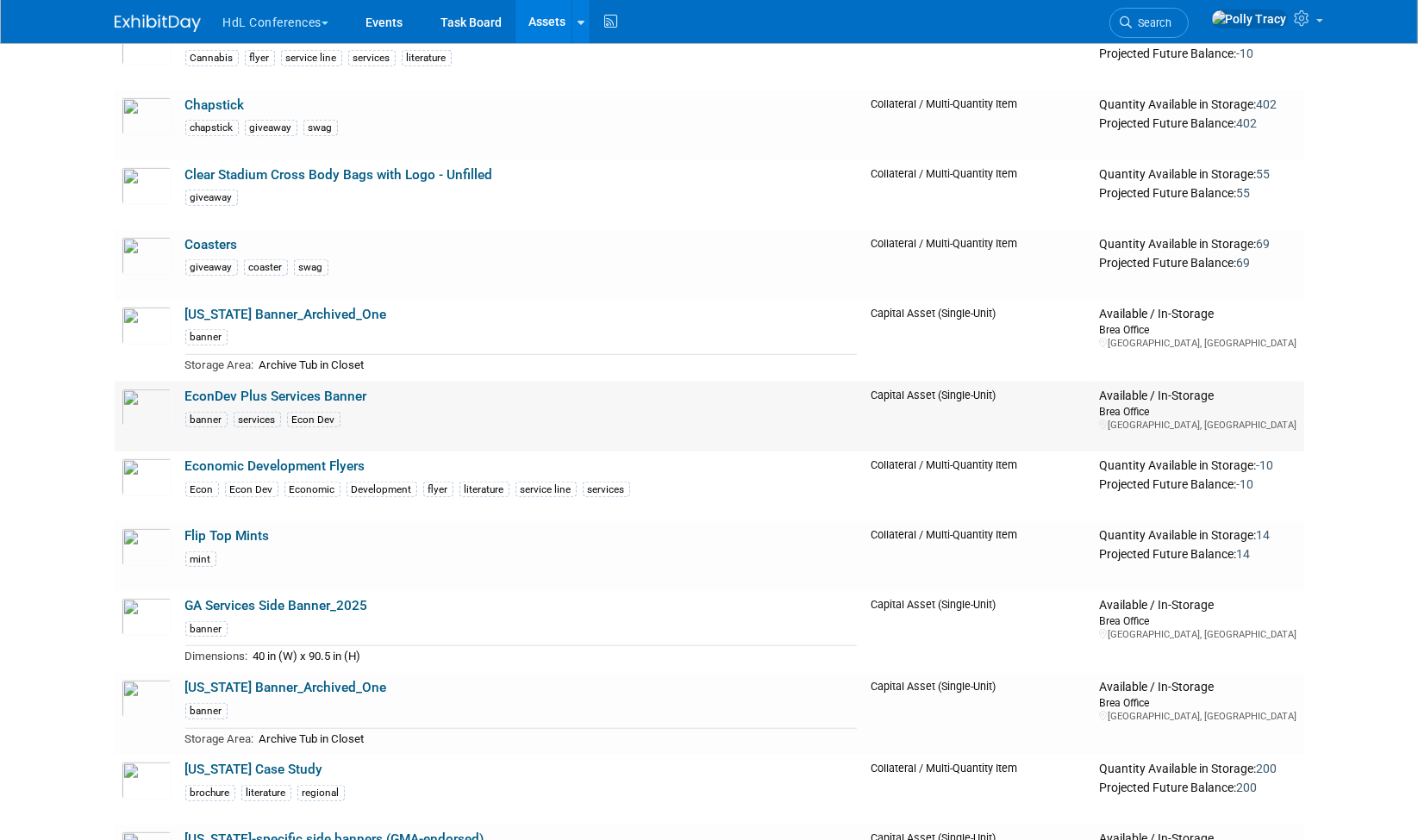
scroll to position [1445, 0]
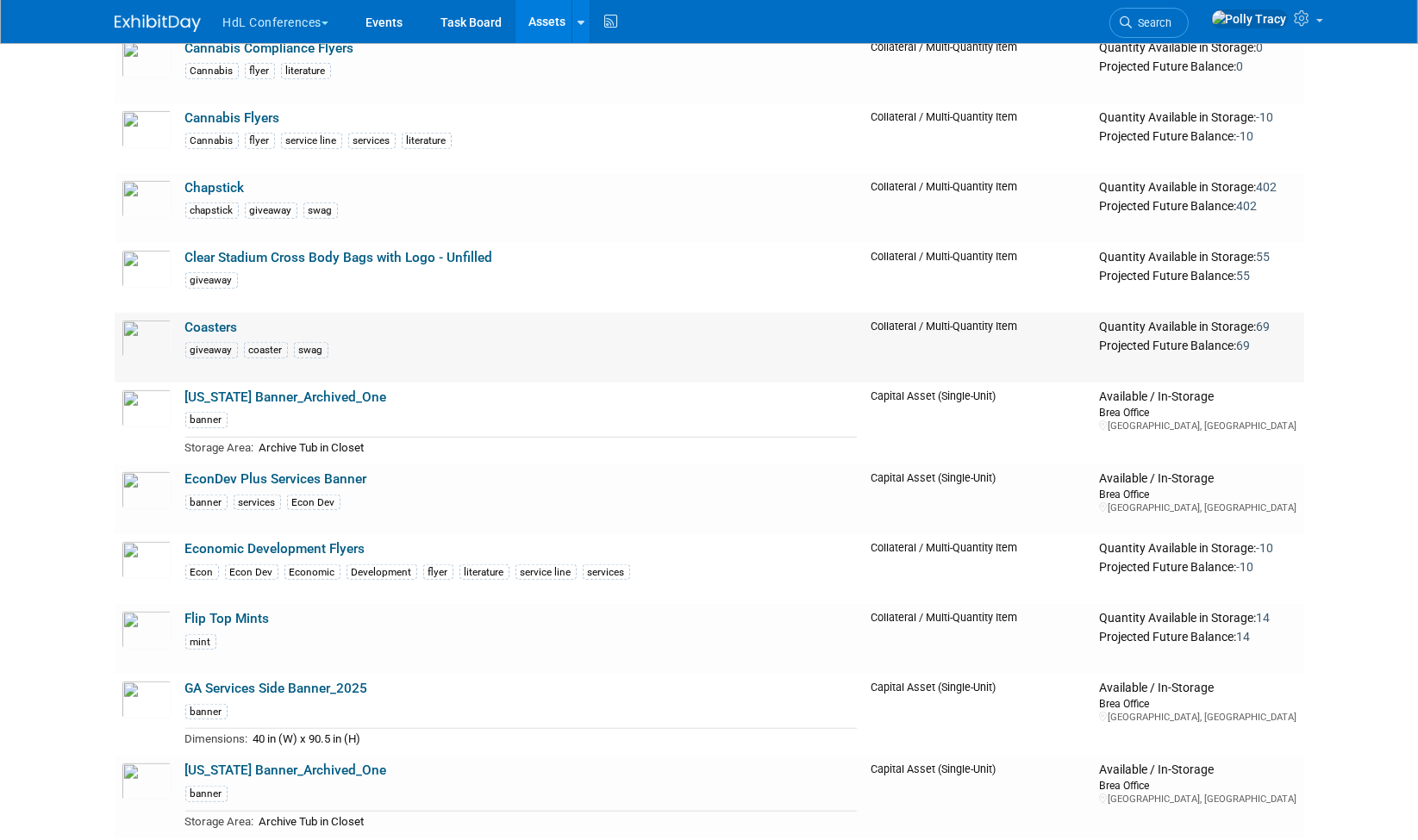
click at [194, 321] on link "Coasters" at bounding box center [212, 327] width 52 height 16
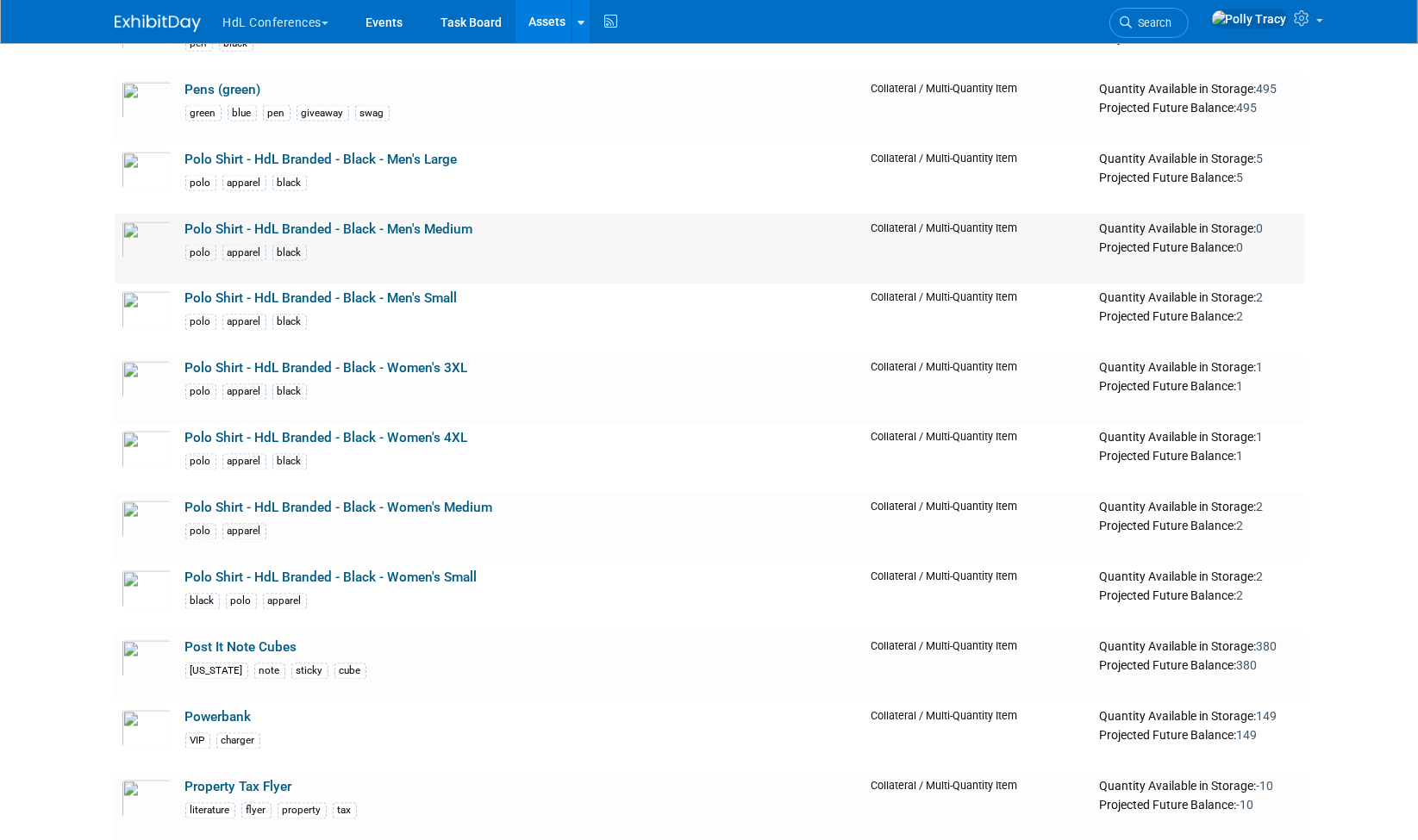
scroll to position [3568, 0]
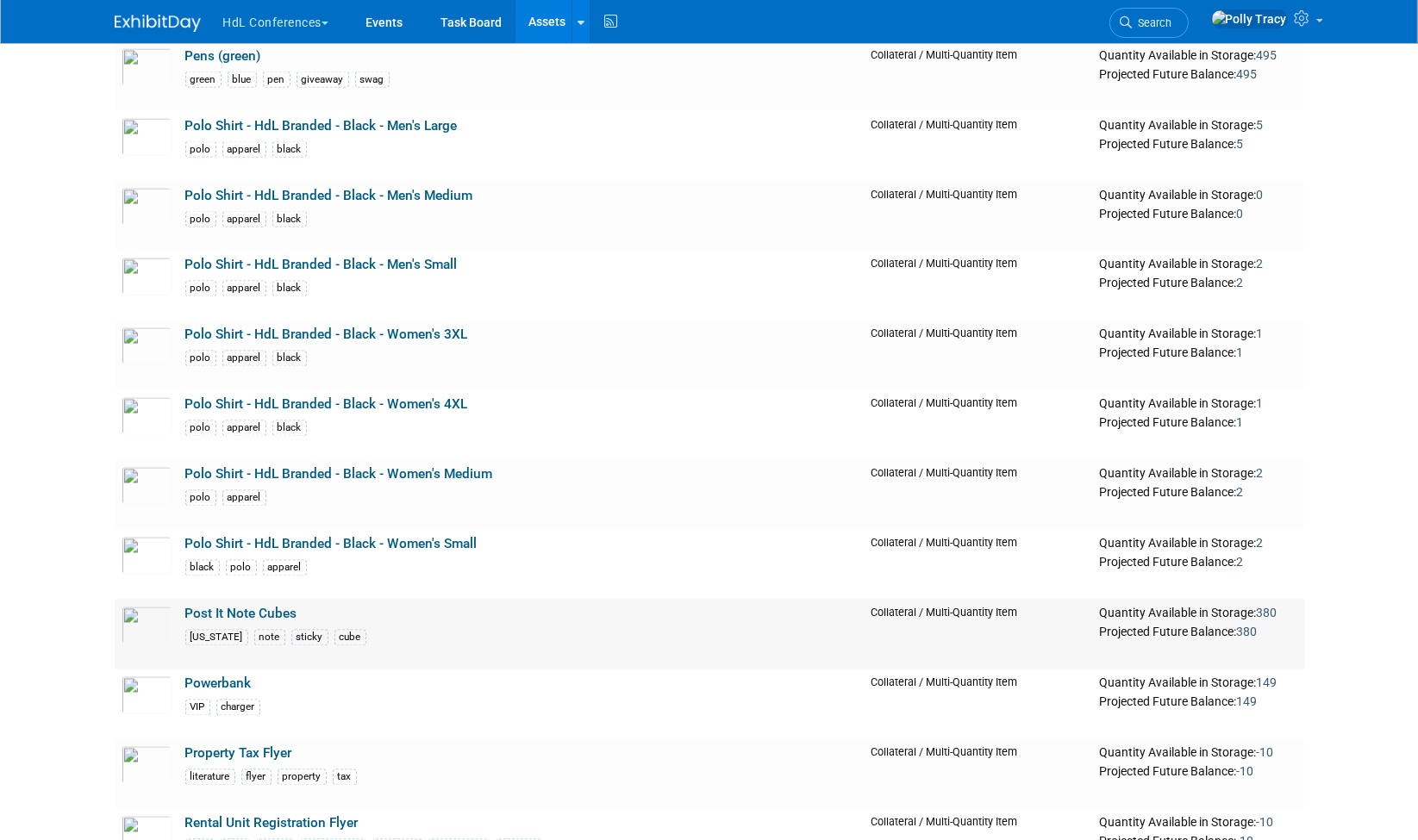
click at [266, 607] on link "Post It Note Cubes" at bounding box center [241, 614] width 112 height 16
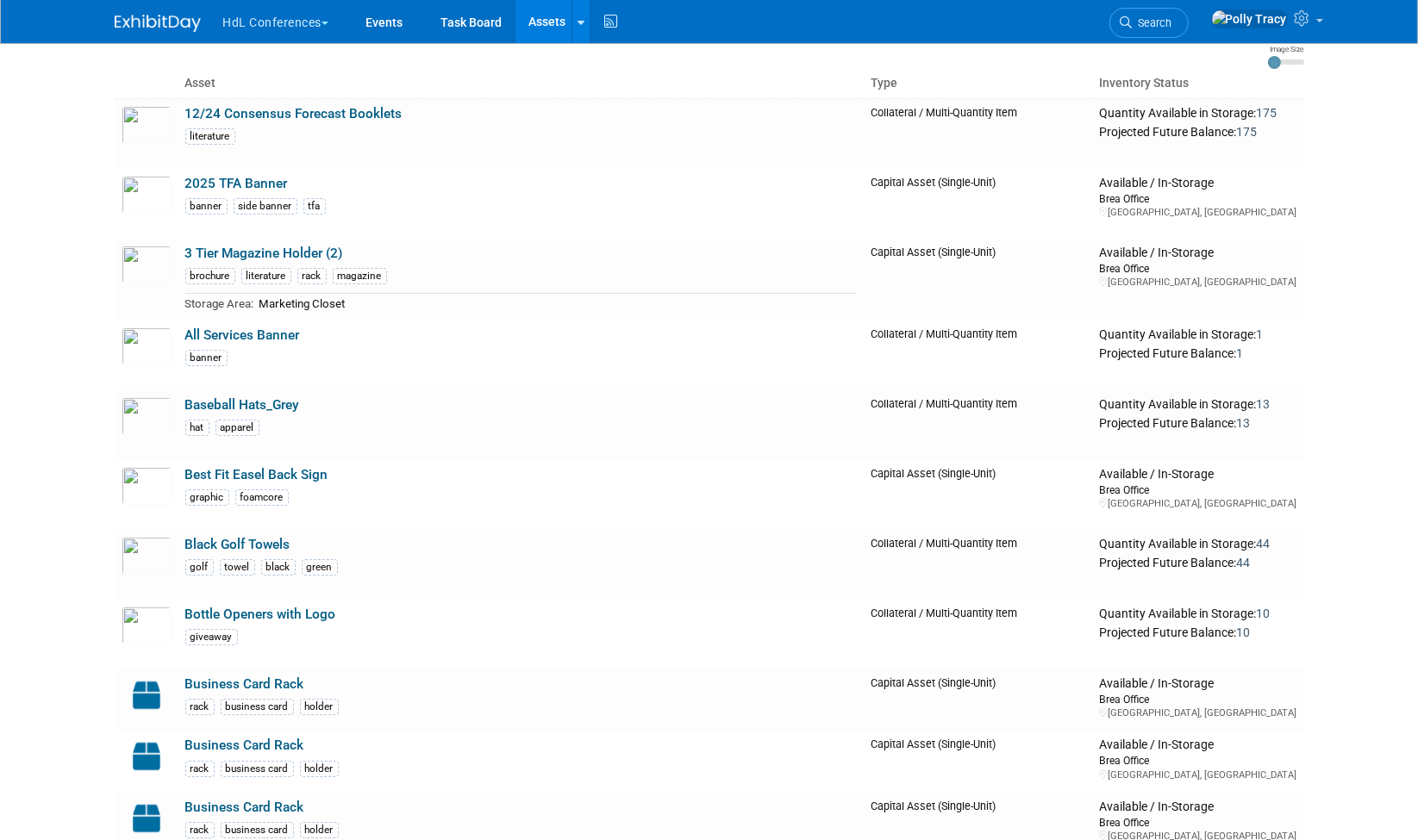
scroll to position [0, 0]
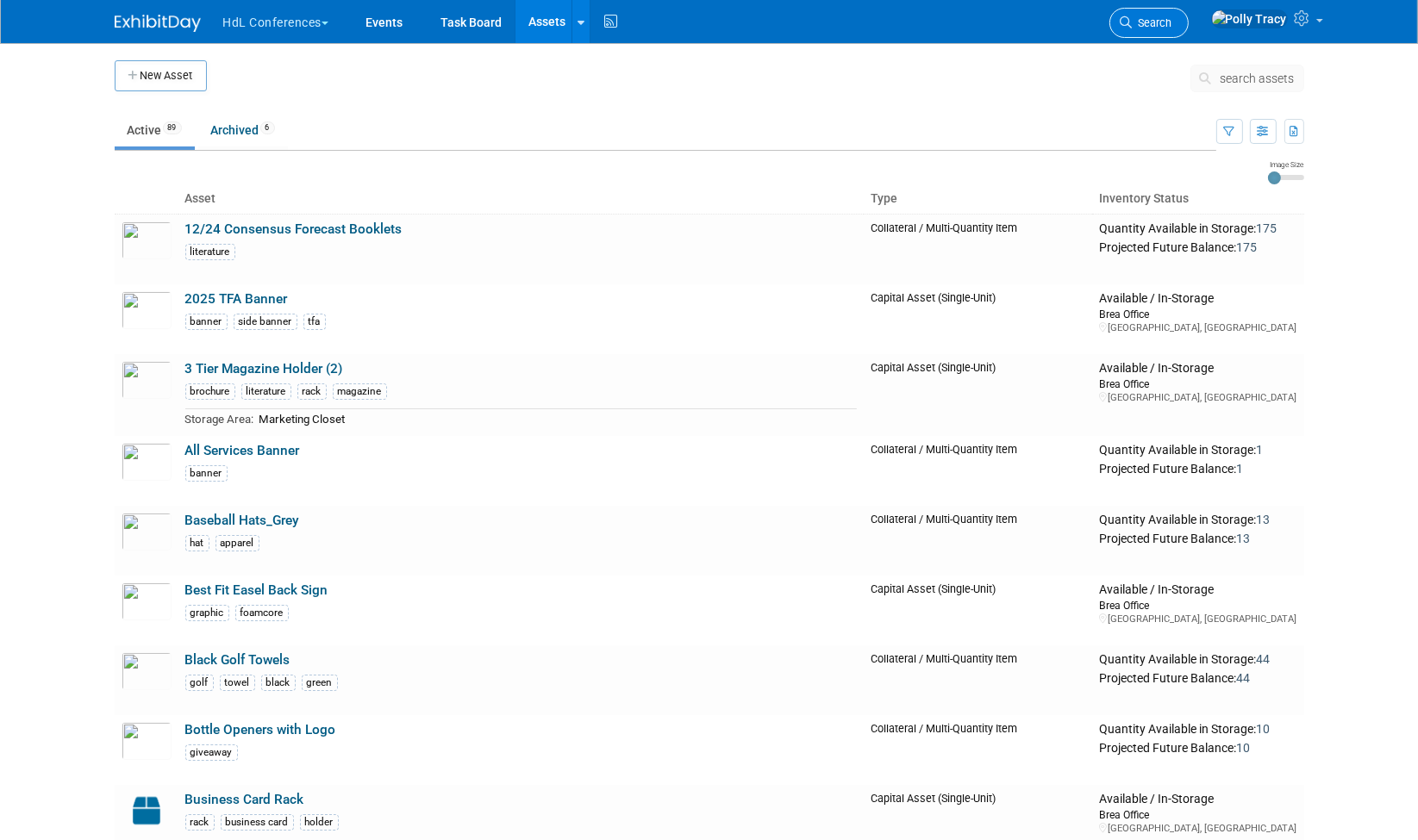
click at [1172, 24] on span "Search" at bounding box center [1152, 23] width 40 height 13
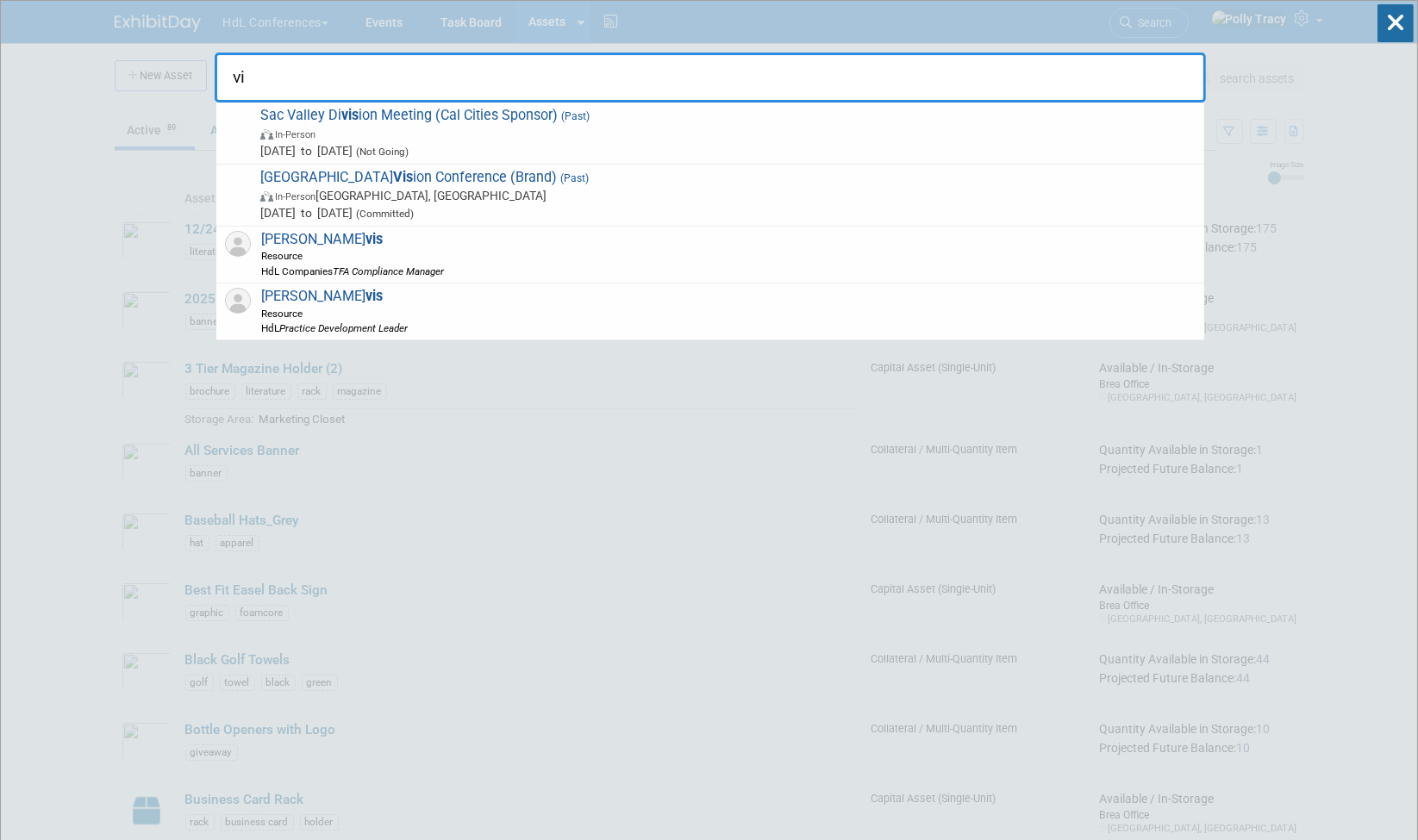
type input "v"
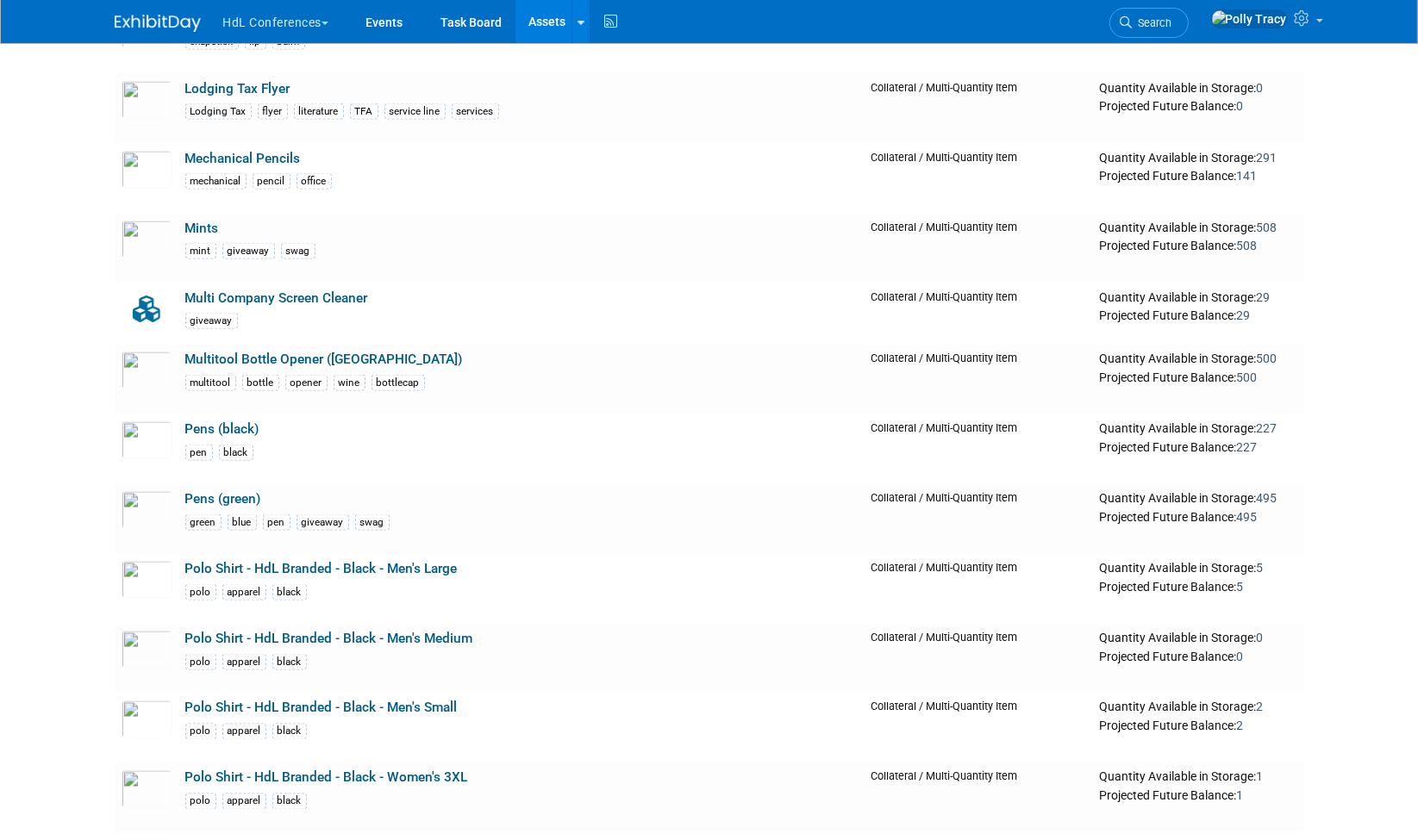
scroll to position [3076, 0]
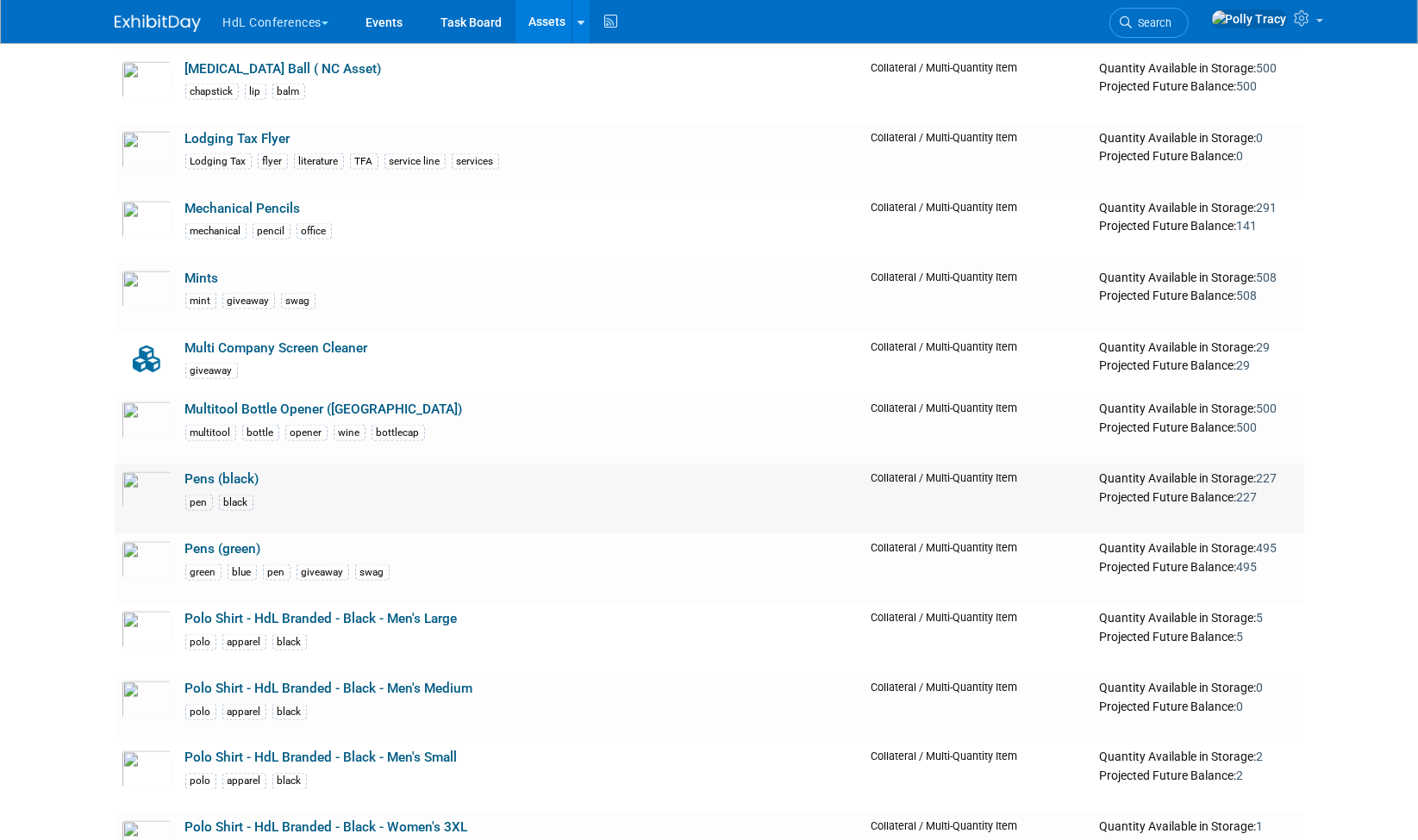
click at [201, 472] on link "Pens (black)" at bounding box center [223, 479] width 75 height 16
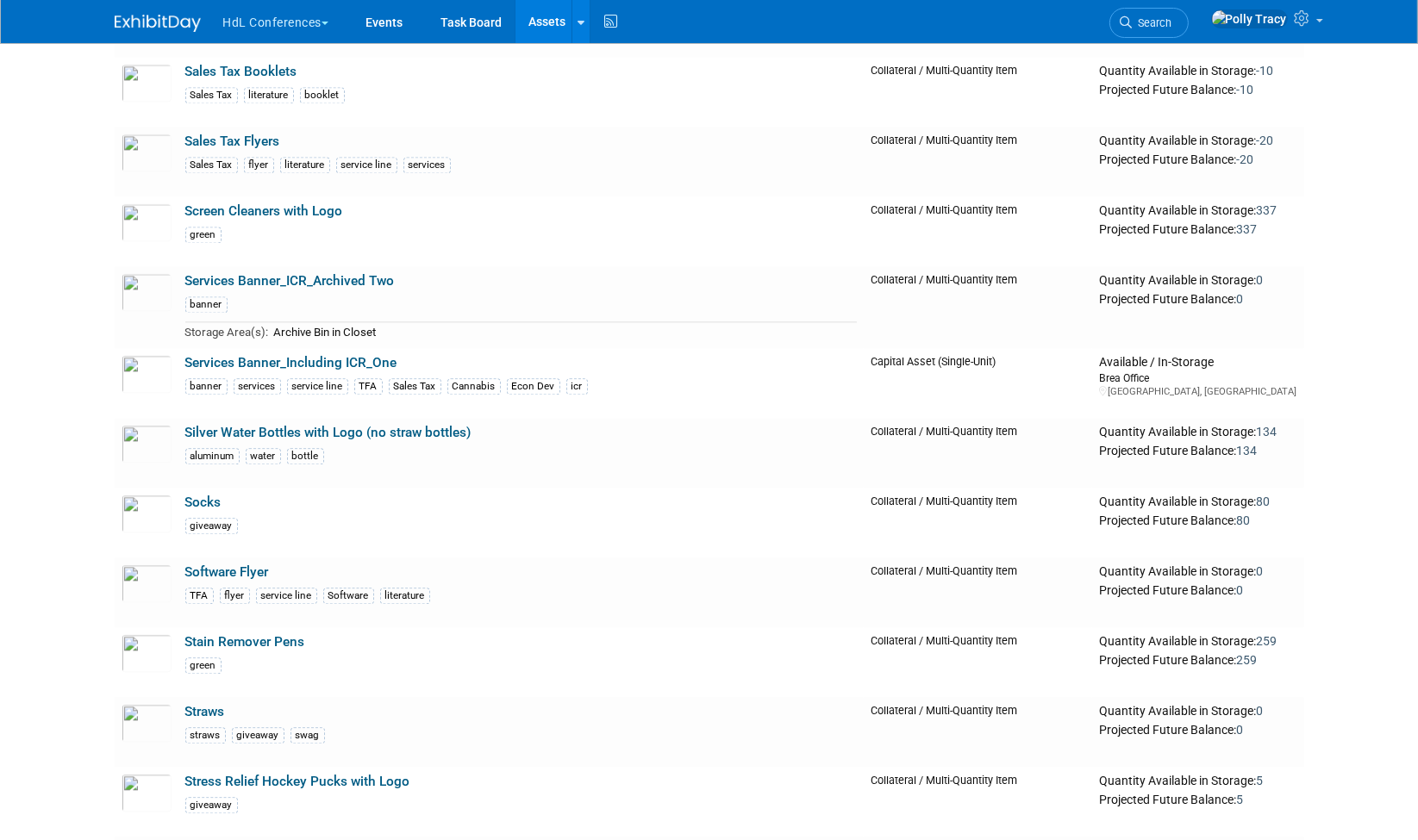
scroll to position [4476, 0]
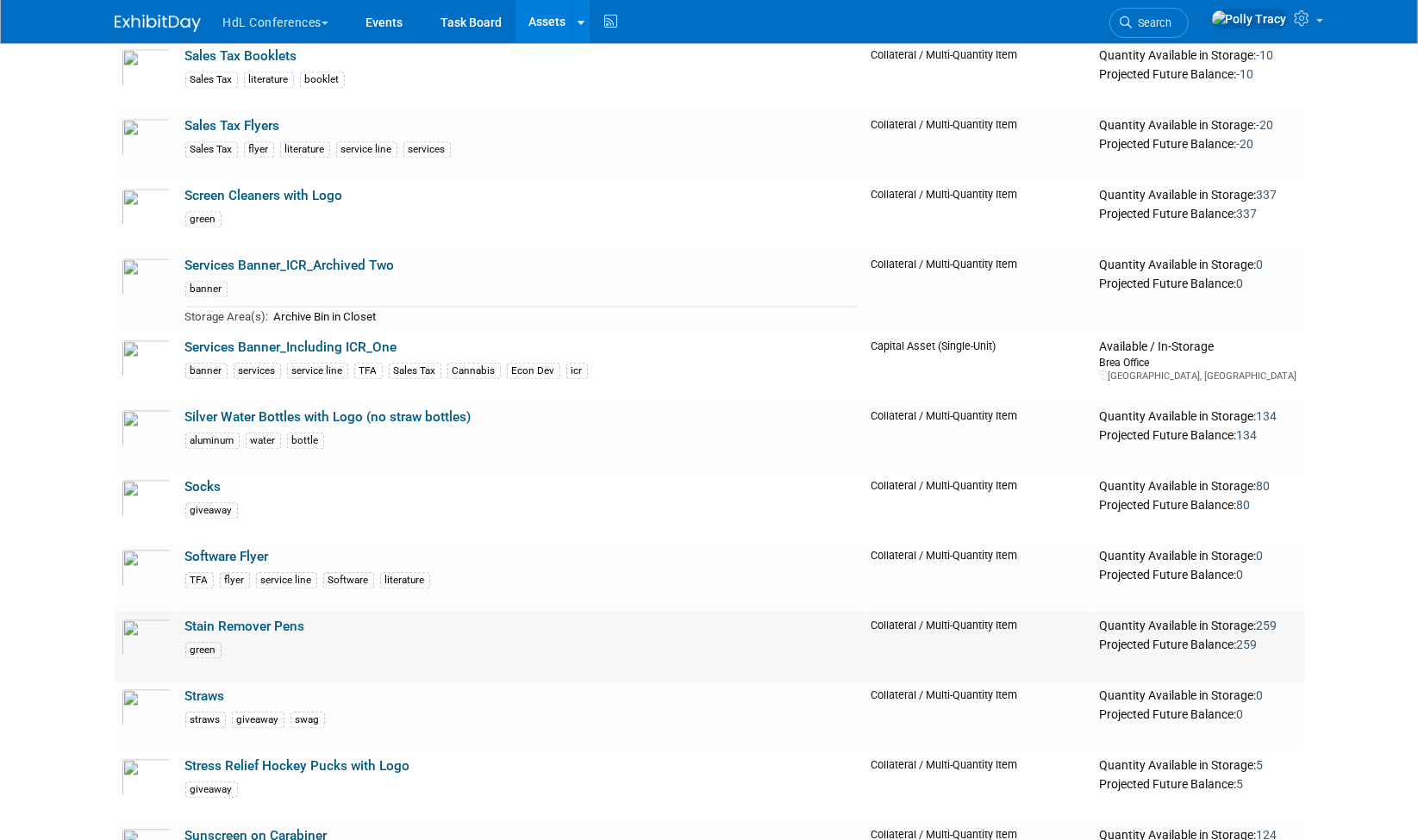
click at [234, 619] on link "Stain Remover Pens" at bounding box center [245, 627] width 120 height 16
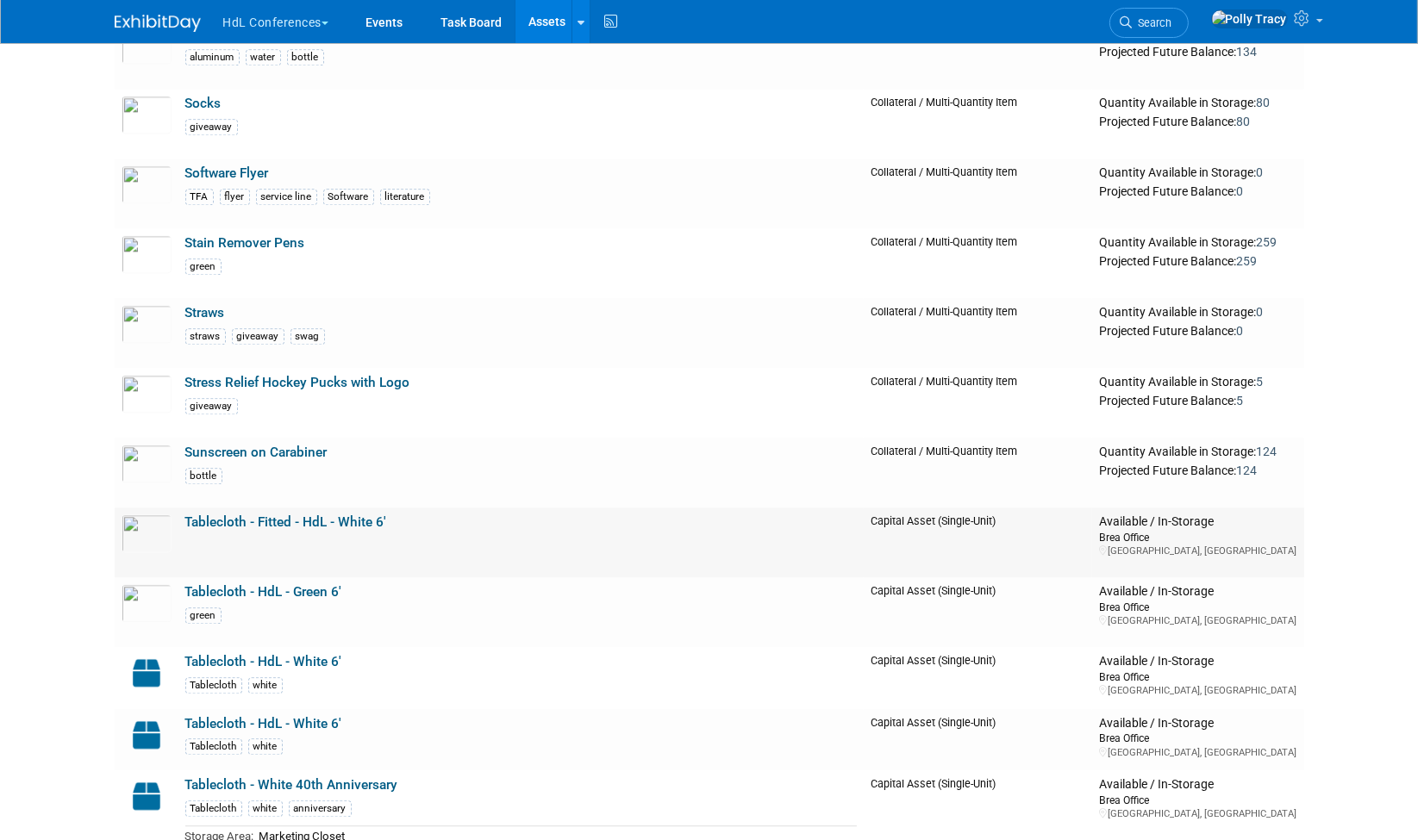
scroll to position [4882, 0]
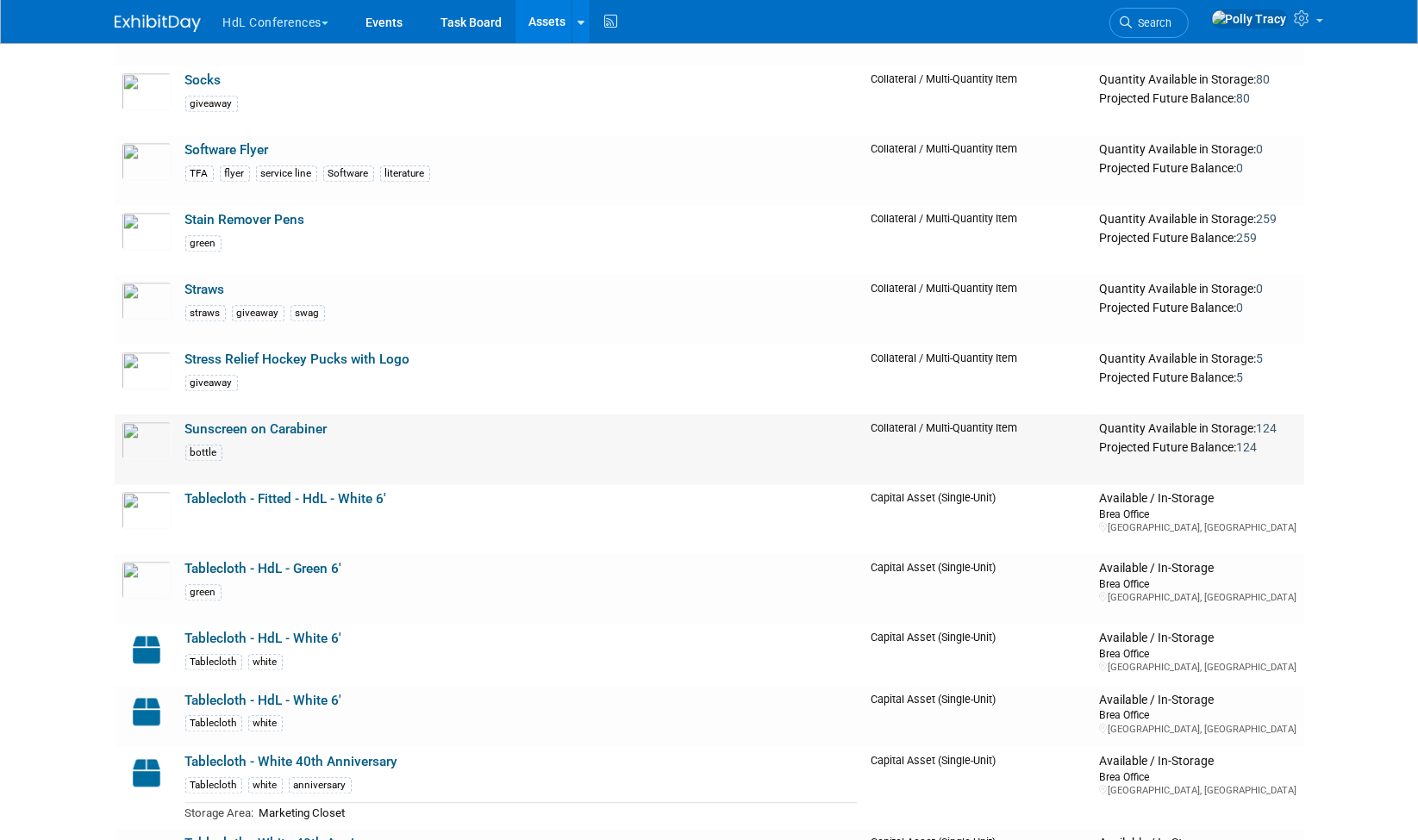
click at [279, 421] on link "Sunscreen on Carabiner" at bounding box center [256, 429] width 143 height 16
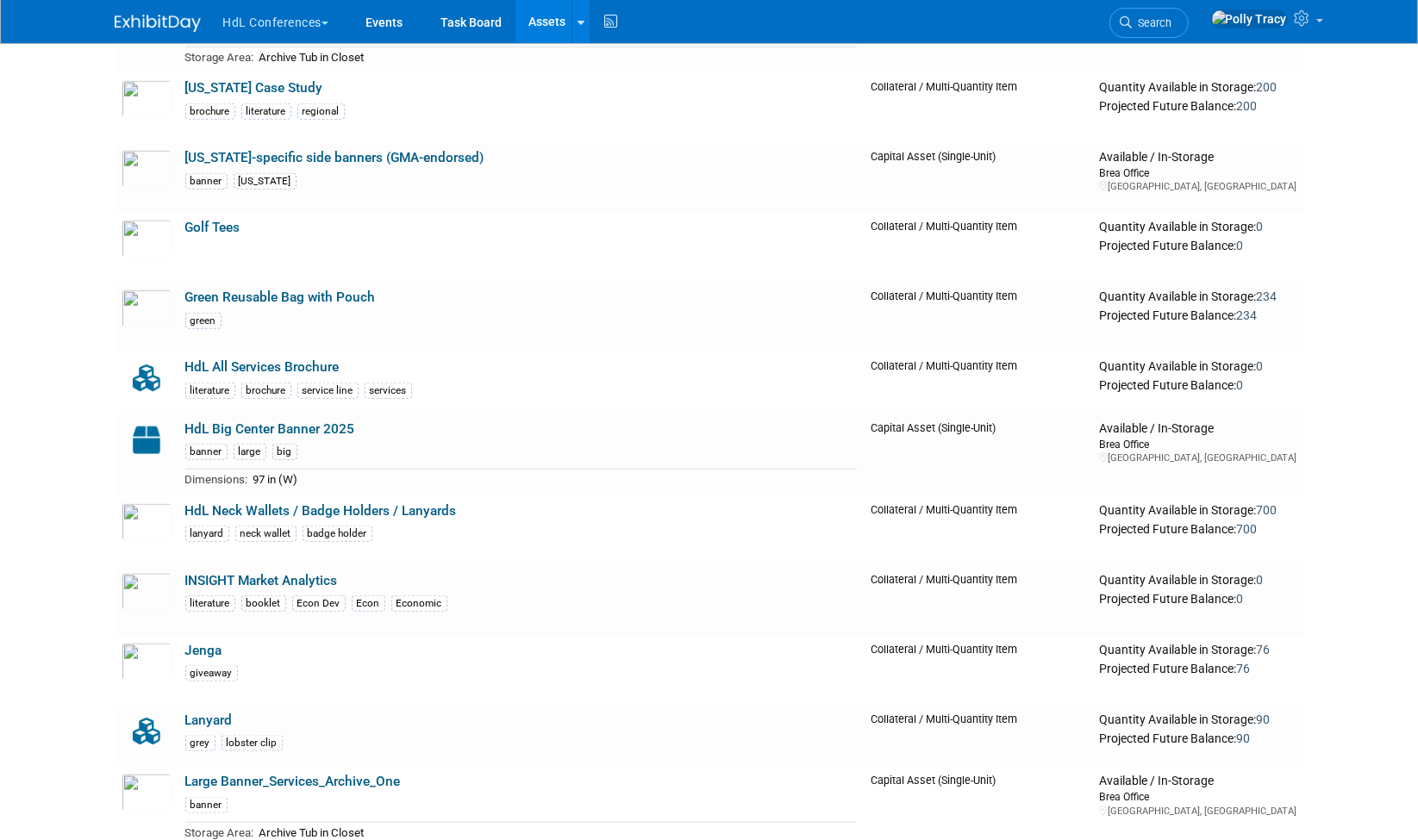
scroll to position [2023, 0]
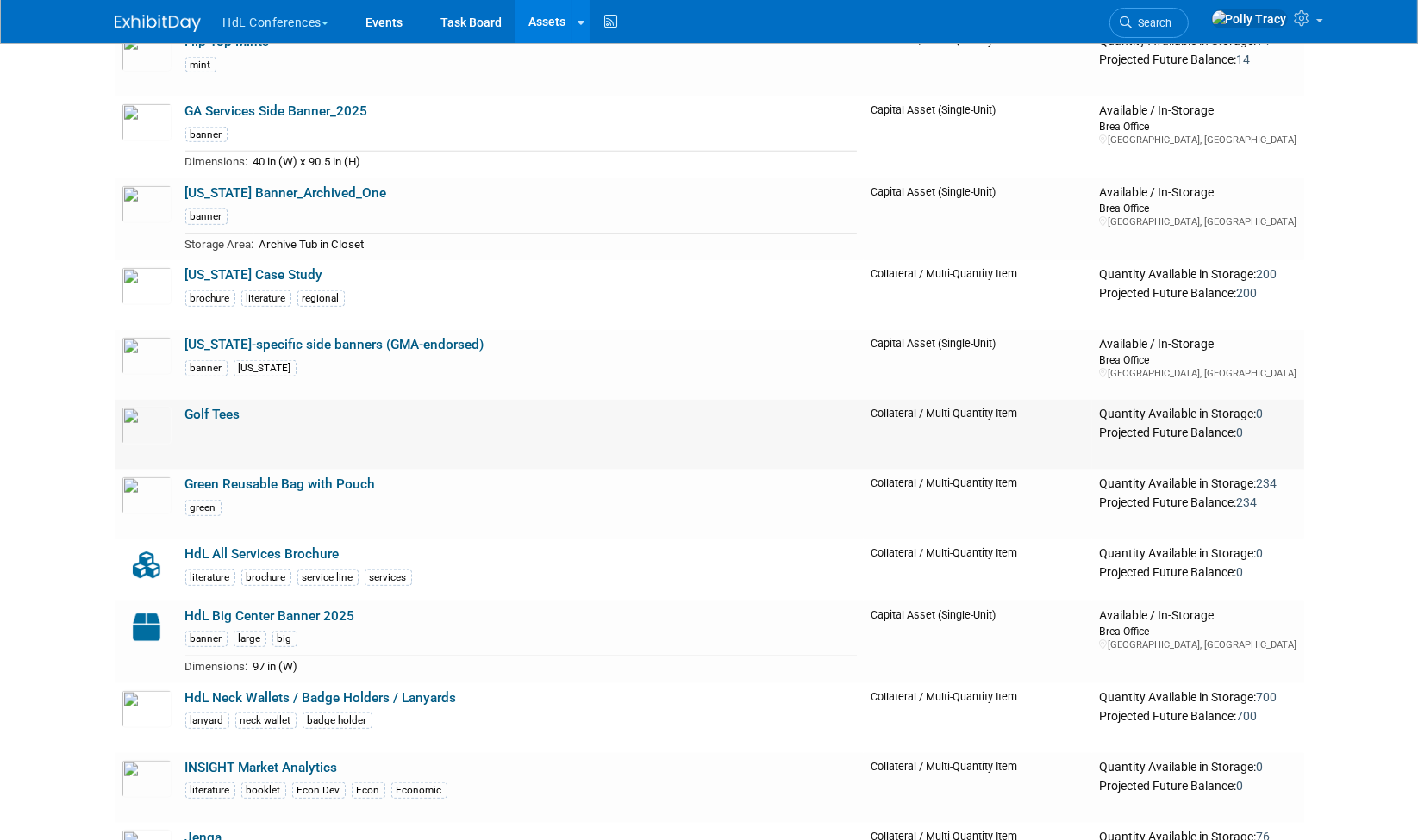
click at [226, 406] on link "Golf Tees" at bounding box center [213, 414] width 55 height 16
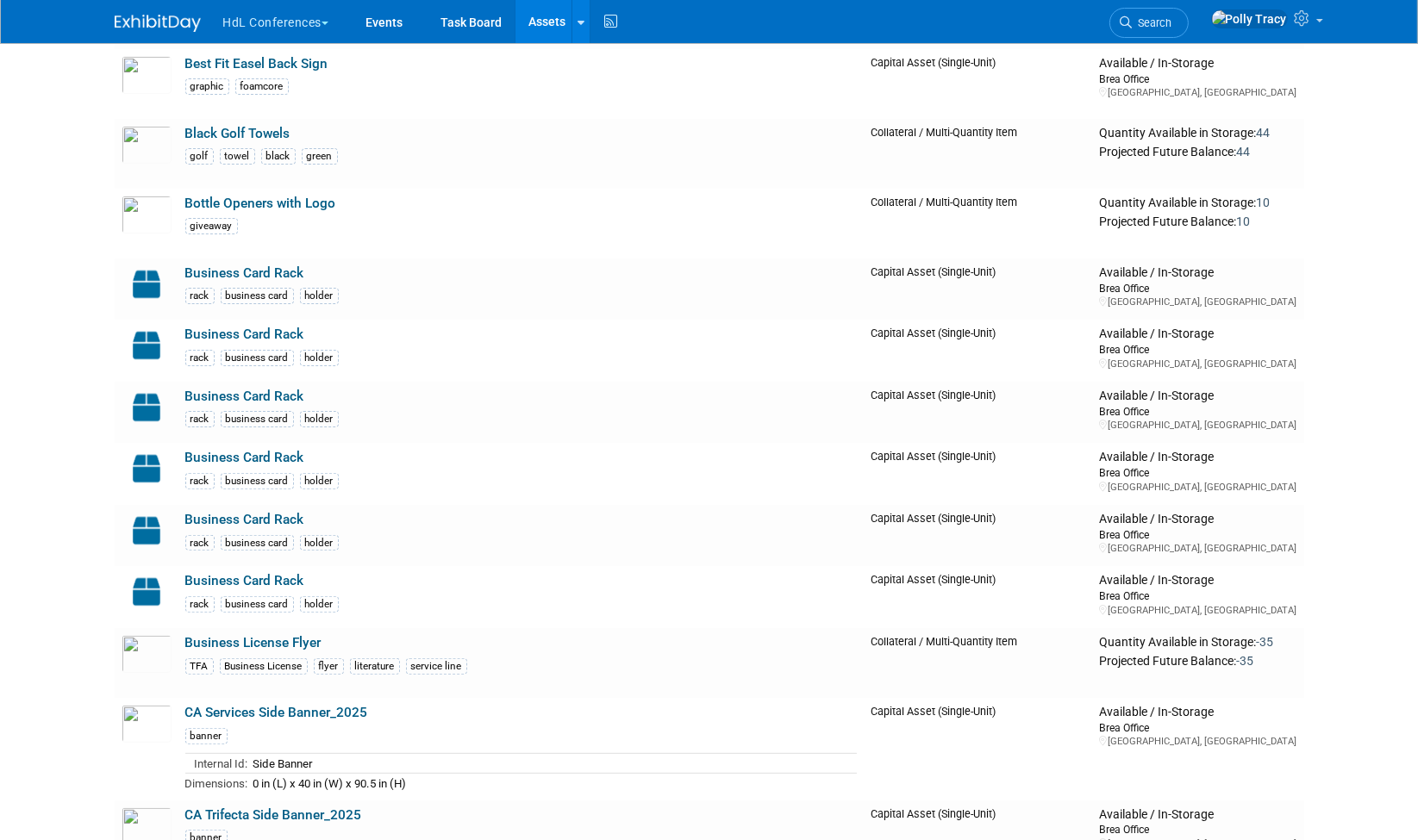
scroll to position [527, 0]
click at [231, 128] on link "Black Golf Towels" at bounding box center [238, 133] width 105 height 16
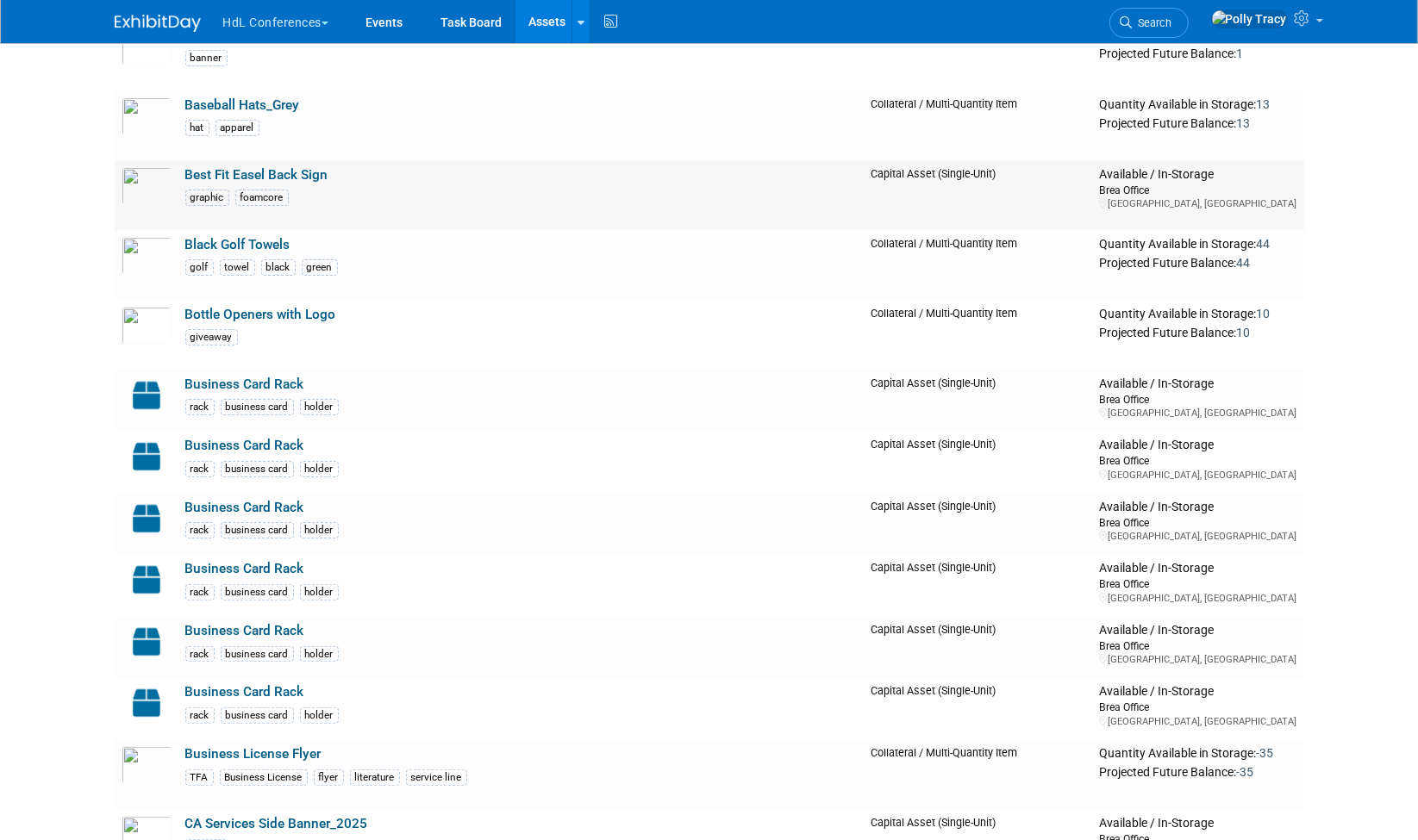
scroll to position [389, 0]
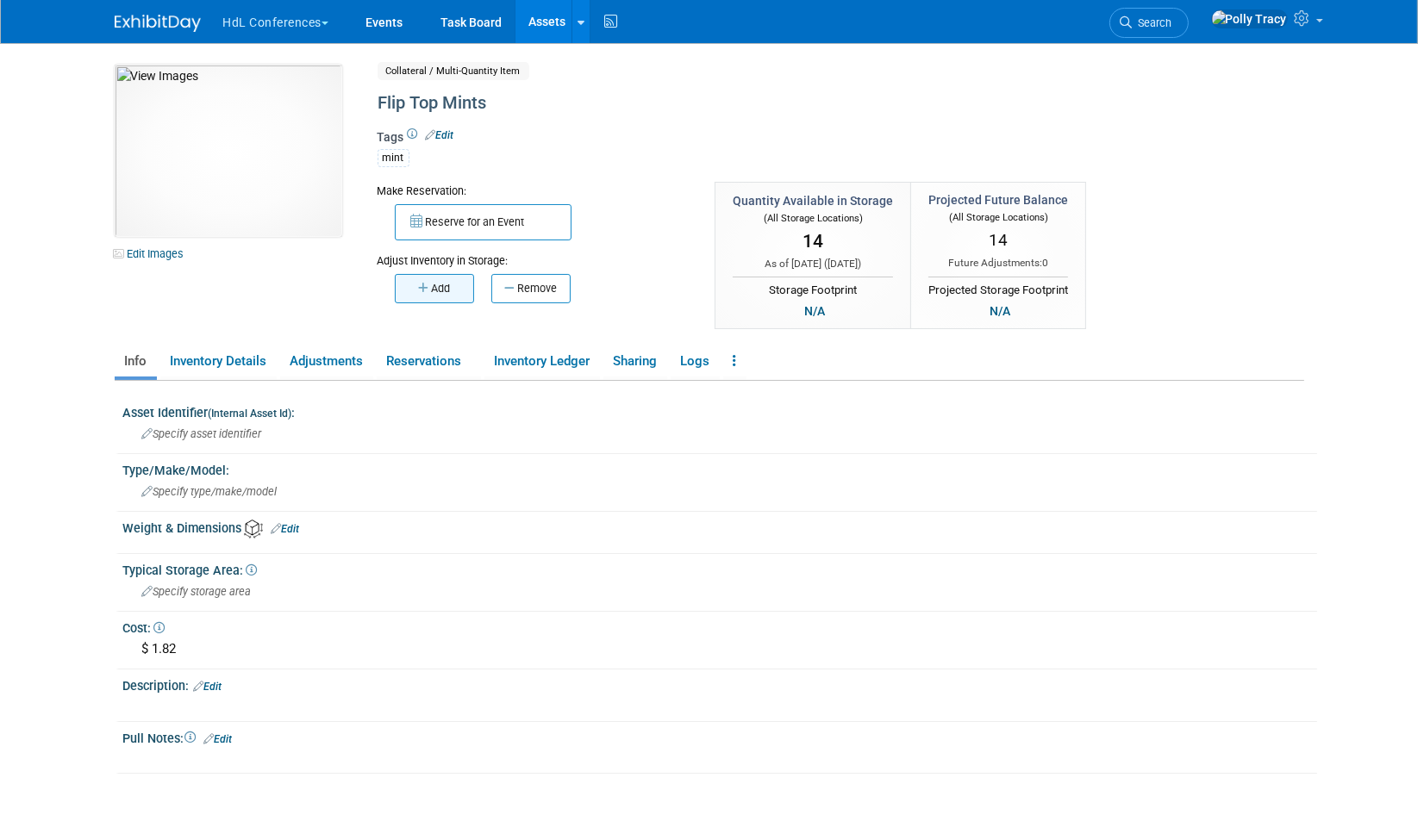
click at [446, 295] on button "Add" at bounding box center [434, 288] width 79 height 29
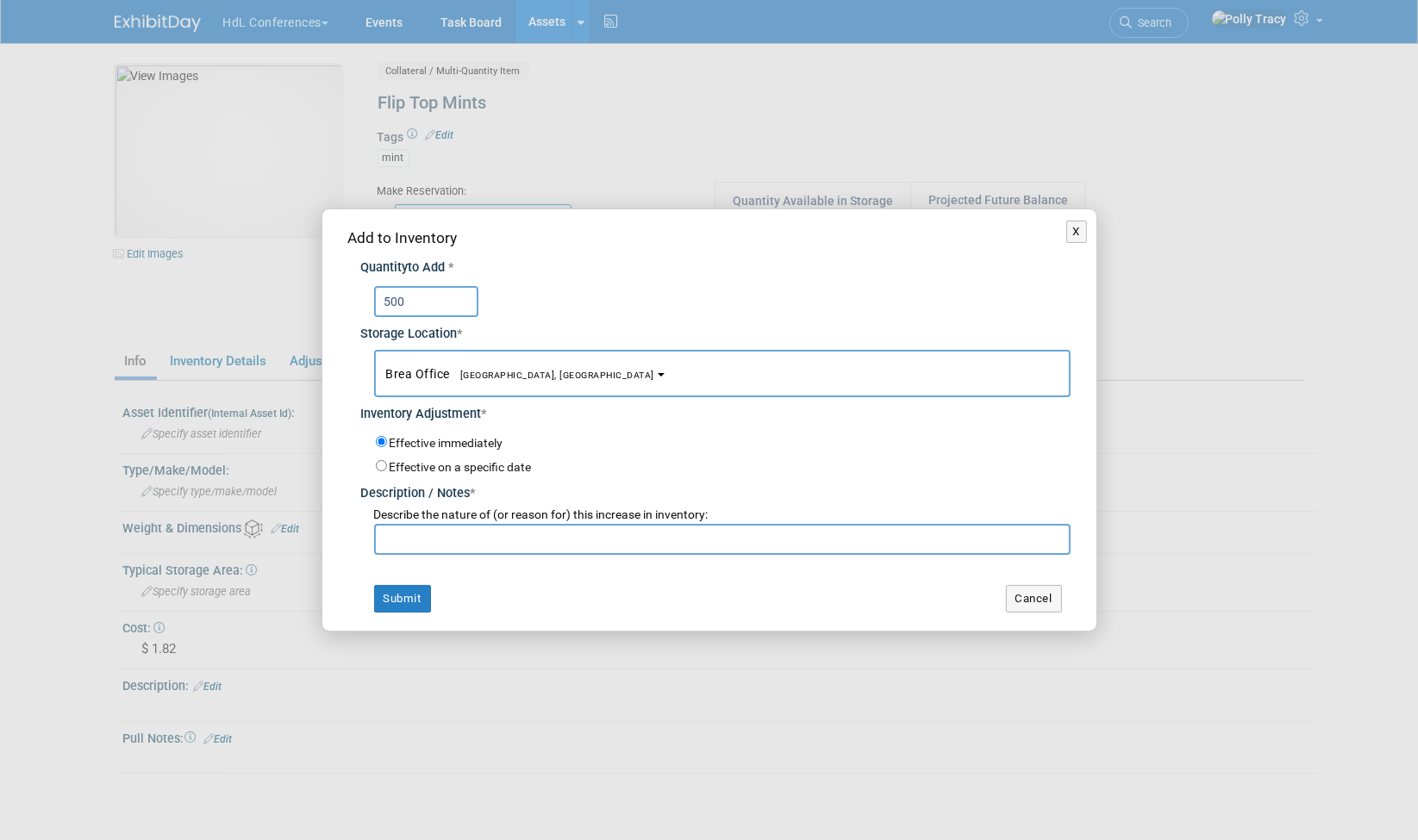
type input "500"
click at [519, 527] on input "text" at bounding box center [722, 539] width 696 height 31
type input "addition to inventory"
click at [408, 606] on button "Submit" at bounding box center [402, 599] width 57 height 28
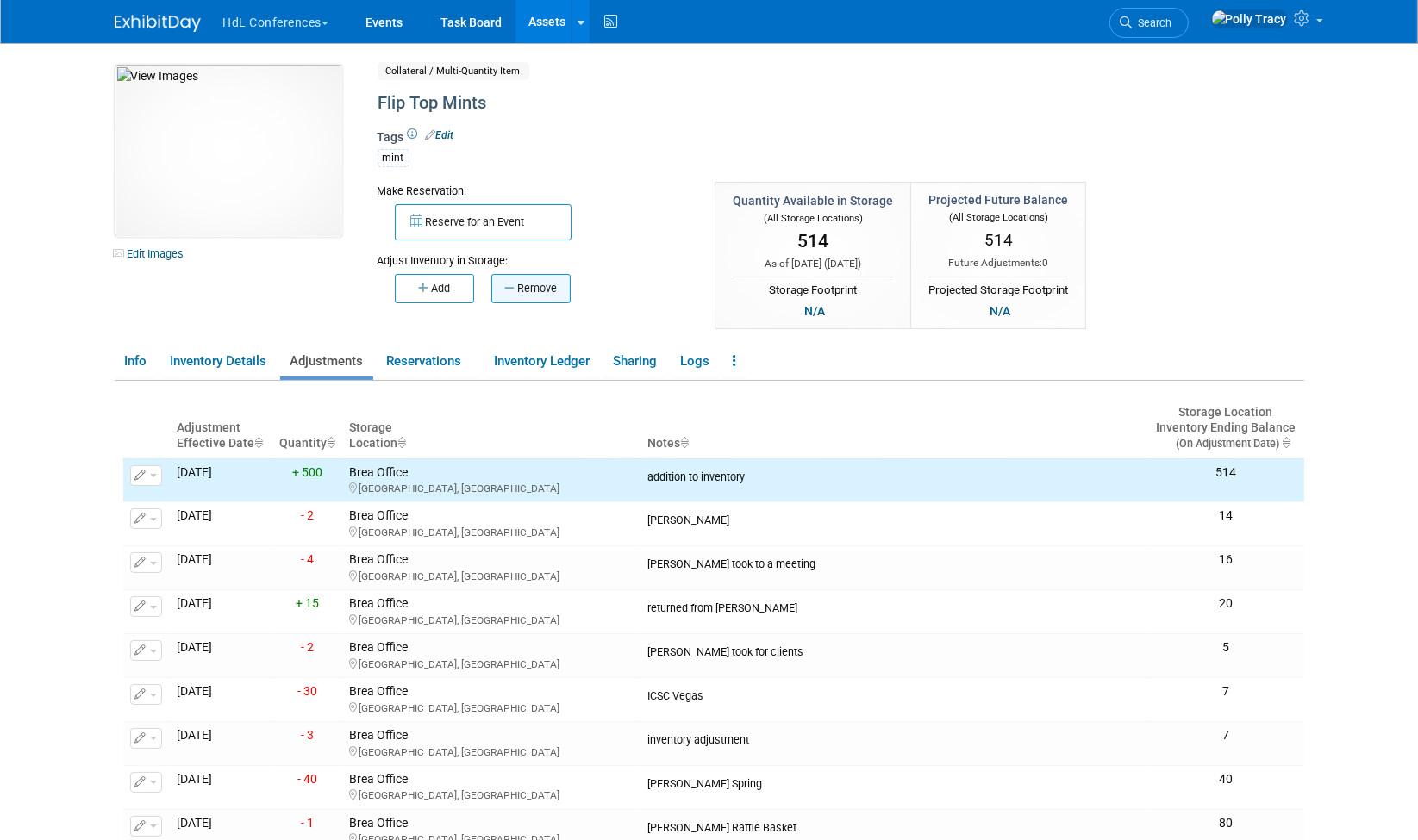
click at [531, 293] on button "Remove" at bounding box center [530, 288] width 79 height 29
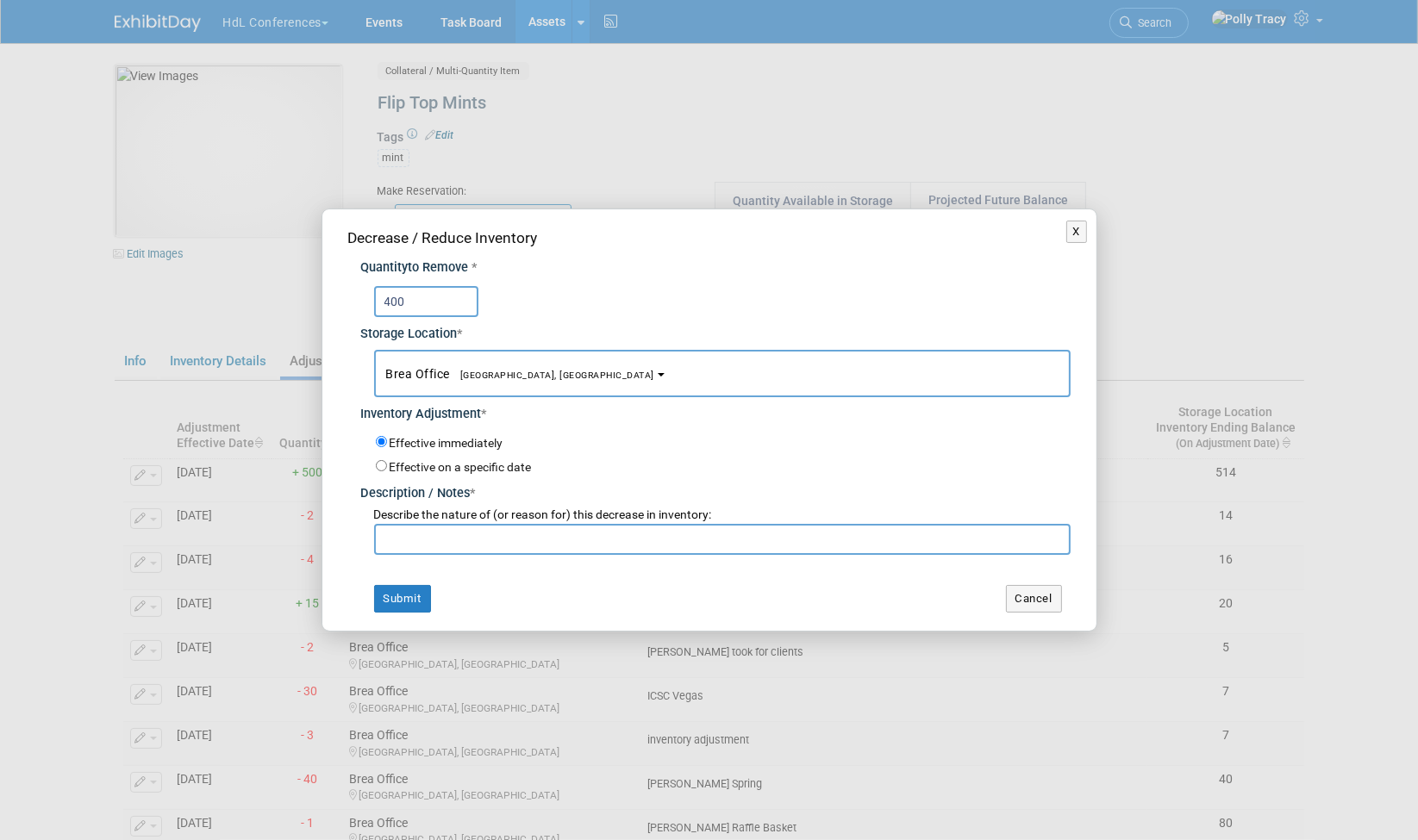
type input "400"
click at [439, 544] on input "text" at bounding box center [722, 539] width 696 height 31
type input "RCRC"
click at [406, 604] on button "Submit" at bounding box center [402, 599] width 57 height 28
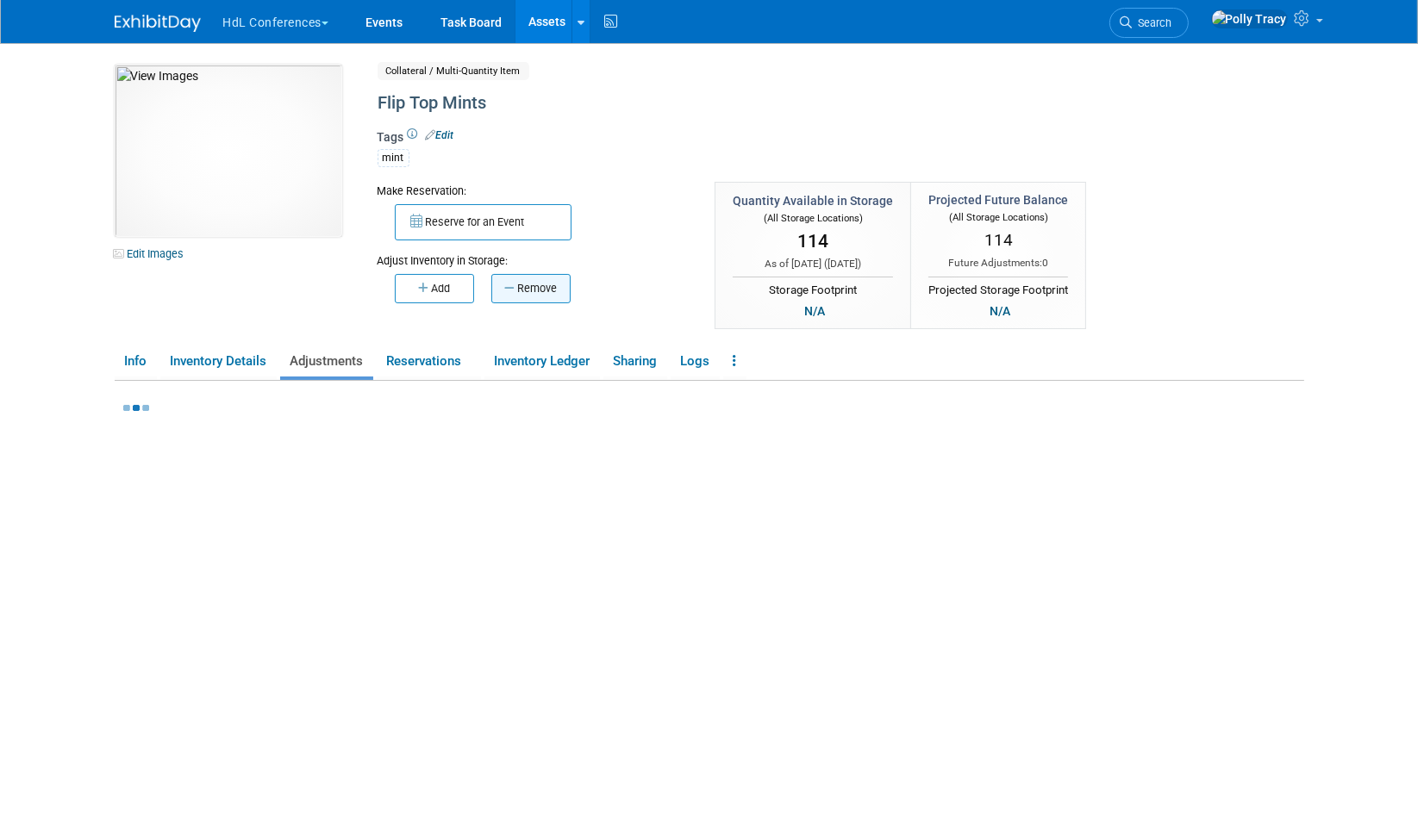
click at [513, 292] on button "Remove" at bounding box center [530, 288] width 79 height 29
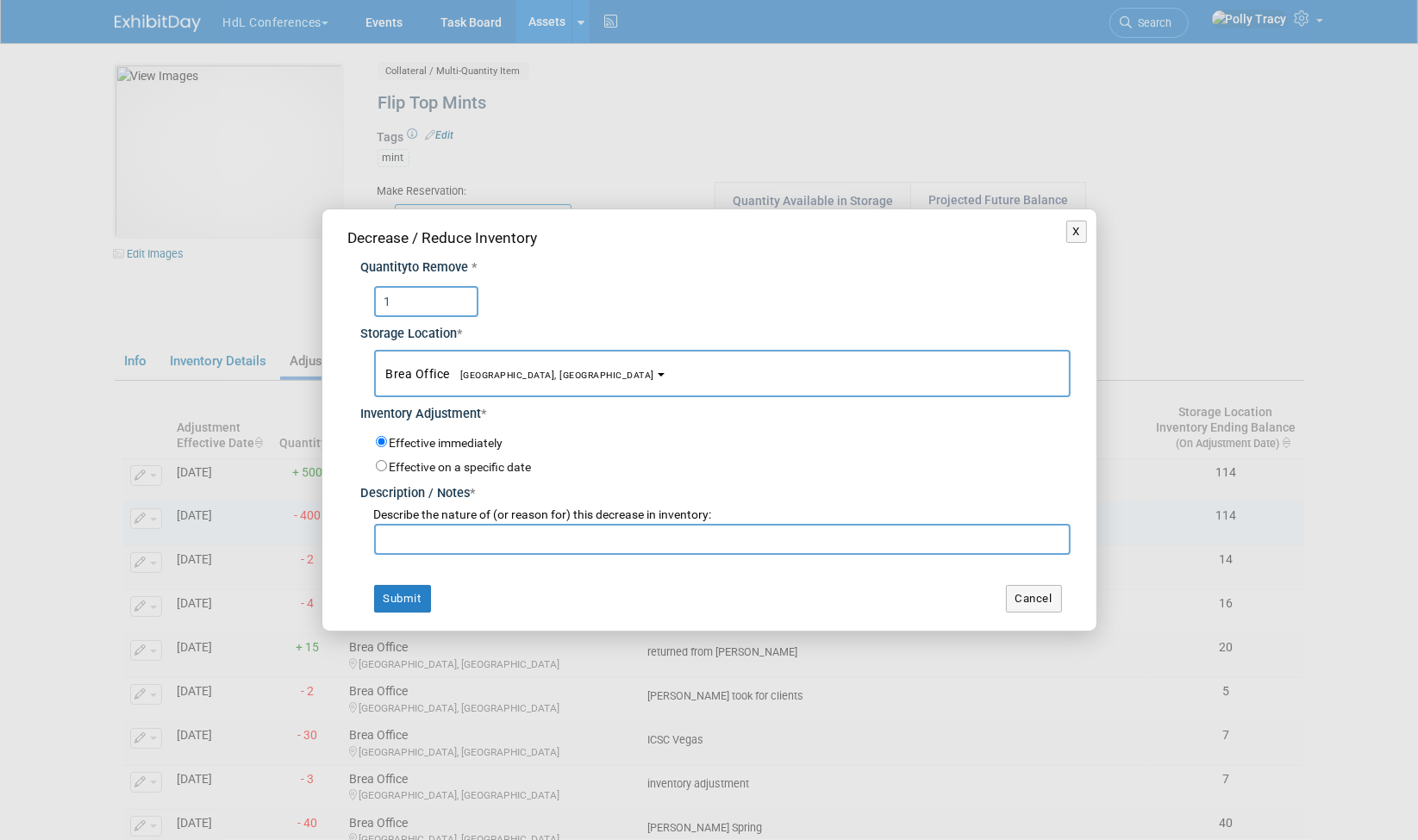
type input "1"
click at [588, 544] on input "text" at bounding box center [722, 539] width 696 height 31
type input "IML"
click at [383, 598] on button "Submit" at bounding box center [402, 599] width 57 height 28
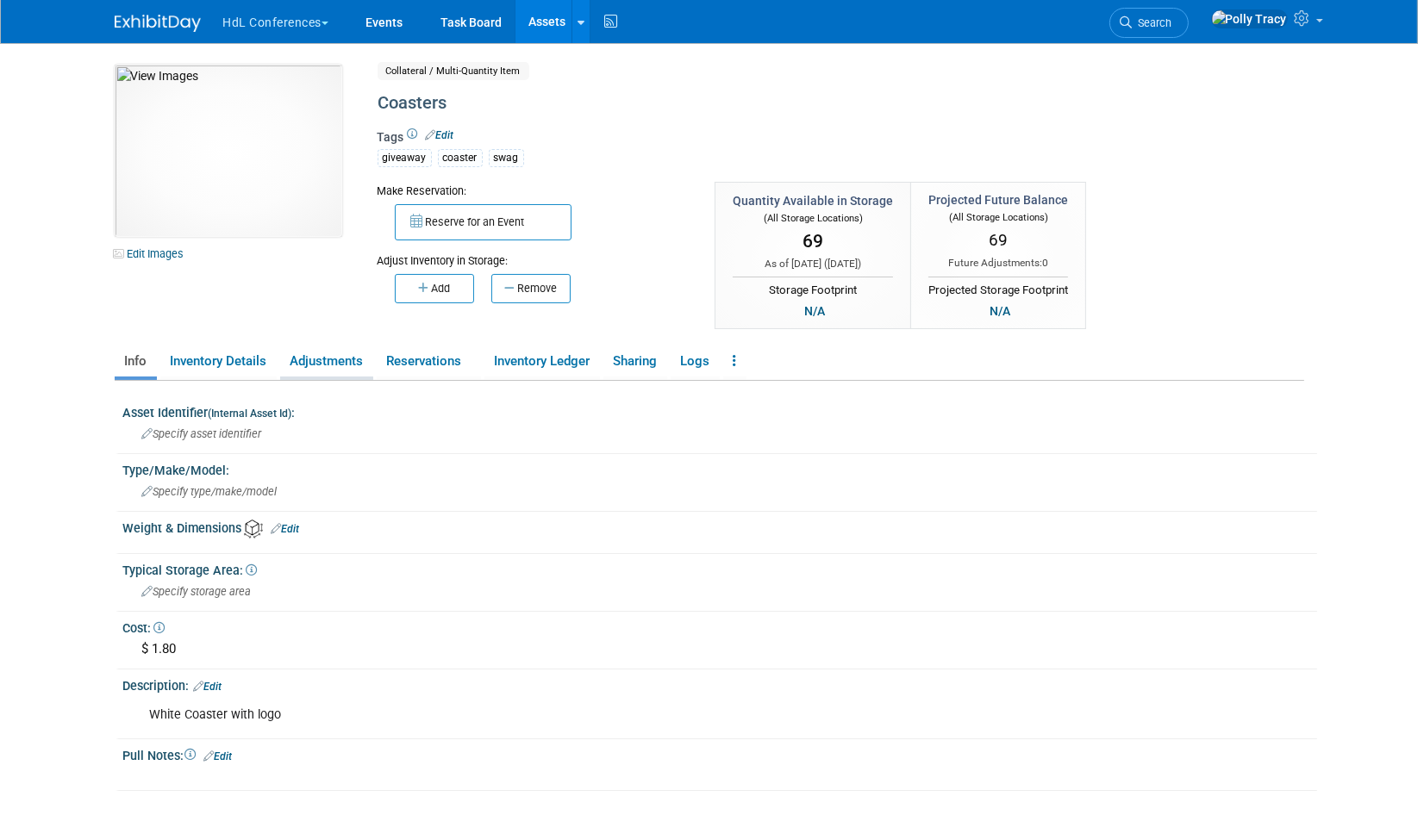
click at [325, 364] on link "Adjustments" at bounding box center [326, 362] width 93 height 30
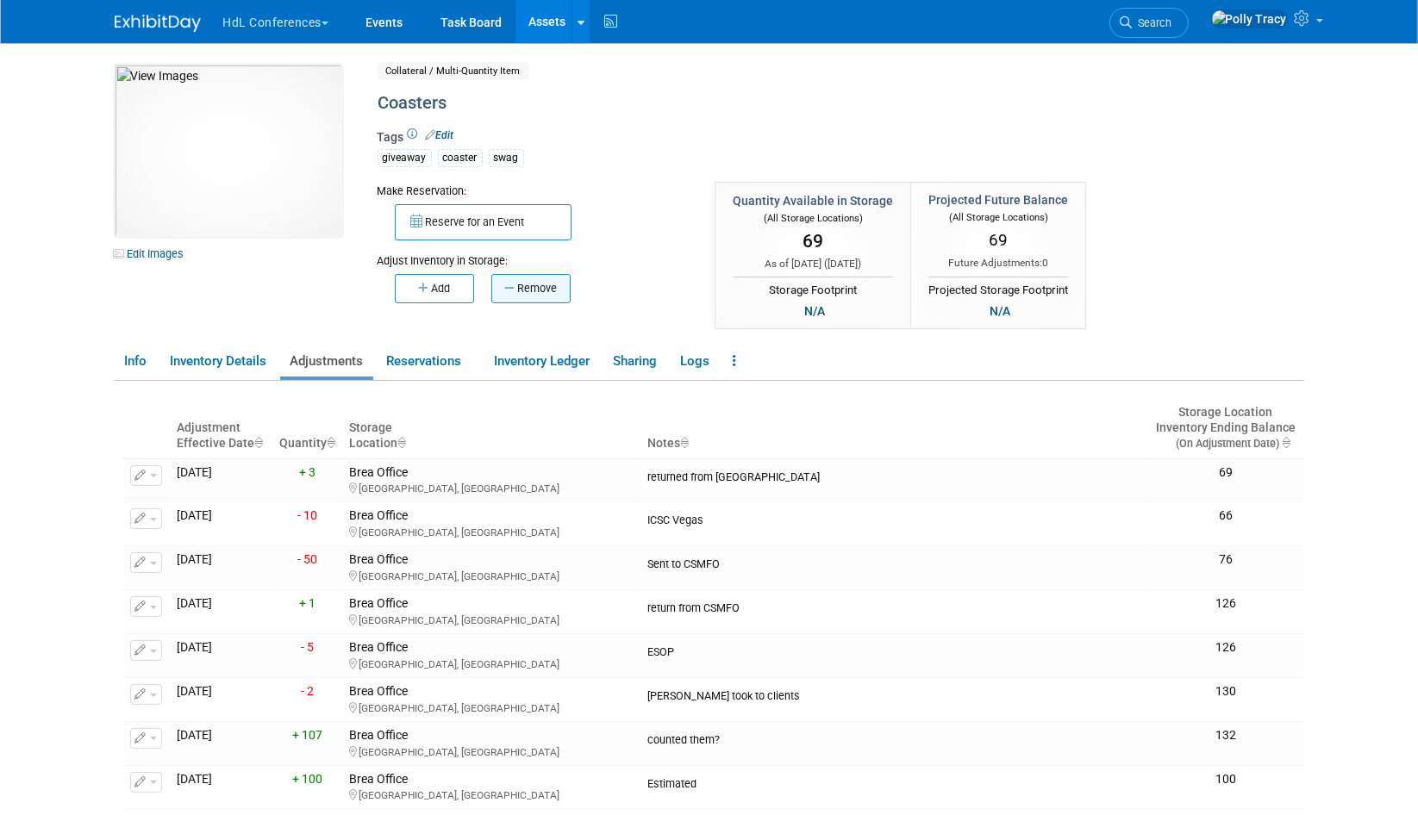
scroll to position [8, 0]
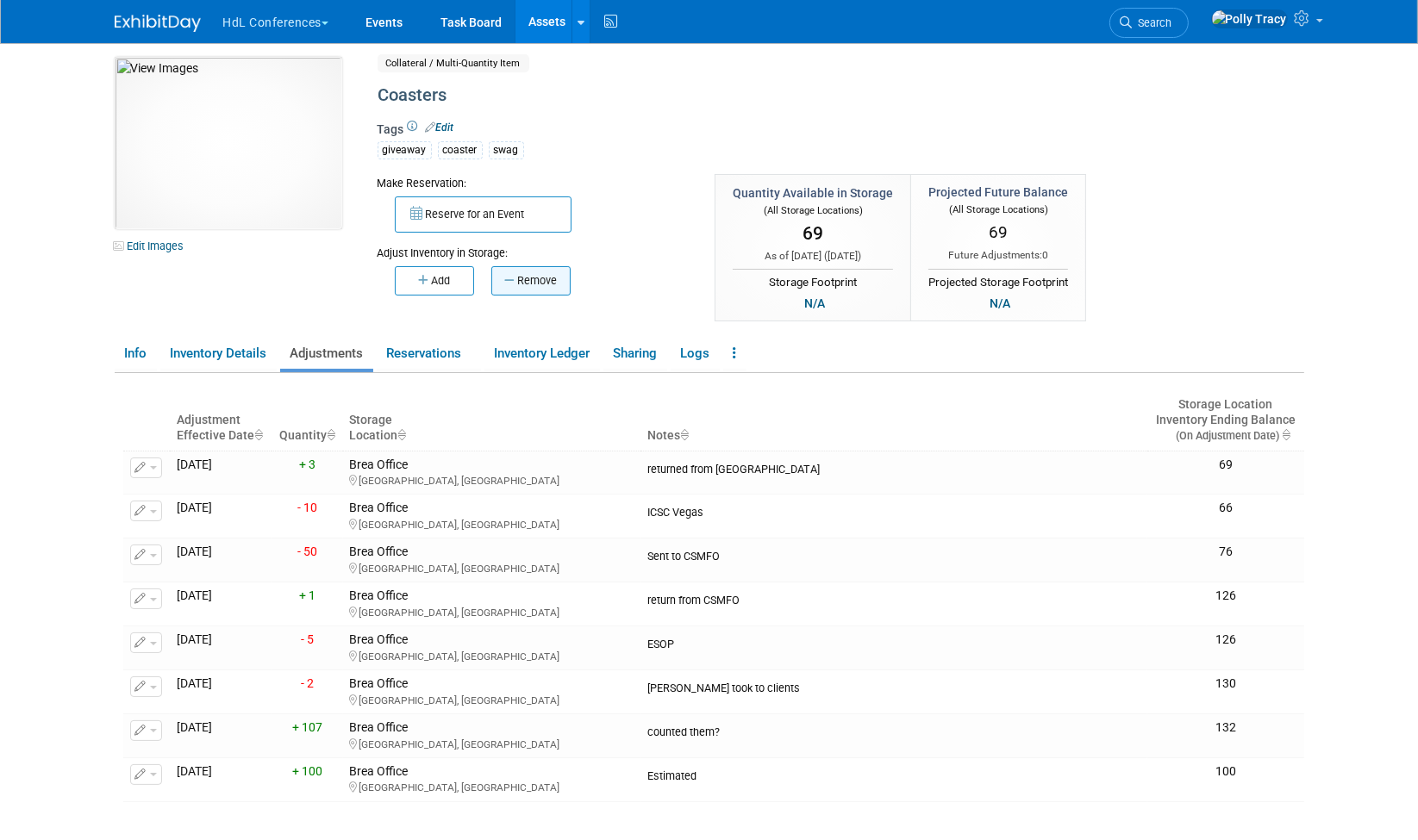
click at [507, 288] on button "Remove" at bounding box center [530, 281] width 79 height 29
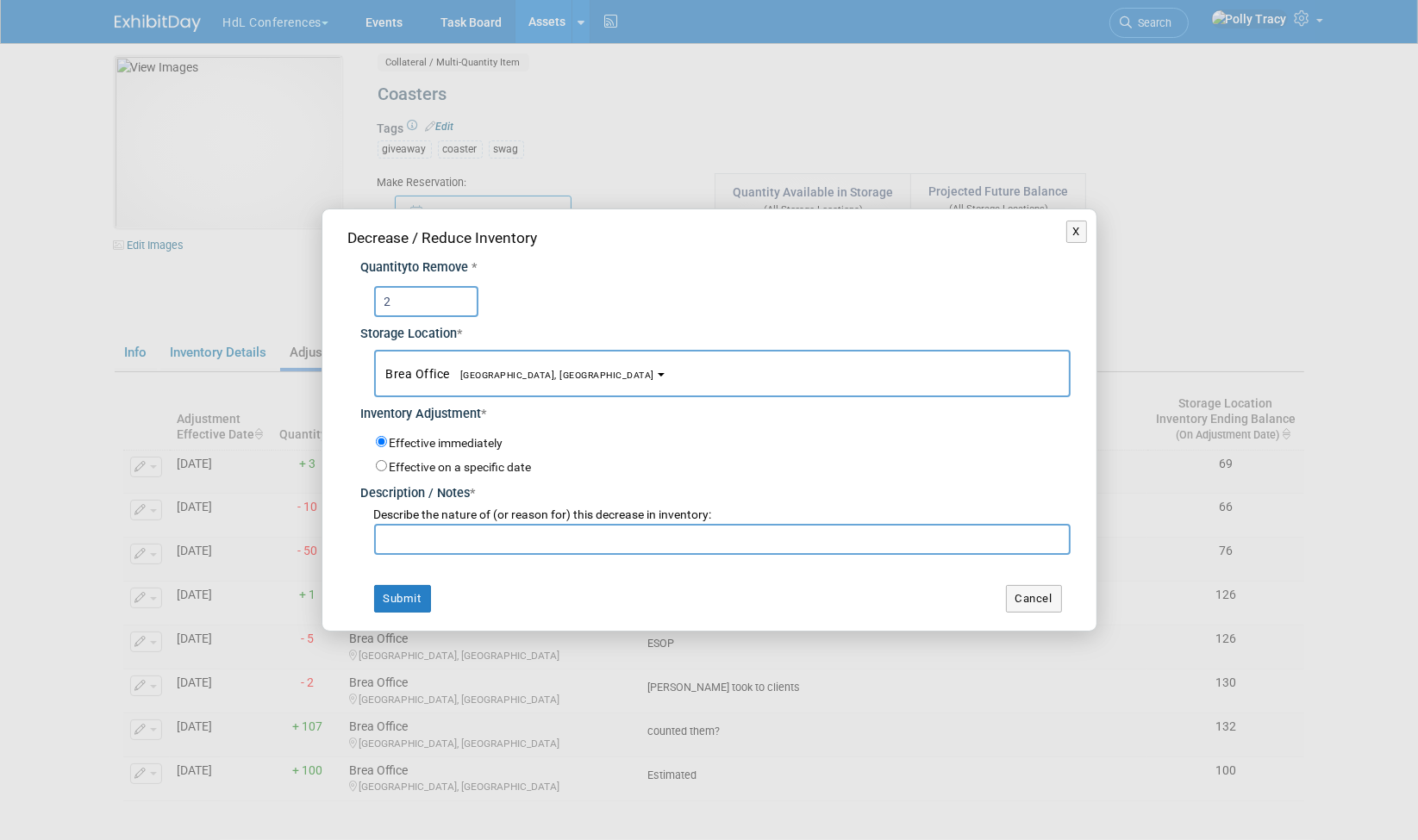
type input "2"
click at [502, 544] on input "text" at bounding box center [722, 539] width 696 height 31
type input "[PERSON_NAME]"
click at [416, 598] on button "Submit" at bounding box center [402, 599] width 57 height 28
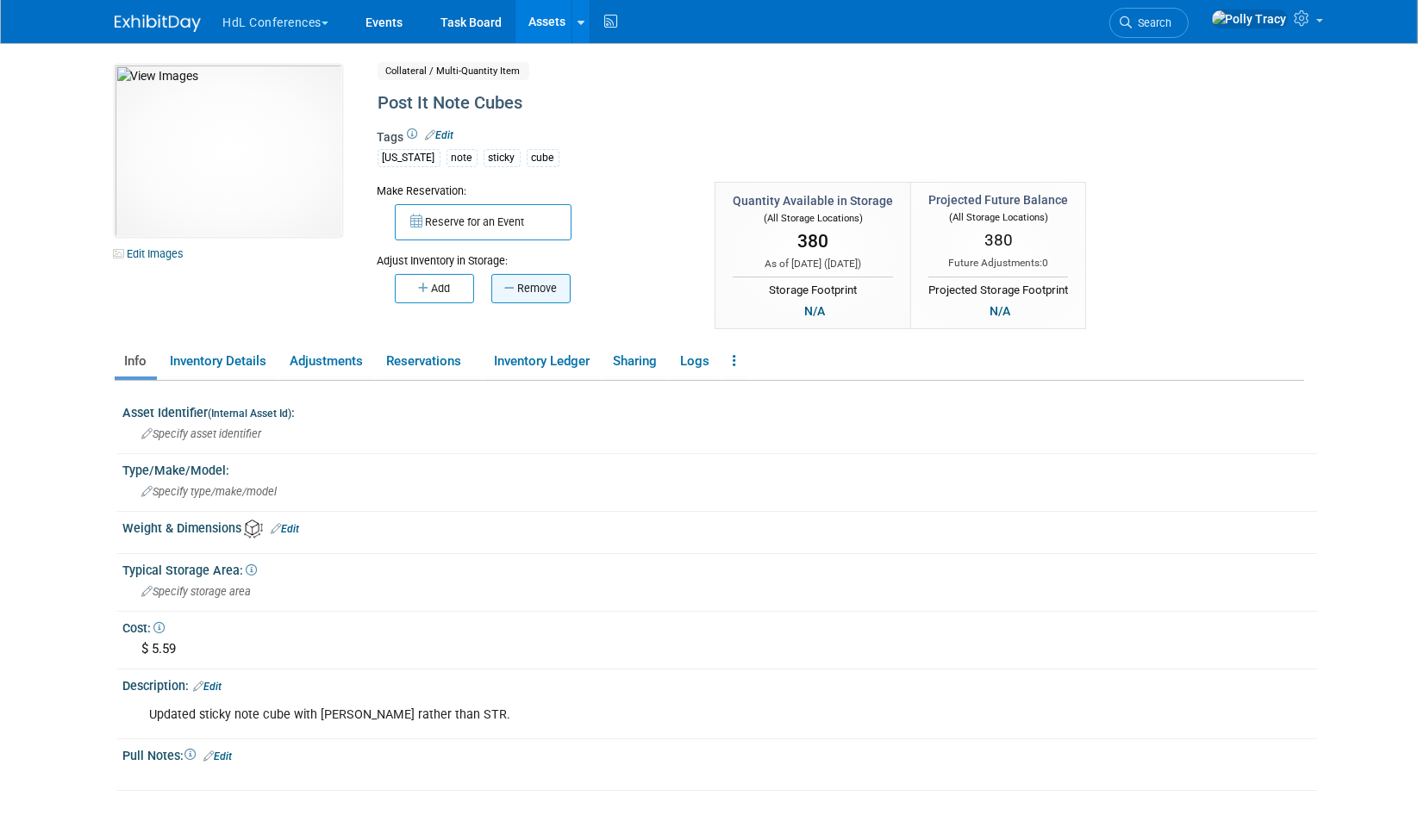
click at [529, 298] on button "Remove" at bounding box center [530, 288] width 79 height 29
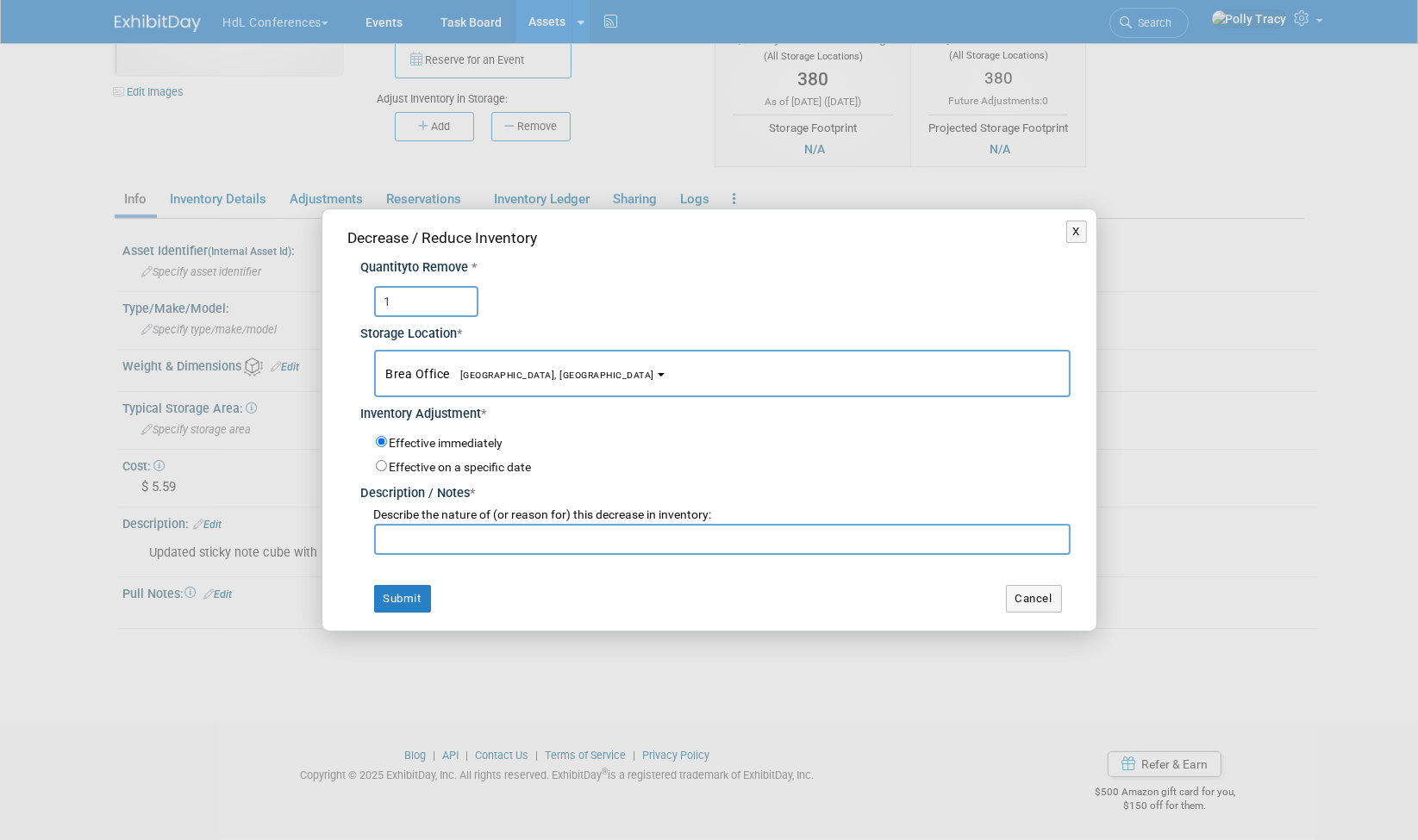
scroll to position [158, 0]
type input "1"
click at [451, 540] on input "text" at bounding box center [722, 539] width 696 height 31
type input "[PERSON_NAME]"
click at [408, 596] on button "Submit" at bounding box center [402, 599] width 57 height 28
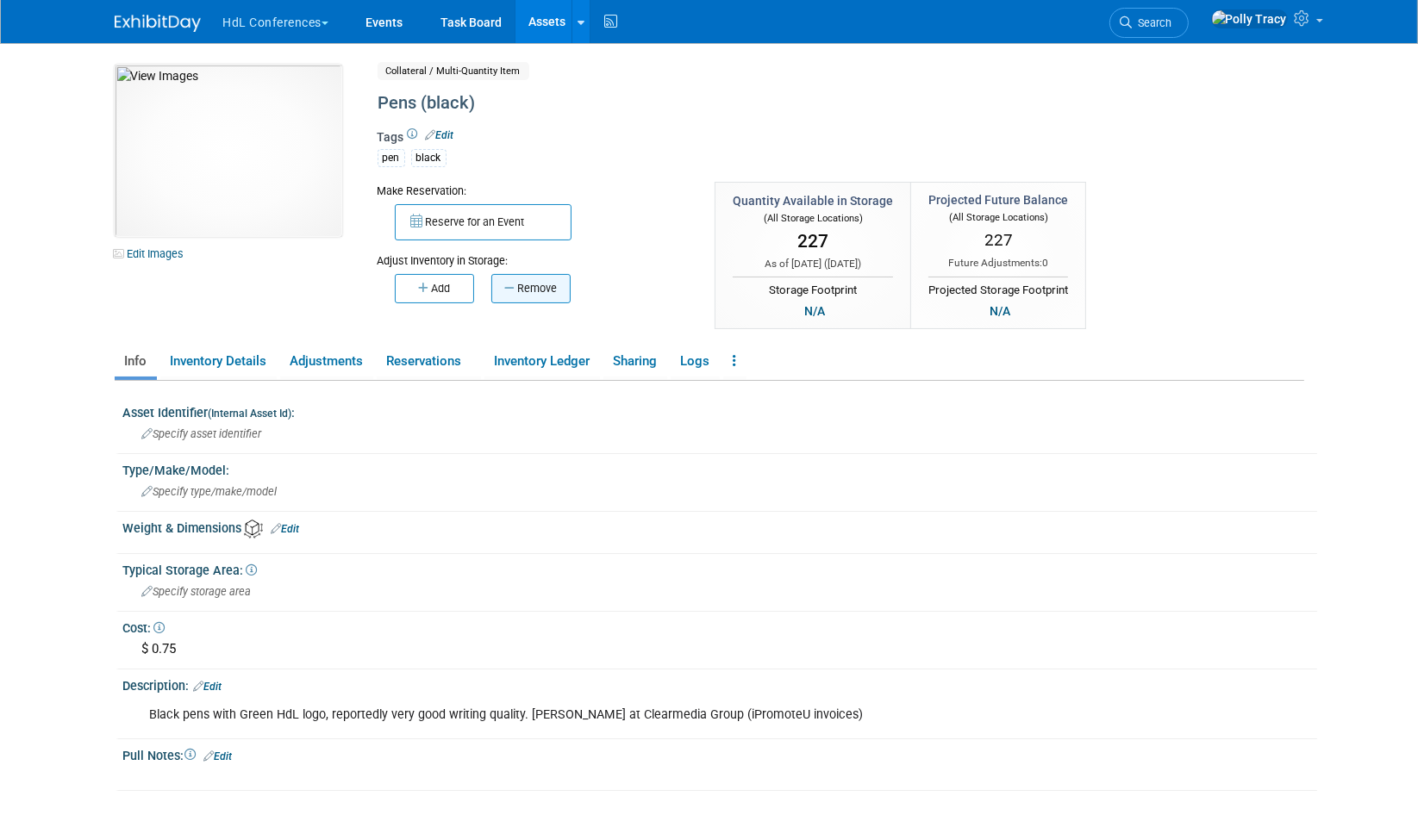
click at [525, 276] on button "Remove" at bounding box center [530, 288] width 79 height 29
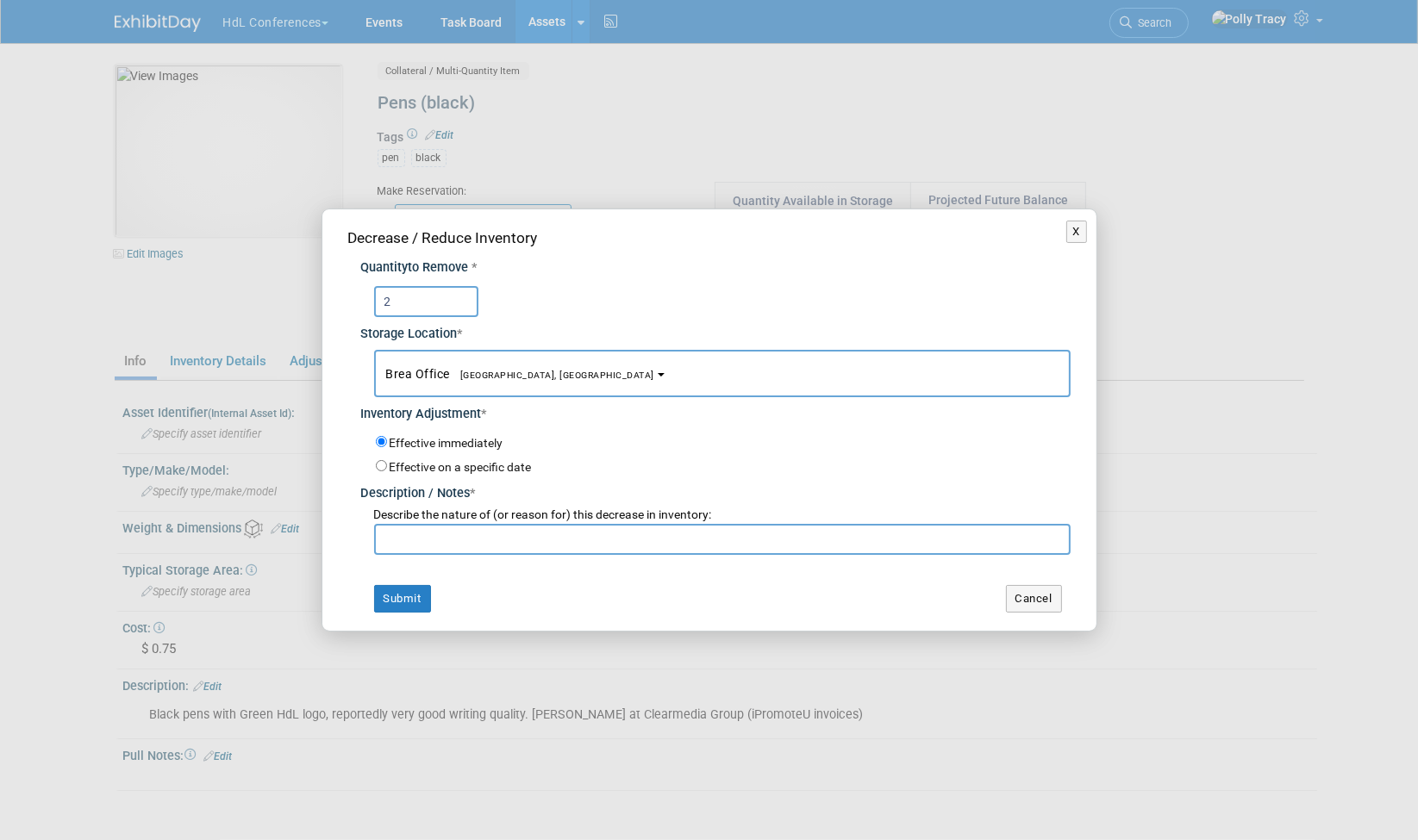
type input "2"
click at [435, 539] on input "text" at bounding box center [722, 539] width 696 height 31
type input "[PERSON_NAME]"
click at [415, 599] on button "Submit" at bounding box center [402, 599] width 57 height 28
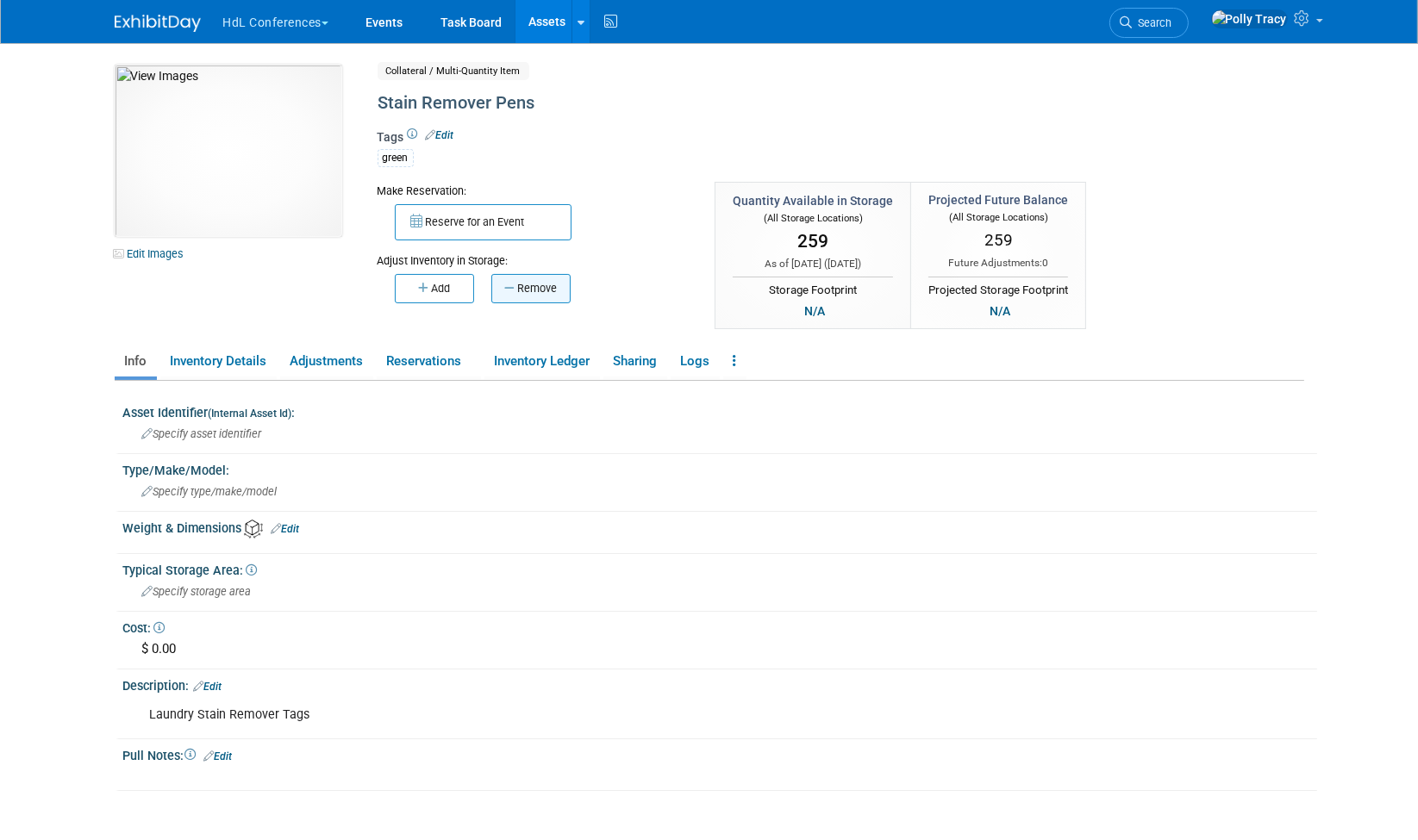
click at [524, 282] on button "Remove" at bounding box center [530, 288] width 79 height 29
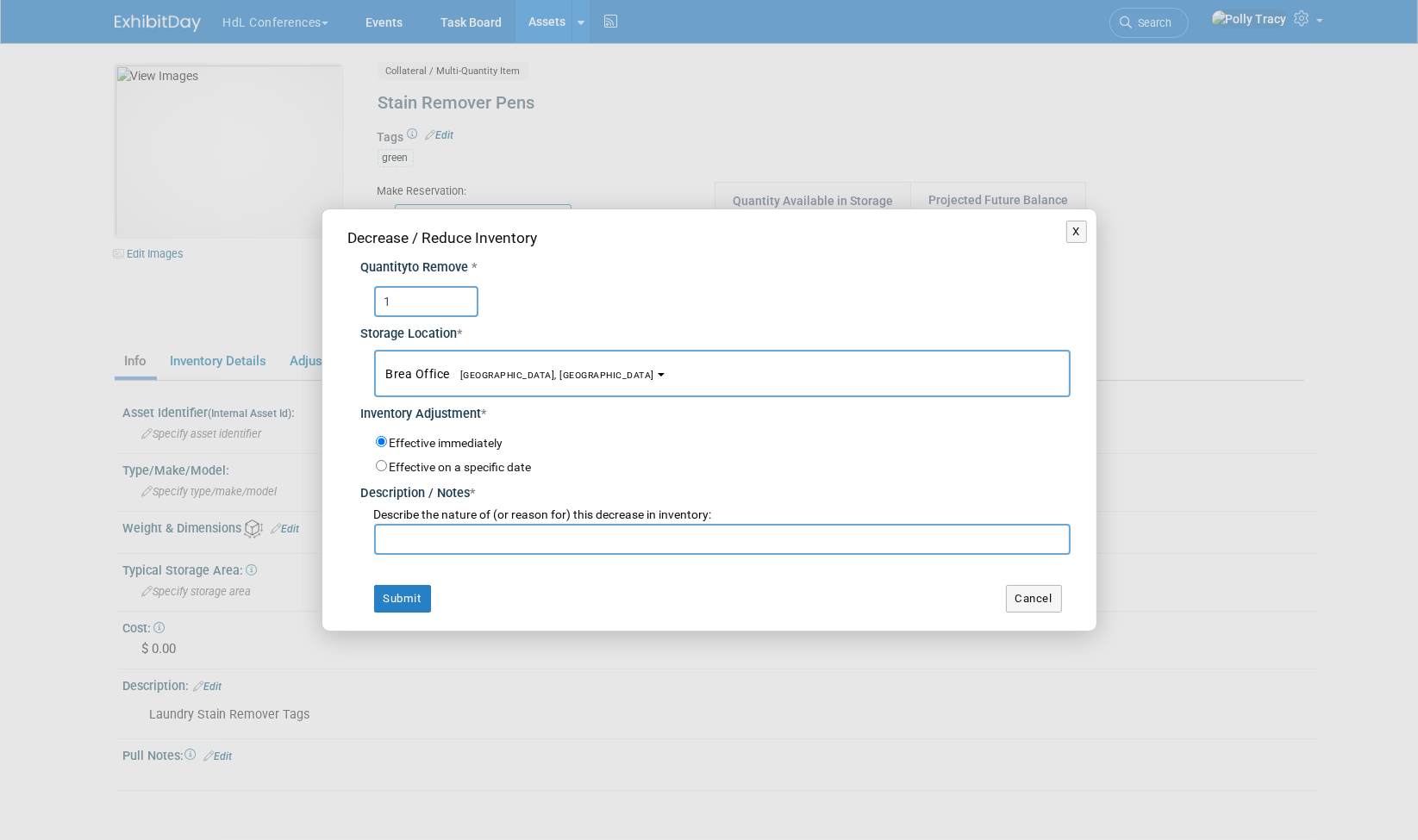
type input "1"
click at [432, 541] on input "text" at bounding box center [722, 539] width 696 height 31
type input "IML"
click at [385, 601] on button "Submit" at bounding box center [402, 599] width 57 height 28
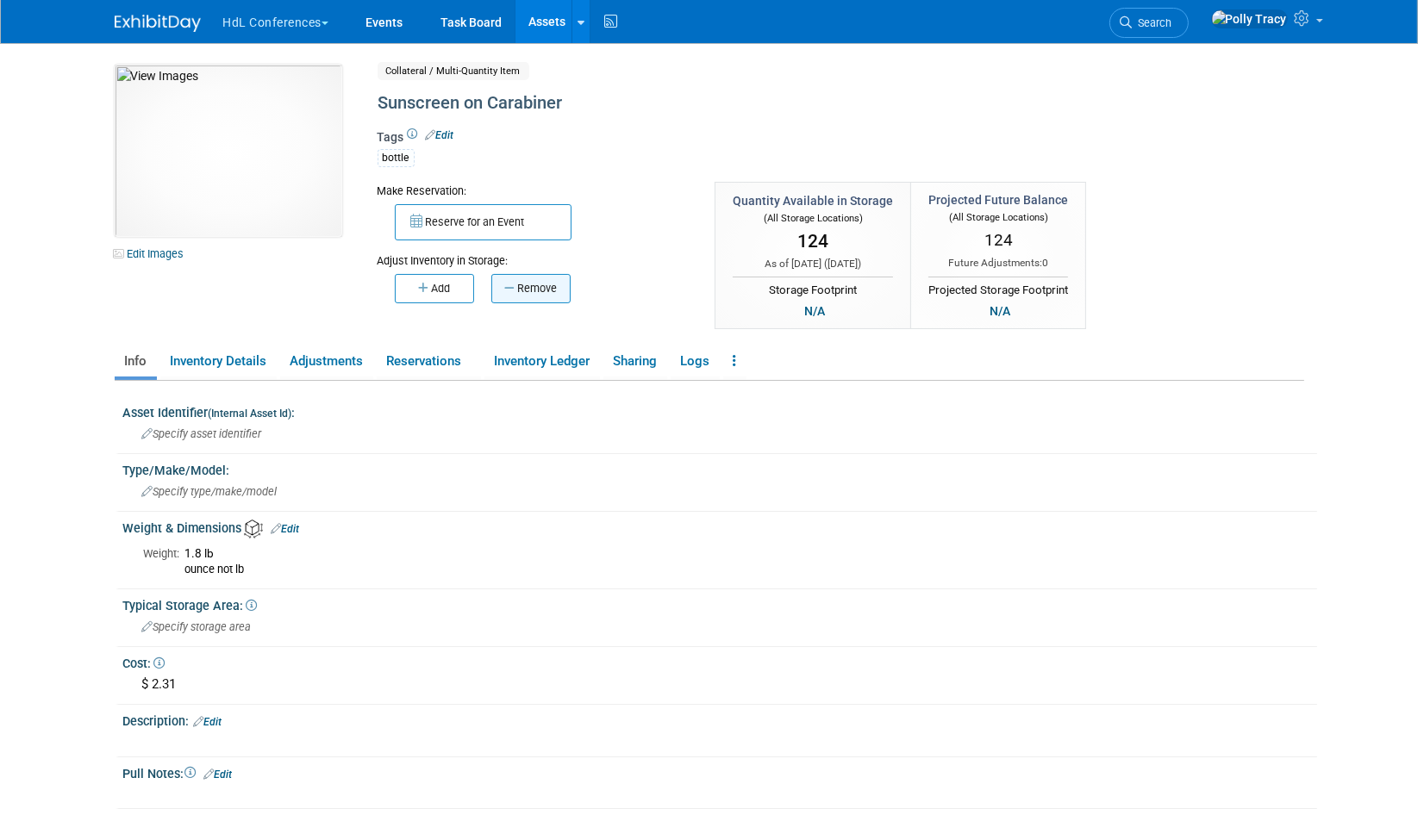
click at [512, 288] on icon "button" at bounding box center [511, 288] width 13 height 11
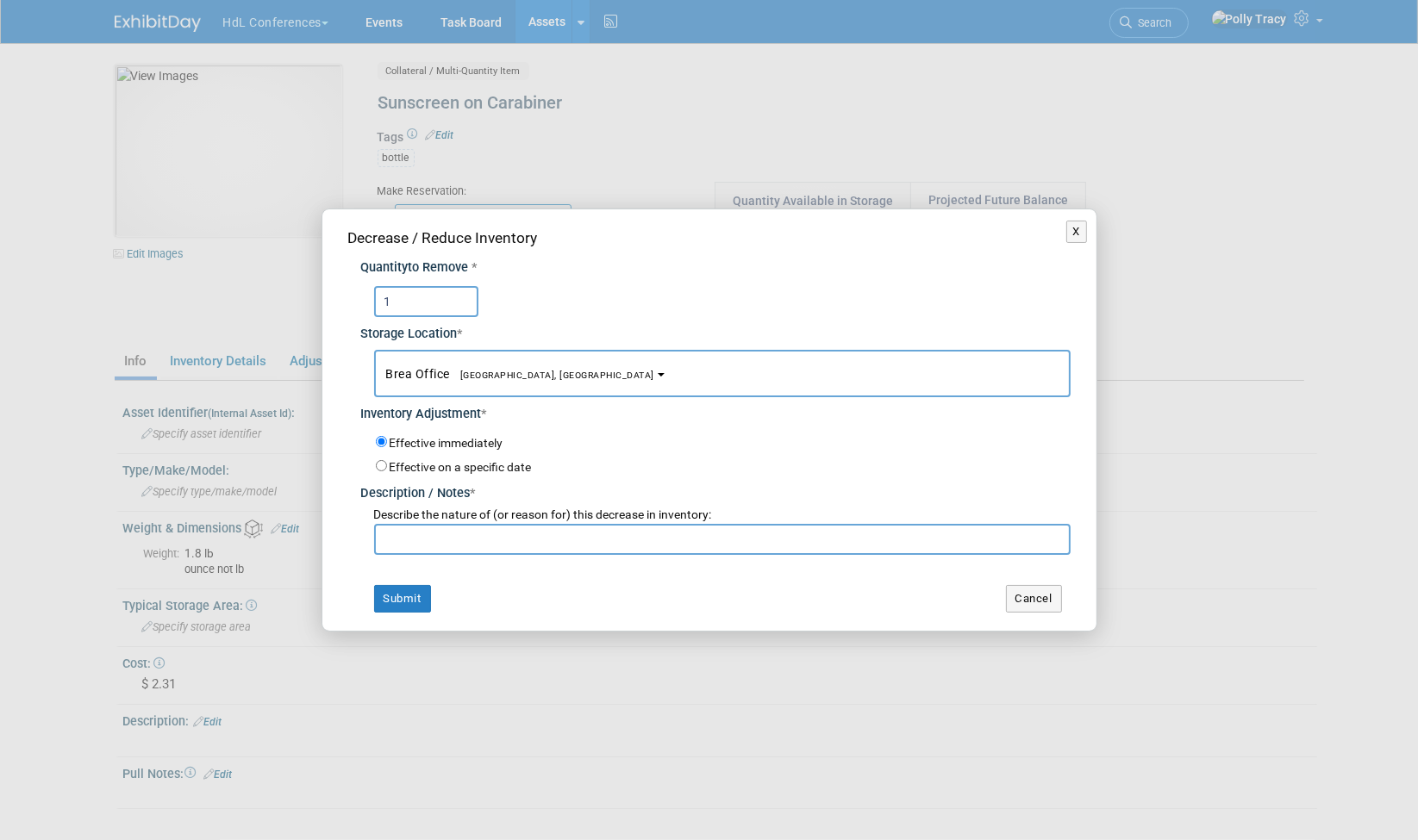
type input "1"
click at [483, 539] on input "text" at bounding box center [722, 539] width 696 height 31
type input "[PERSON_NAME]"
click at [393, 588] on button "Submit" at bounding box center [402, 599] width 57 height 28
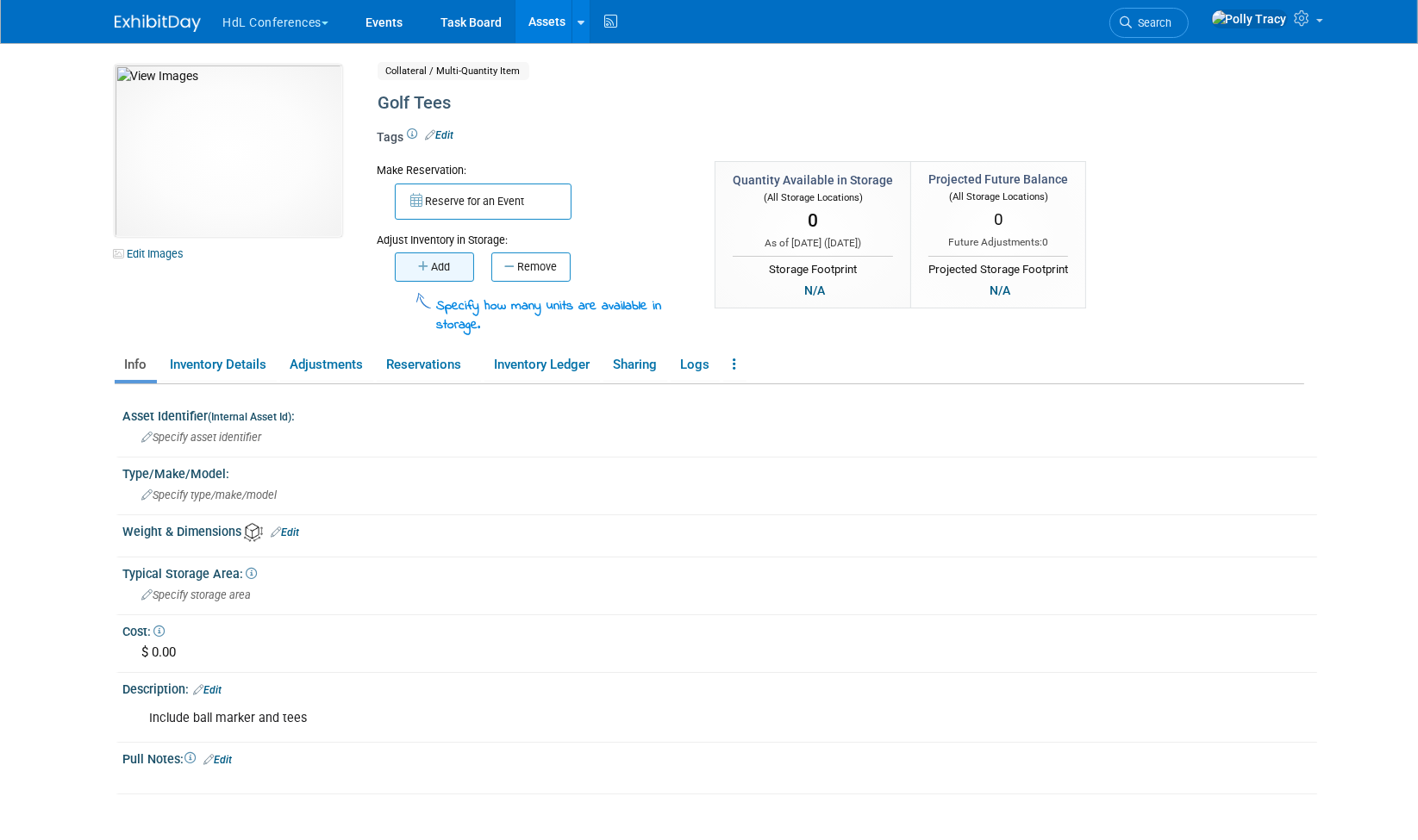
click at [458, 262] on button "Add" at bounding box center [434, 267] width 79 height 29
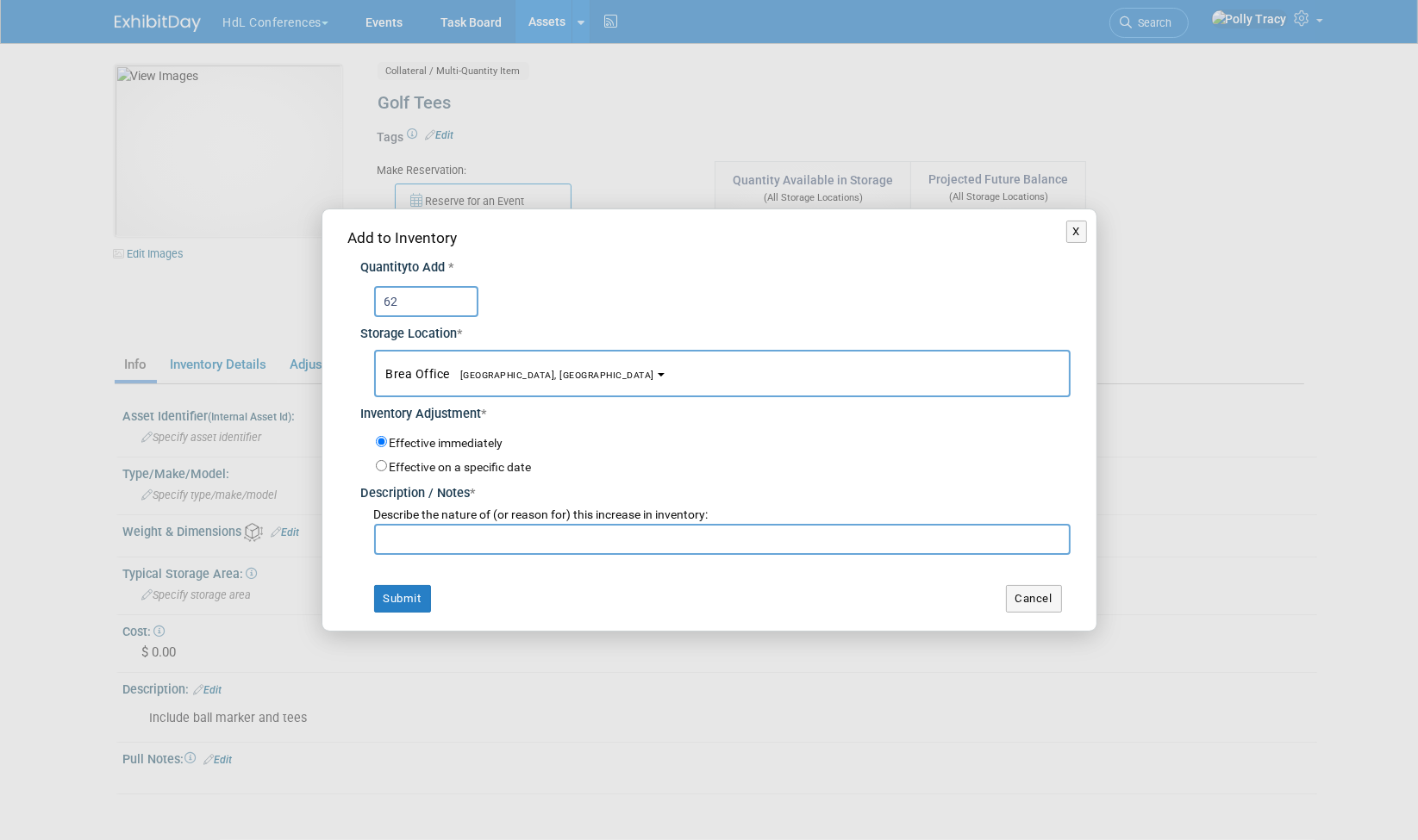
type input "62"
click at [445, 539] on input "text" at bounding box center [722, 539] width 696 height 31
type input "inventory update"
click at [414, 598] on button "Submit" at bounding box center [402, 599] width 57 height 28
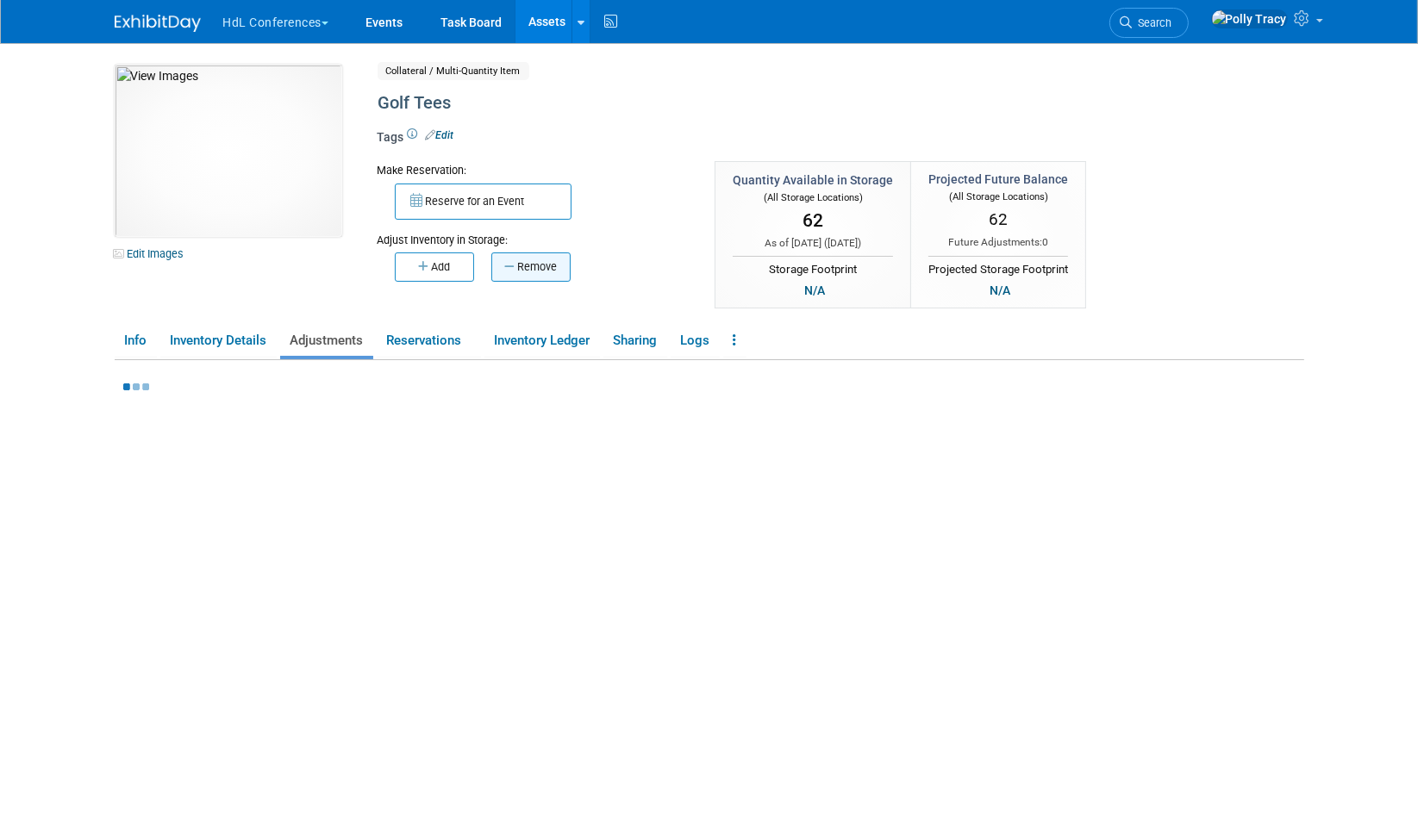
click at [534, 268] on button "Remove" at bounding box center [530, 267] width 79 height 29
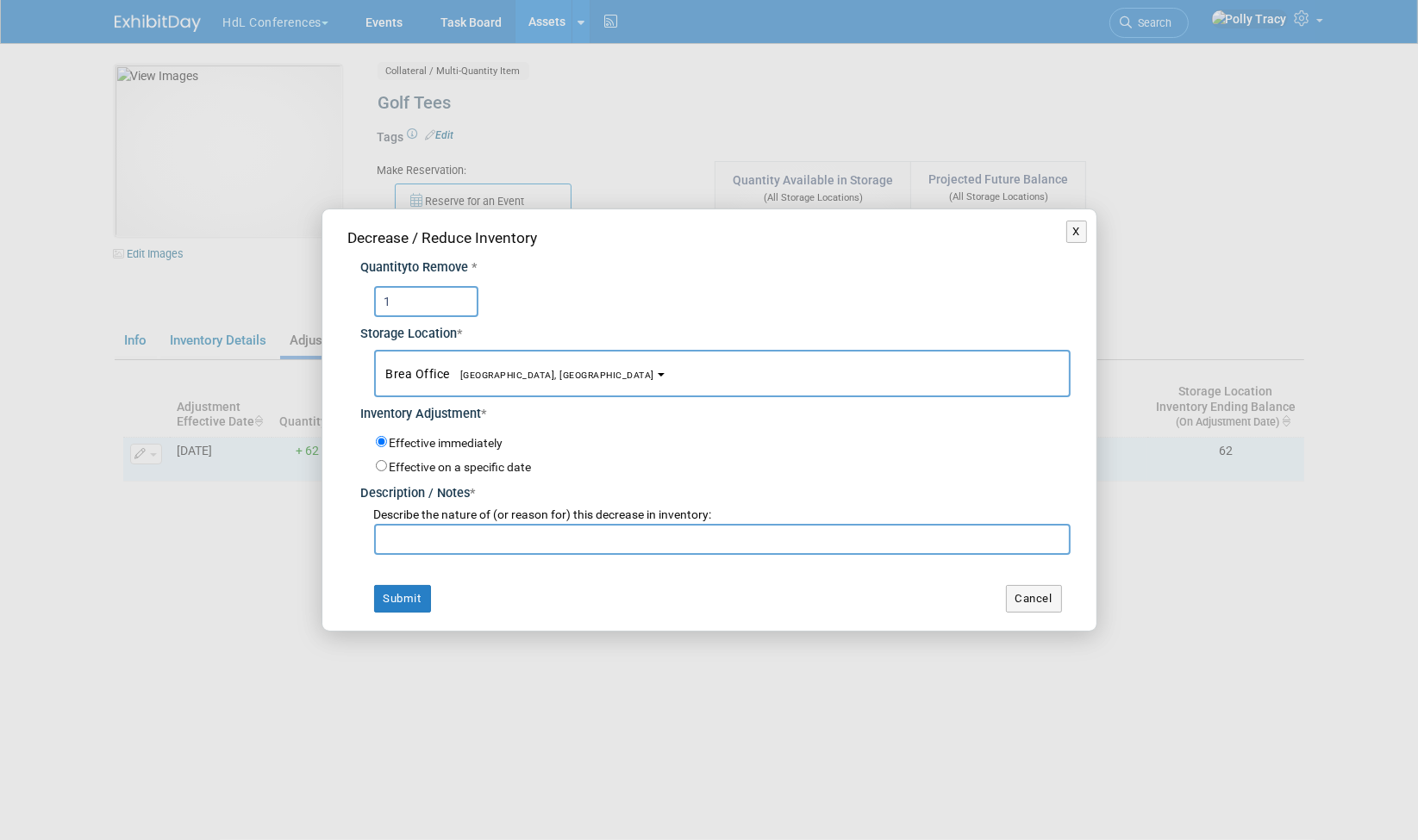
type input "1"
click at [477, 544] on input "text" at bounding box center [722, 539] width 696 height 31
type input "[PERSON_NAME]"
click at [393, 596] on button "Submit" at bounding box center [402, 599] width 57 height 28
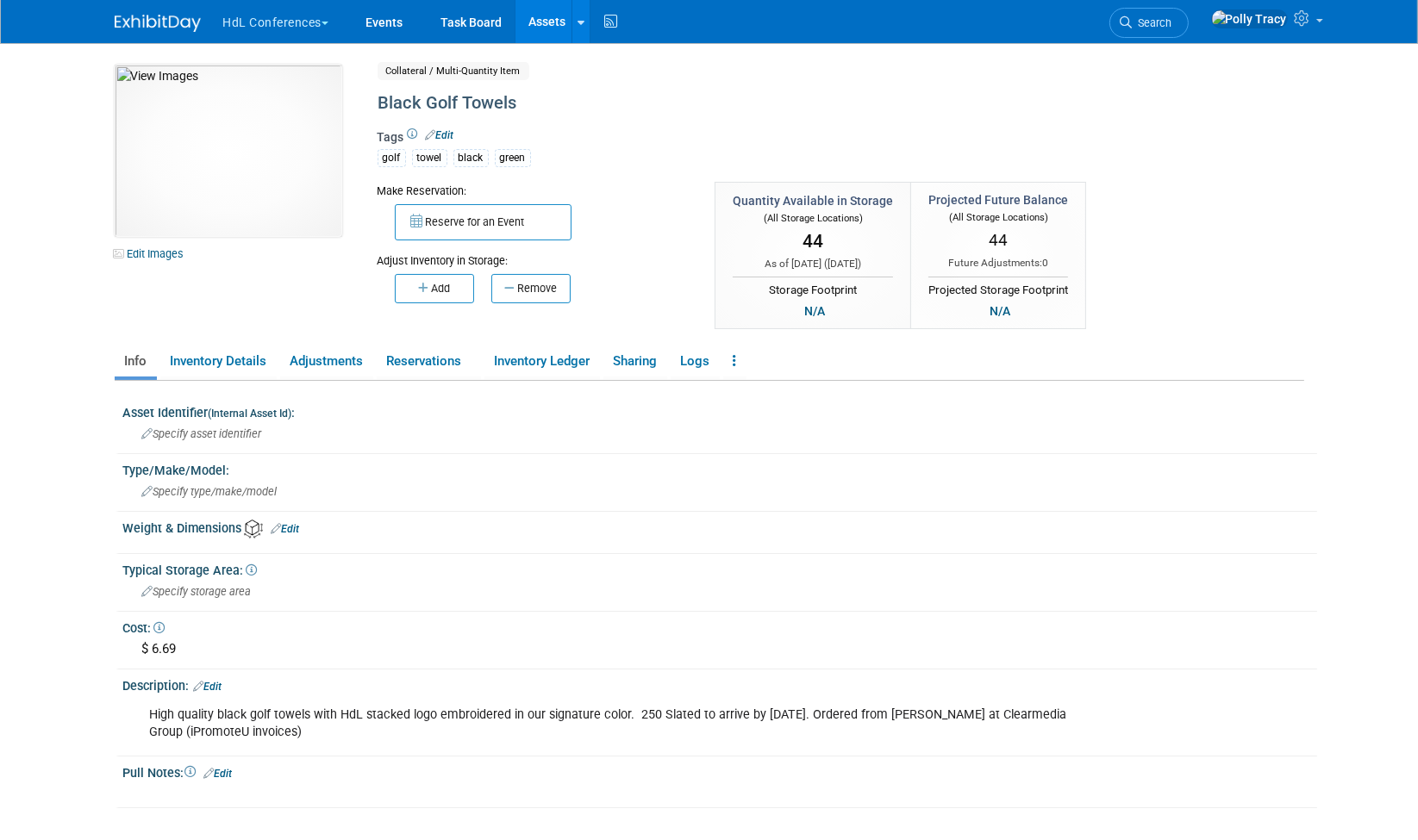
click at [441, 132] on link "Edit" at bounding box center [440, 135] width 29 height 12
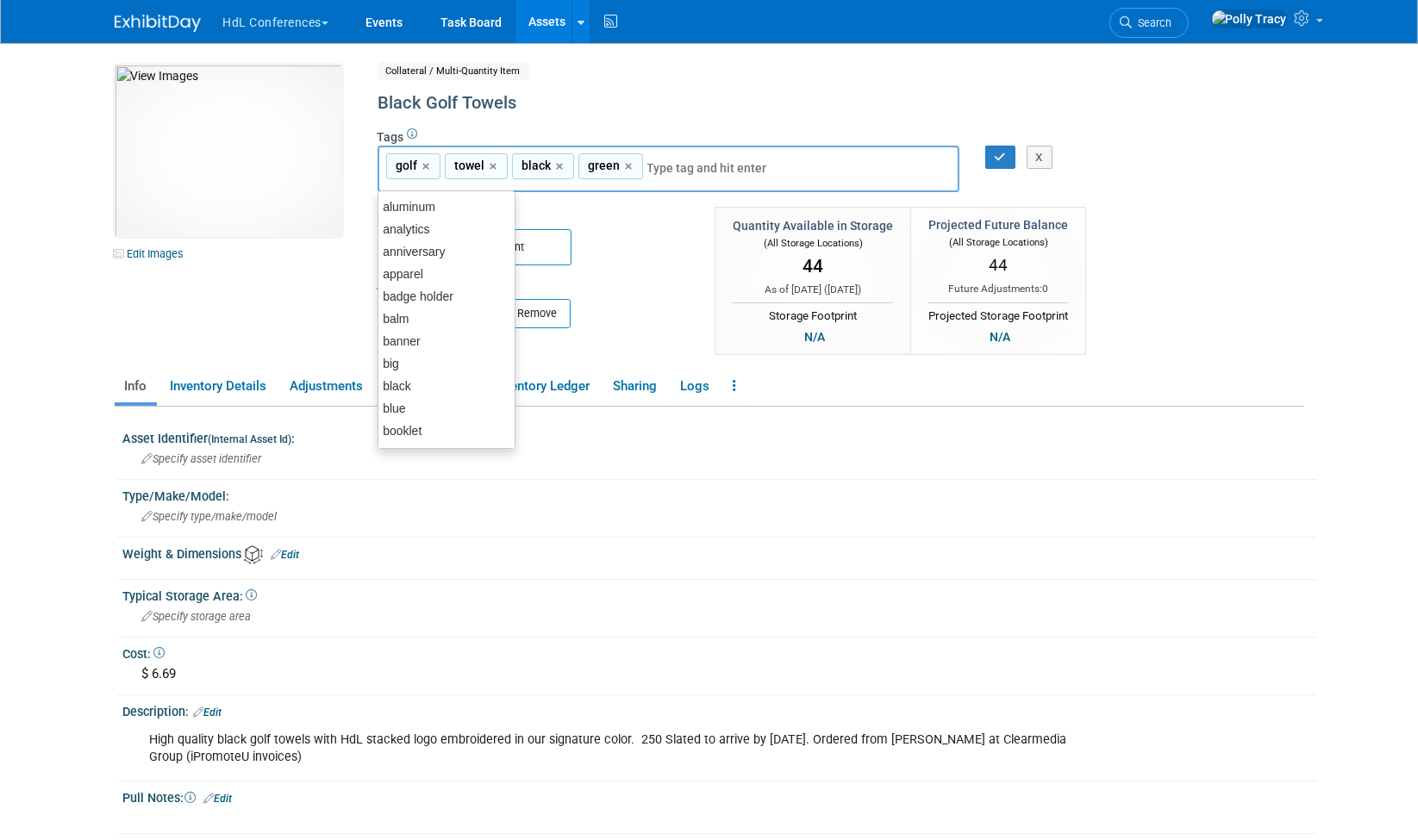
click at [525, 161] on span "black" at bounding box center [535, 165] width 33 height 17
type input "black"
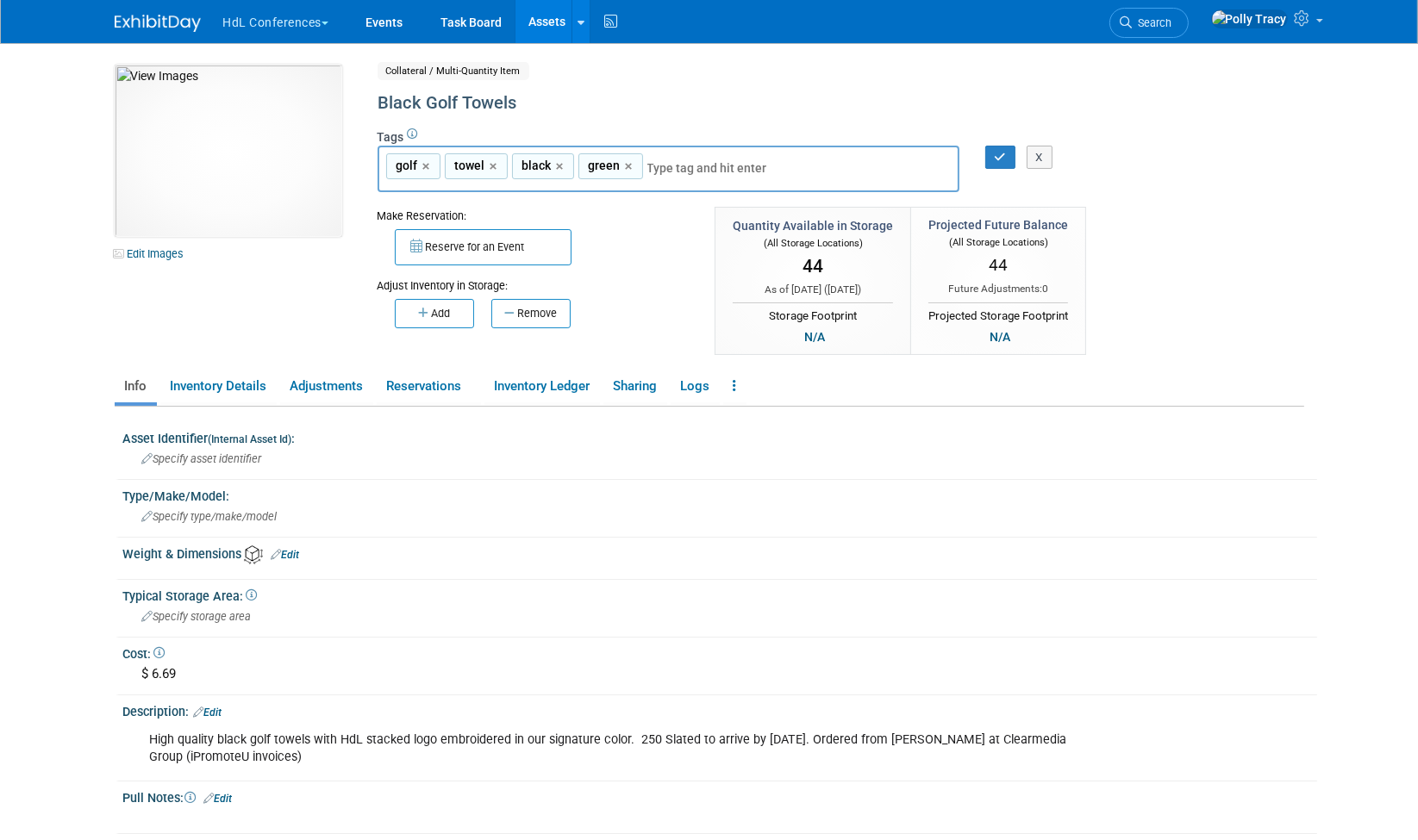
click at [534, 159] on span "black" at bounding box center [535, 165] width 33 height 17
click at [537, 162] on span "black" at bounding box center [535, 165] width 33 height 17
click at [474, 132] on div "Tags Edit golf towel black green golf,towel,black,green black golf × towel × bl…" at bounding box center [769, 166] width 784 height 76
click at [490, 113] on div "Black Golf Towels" at bounding box center [766, 103] width 790 height 31
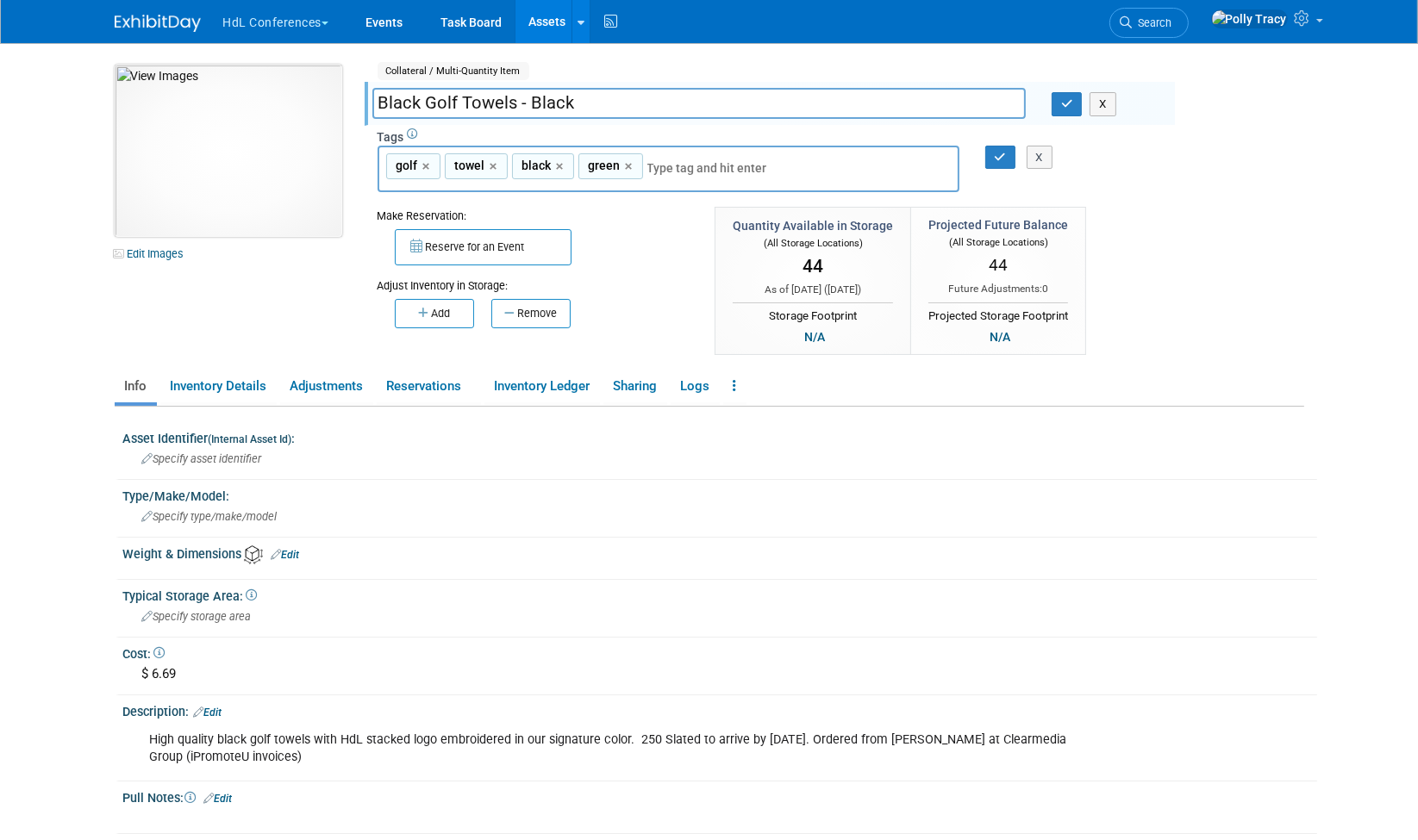
drag, startPoint x: 423, startPoint y: 100, endPoint x: 327, endPoint y: 105, distance: 96.1
click at [313, 103] on div "10048071-10717726-7cec61f0-a552-48ca-b97e-c436a3a15cba.jpg Edit Images Collater…" at bounding box center [709, 211] width 1216 height 293
type input "Golf Towels - Black"
click at [1079, 108] on button "button" at bounding box center [1067, 104] width 31 height 24
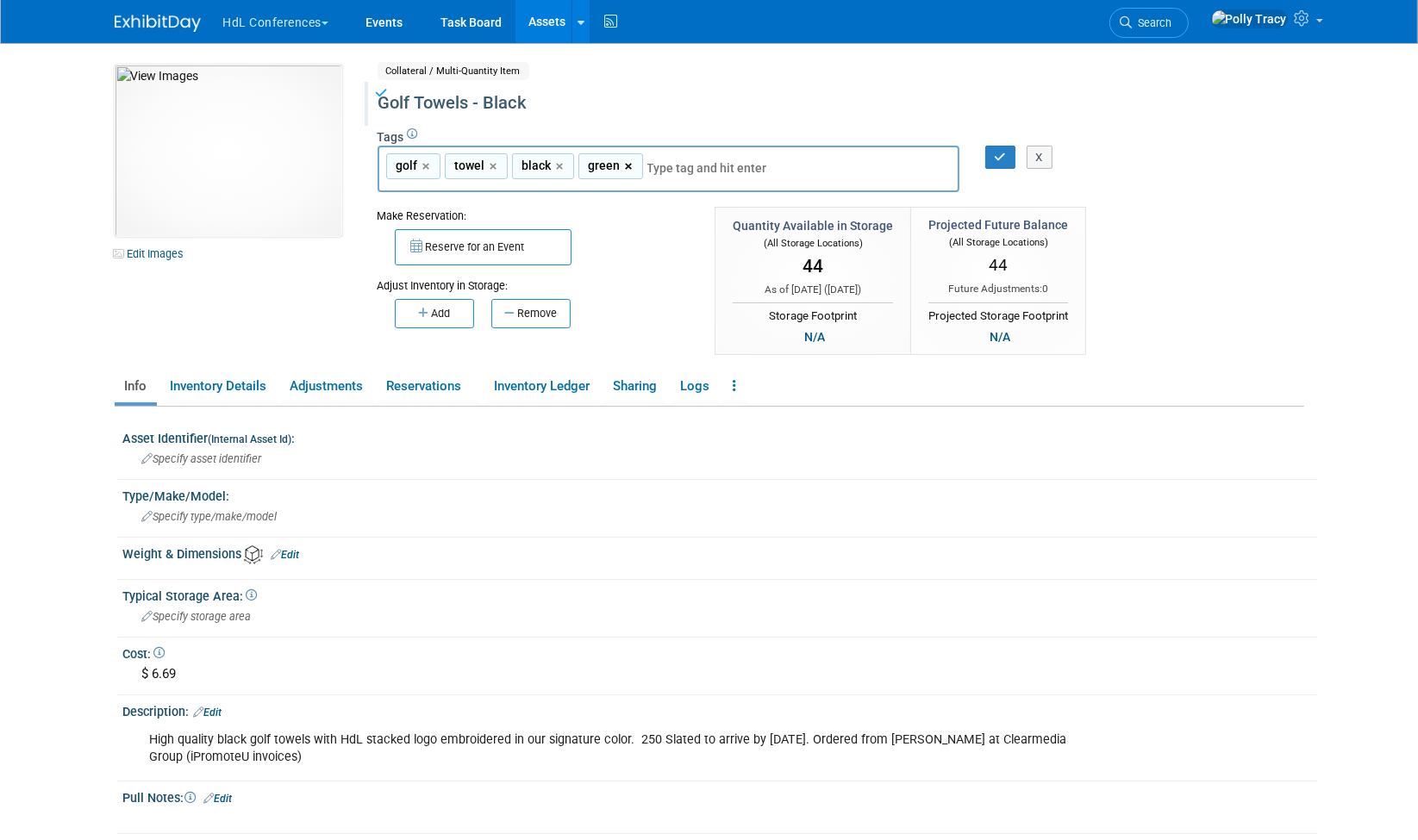
click at [627, 163] on link "×" at bounding box center [630, 166] width 11 height 20
type input "golf, [GEOGRAPHIC_DATA], black"
click at [998, 157] on icon "button" at bounding box center [1000, 158] width 12 height 11
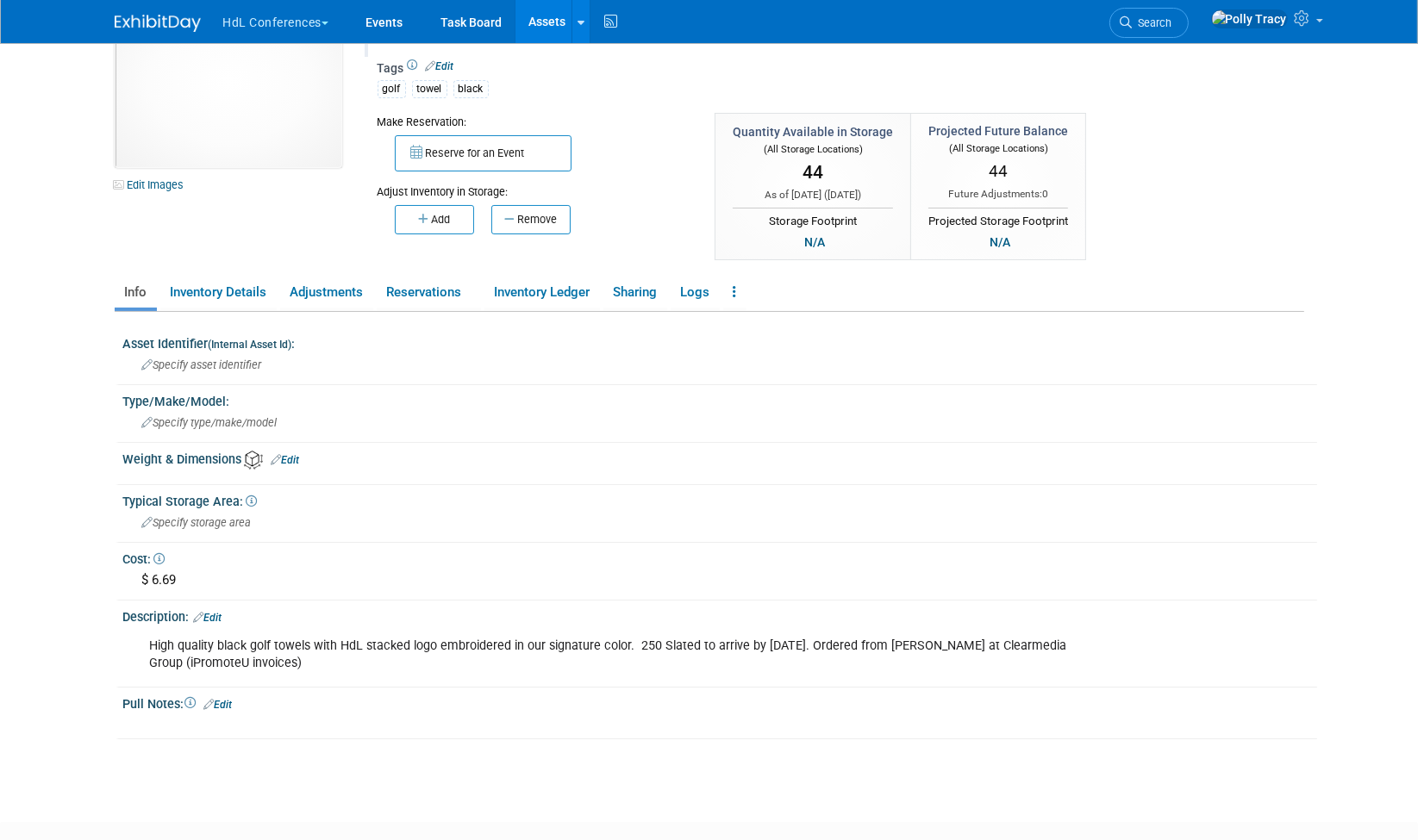
scroll to position [118, 0]
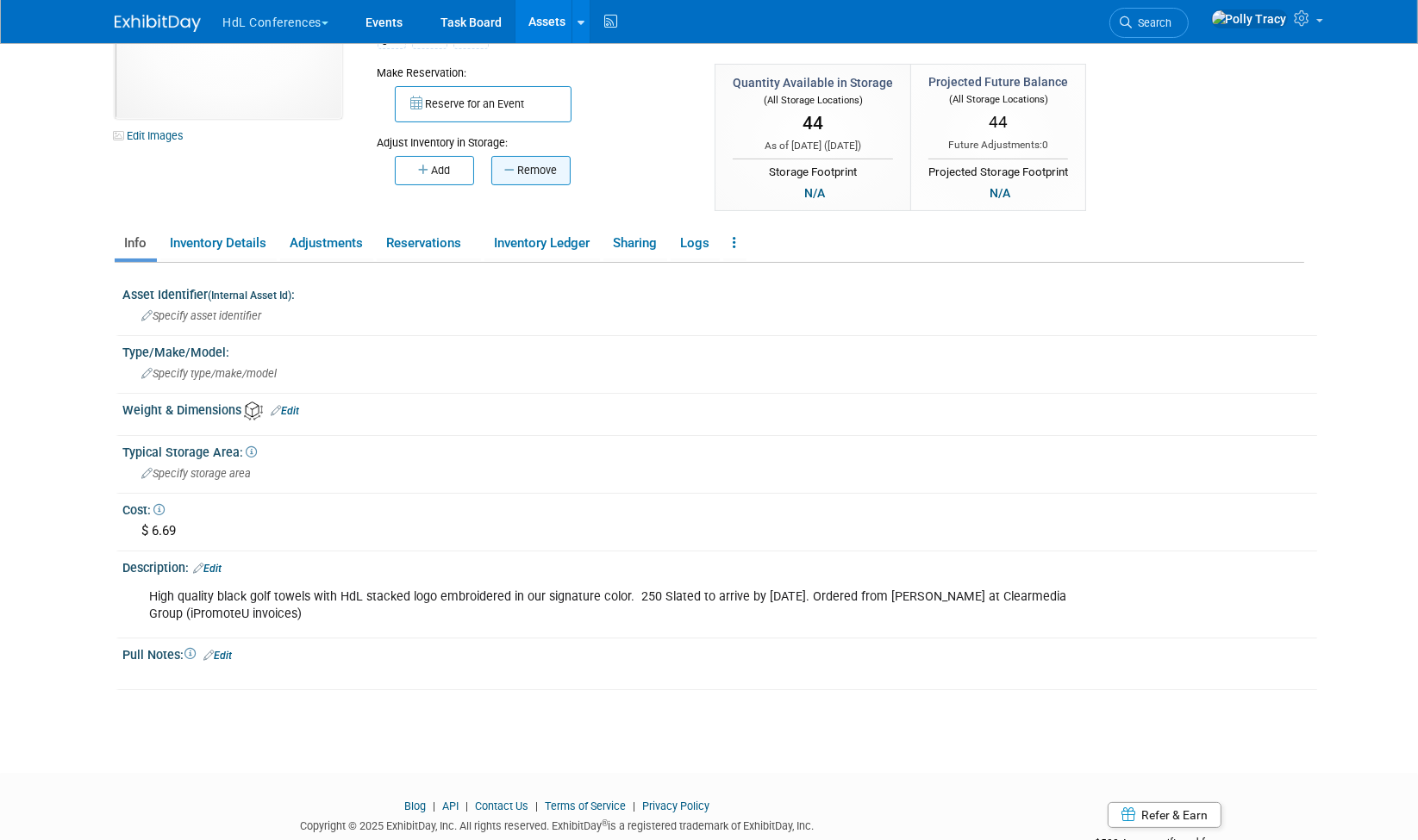
click at [564, 170] on button "Remove" at bounding box center [530, 170] width 79 height 29
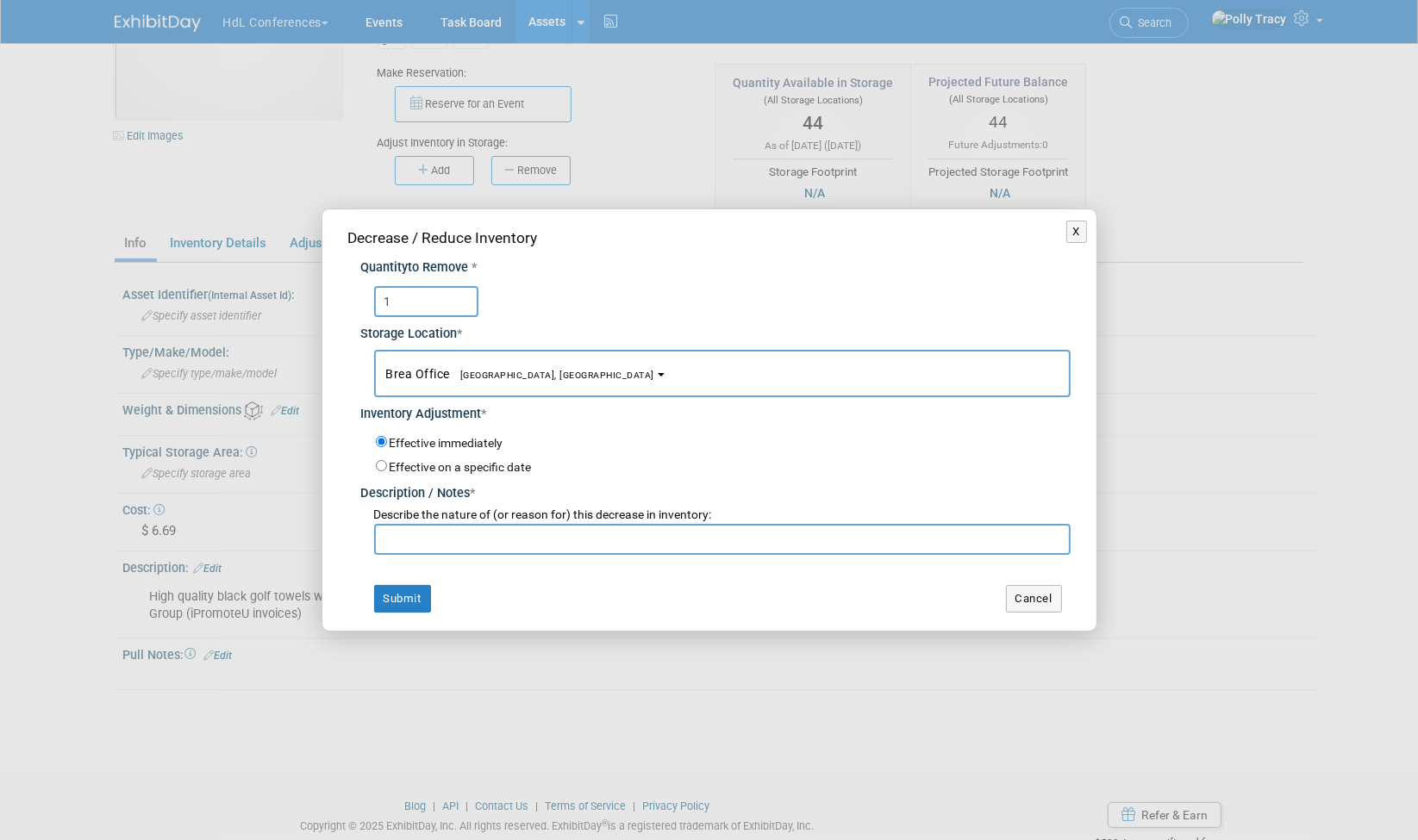
type input "1"
click at [408, 545] on input "text" at bounding box center [722, 539] width 696 height 31
type input "[PERSON_NAME]"
click at [418, 599] on button "Submit" at bounding box center [402, 599] width 57 height 28
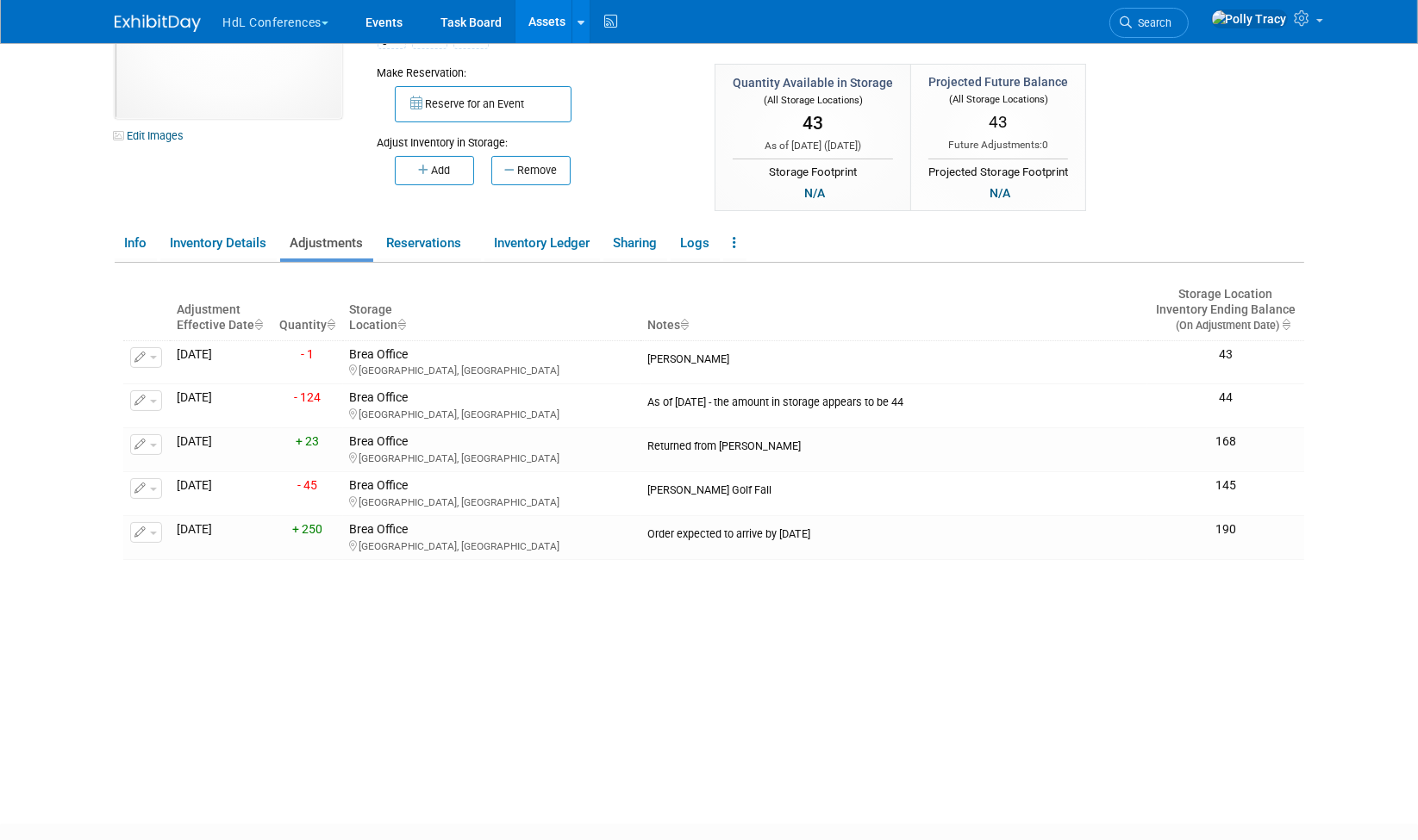
scroll to position [96, 0]
